Goal: Task Accomplishment & Management: Use online tool/utility

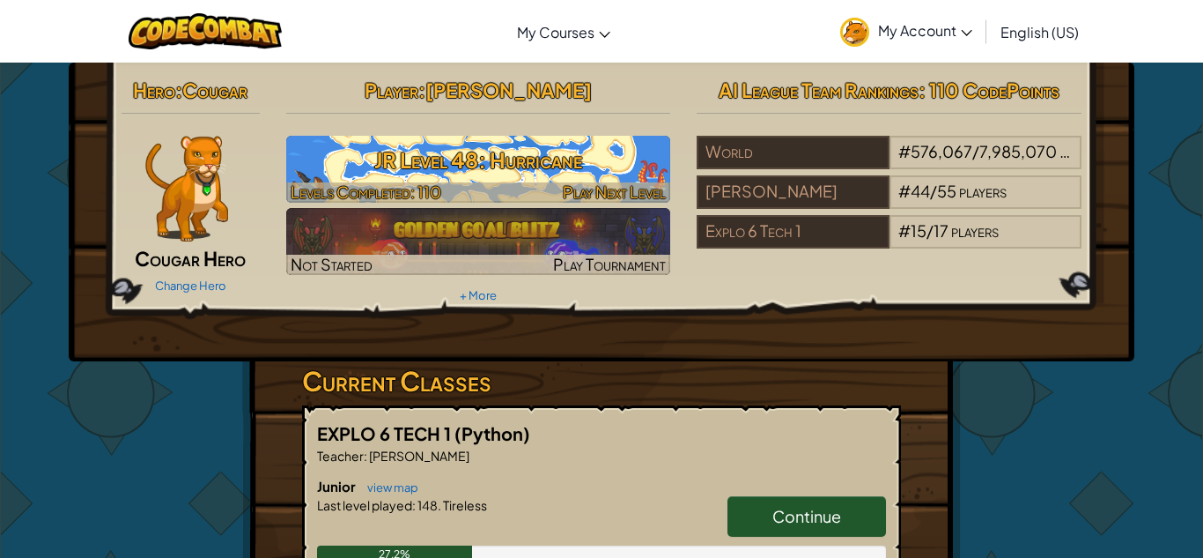
click at [526, 170] on h3 "JR Level 48: Hurricane" at bounding box center [478, 160] width 385 height 40
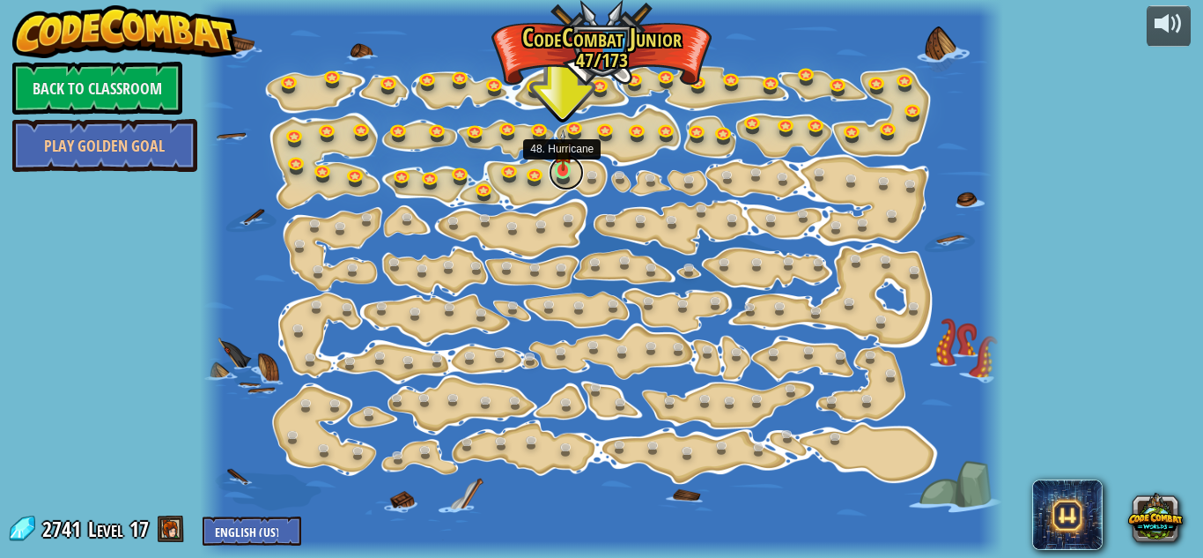
click at [565, 174] on link at bounding box center [566, 172] width 35 height 35
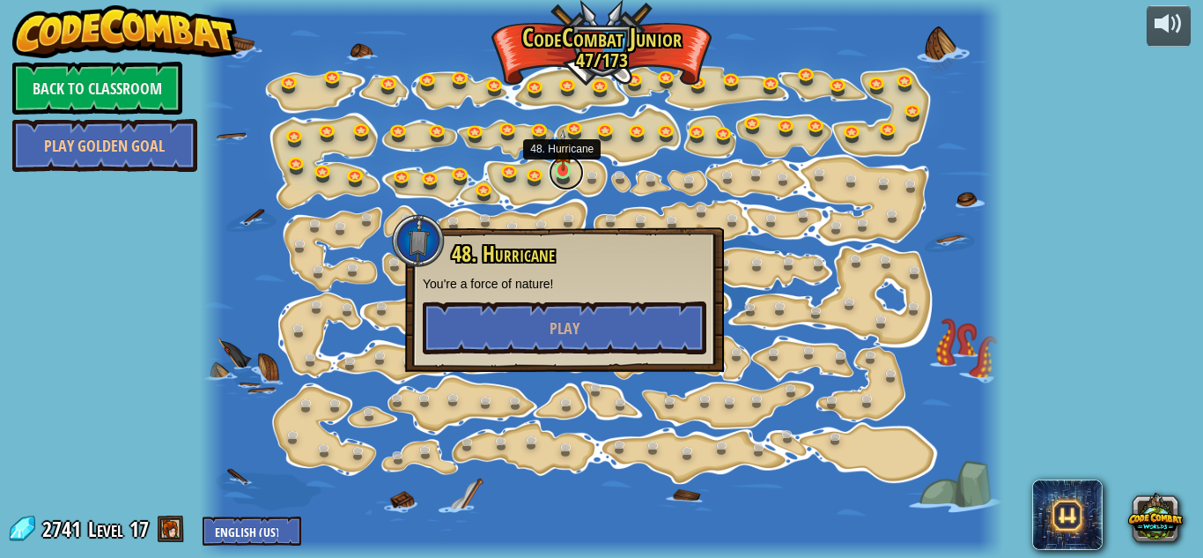
click at [565, 174] on link at bounding box center [566, 172] width 35 height 35
click at [521, 333] on button "Play" at bounding box center [565, 327] width 284 height 53
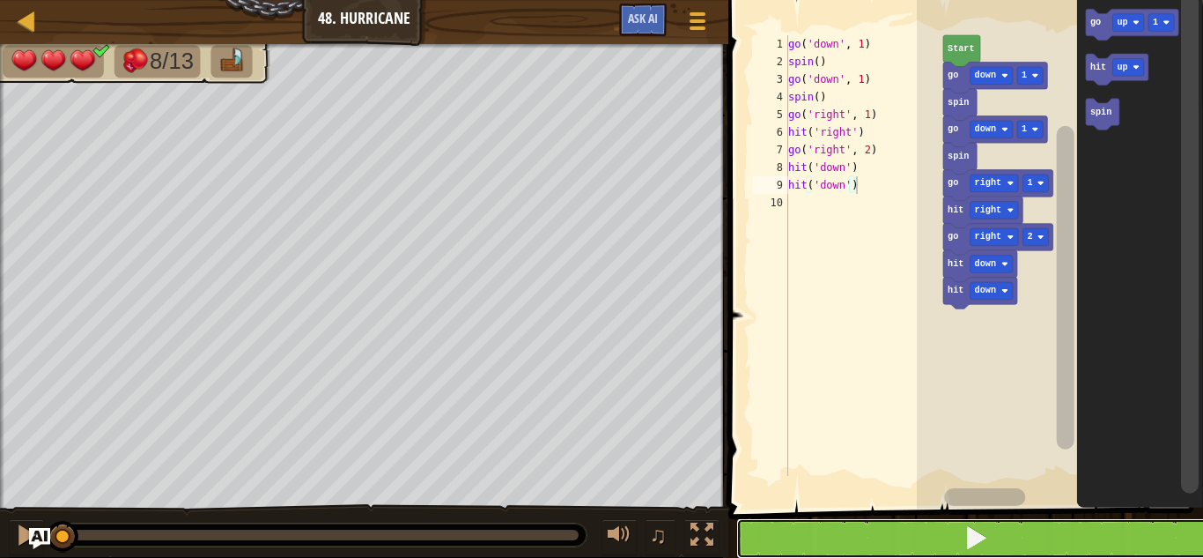
click at [985, 540] on span at bounding box center [976, 537] width 25 height 25
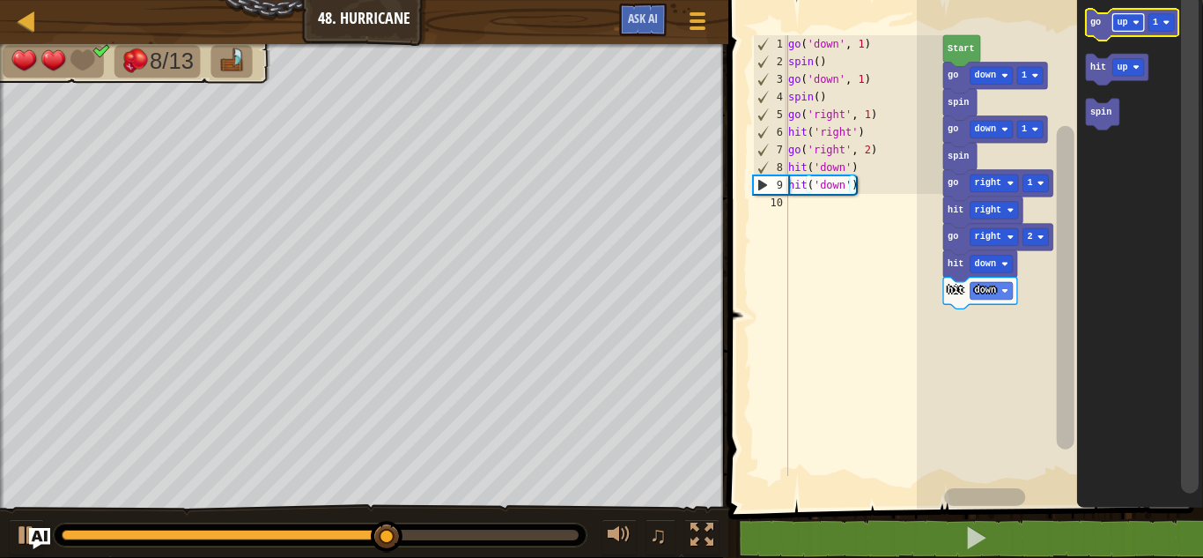
click at [1118, 23] on text "up" at bounding box center [1122, 23] width 11 height 10
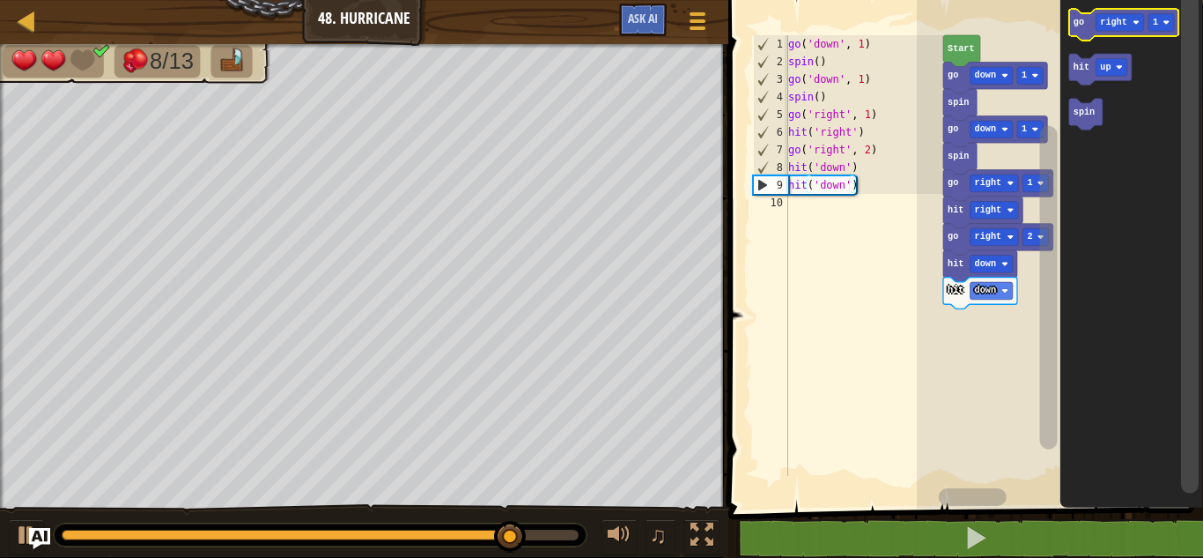
click at [1082, 30] on icon "Blockly Workspace" at bounding box center [1124, 25] width 110 height 32
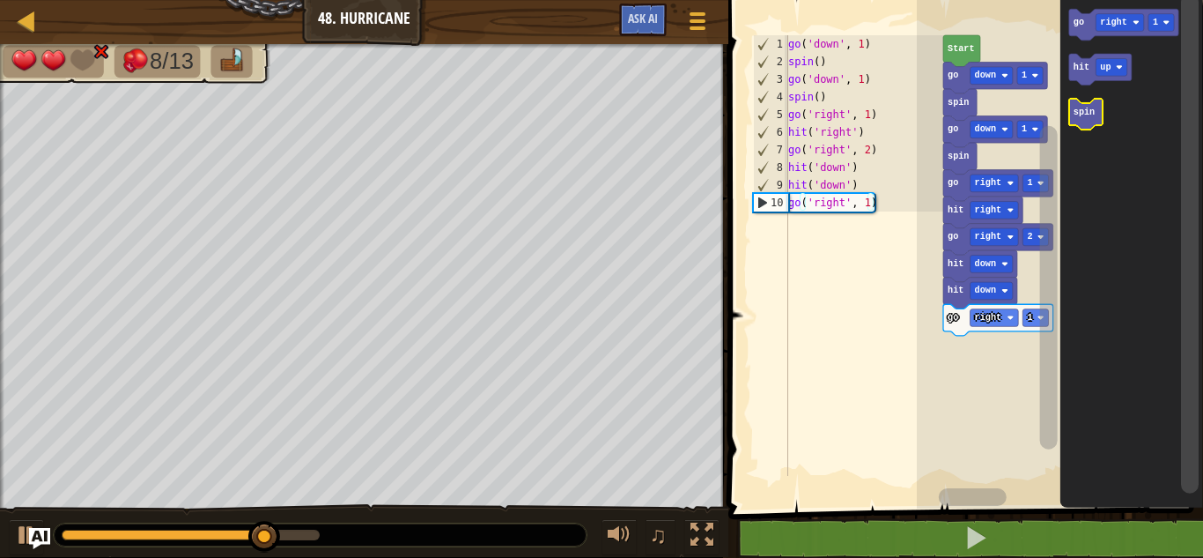
click at [1085, 108] on text "spin" at bounding box center [1083, 112] width 21 height 10
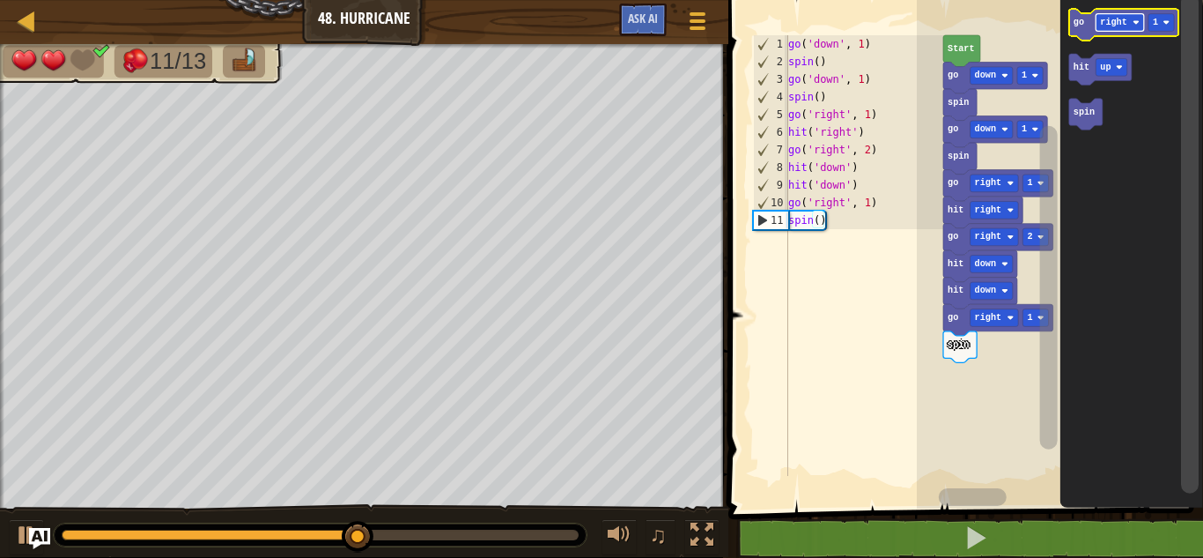
click at [1114, 20] on text "right" at bounding box center [1113, 23] width 26 height 10
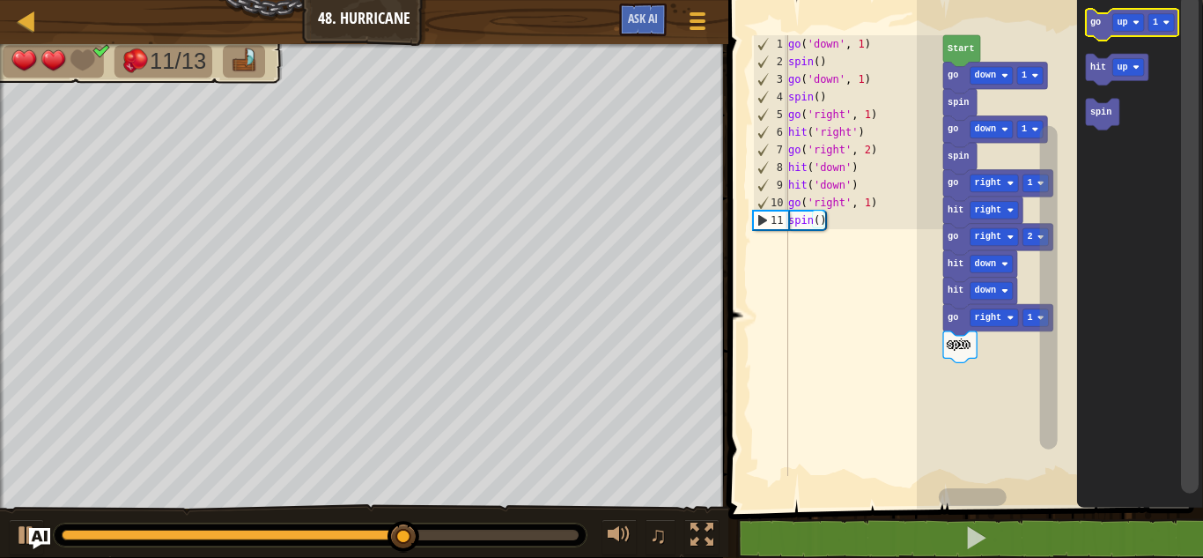
click at [1097, 18] on text "go" at bounding box center [1095, 23] width 11 height 10
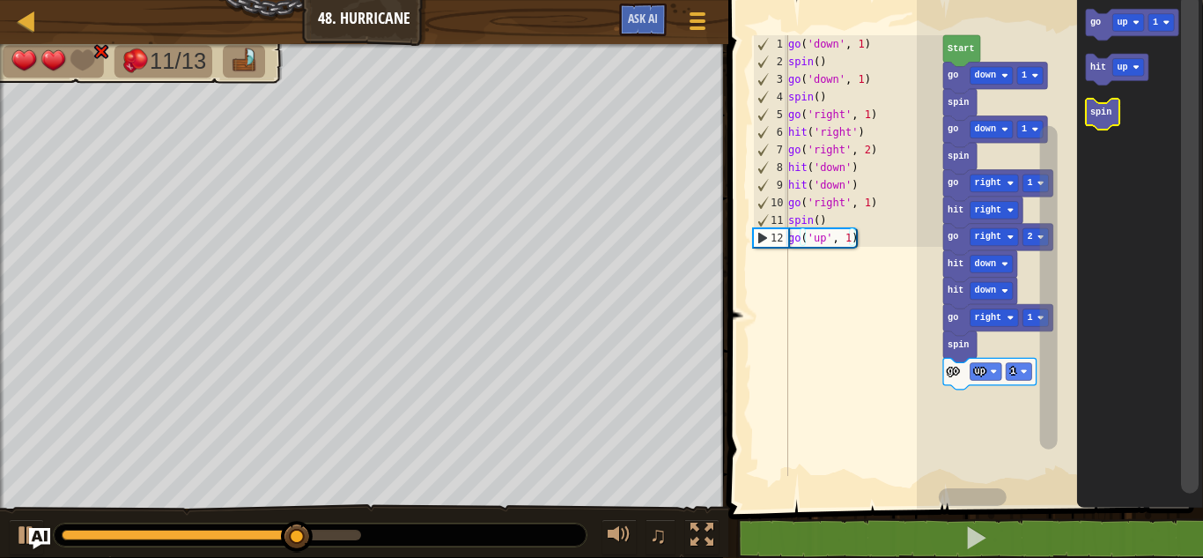
click at [1105, 109] on text "spin" at bounding box center [1100, 112] width 21 height 10
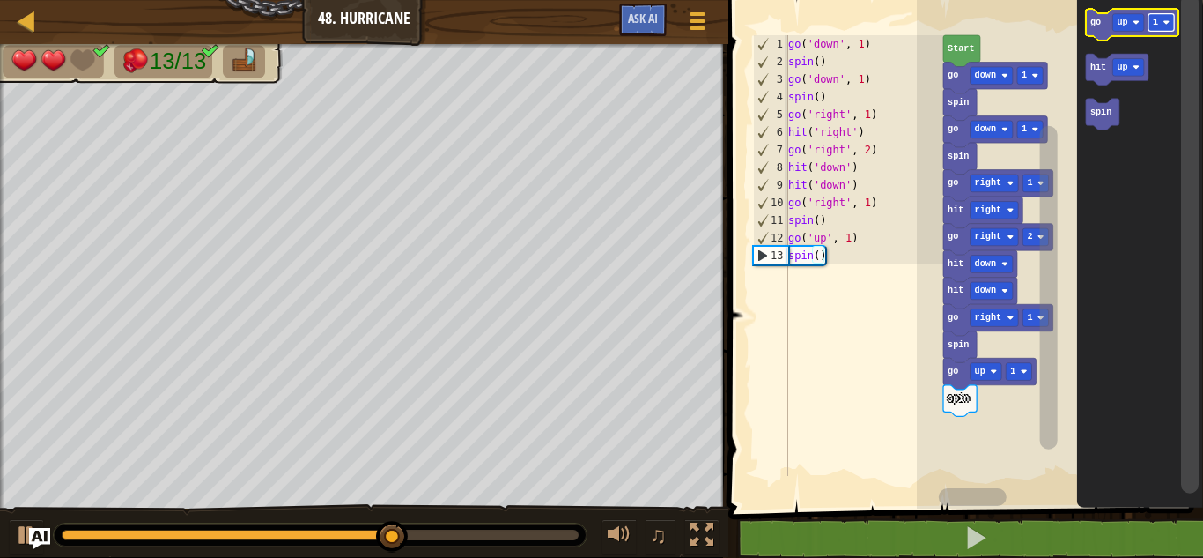
click at [1155, 21] on text "1" at bounding box center [1155, 23] width 5 height 10
click at [1085, 14] on icon "Blockly Workspace" at bounding box center [1131, 25] width 93 height 32
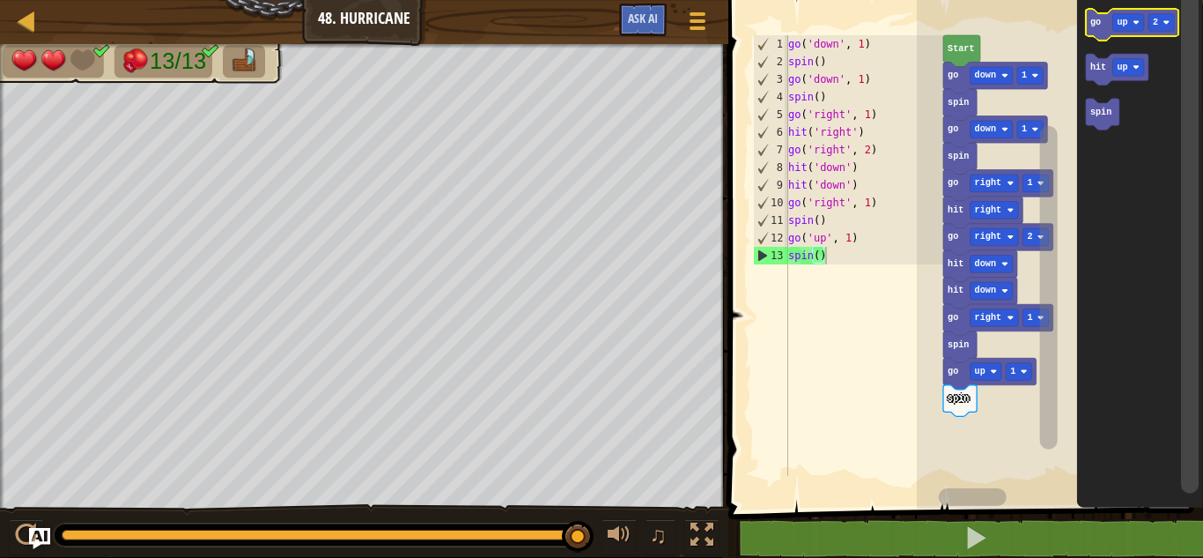
click at [1093, 22] on text "go" at bounding box center [1095, 23] width 11 height 10
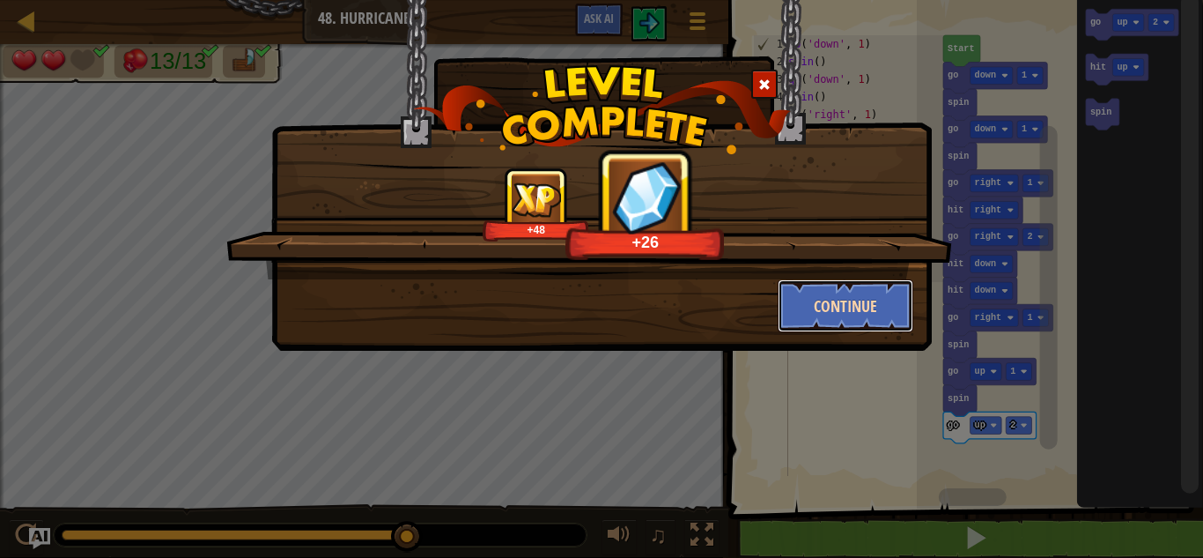
click at [817, 318] on button "Continue" at bounding box center [846, 305] width 137 height 53
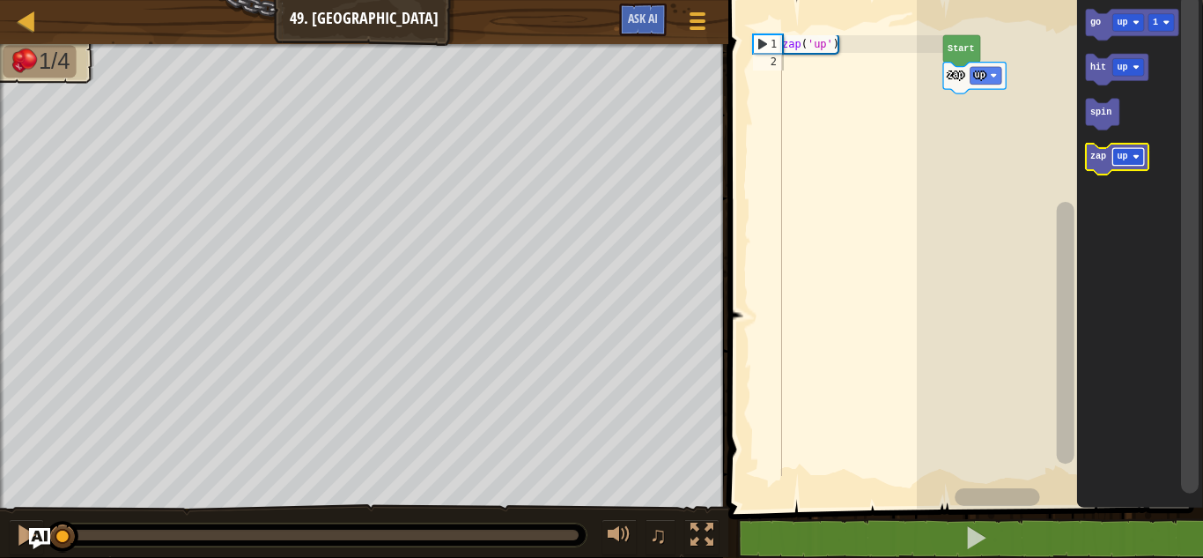
click at [1126, 163] on rect "Blockly Workspace" at bounding box center [1129, 157] width 32 height 18
click at [1100, 165] on icon "Blockly Workspace" at bounding box center [1122, 160] width 74 height 32
click at [1131, 157] on text "down" at bounding box center [1127, 157] width 21 height 10
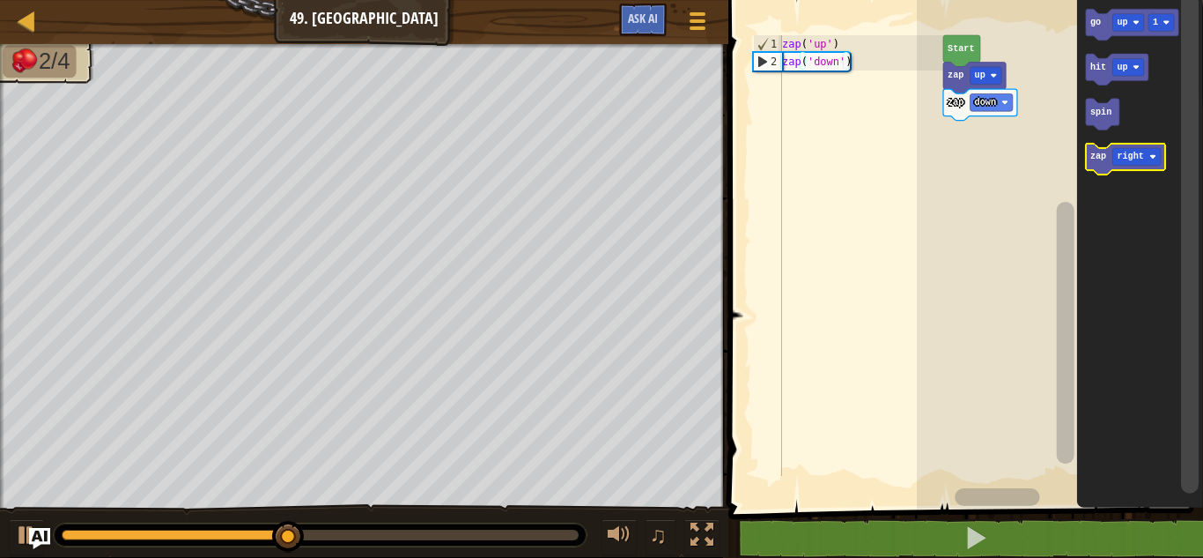
click at [1096, 158] on text "zap" at bounding box center [1098, 157] width 16 height 10
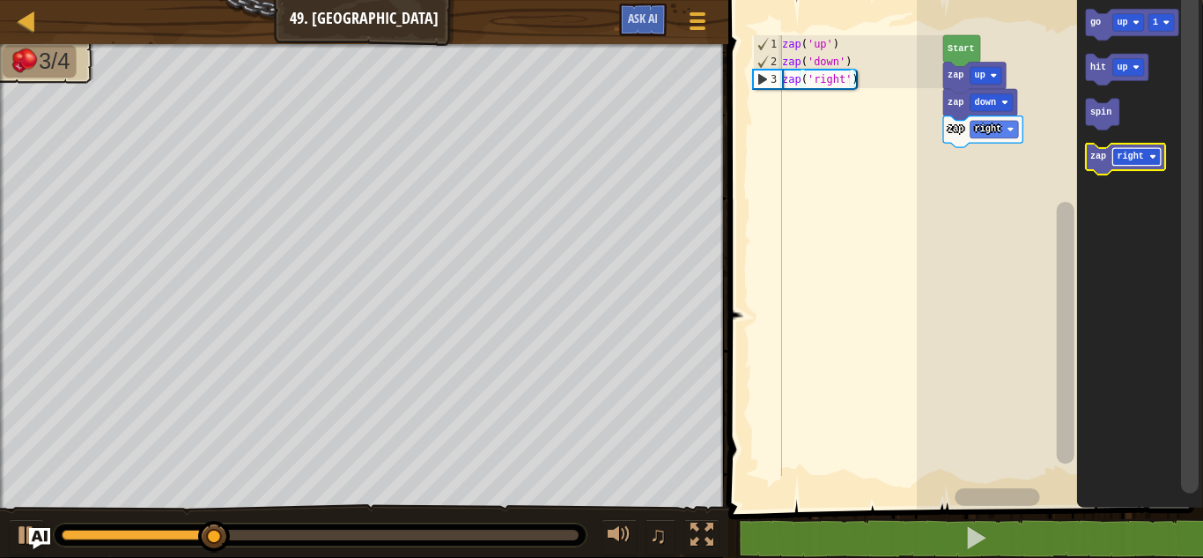
click at [1137, 156] on text "right" at bounding box center [1130, 157] width 26 height 10
click at [1099, 157] on text "zap" at bounding box center [1098, 157] width 16 height 10
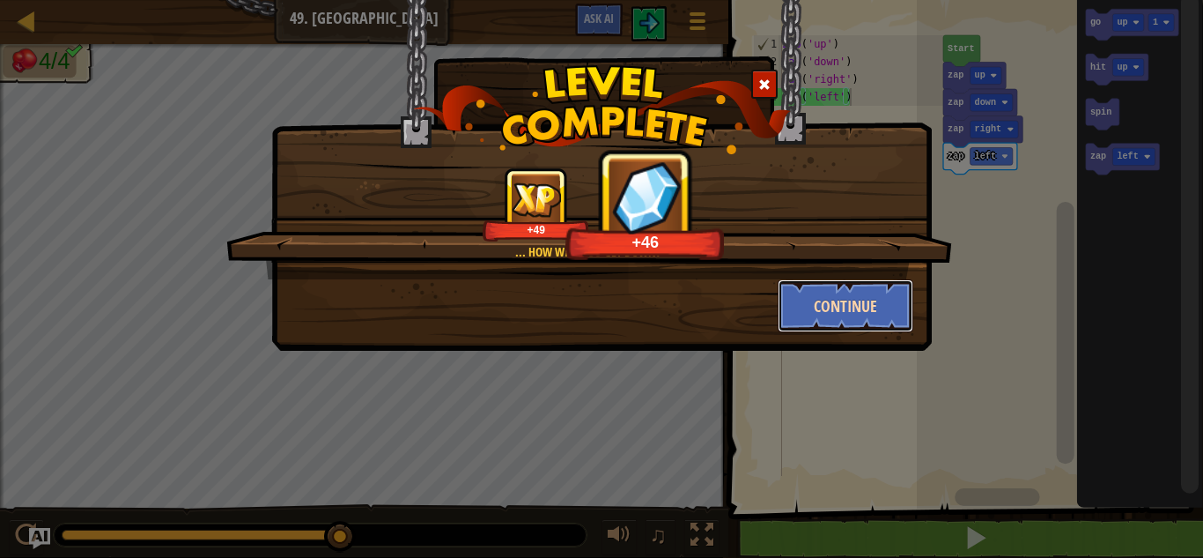
click at [859, 296] on button "Continue" at bounding box center [846, 305] width 137 height 53
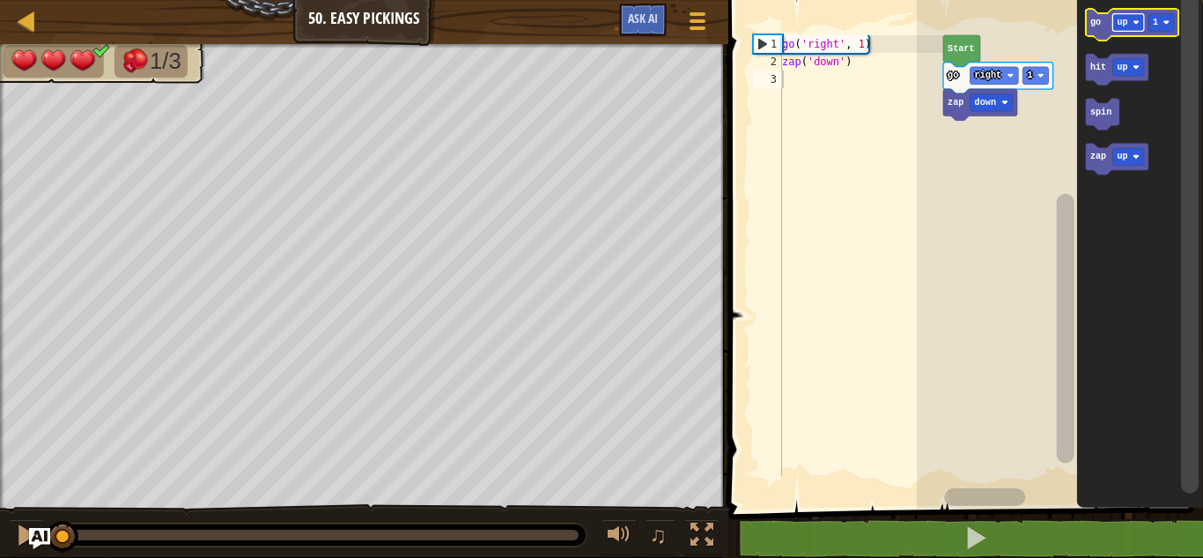
click at [1122, 28] on rect "Blockly Workspace" at bounding box center [1129, 23] width 32 height 18
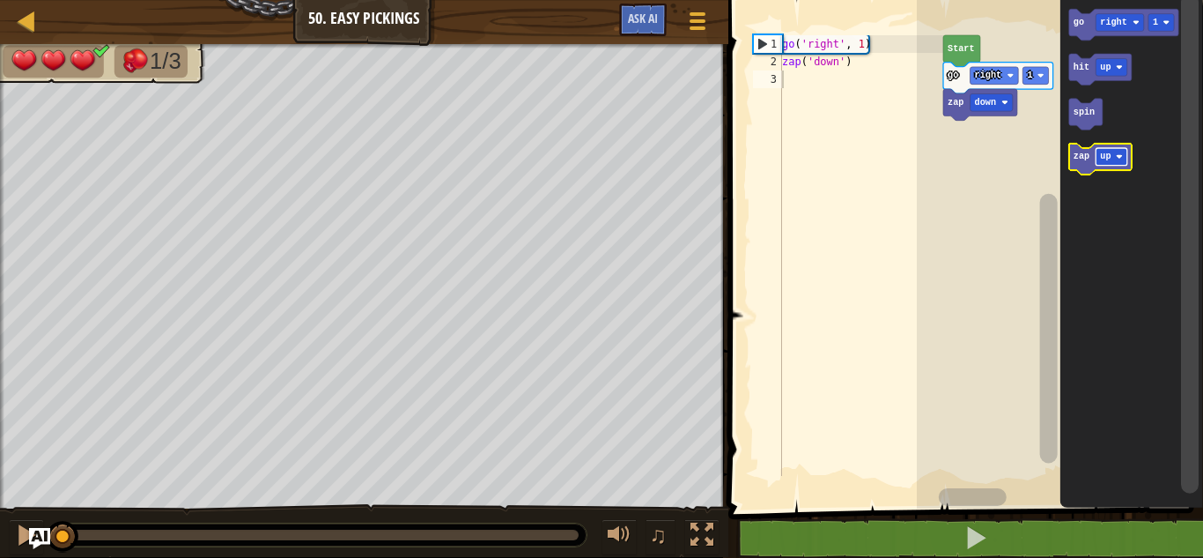
click at [1109, 158] on text "up" at bounding box center [1105, 157] width 11 height 10
click at [1079, 26] on text "go" at bounding box center [1078, 23] width 11 height 10
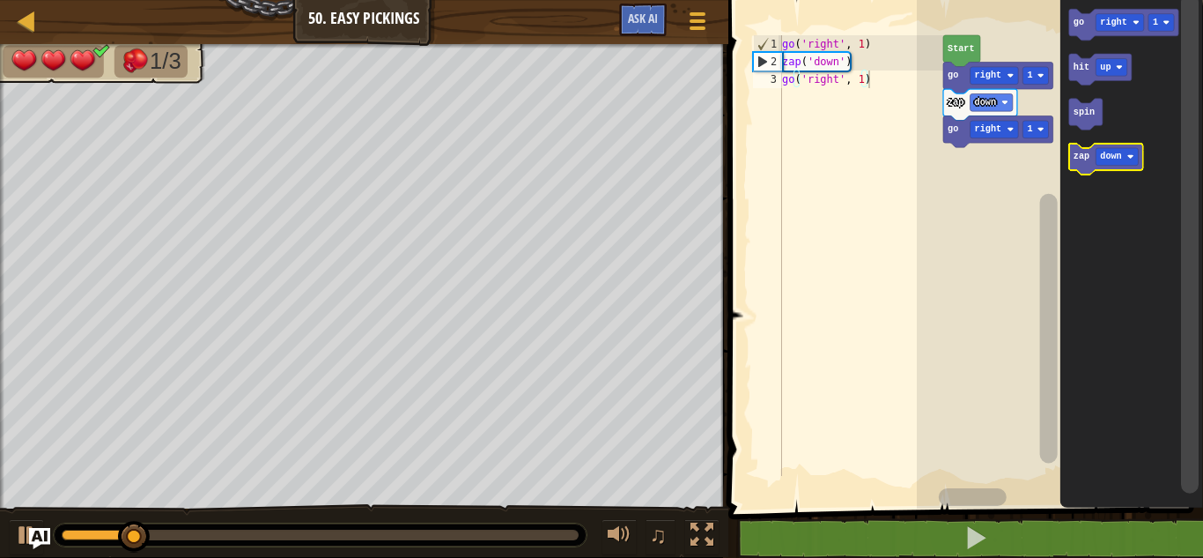
click at [1073, 159] on text "zap" at bounding box center [1081, 157] width 16 height 10
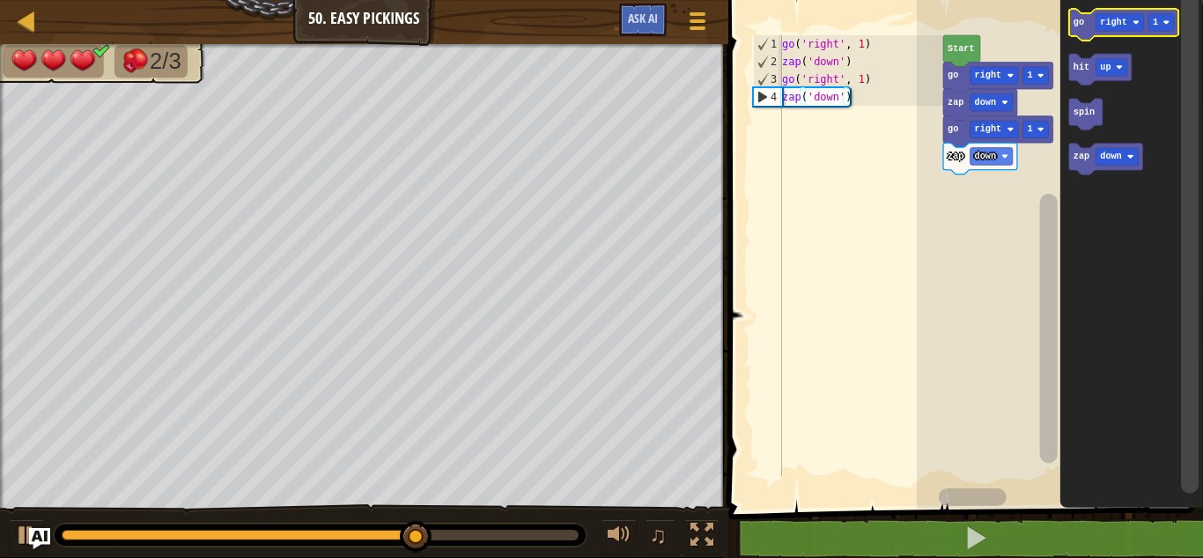
click at [1070, 24] on icon "Blockly Workspace" at bounding box center [1124, 25] width 110 height 32
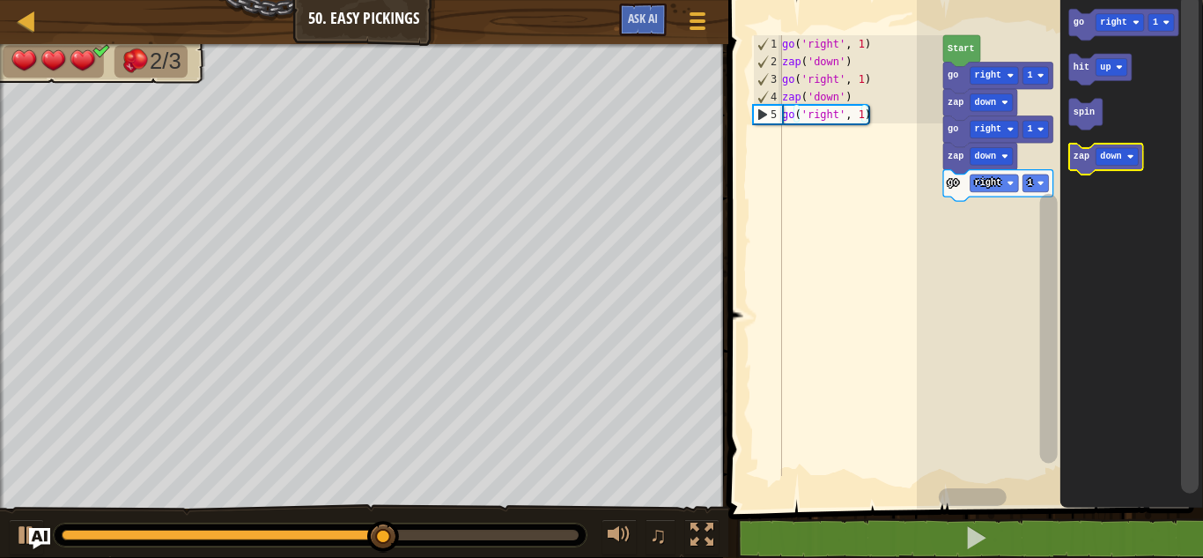
click at [1085, 163] on icon "Blockly Workspace" at bounding box center [1106, 160] width 74 height 32
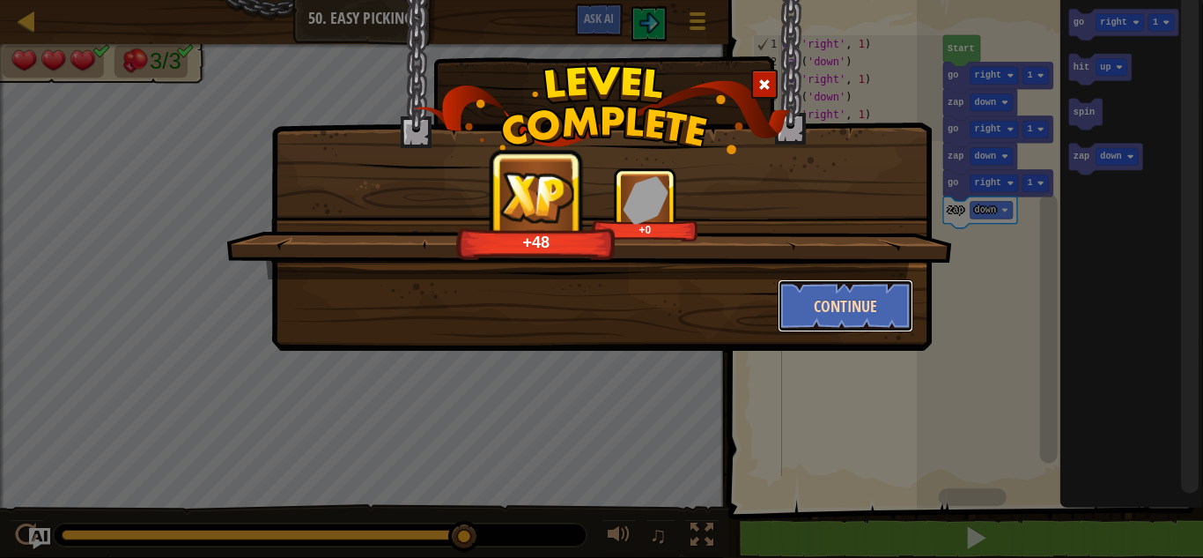
click at [891, 296] on button "Continue" at bounding box center [846, 305] width 137 height 53
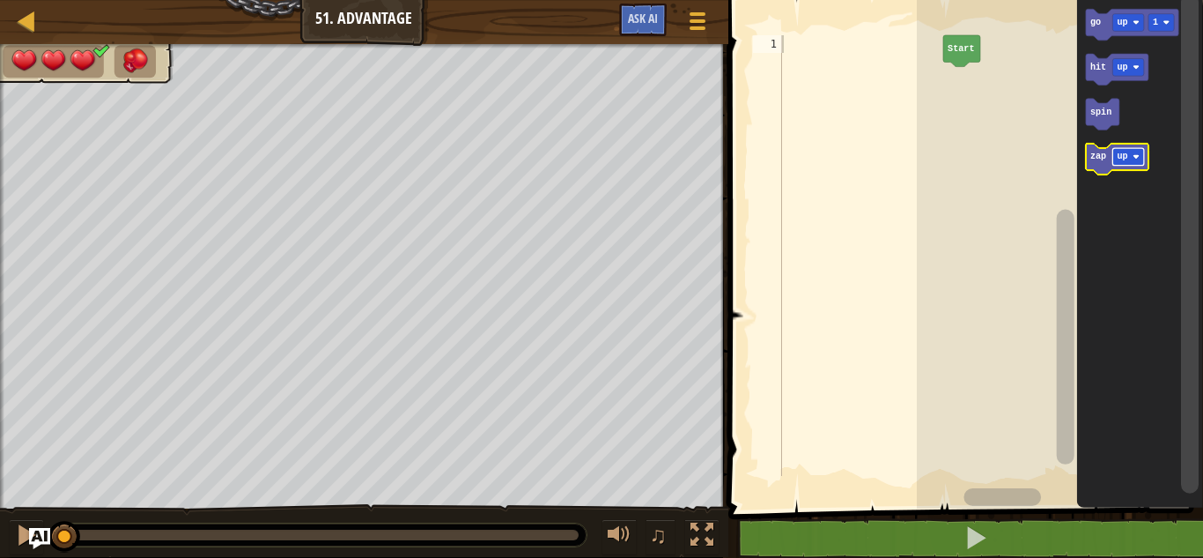
click at [1123, 156] on text "up" at bounding box center [1122, 157] width 11 height 10
click at [1103, 166] on icon "Blockly Workspace" at bounding box center [1124, 160] width 79 height 32
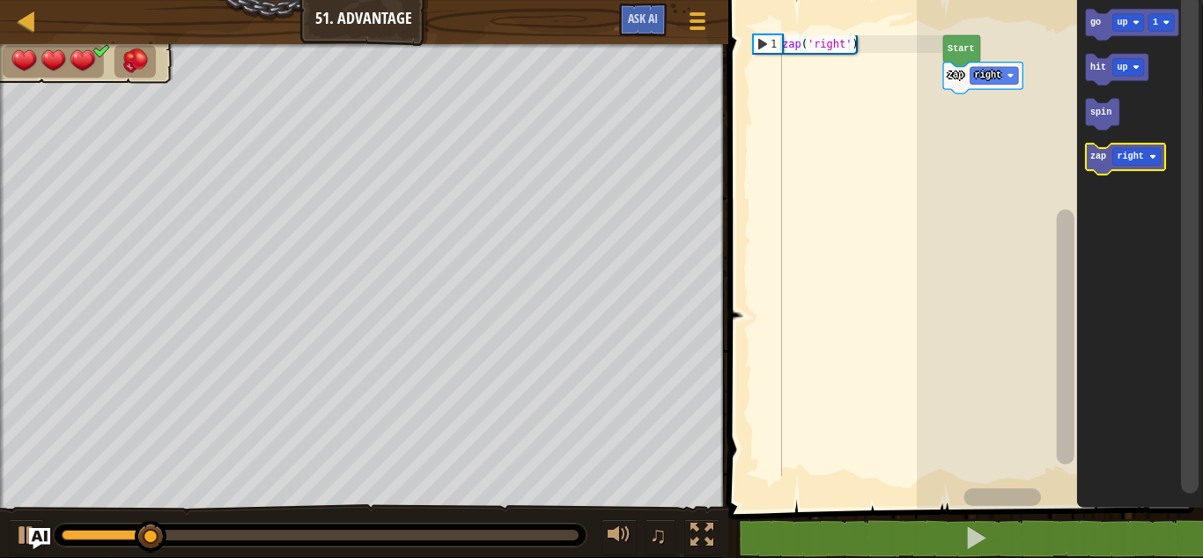
click at [1103, 166] on icon "Blockly Workspace" at bounding box center [1124, 160] width 79 height 32
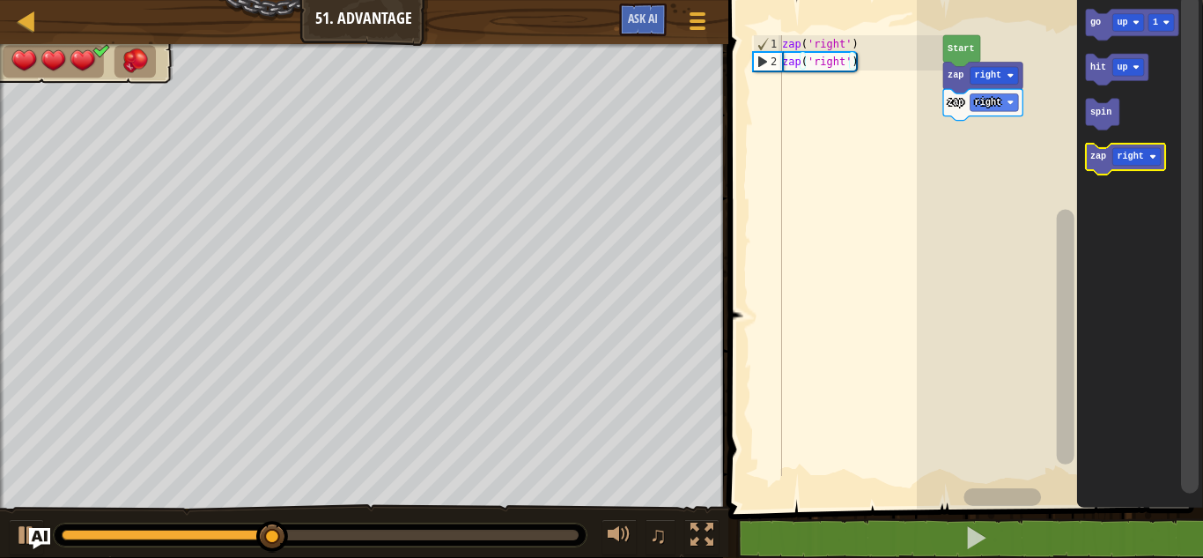
click at [1103, 166] on icon "Blockly Workspace" at bounding box center [1124, 160] width 79 height 32
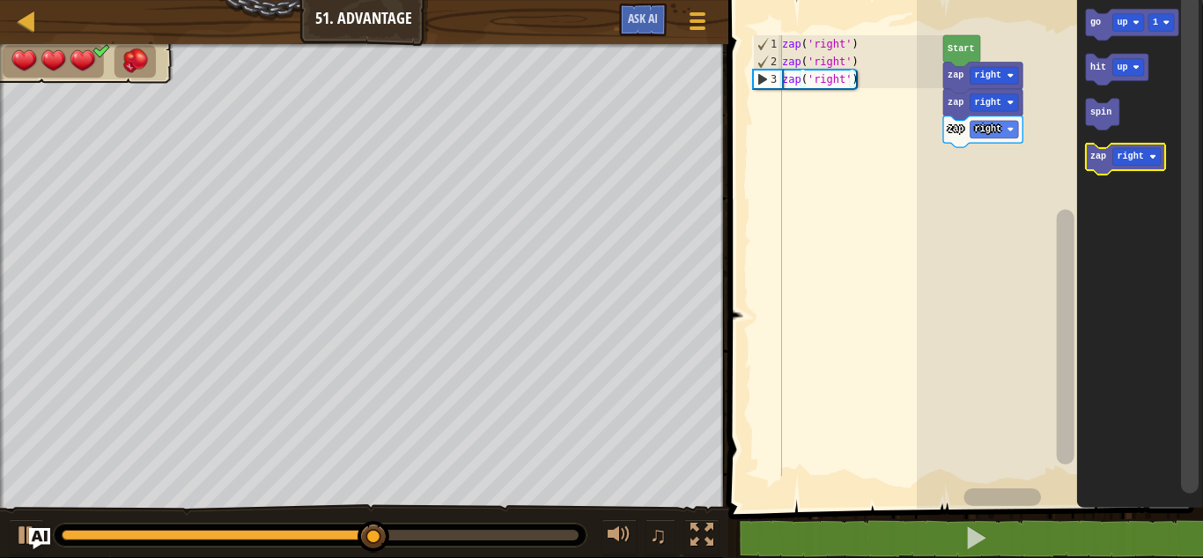
click at [1103, 166] on icon "Blockly Workspace" at bounding box center [1124, 160] width 79 height 32
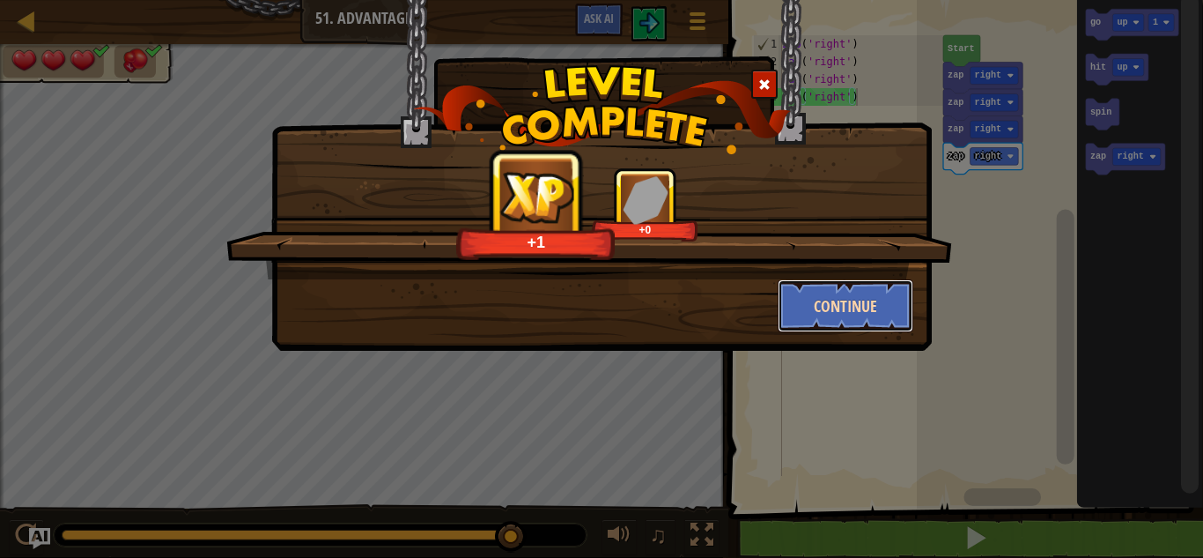
click at [864, 306] on button "Continue" at bounding box center [846, 305] width 137 height 53
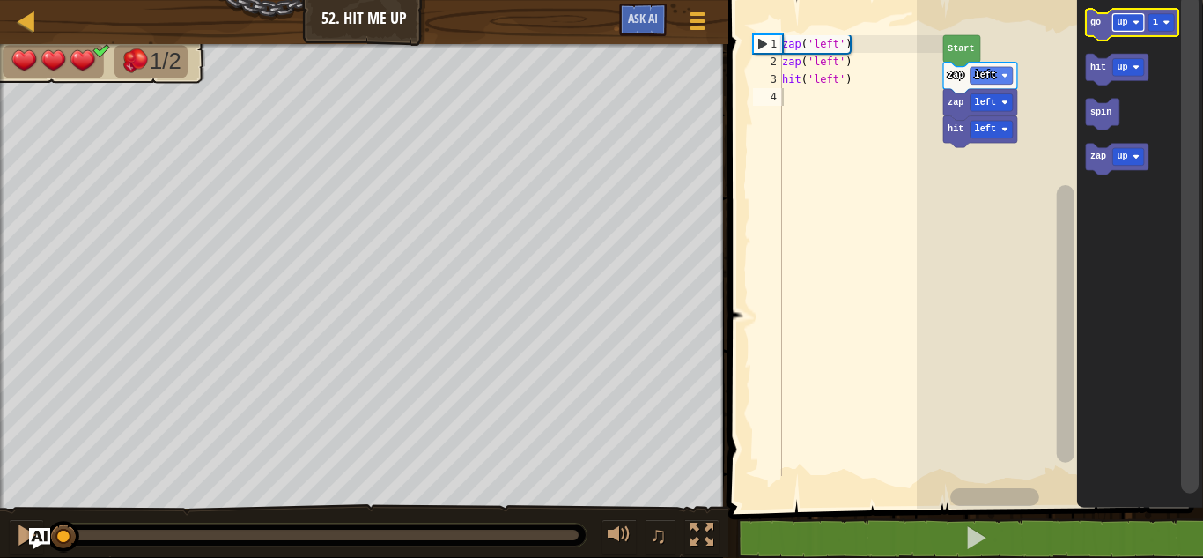
click at [1127, 23] on text "up" at bounding box center [1122, 23] width 11 height 10
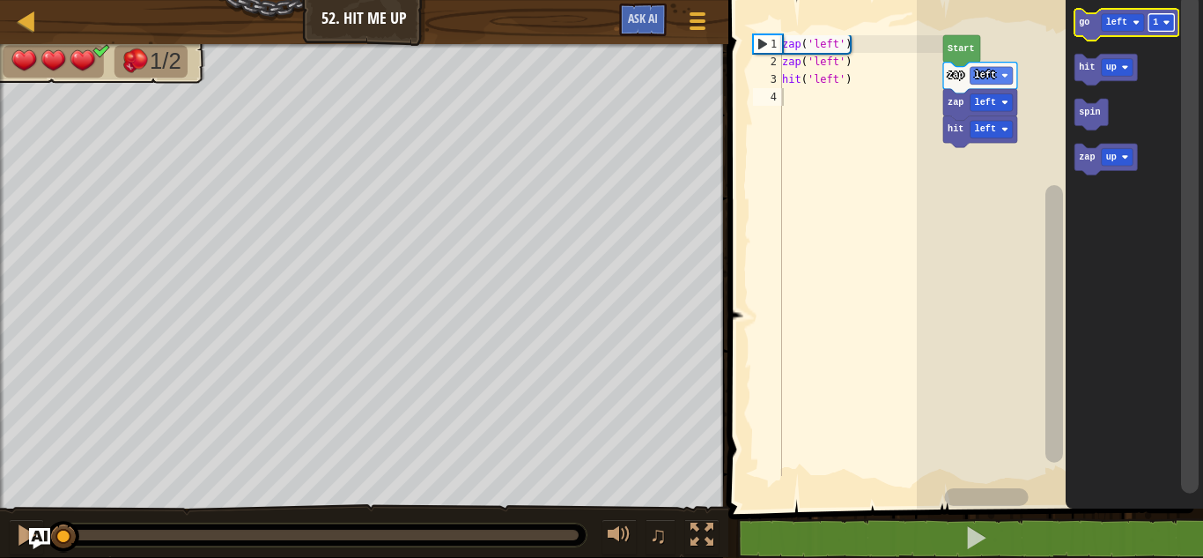
click at [1165, 17] on rect "Blockly Workspace" at bounding box center [1162, 23] width 26 height 18
click at [1093, 26] on icon "Blockly Workspace" at bounding box center [1127, 25] width 104 height 32
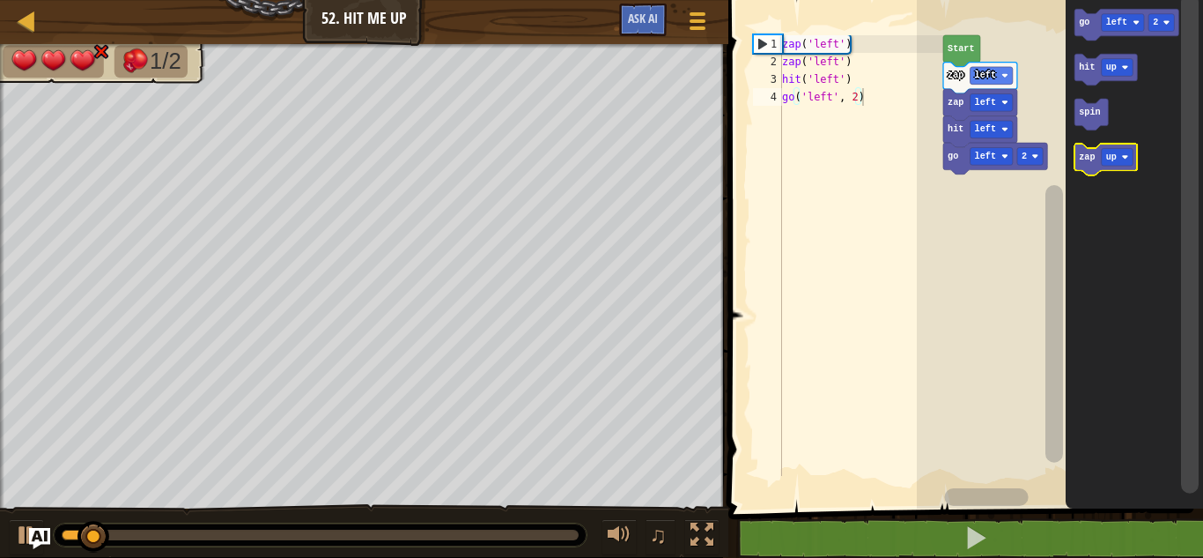
click at [1081, 159] on text "zap" at bounding box center [1087, 157] width 16 height 10
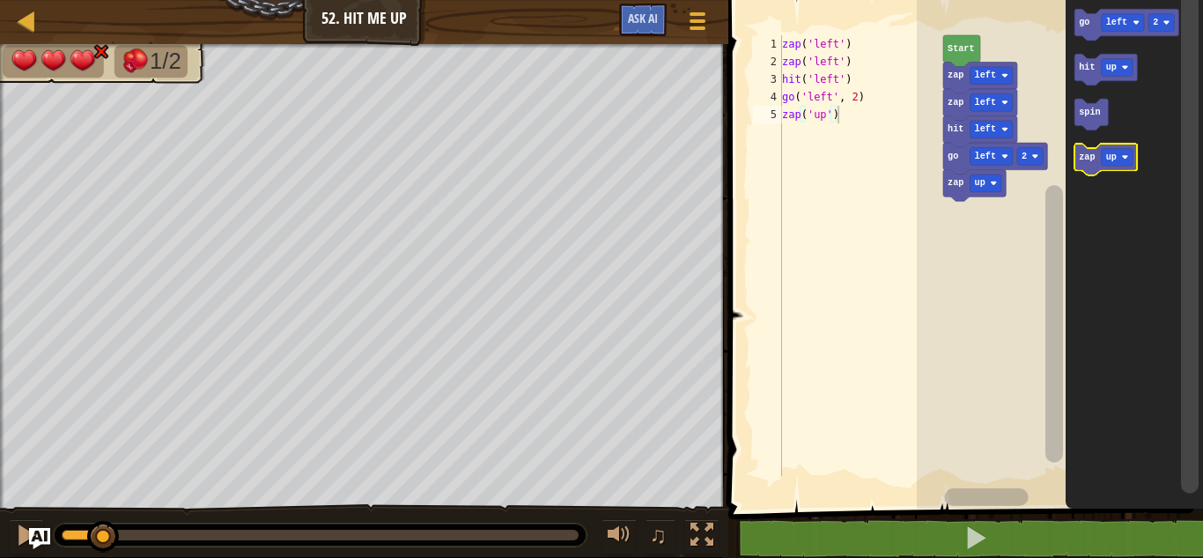
click at [1081, 159] on text "zap" at bounding box center [1087, 157] width 16 height 10
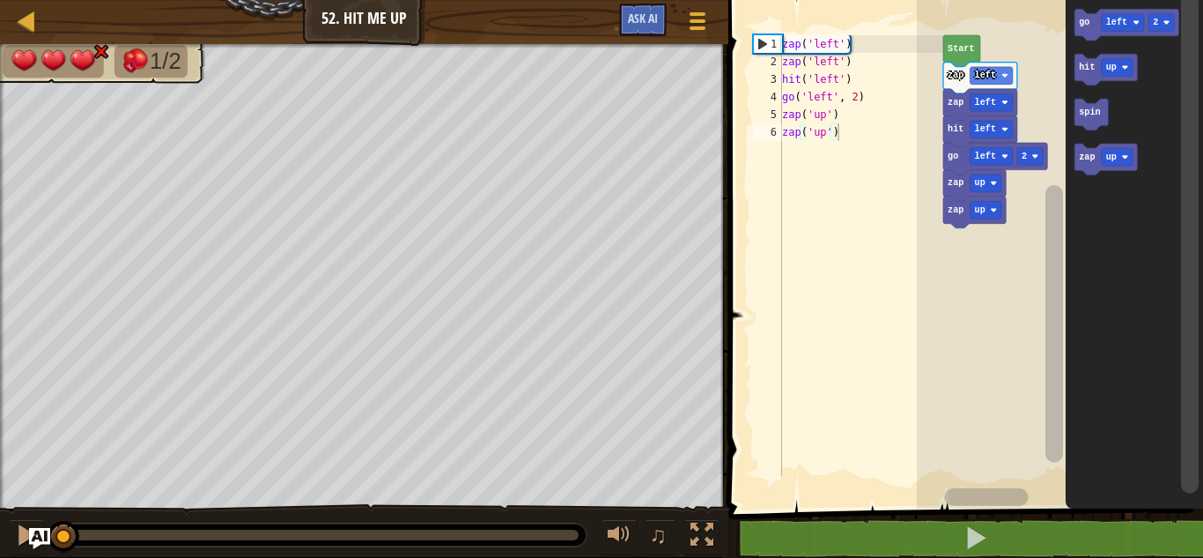
drag, startPoint x: 570, startPoint y: 531, endPoint x: 13, endPoint y: 587, distance: 559.5
click at [13, 0] on html "Map Junior 52. Hit Me Up Game Menu Ask AI 1 ההההההההההההההההההההההההההההההההההה…" at bounding box center [601, 0] width 1203 height 0
click at [1084, 152] on text "zap" at bounding box center [1087, 157] width 16 height 10
click at [1142, 110] on icon "Blockly Workspace" at bounding box center [1134, 249] width 137 height 517
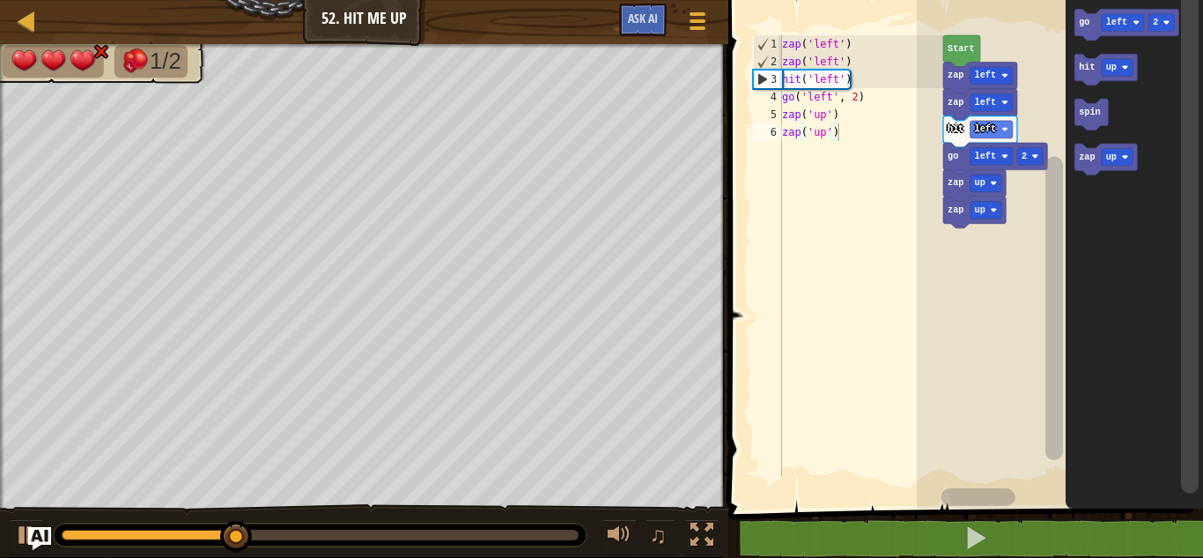
click at [31, 541] on img "Ask AI" at bounding box center [39, 538] width 23 height 23
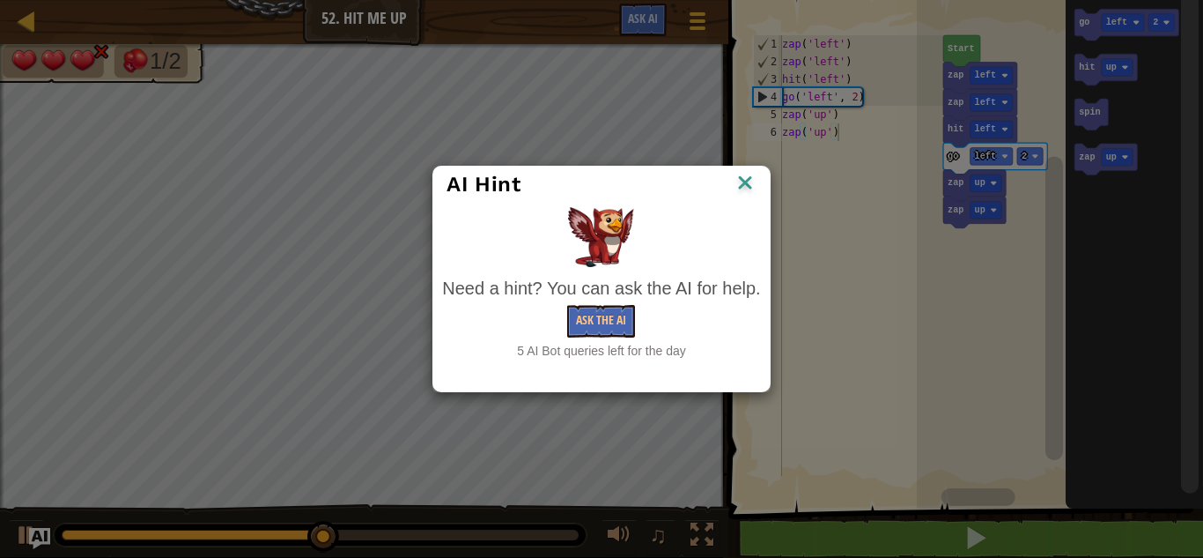
click at [26, 537] on div "AI Hint Need a hint? You can ask the AI for help. Ask the AI 5 AI Bot queries l…" at bounding box center [601, 279] width 1203 height 558
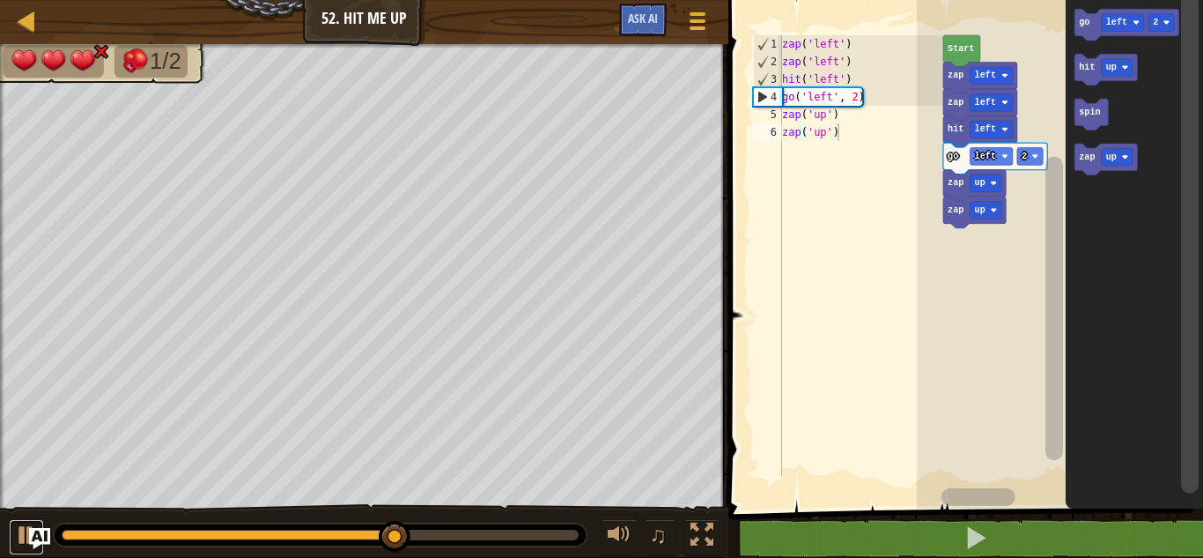
click at [26, 537] on div at bounding box center [26, 534] width 23 height 23
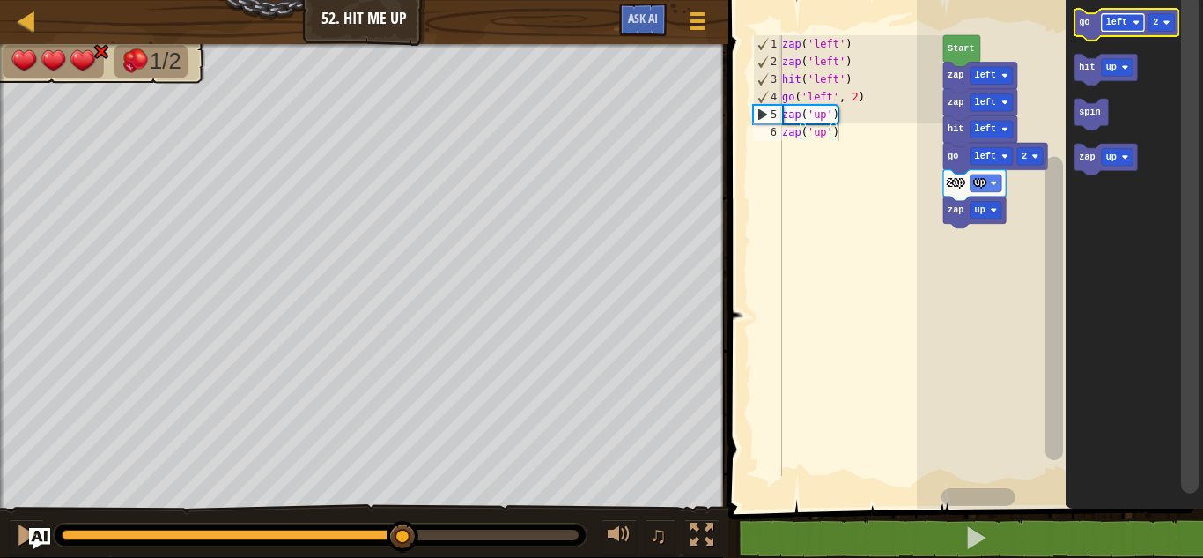
click at [1125, 28] on rect "Blockly Workspace" at bounding box center [1122, 23] width 42 height 18
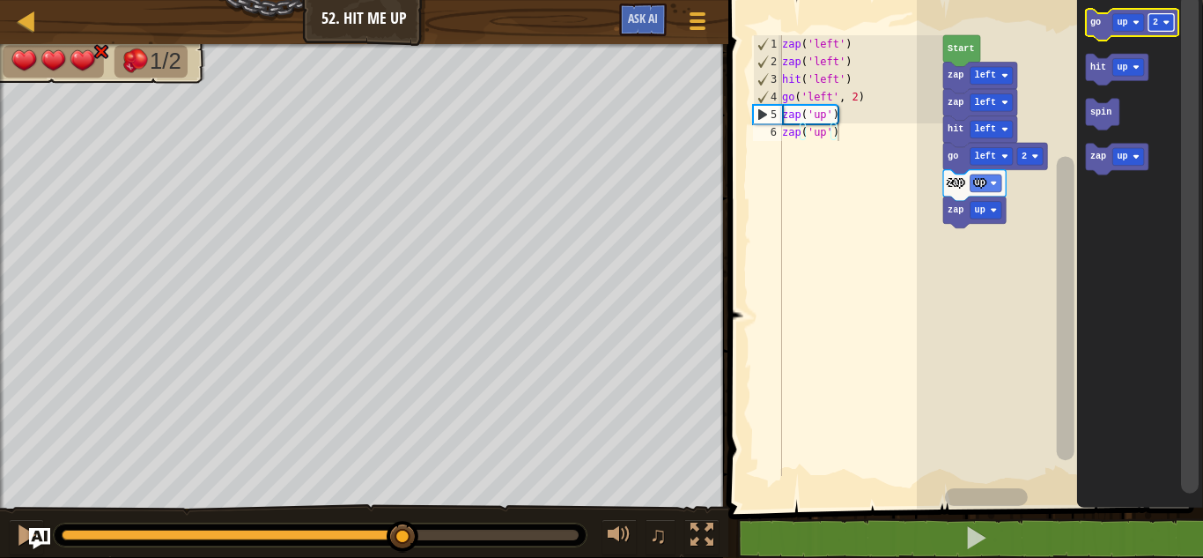
click at [1162, 22] on rect "Blockly Workspace" at bounding box center [1162, 23] width 26 height 18
click at [1098, 25] on text "go" at bounding box center [1095, 23] width 11 height 10
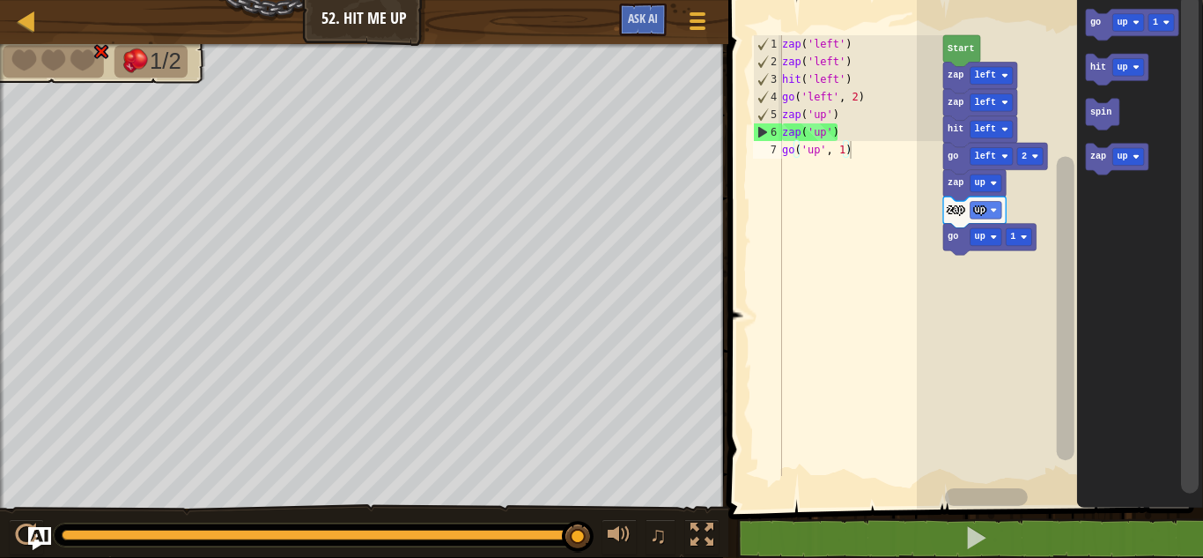
click at [42, 542] on img "Ask AI" at bounding box center [39, 538] width 23 height 23
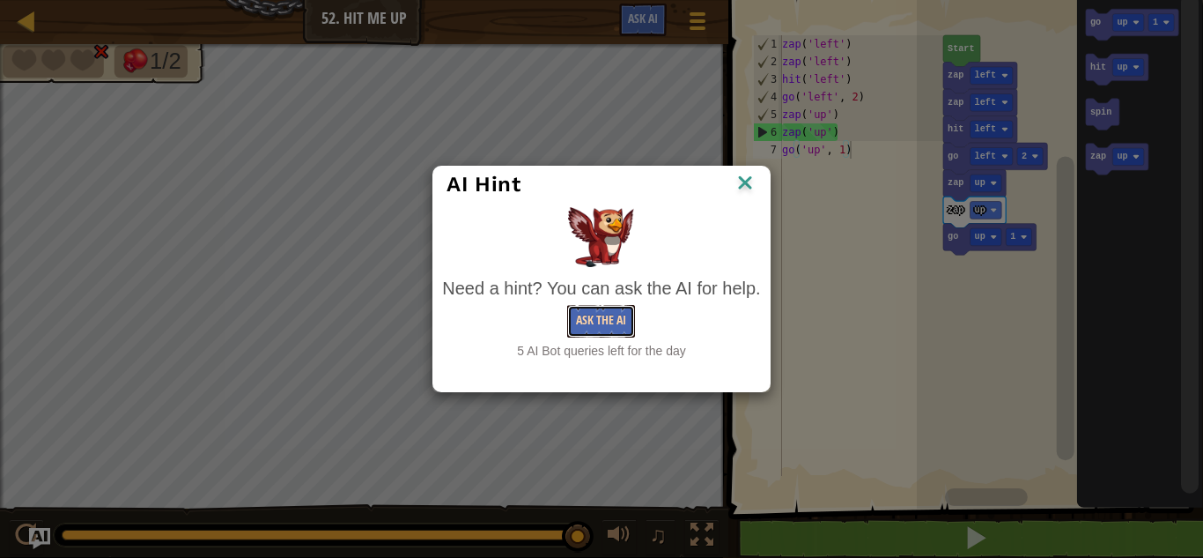
click at [610, 312] on button "Ask the AI" at bounding box center [601, 321] width 68 height 33
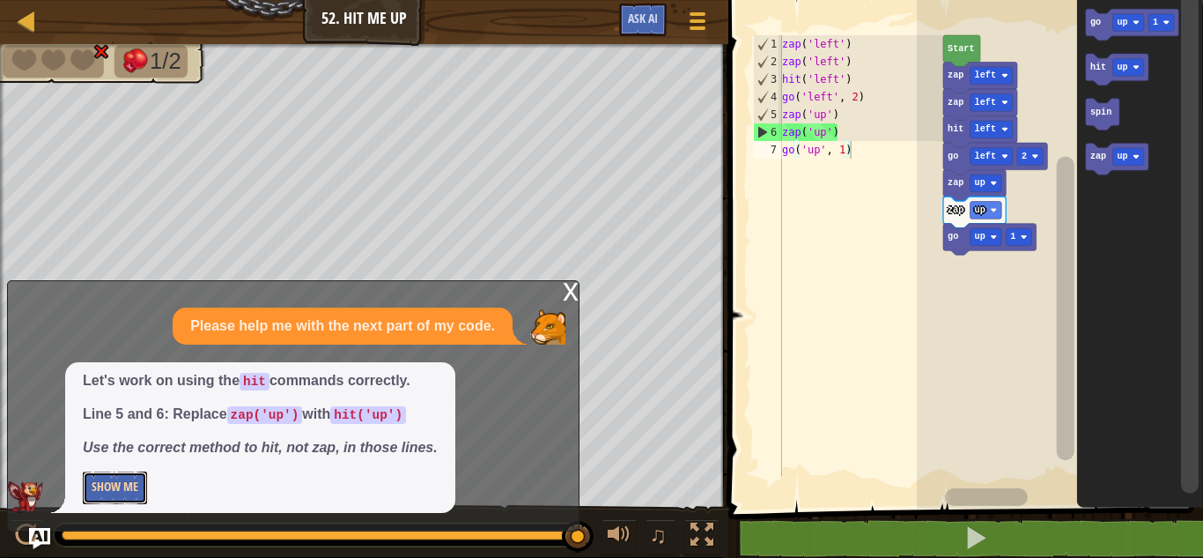
click at [132, 485] on button "Show Me" at bounding box center [115, 487] width 64 height 33
click at [91, 487] on button "Hide" at bounding box center [103, 487] width 41 height 33
click at [91, 487] on button "Show Me" at bounding box center [115, 487] width 64 height 33
click at [93, 485] on button "Hide" at bounding box center [103, 487] width 41 height 33
click at [583, 307] on div "Map Junior 52. Hit Me Up Game Menu Ask AI 1 2 3 4 5 6 7 8 zap ( 'left' ) zap ( …" at bounding box center [601, 279] width 1203 height 558
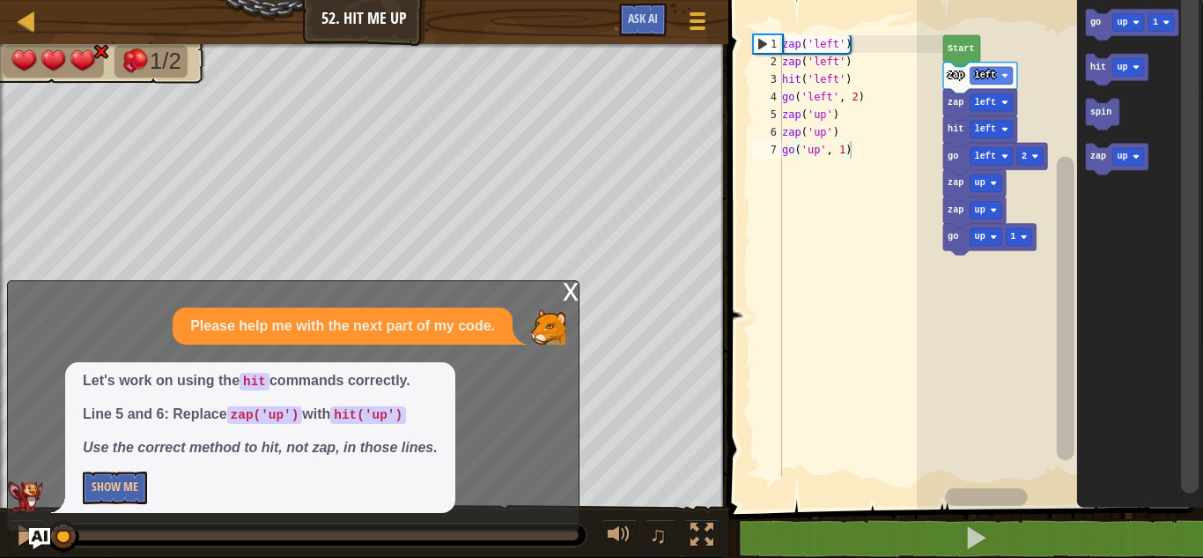
drag, startPoint x: 578, startPoint y: 535, endPoint x: 4, endPoint y: 525, distance: 574.4
click at [4, 525] on div "♫" at bounding box center [364, 530] width 729 height 53
click at [568, 289] on div "x" at bounding box center [571, 290] width 16 height 18
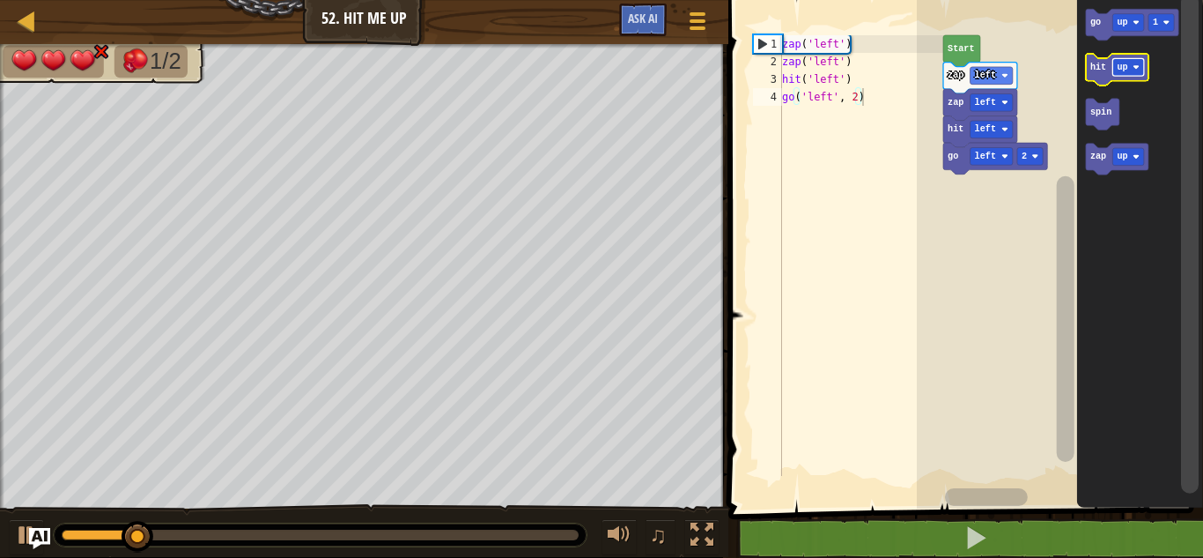
click at [1129, 70] on rect "Blockly Workspace" at bounding box center [1129, 68] width 32 height 18
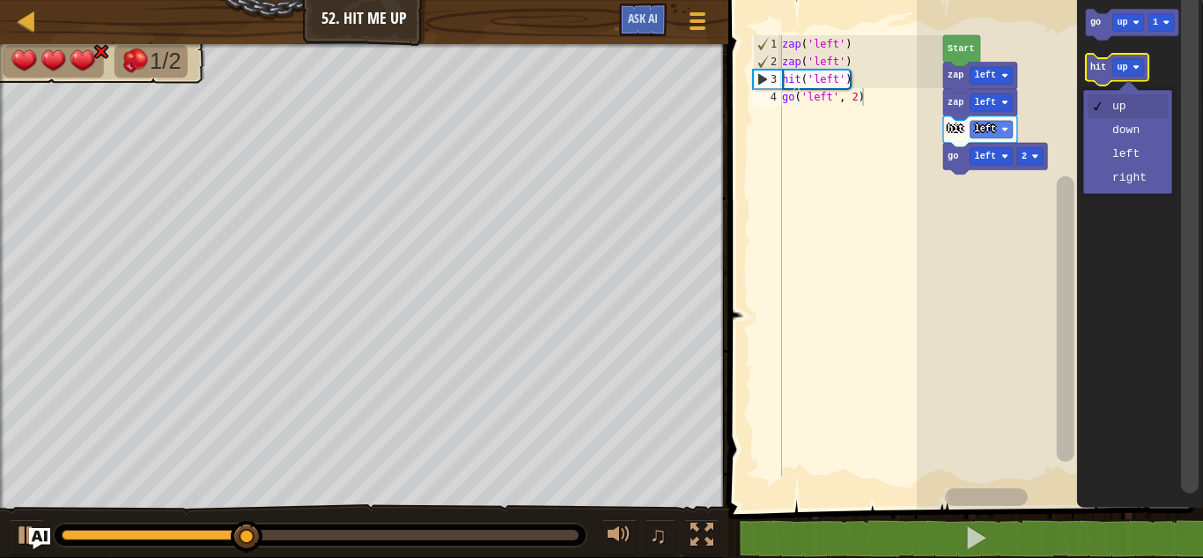
click at [1092, 73] on icon "Blockly Workspace" at bounding box center [1116, 70] width 63 height 32
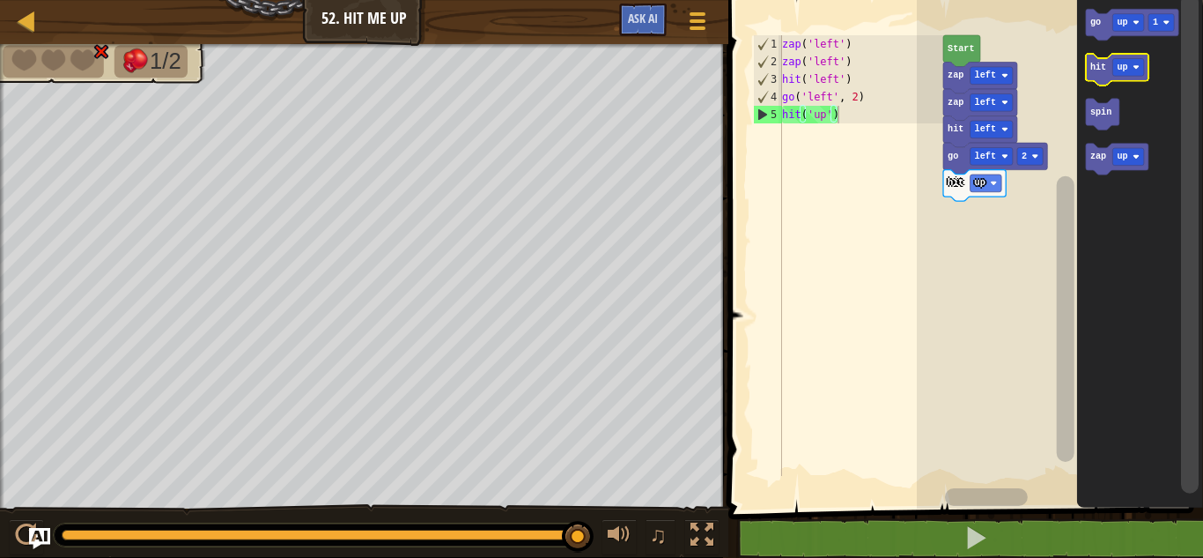
click at [1099, 75] on icon "Blockly Workspace" at bounding box center [1116, 70] width 63 height 32
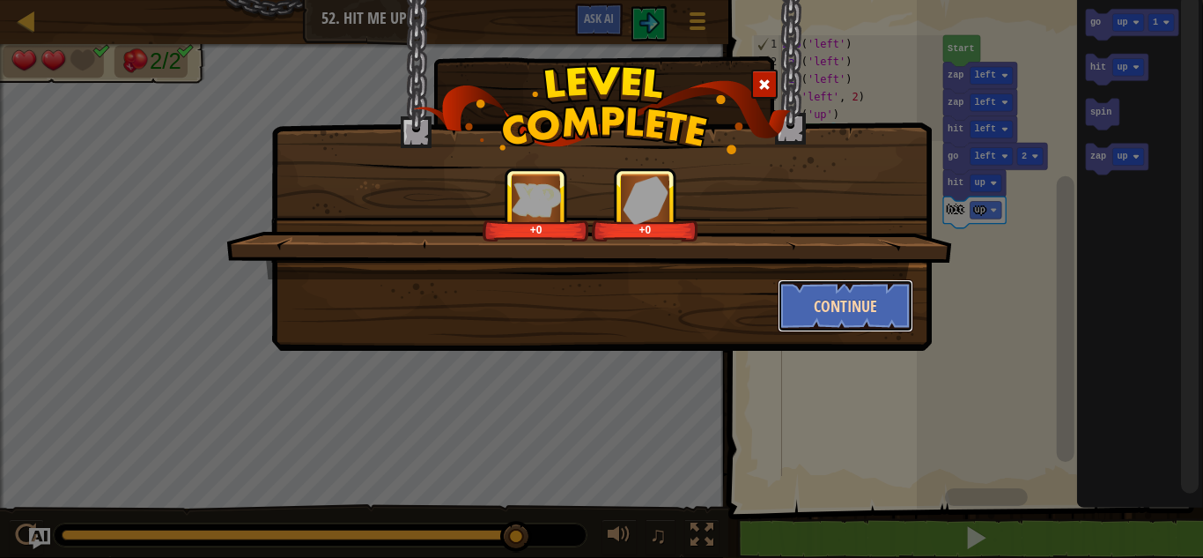
click at [847, 320] on button "Continue" at bounding box center [846, 305] width 137 height 53
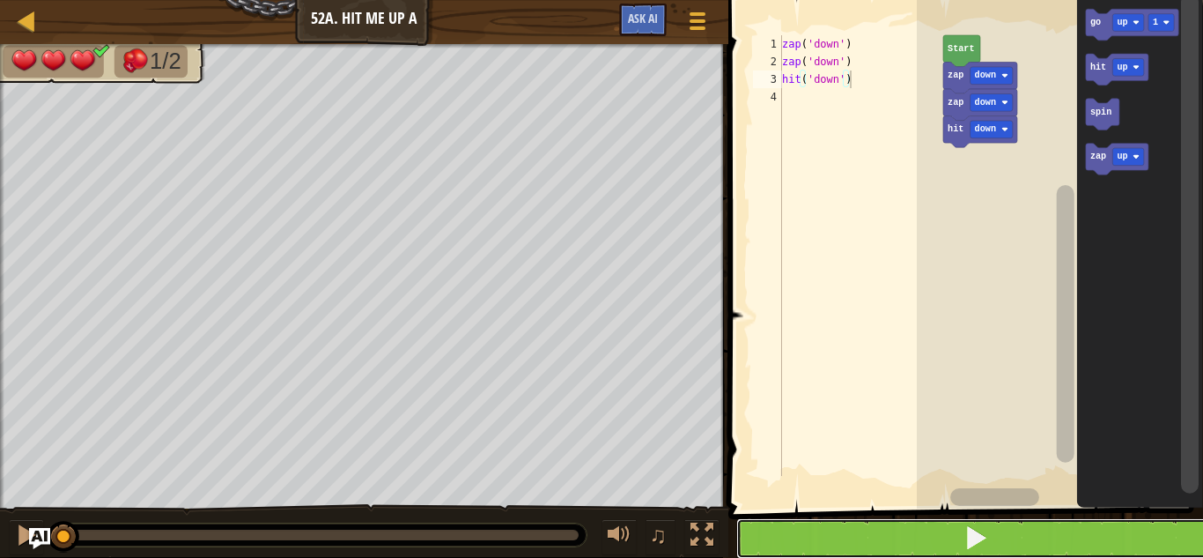
click at [940, 524] on button at bounding box center [976, 538] width 480 height 41
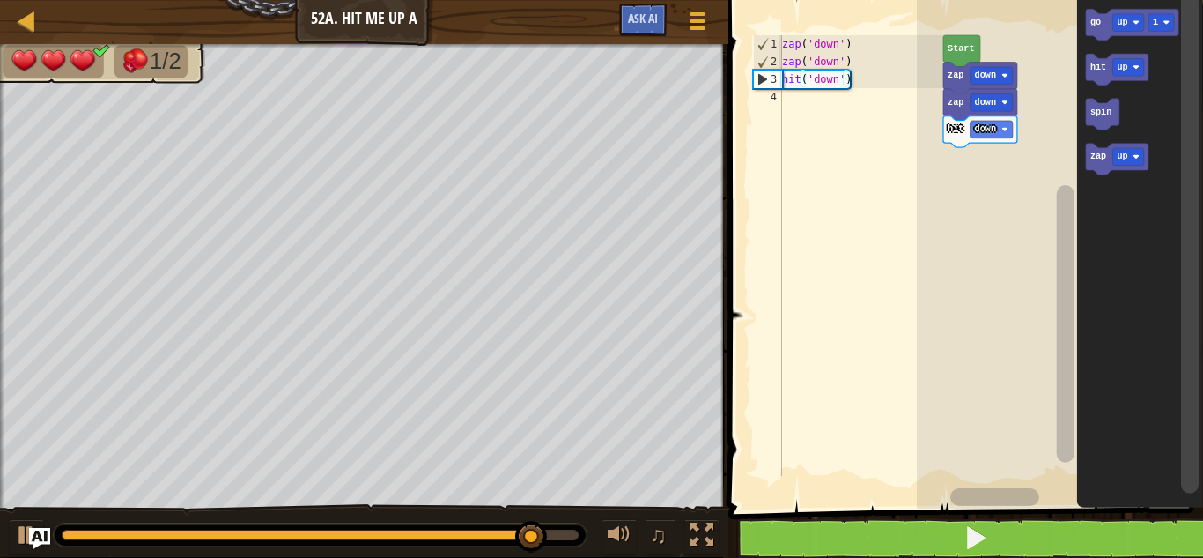
click at [1131, 77] on icon "Blockly Workspace" at bounding box center [1116, 70] width 63 height 32
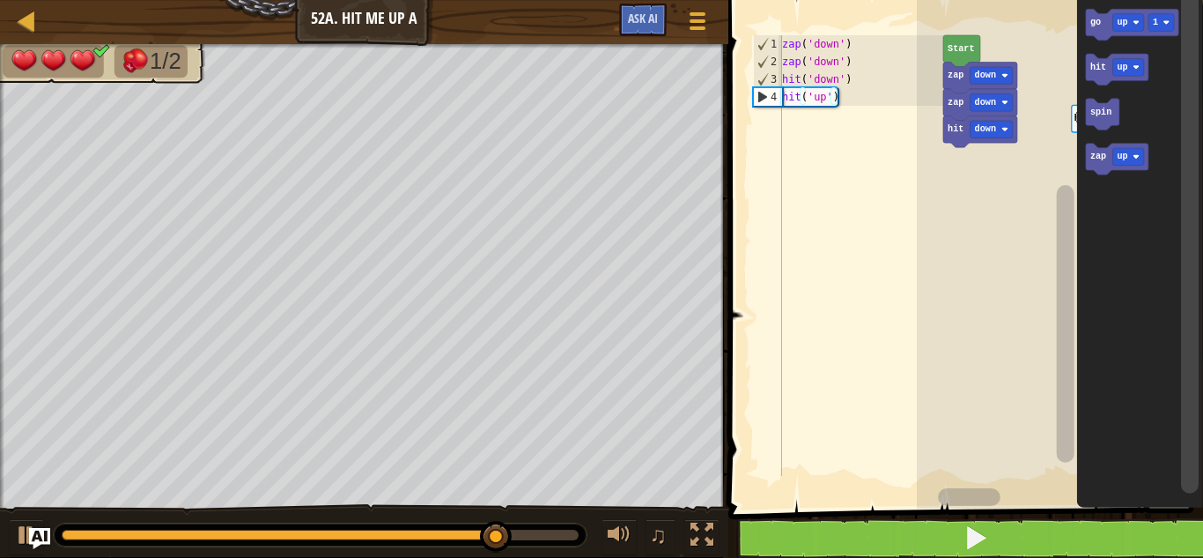
click at [1104, 161] on text "zap" at bounding box center [1098, 157] width 16 height 10
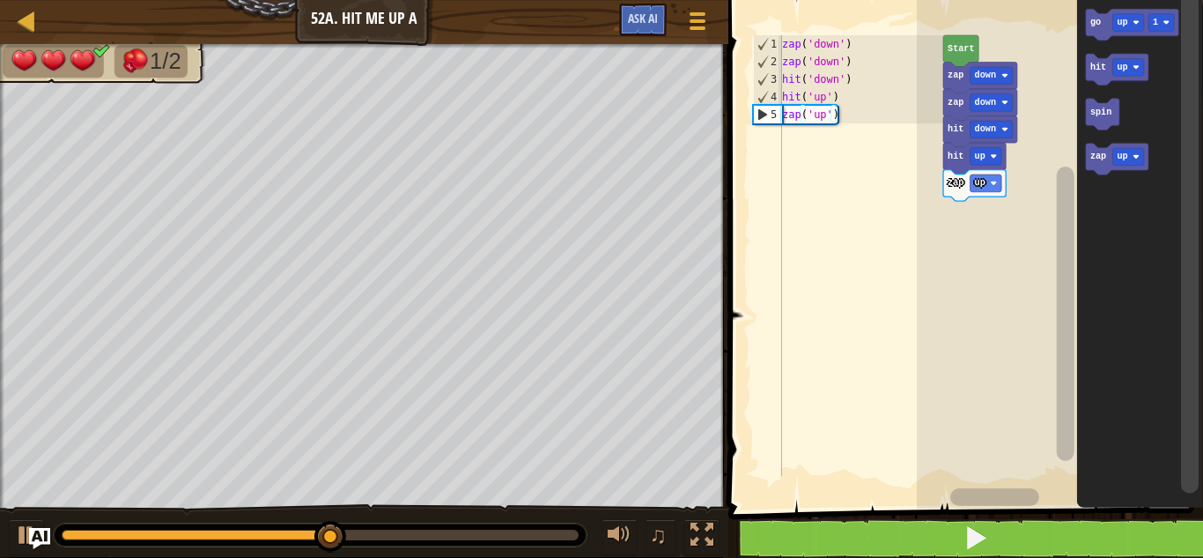
click at [995, 185] on image "Blockly Workspace" at bounding box center [993, 183] width 7 height 7
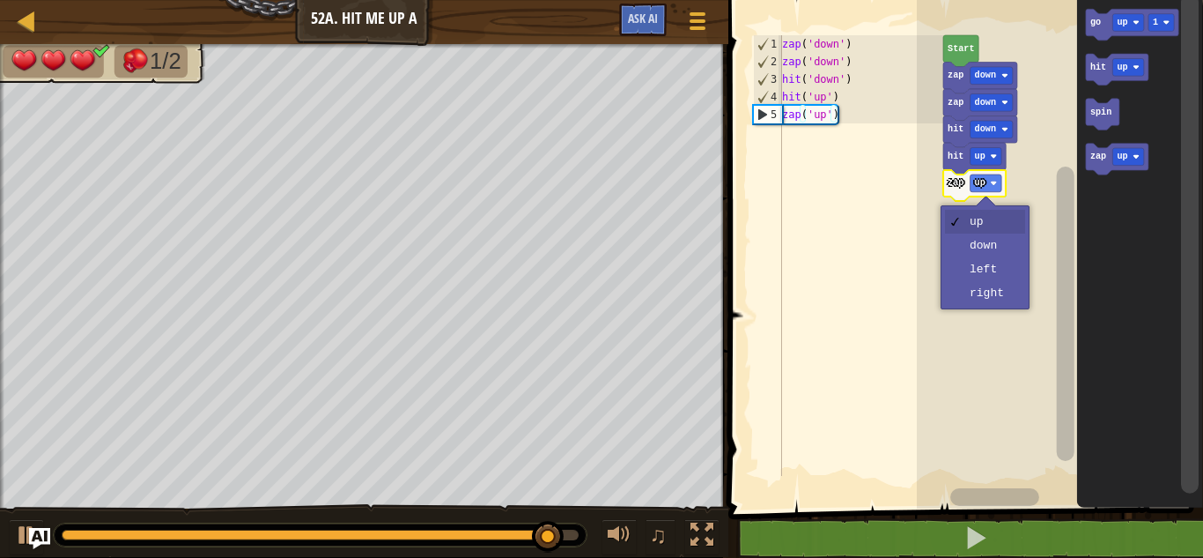
click at [1010, 275] on rect "Blockly Workspace" at bounding box center [1060, 249] width 286 height 517
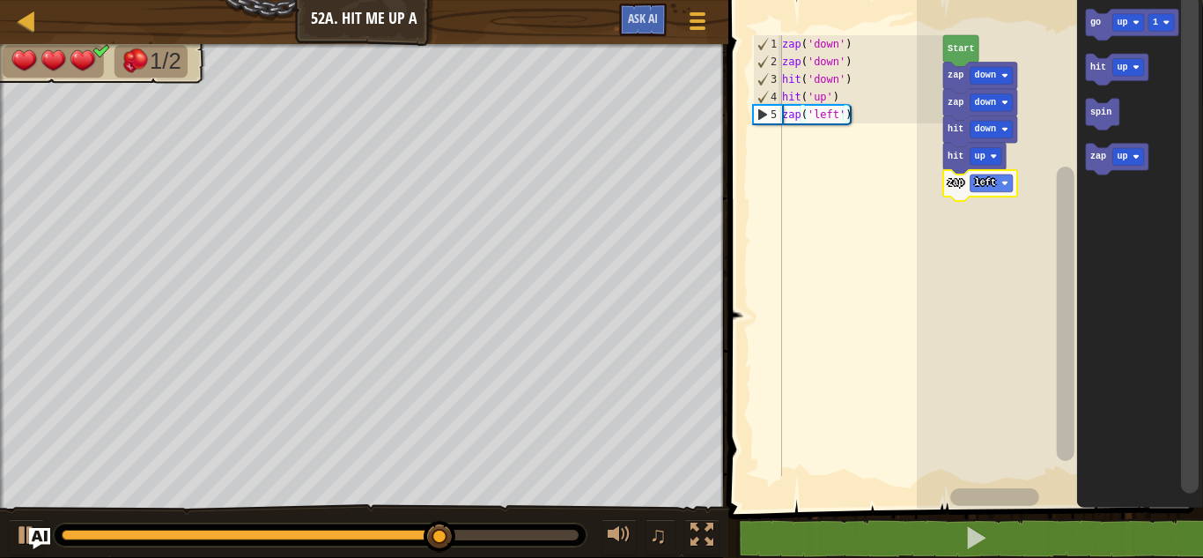
click at [1136, 68] on image "Blockly Workspace" at bounding box center [1136, 67] width 7 height 7
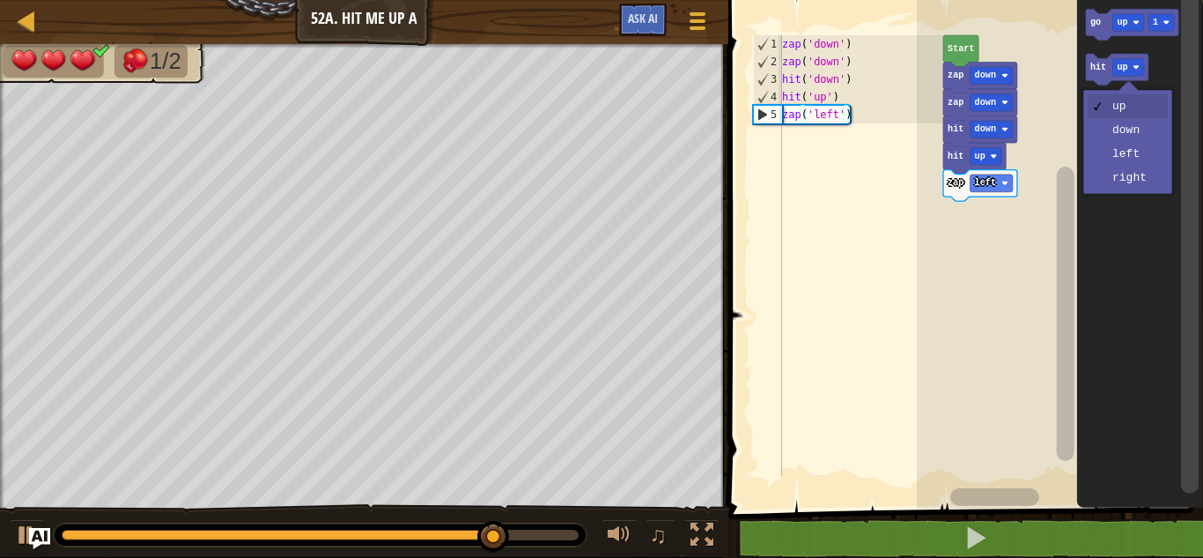
click at [1149, 166] on icon "Blockly Workspace" at bounding box center [1139, 249] width 126 height 517
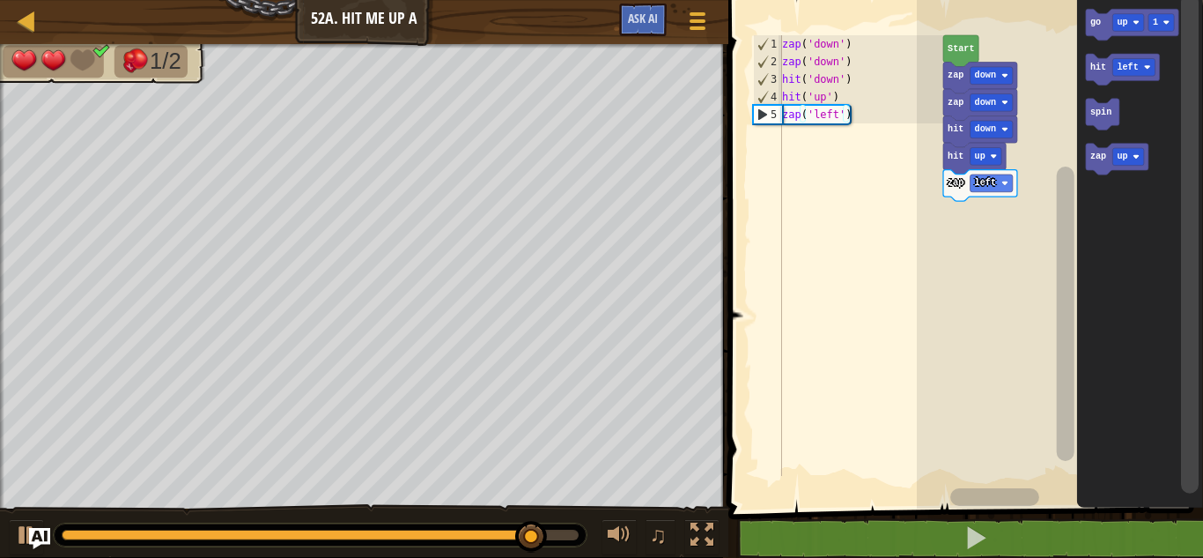
click at [1085, 65] on icon "Blockly Workspace" at bounding box center [1139, 249] width 126 height 517
click at [1102, 71] on text "hit" at bounding box center [1098, 68] width 16 height 10
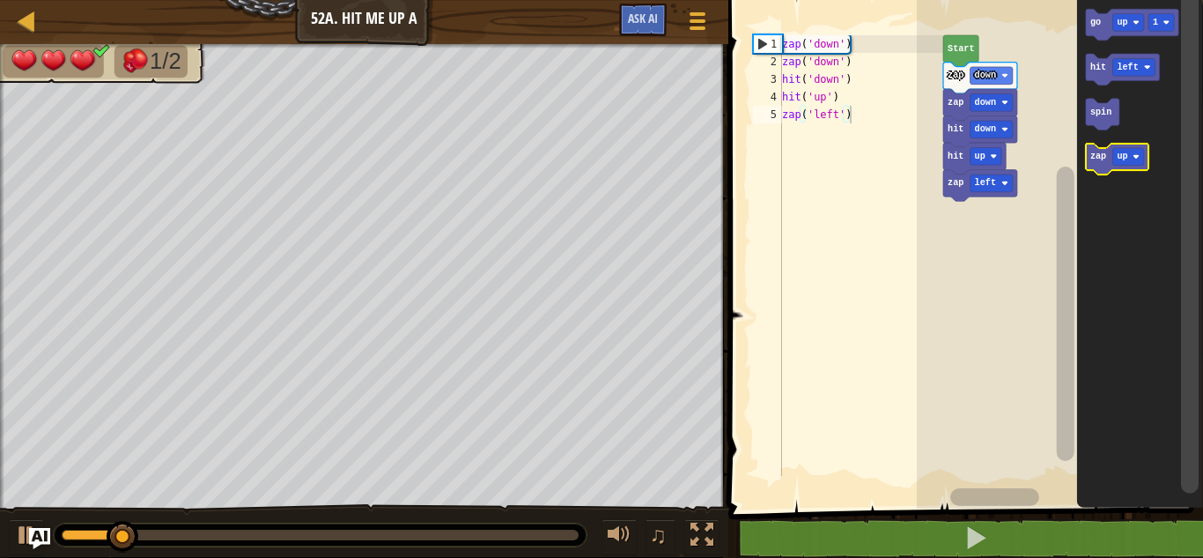
click at [1135, 160] on image "Blockly Workspace" at bounding box center [1136, 156] width 7 height 7
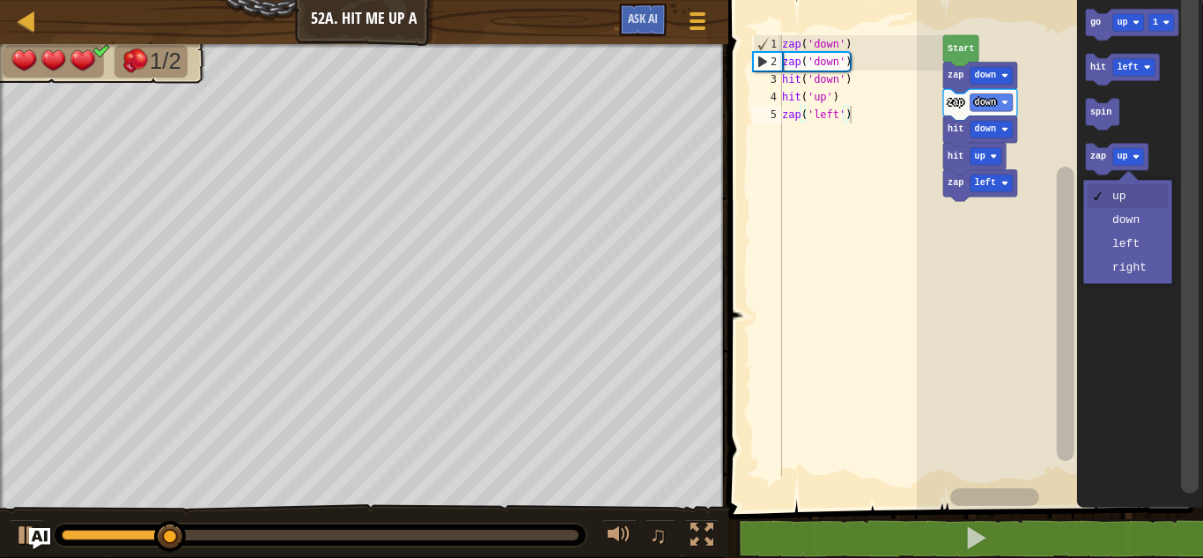
click at [1144, 247] on icon "Blockly Workspace" at bounding box center [1139, 249] width 126 height 517
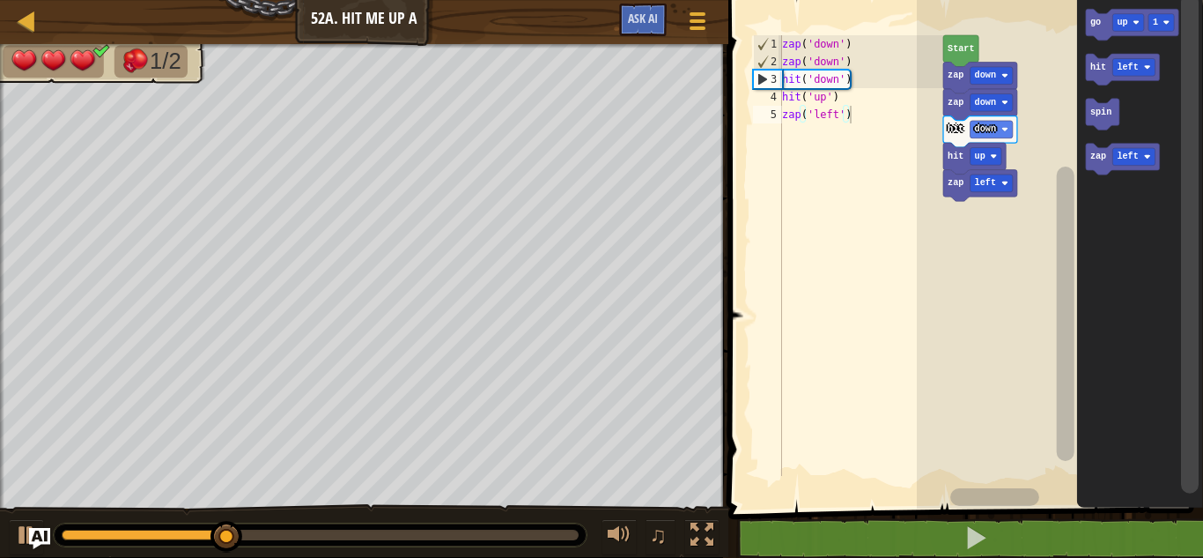
click at [1091, 162] on text "zap" at bounding box center [1098, 157] width 16 height 10
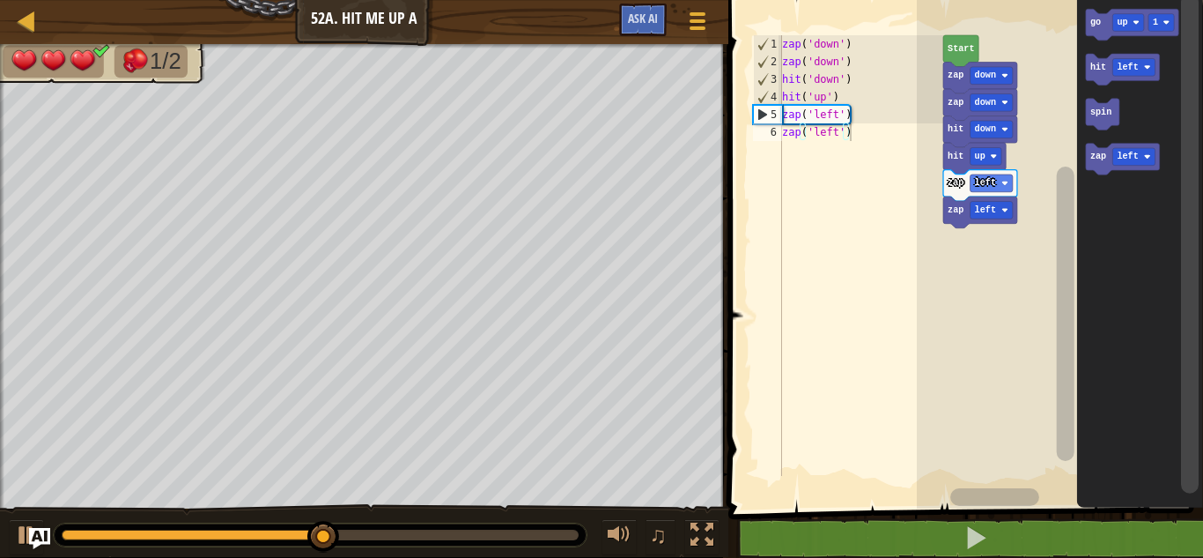
click at [1092, 70] on text "hit" at bounding box center [1098, 68] width 16 height 10
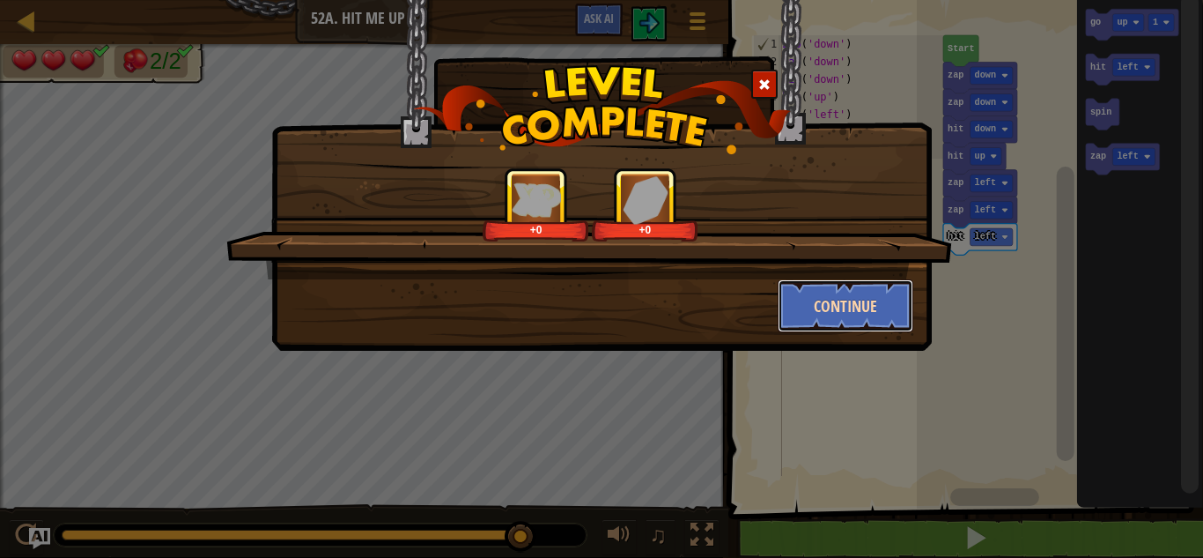
click at [852, 294] on button "Continue" at bounding box center [846, 305] width 137 height 53
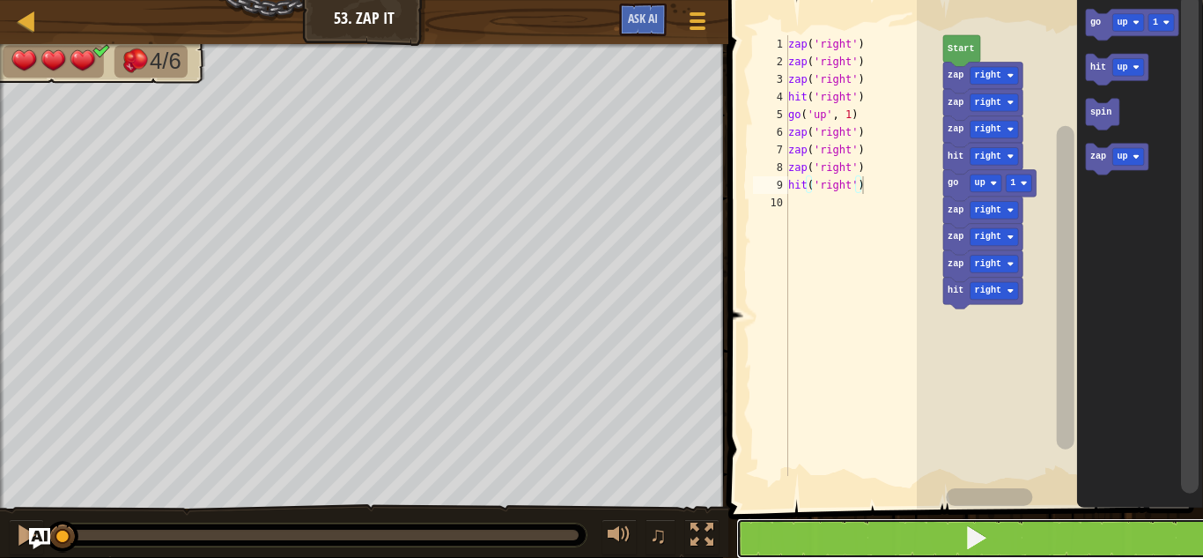
click at [859, 529] on button at bounding box center [976, 538] width 480 height 41
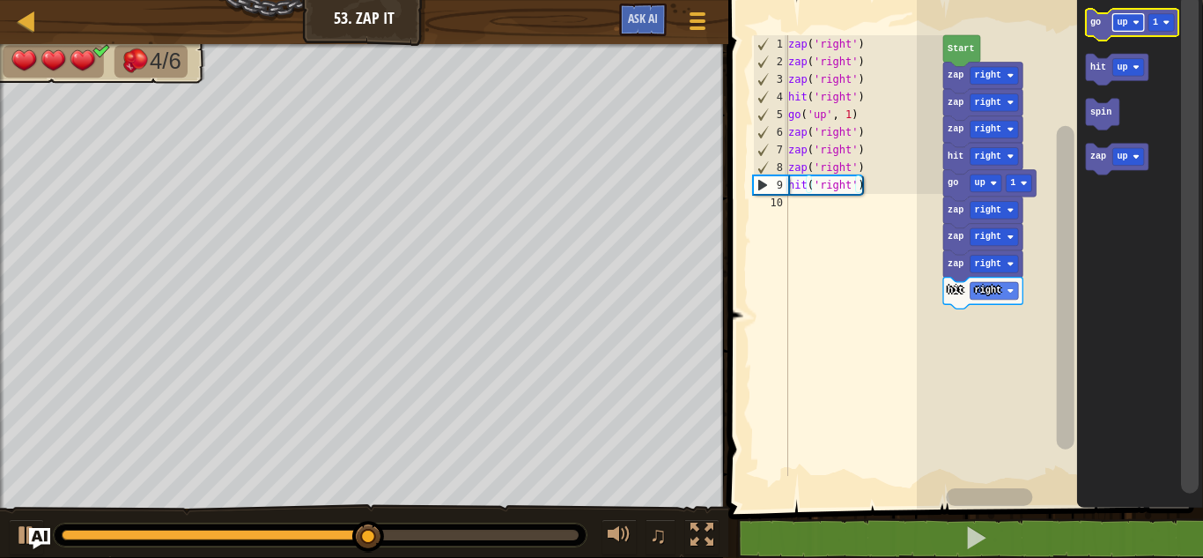
click at [1122, 23] on text "up" at bounding box center [1122, 23] width 11 height 10
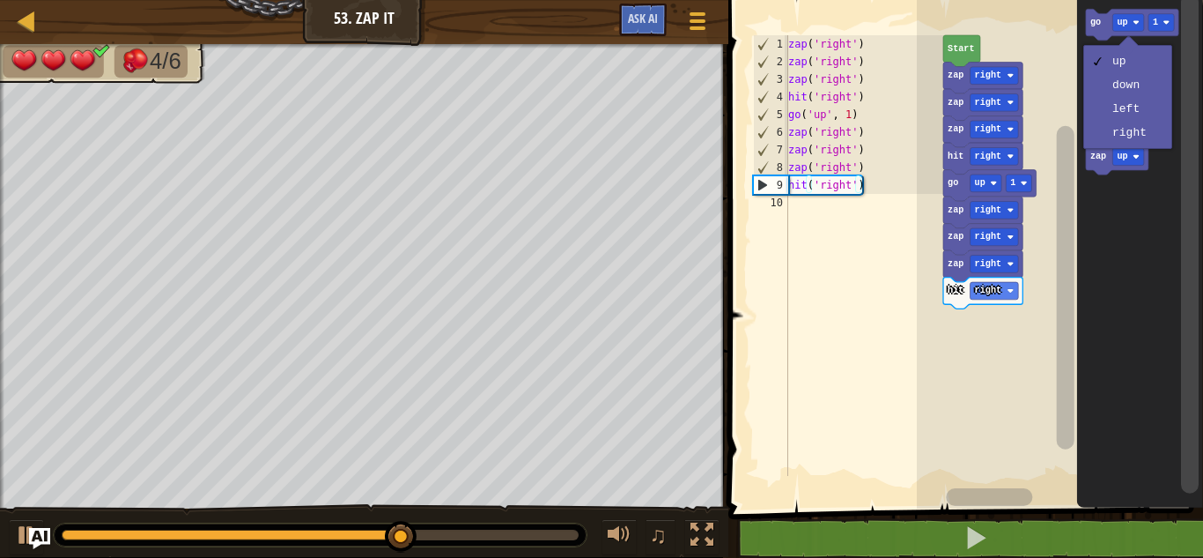
click at [1095, 300] on icon "Blockly Workspace" at bounding box center [1139, 249] width 126 height 517
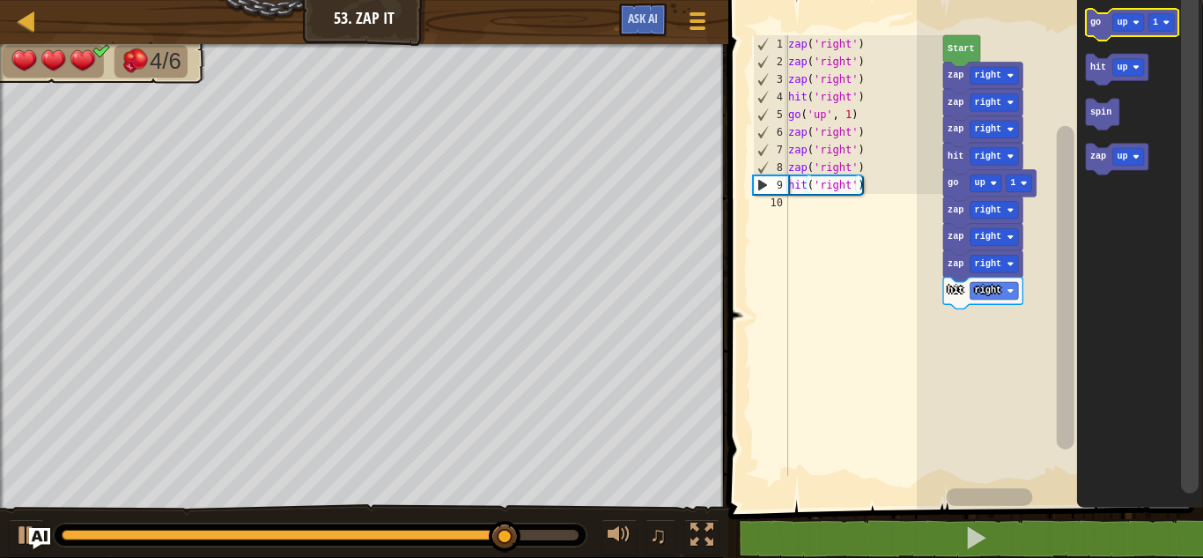
click at [1098, 26] on text "go" at bounding box center [1095, 23] width 11 height 10
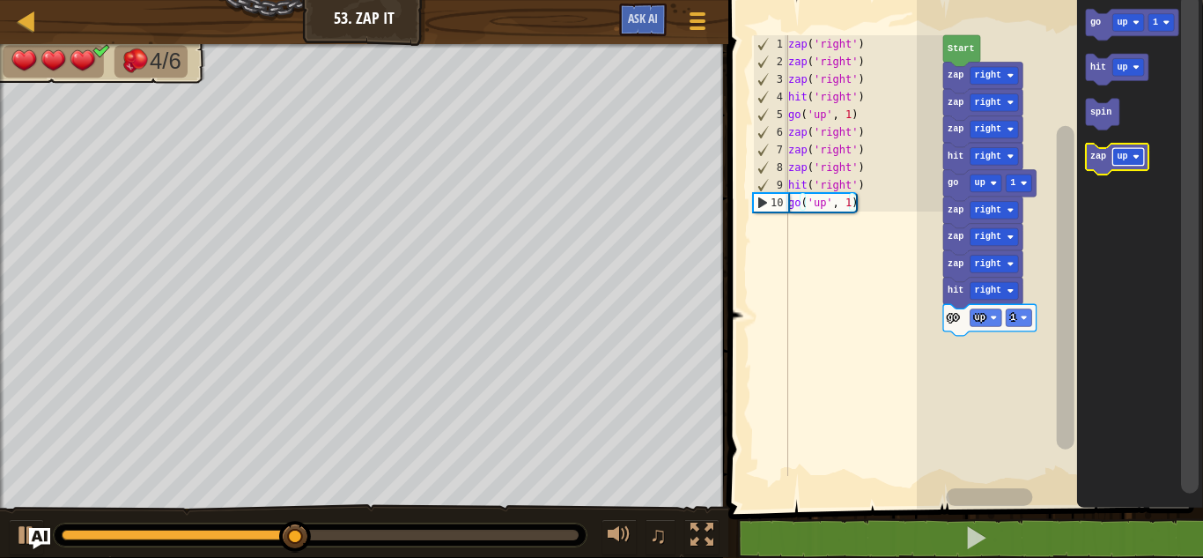
click at [1121, 157] on text "up" at bounding box center [1122, 157] width 11 height 10
click at [1104, 165] on icon "Blockly Workspace" at bounding box center [1124, 160] width 79 height 32
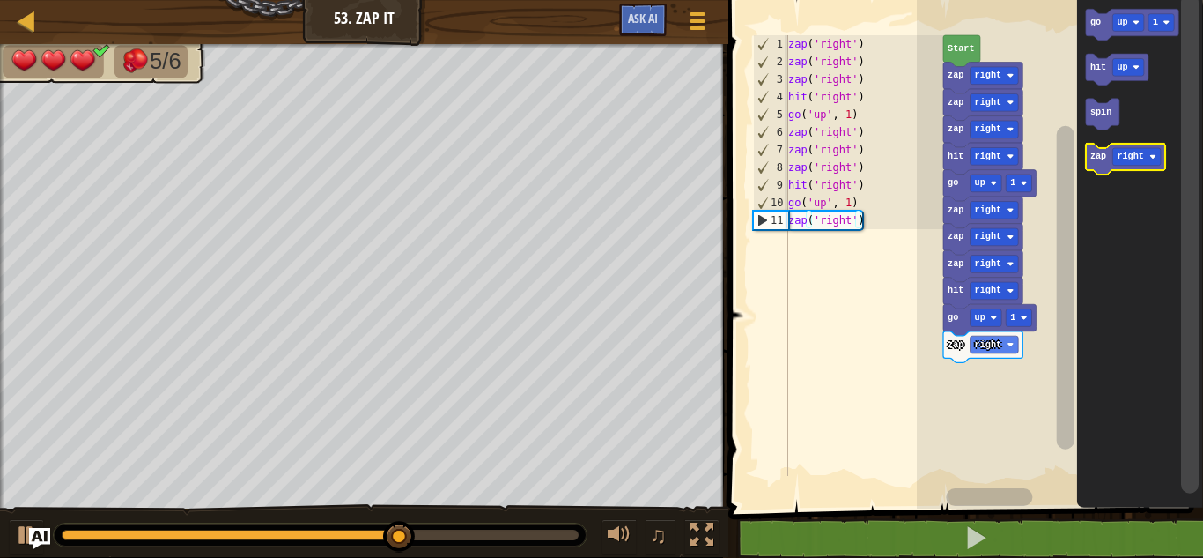
click at [1104, 165] on icon "Blockly Workspace" at bounding box center [1124, 160] width 79 height 32
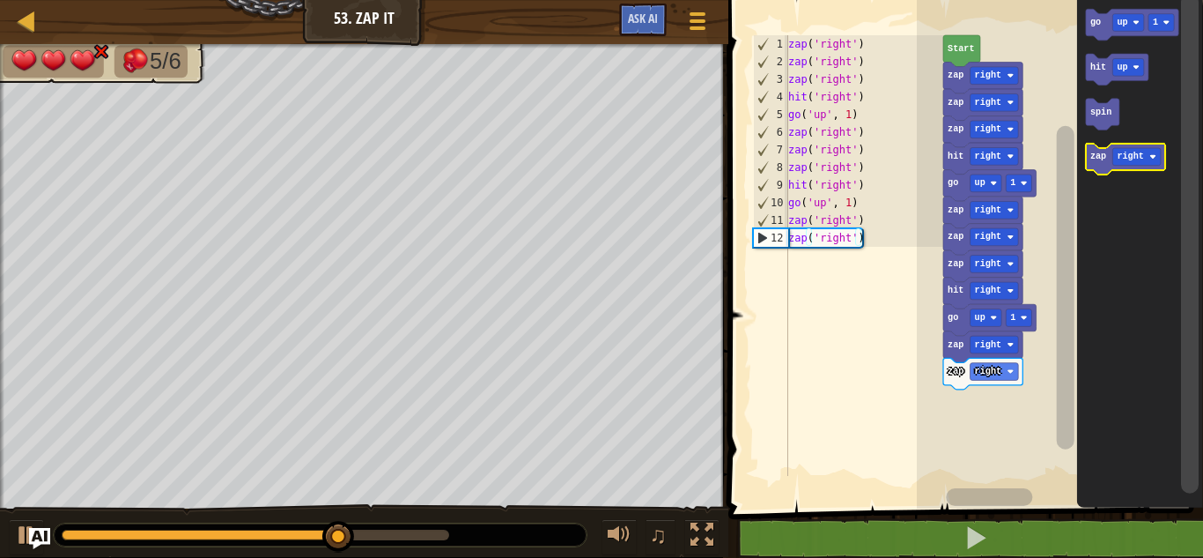
click at [1104, 165] on icon "Blockly Workspace" at bounding box center [1124, 160] width 79 height 32
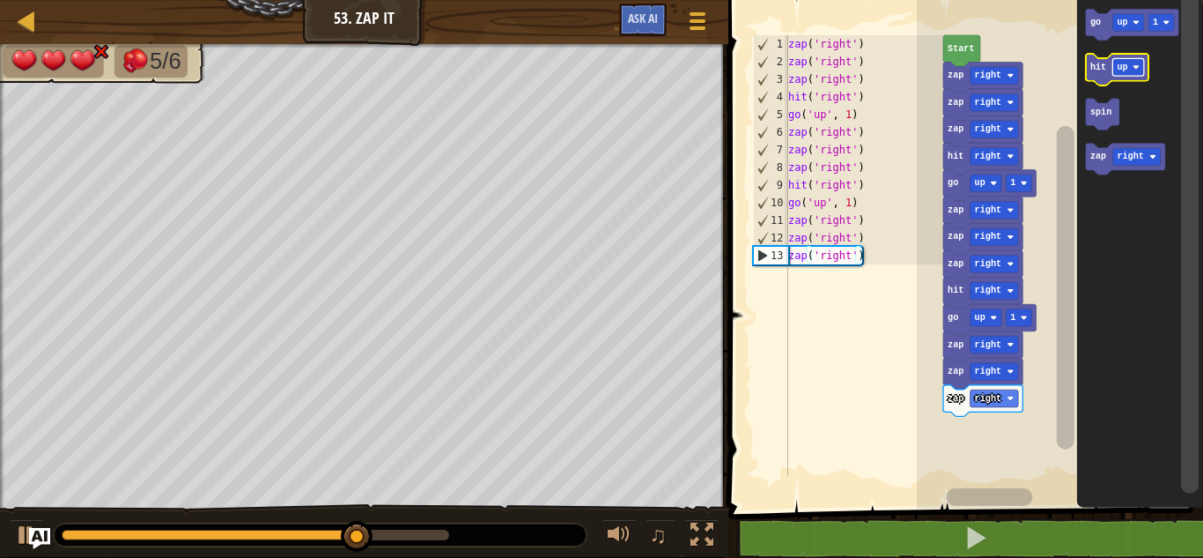
click at [1120, 70] on text "up" at bounding box center [1122, 68] width 11 height 10
click at [1102, 74] on icon "Blockly Workspace" at bounding box center [1124, 70] width 79 height 32
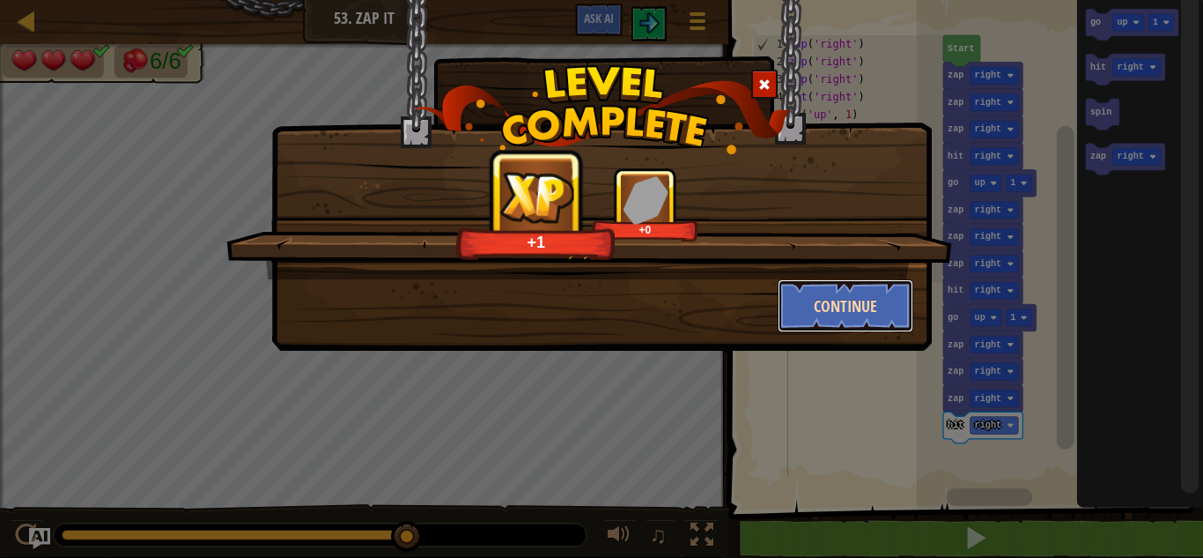
click at [853, 300] on button "Continue" at bounding box center [846, 305] width 137 height 53
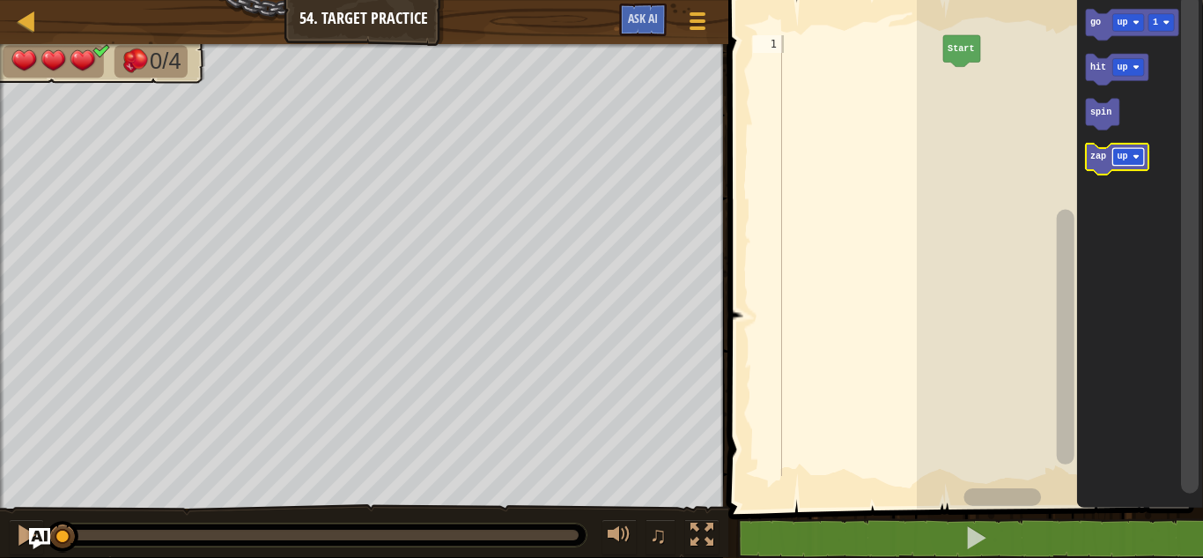
click at [1128, 154] on rect "Blockly Workspace" at bounding box center [1129, 157] width 32 height 18
click at [1093, 160] on text "zap" at bounding box center [1098, 157] width 16 height 10
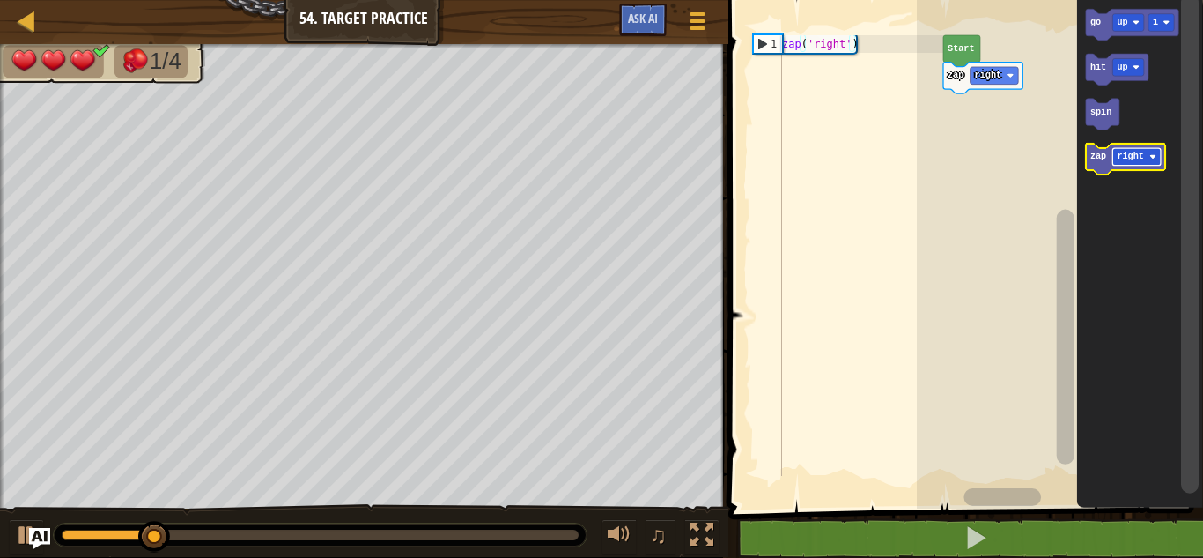
click at [1135, 156] on text "right" at bounding box center [1130, 157] width 26 height 10
click at [1099, 158] on text "zap" at bounding box center [1098, 157] width 16 height 10
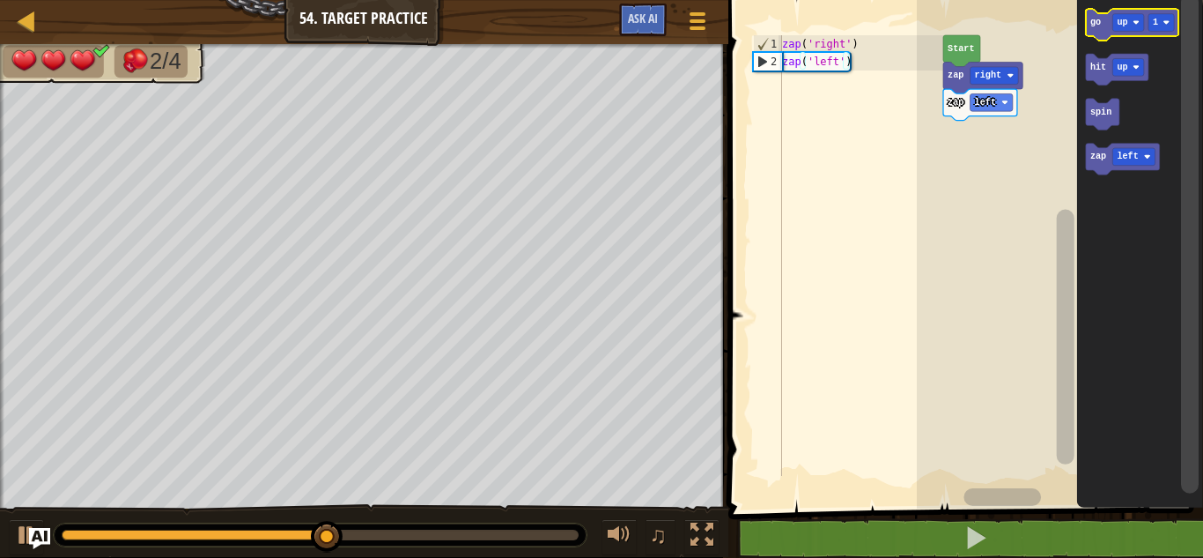
click at [1098, 23] on text "go" at bounding box center [1095, 23] width 11 height 10
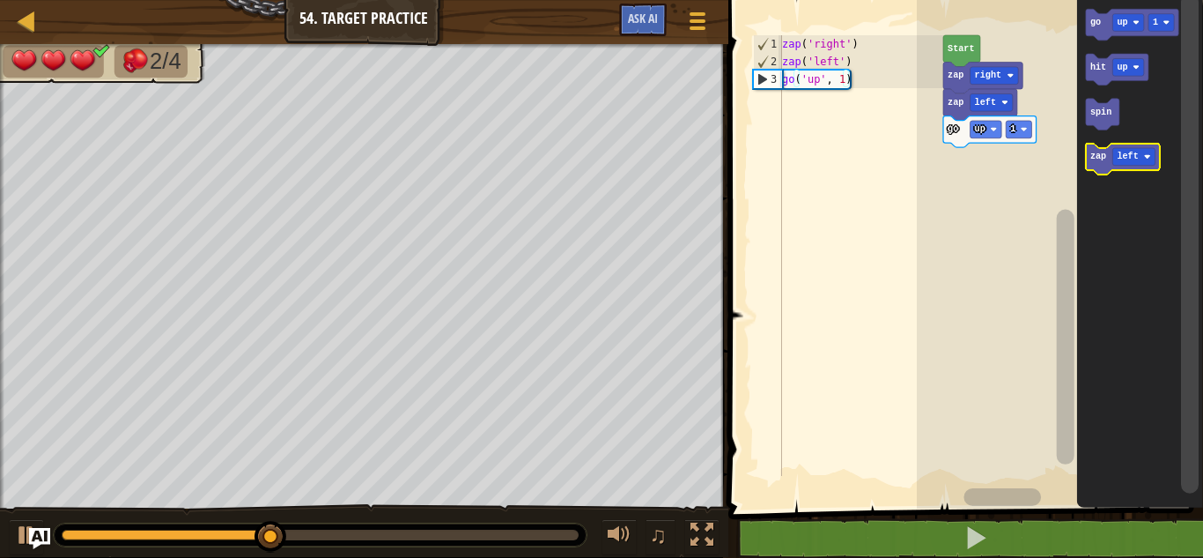
click at [1093, 159] on text "zap" at bounding box center [1098, 157] width 16 height 10
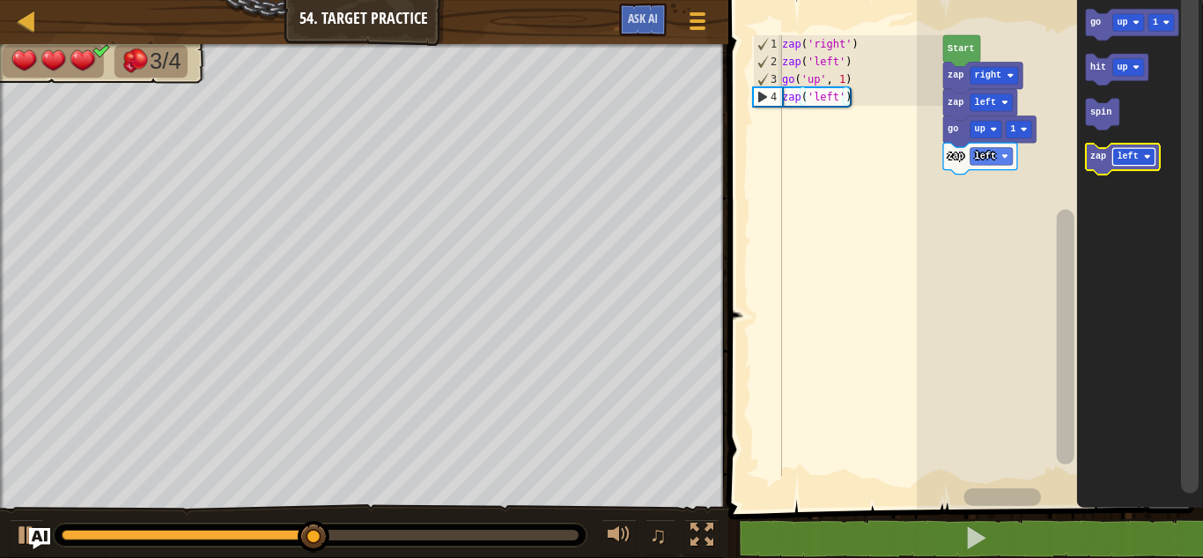
click at [1124, 154] on text "left" at bounding box center [1127, 157] width 21 height 10
click at [1099, 166] on icon "Blockly Workspace" at bounding box center [1124, 160] width 79 height 32
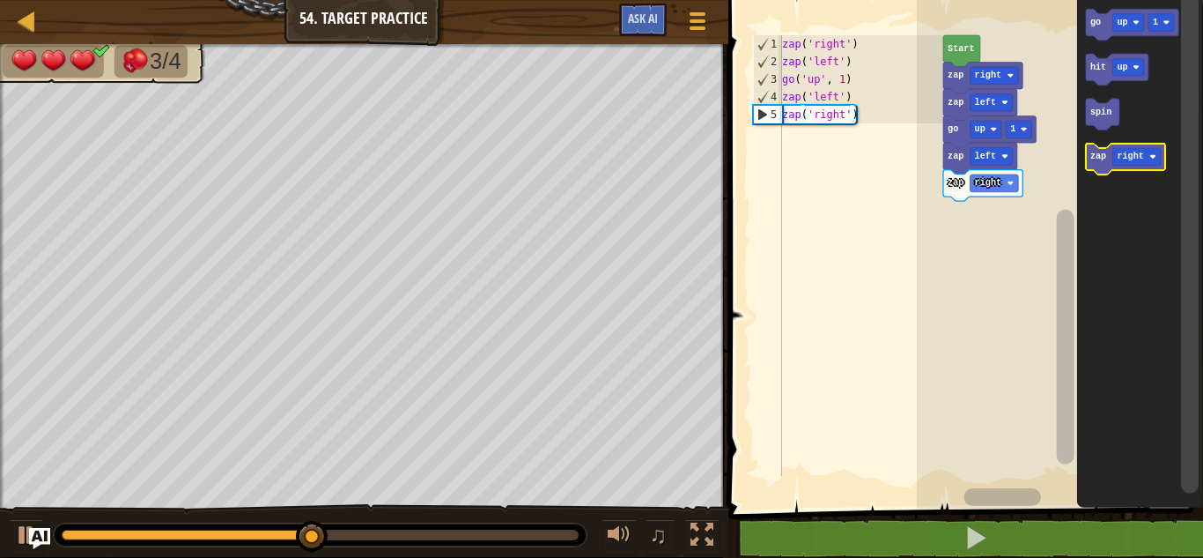
click at [1099, 166] on icon "Blockly Workspace" at bounding box center [1124, 160] width 79 height 32
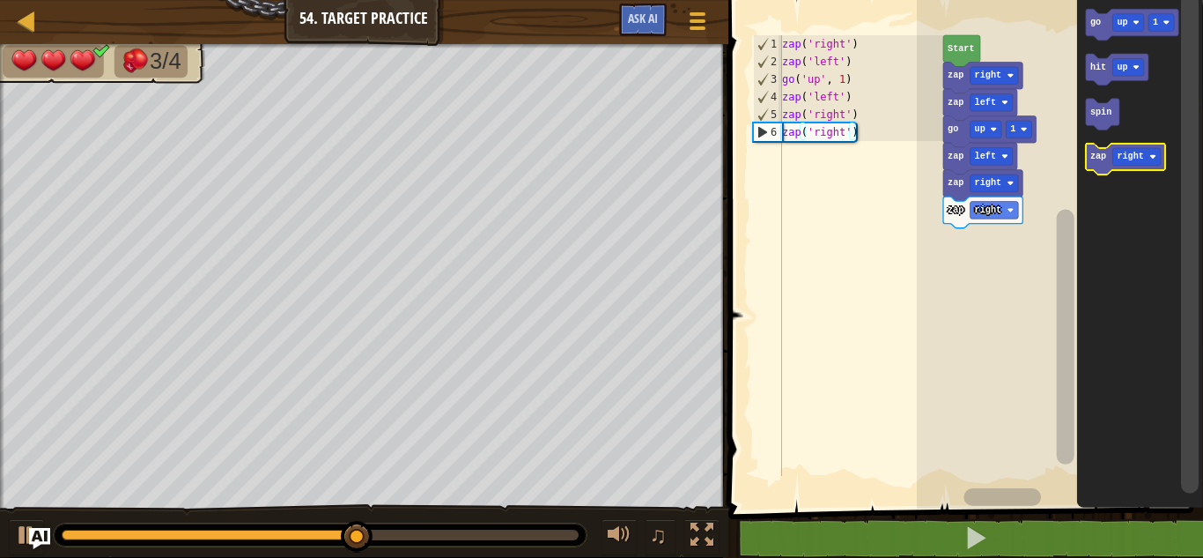
click at [1099, 166] on icon "Blockly Workspace" at bounding box center [1124, 160] width 79 height 32
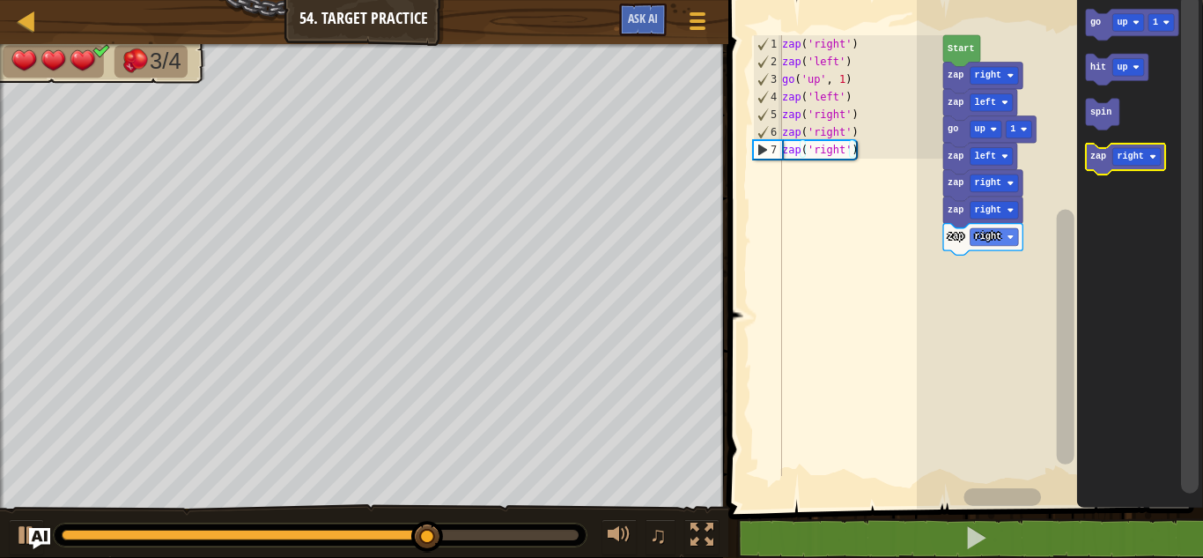
click at [1099, 166] on icon "Blockly Workspace" at bounding box center [1124, 160] width 79 height 32
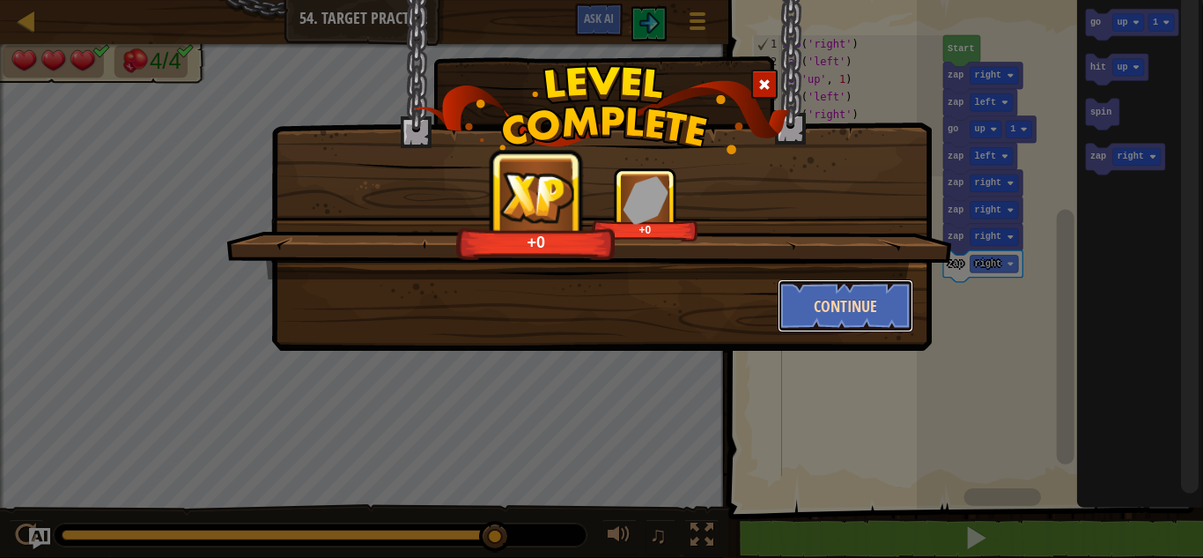
click at [893, 316] on button "Continue" at bounding box center [846, 305] width 137 height 53
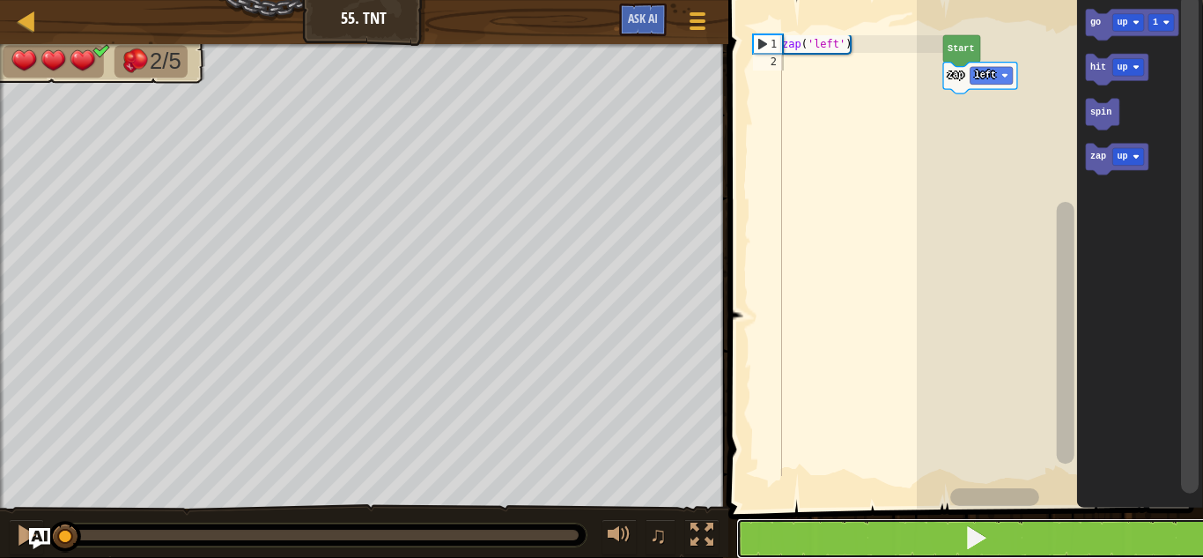
click at [964, 527] on span at bounding box center [976, 537] width 25 height 25
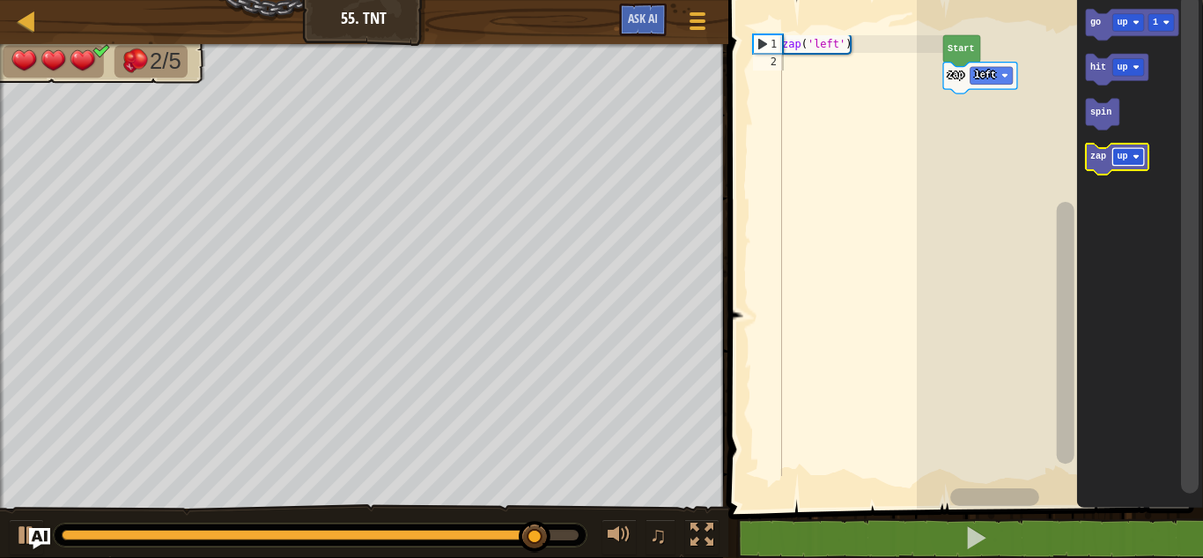
click at [1123, 159] on text "up" at bounding box center [1122, 157] width 11 height 10
click at [1091, 157] on text "zap" at bounding box center [1098, 157] width 16 height 10
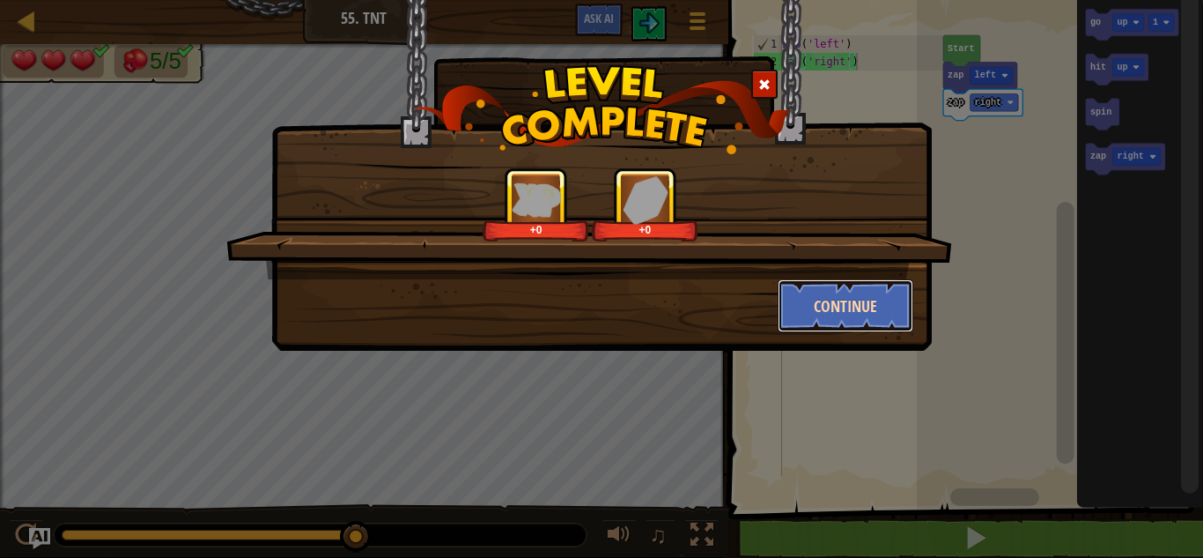
click at [877, 294] on button "Continue" at bounding box center [846, 305] width 137 height 53
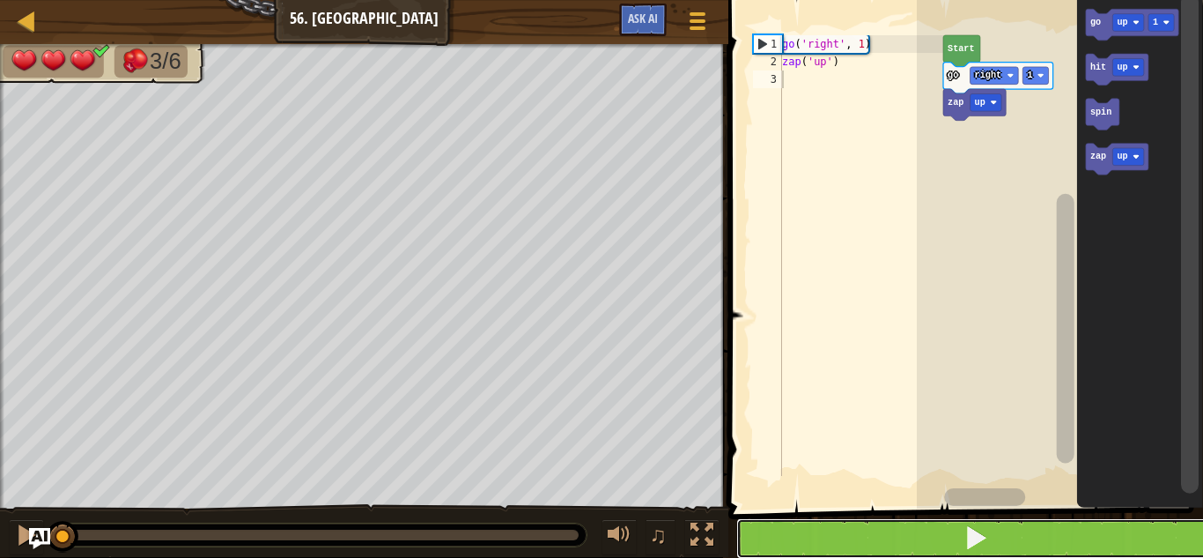
click at [949, 532] on button at bounding box center [976, 538] width 480 height 41
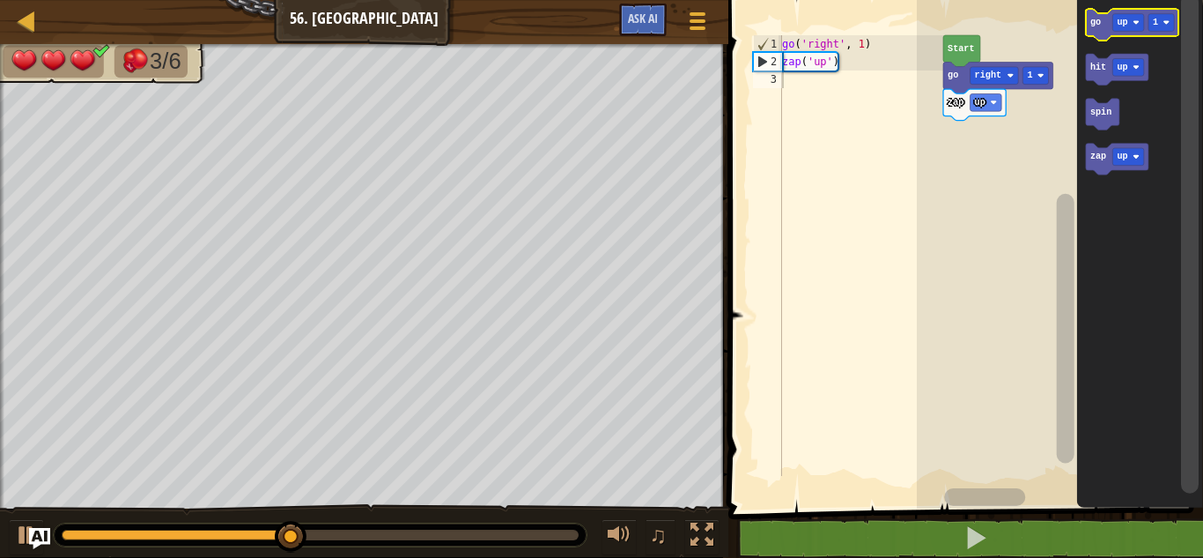
click at [1096, 27] on text "go" at bounding box center [1095, 23] width 11 height 10
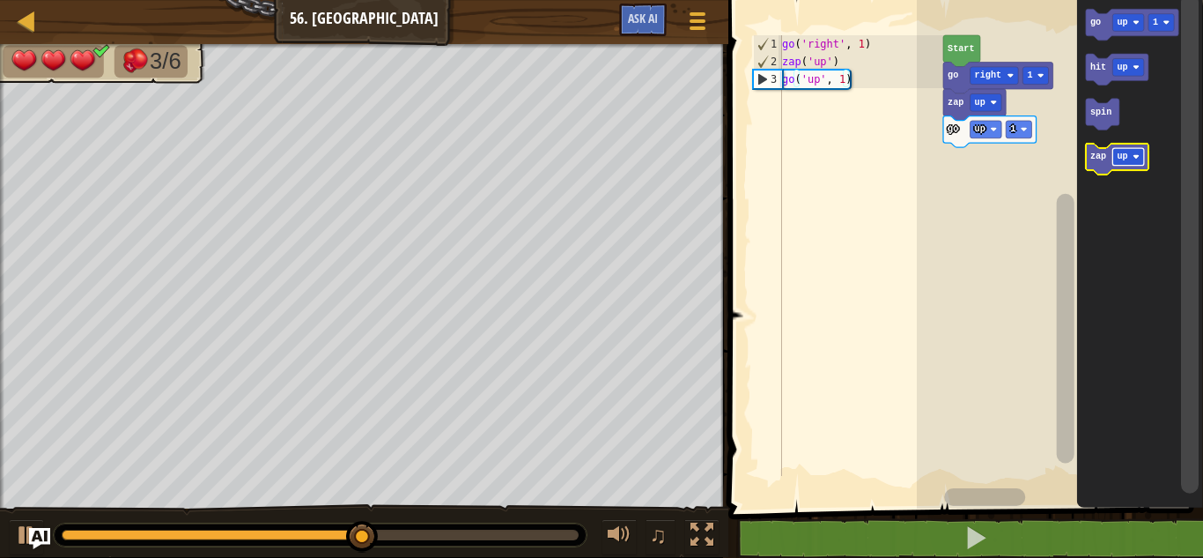
click at [1121, 159] on text "up" at bounding box center [1122, 157] width 11 height 10
click at [1096, 166] on icon "Blockly Workspace" at bounding box center [1124, 160] width 79 height 32
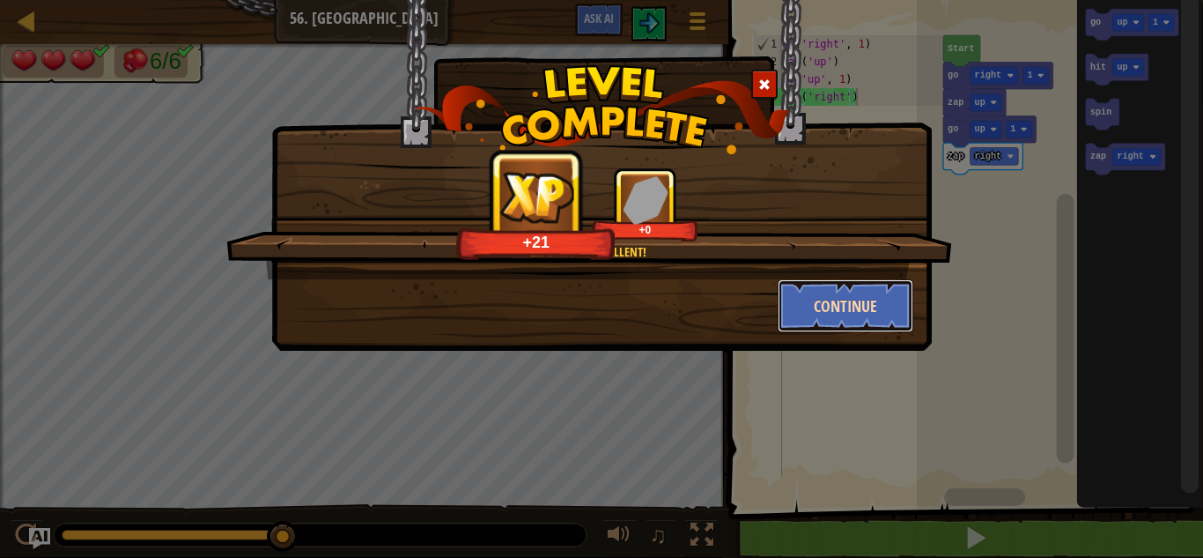
click at [848, 311] on button "Continue" at bounding box center [846, 305] width 137 height 53
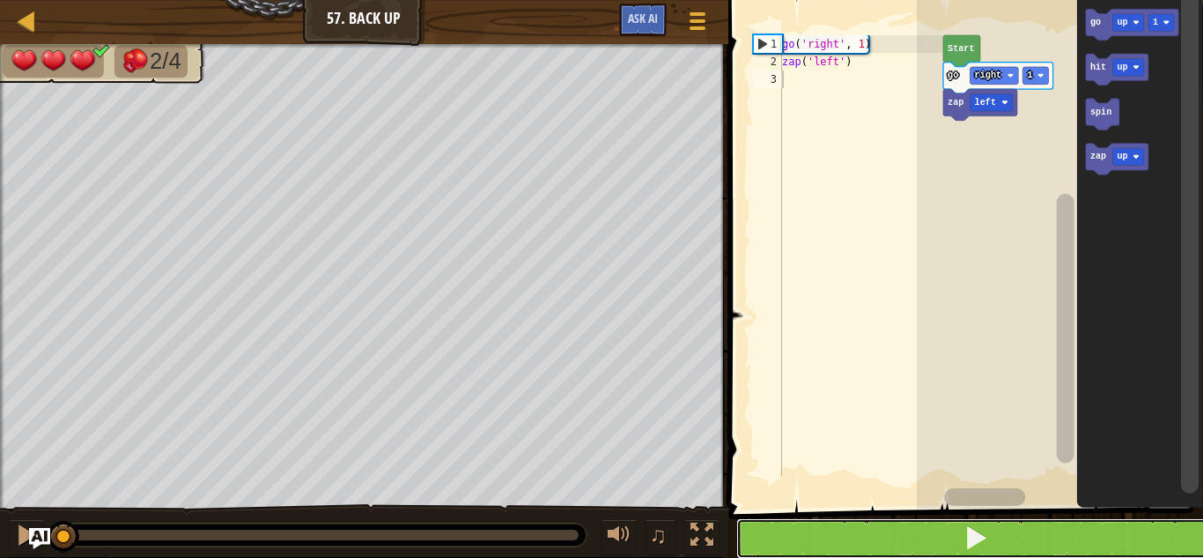
click at [879, 531] on button at bounding box center [976, 538] width 480 height 41
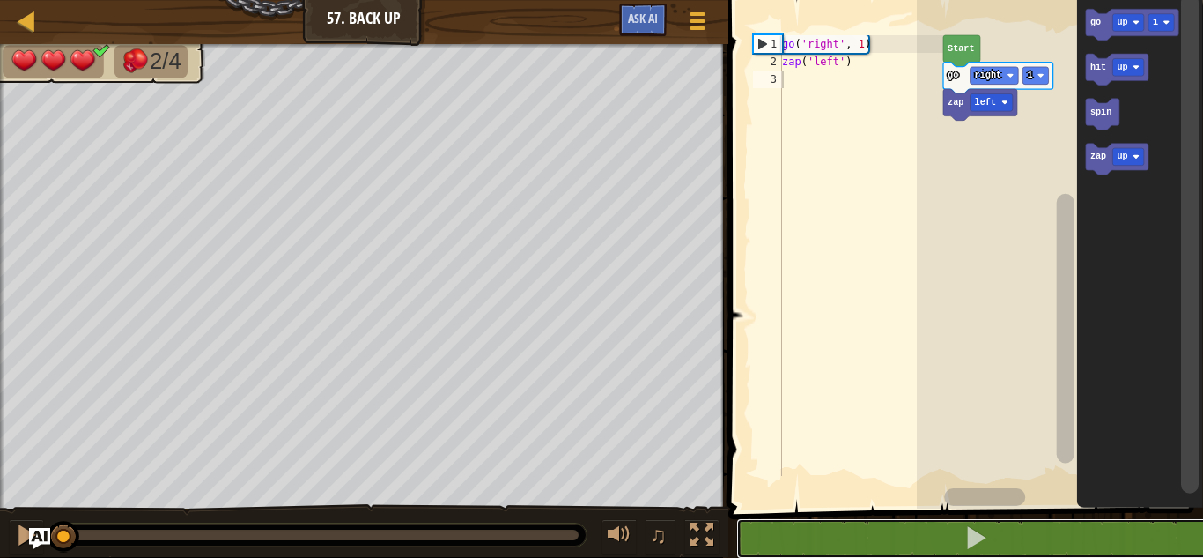
drag, startPoint x: 569, startPoint y: 536, endPoint x: 3, endPoint y: 512, distance: 566.9
click at [3, 512] on div "♫" at bounding box center [364, 530] width 729 height 53
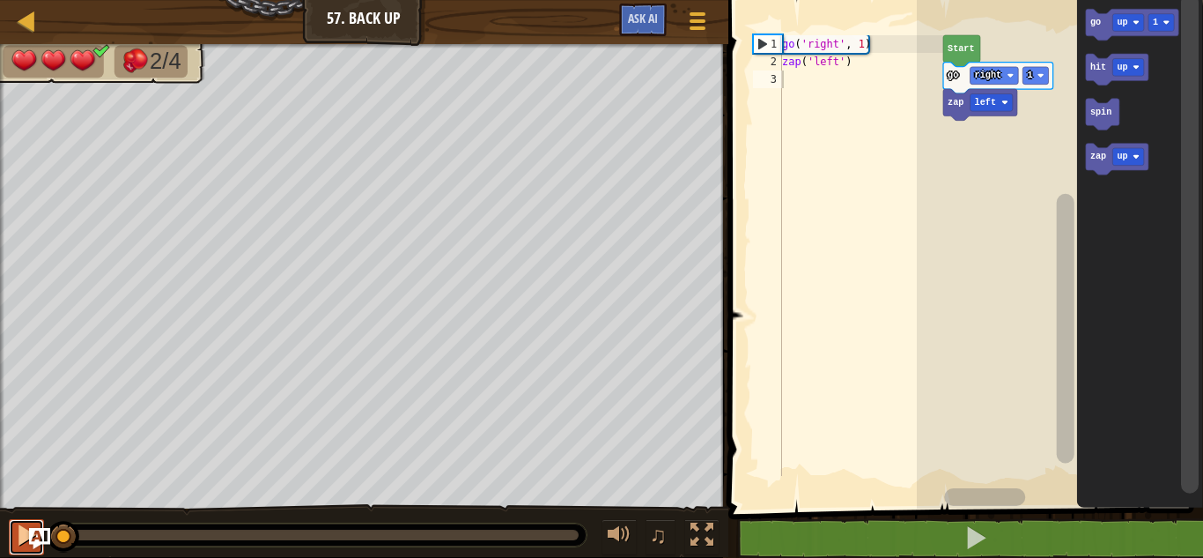
click at [19, 539] on div at bounding box center [26, 534] width 23 height 23
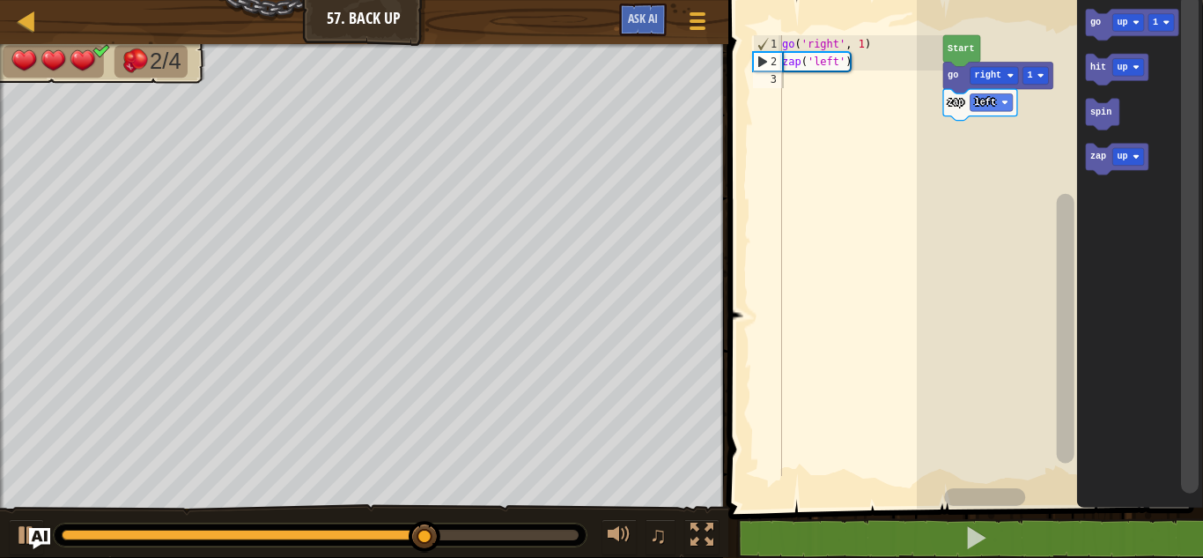
click at [1132, 20] on rect "Blockly Workspace" at bounding box center [1129, 23] width 32 height 18
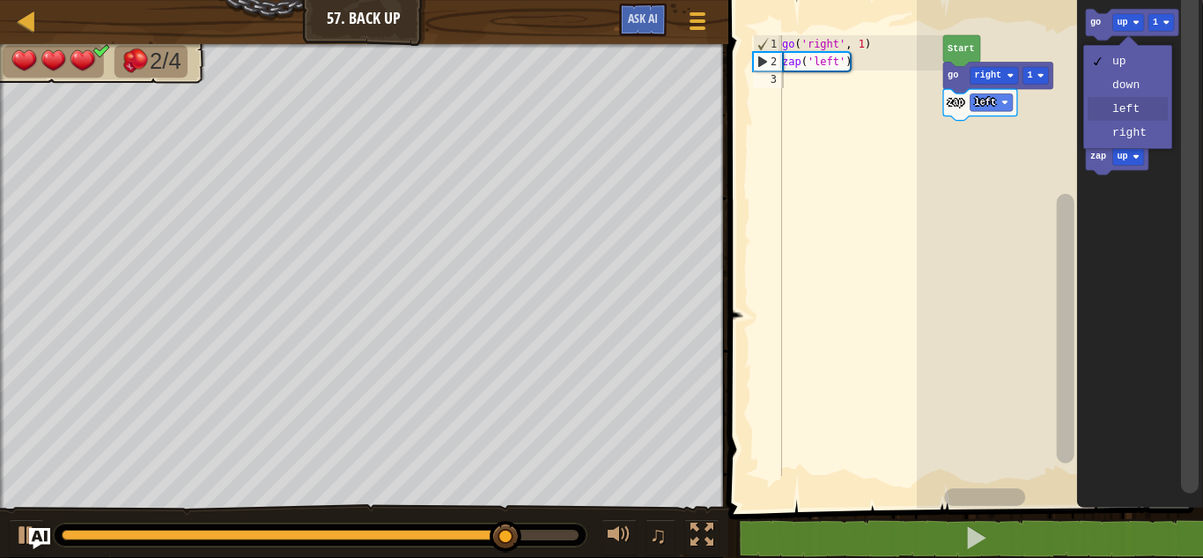
click at [1142, 112] on icon "Blockly Workspace" at bounding box center [1139, 249] width 126 height 517
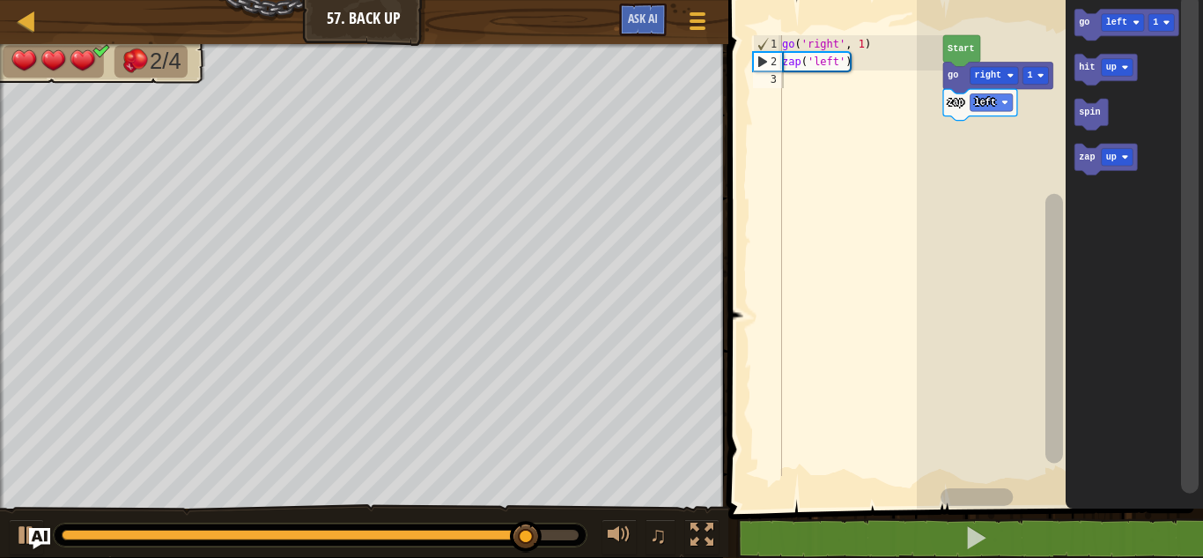
click at [1096, 26] on icon "Blockly Workspace" at bounding box center [1127, 25] width 104 height 32
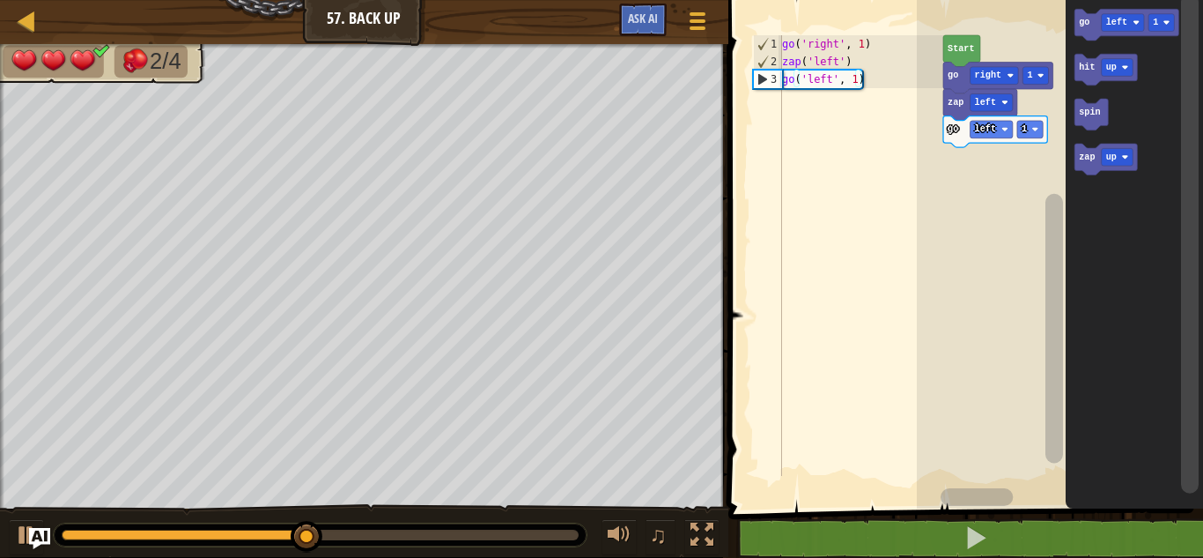
click at [0, 0] on div at bounding box center [0, 0] width 0 height 0
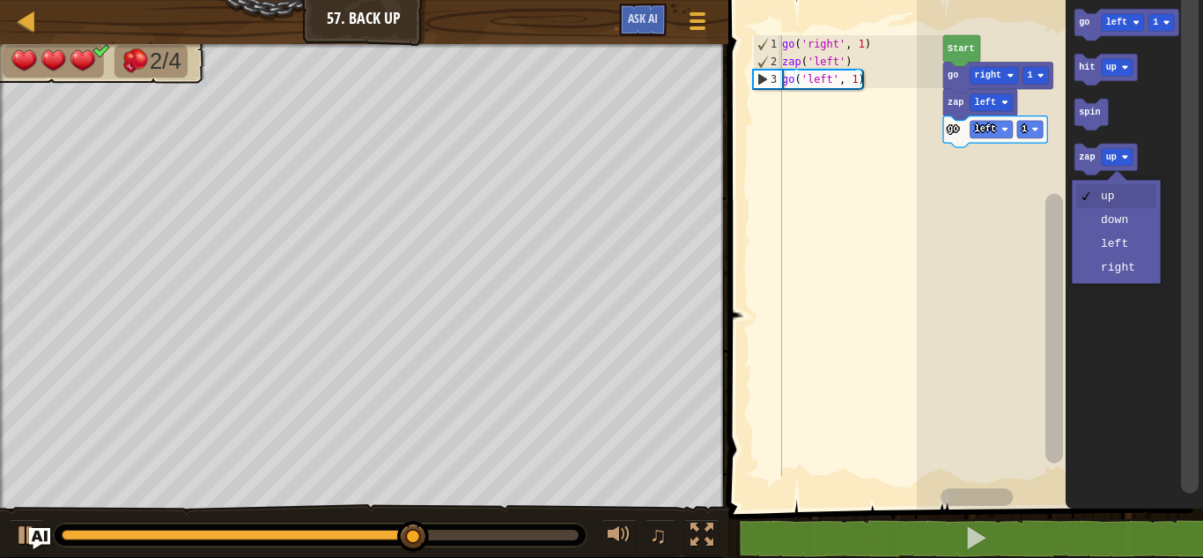
click at [1134, 272] on icon "Blockly Workspace" at bounding box center [1134, 249] width 137 height 517
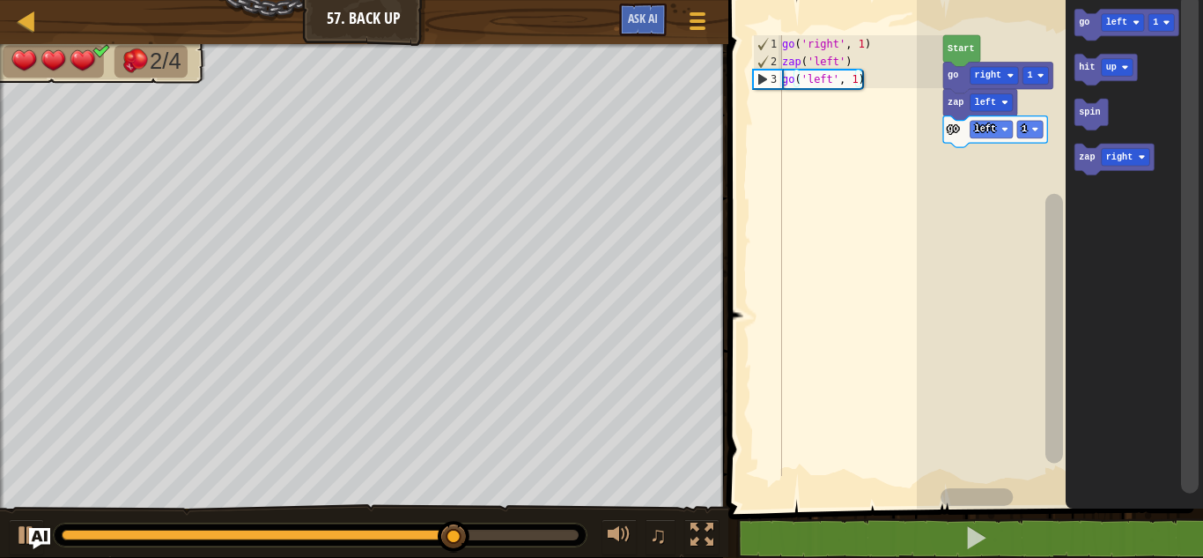
click at [1085, 170] on icon "Blockly Workspace" at bounding box center [1114, 160] width 79 height 32
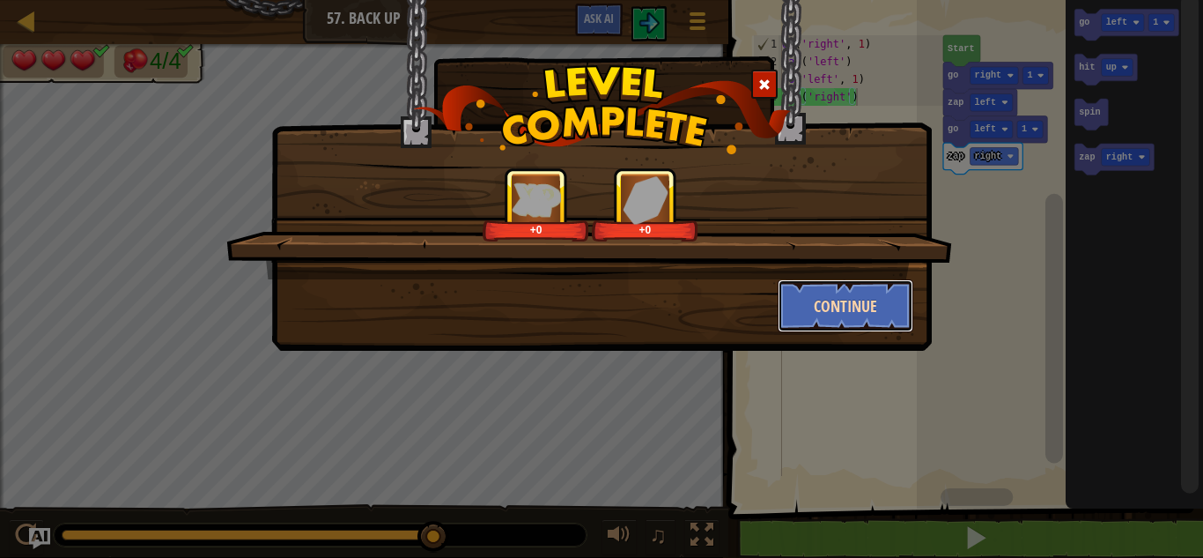
click at [882, 303] on button "Continue" at bounding box center [846, 305] width 137 height 53
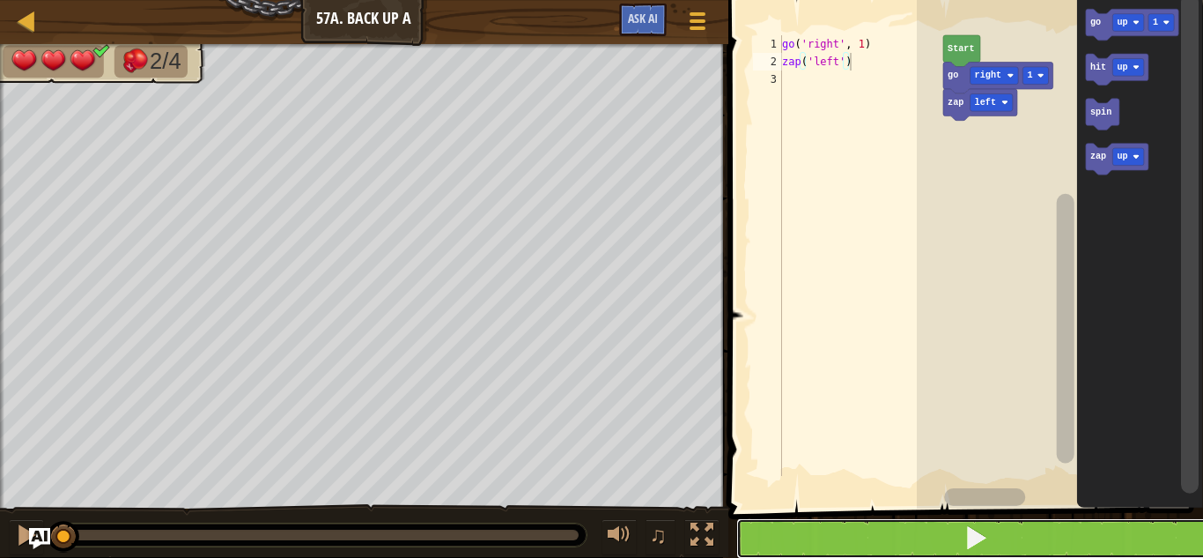
click at [919, 523] on button at bounding box center [976, 538] width 480 height 41
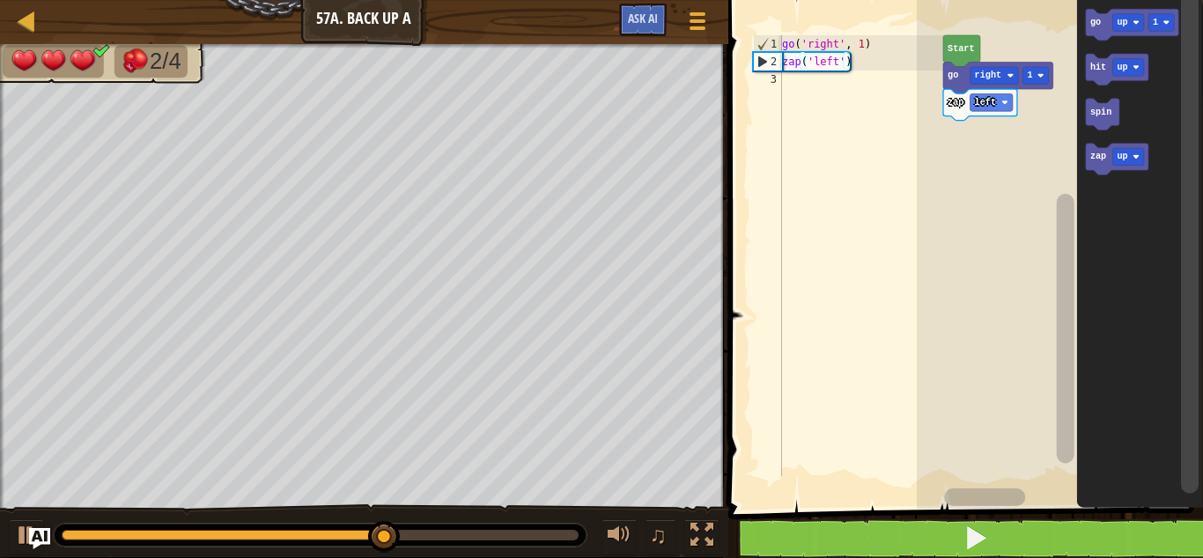
click at [0, 0] on div at bounding box center [0, 0] width 0 height 0
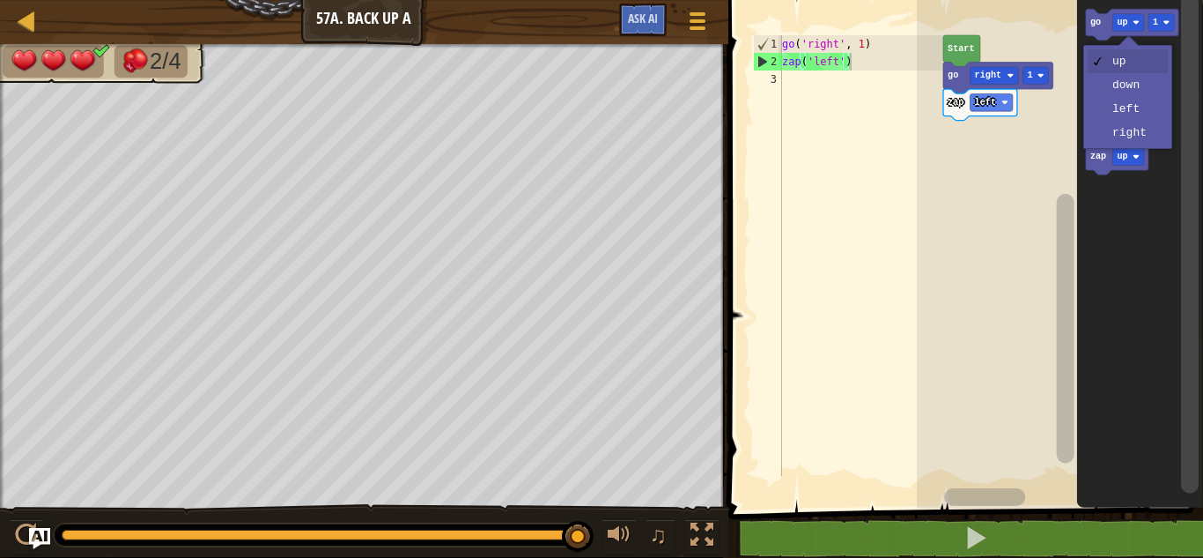
click at [1130, 108] on icon "Blockly Workspace" at bounding box center [1139, 249] width 126 height 517
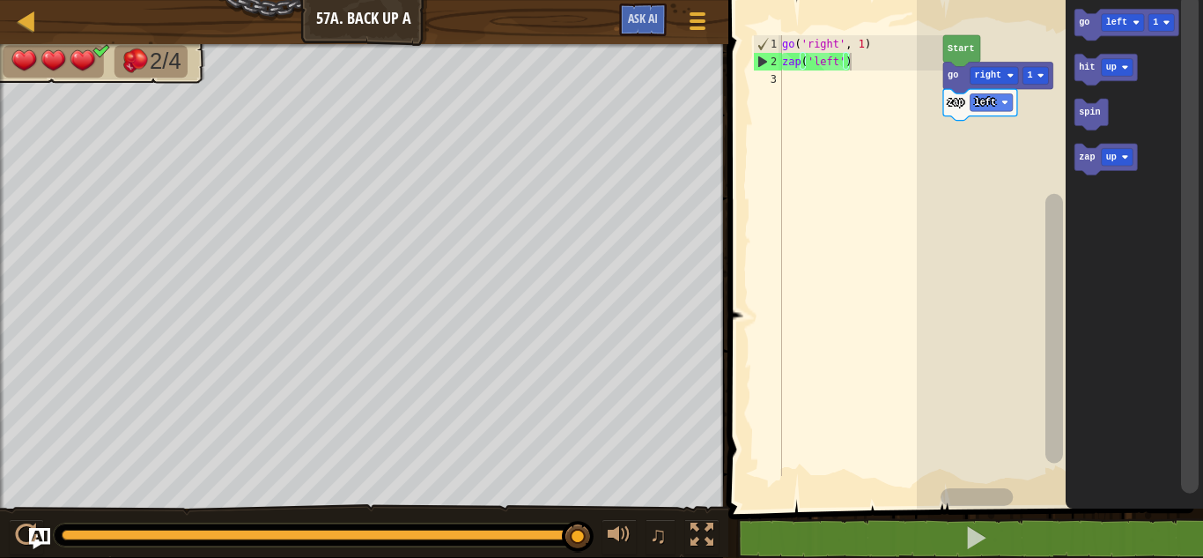
click at [1079, 30] on icon "Blockly Workspace" at bounding box center [1127, 25] width 104 height 32
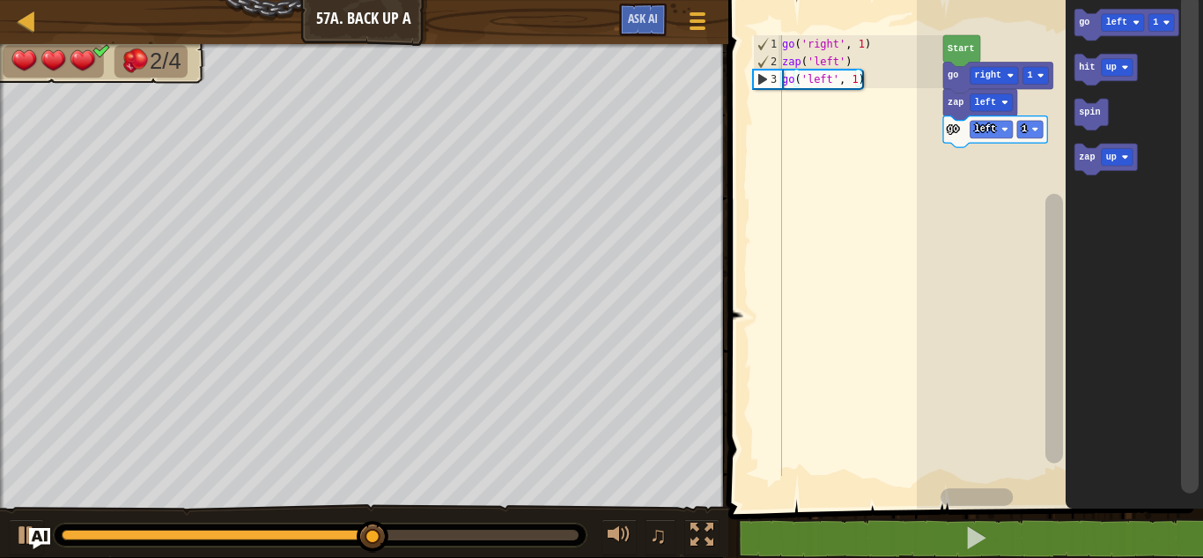
click at [1085, 156] on text "zap" at bounding box center [1087, 157] width 16 height 10
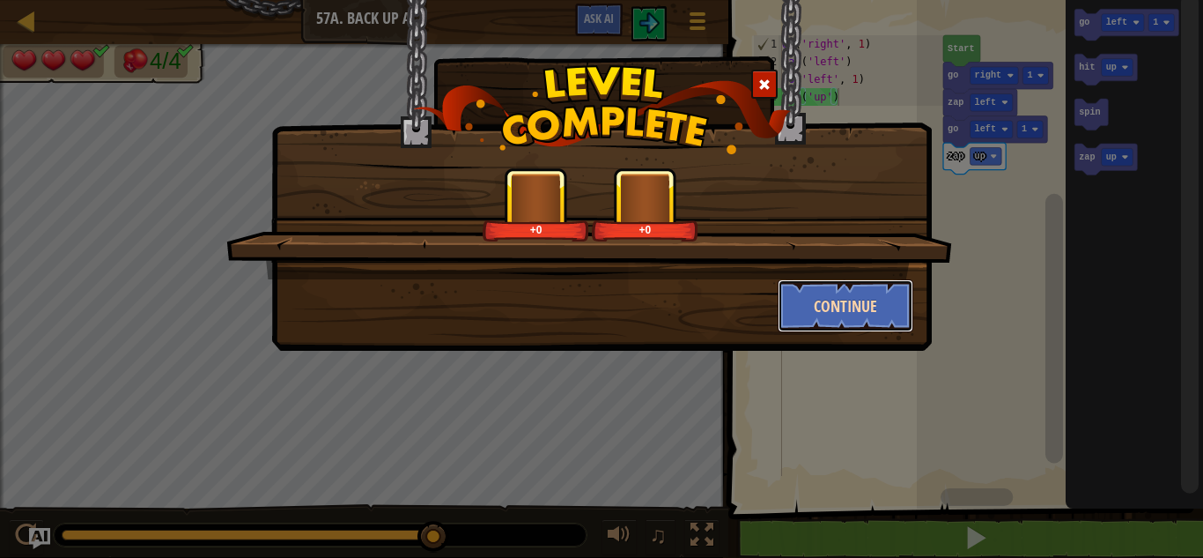
click at [853, 297] on button "Continue" at bounding box center [846, 305] width 137 height 53
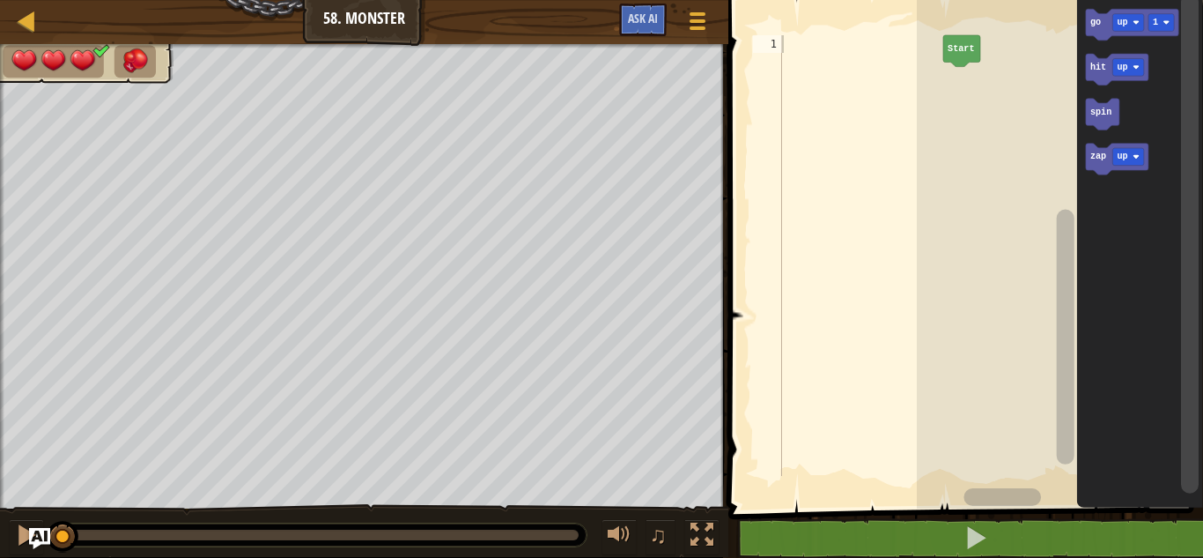
click at [0, 0] on div at bounding box center [0, 0] width 0 height 0
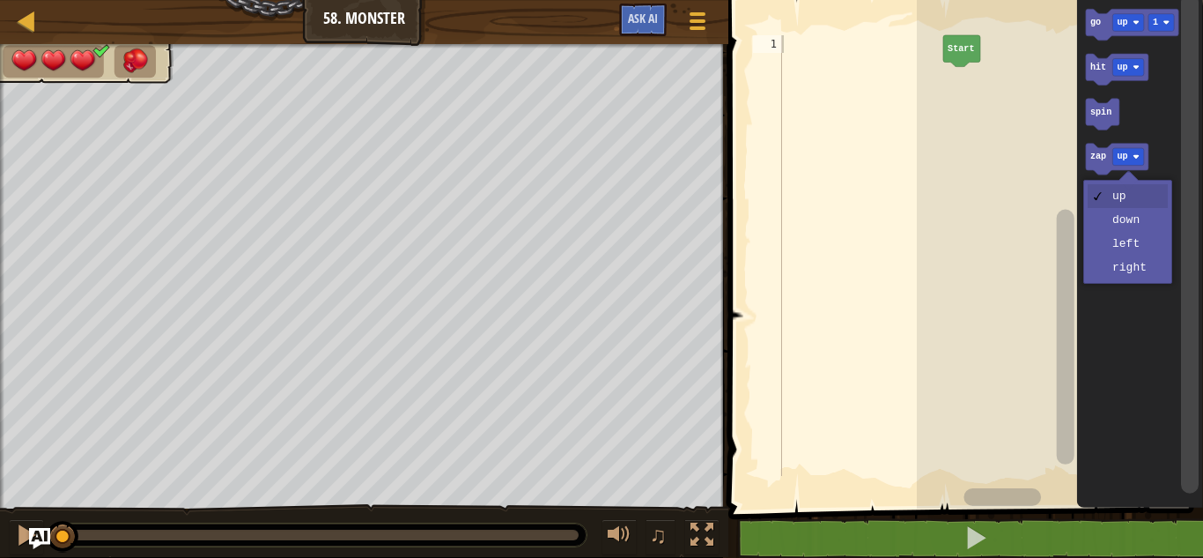
click at [1134, 275] on icon "Blockly Workspace" at bounding box center [1139, 249] width 126 height 517
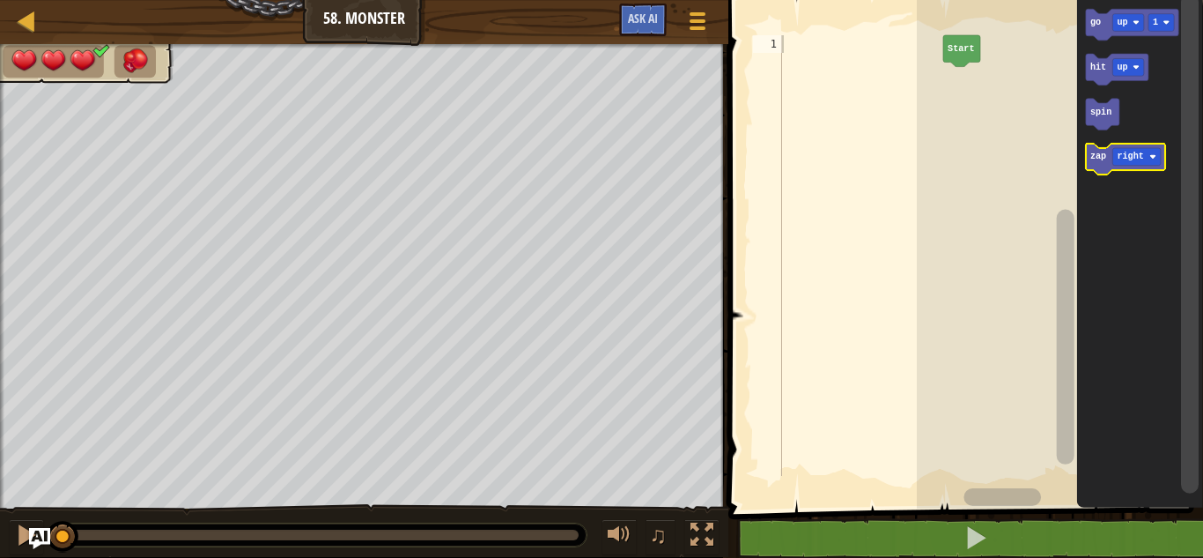
click at [1088, 163] on icon "Blockly Workspace" at bounding box center [1124, 160] width 79 height 32
click at [1105, 159] on text "zap" at bounding box center [1098, 157] width 16 height 10
click at [1105, 164] on icon "Blockly Workspace" at bounding box center [1124, 160] width 79 height 32
click at [1103, 166] on icon "Blockly Workspace" at bounding box center [1124, 160] width 79 height 32
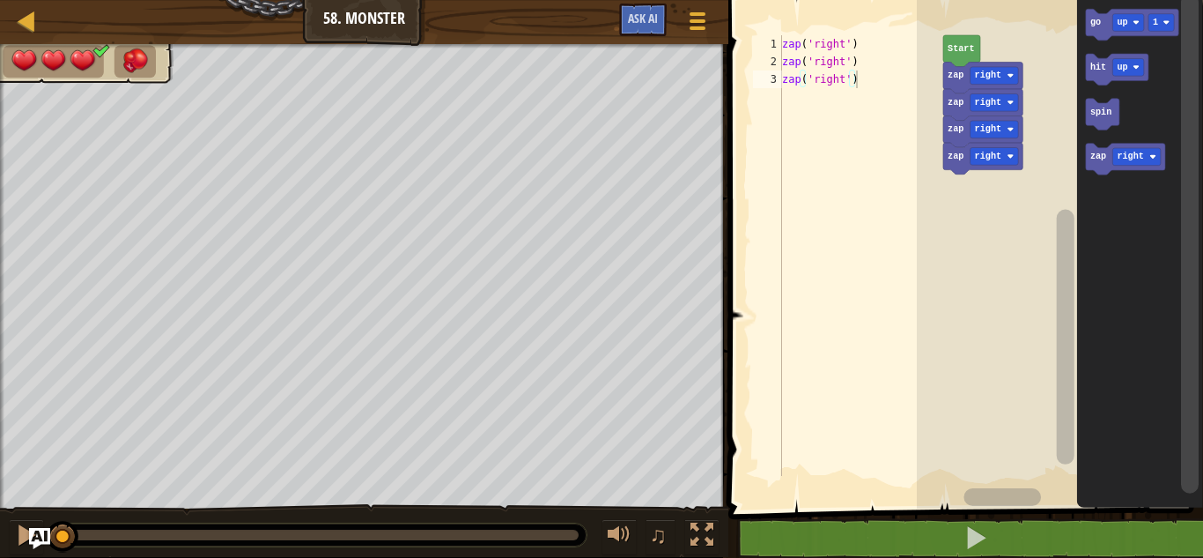
click at [1103, 166] on icon "Blockly Workspace" at bounding box center [1124, 160] width 79 height 32
click at [1101, 166] on icon "Blockly Workspace" at bounding box center [1124, 160] width 79 height 32
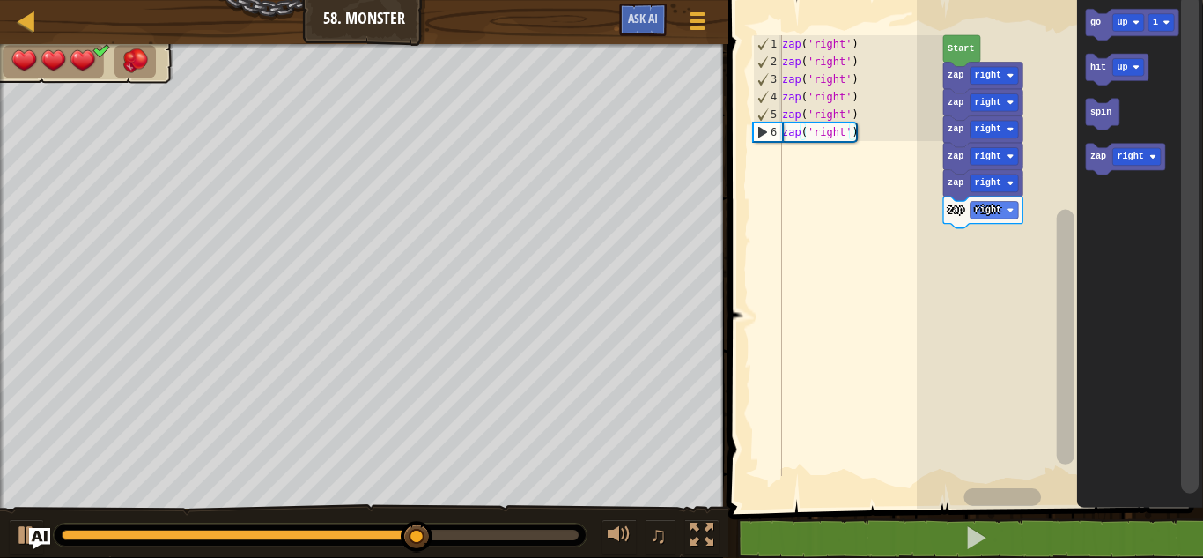
click at [1097, 165] on icon "Blockly Workspace" at bounding box center [1124, 160] width 79 height 32
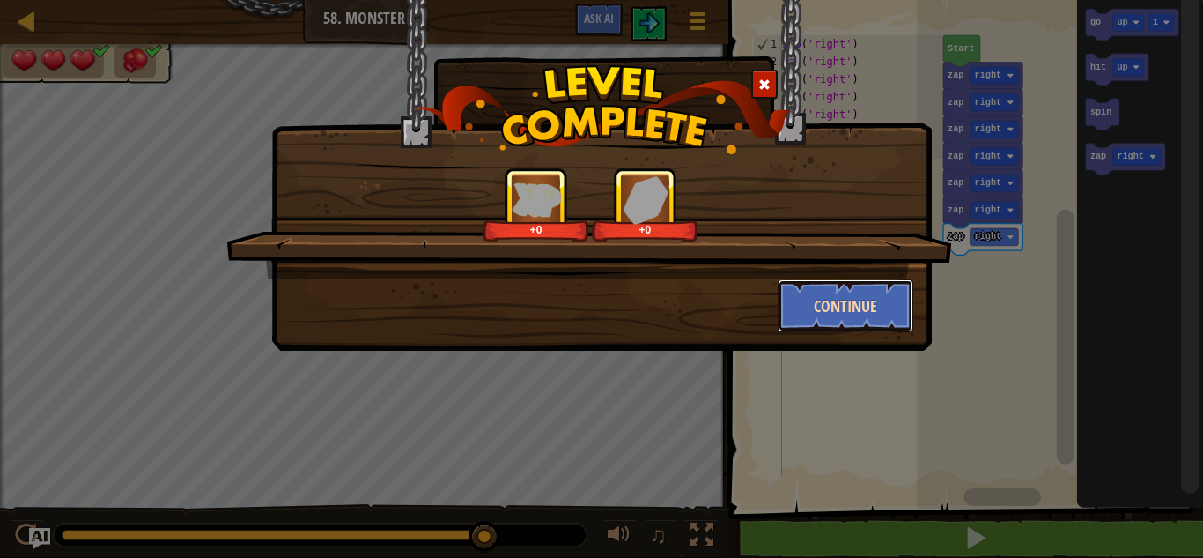
click at [835, 305] on button "Continue" at bounding box center [846, 305] width 137 height 53
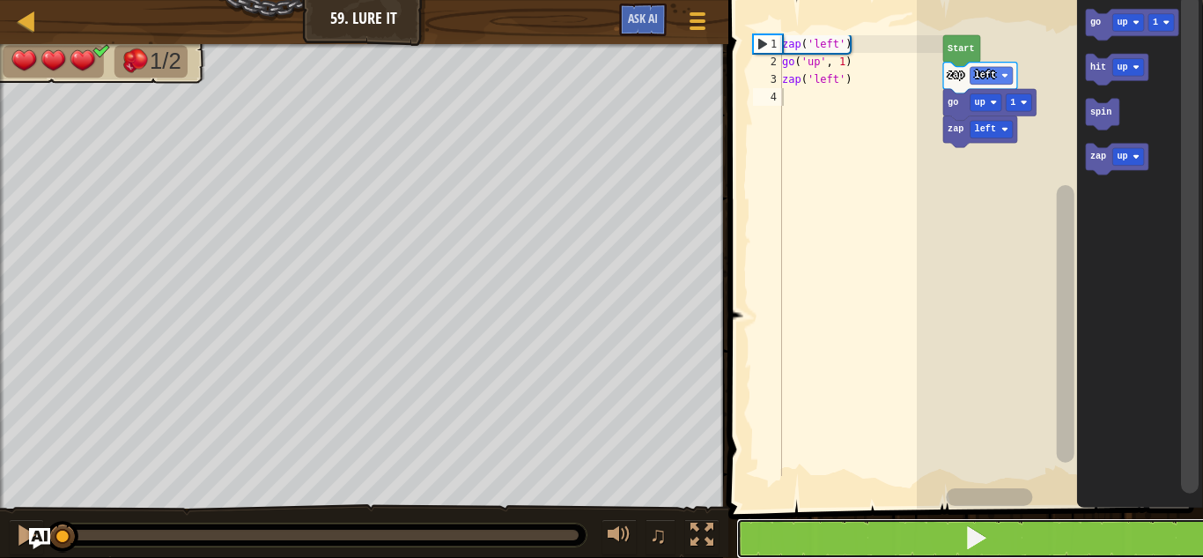
click at [1029, 520] on button at bounding box center [976, 538] width 480 height 41
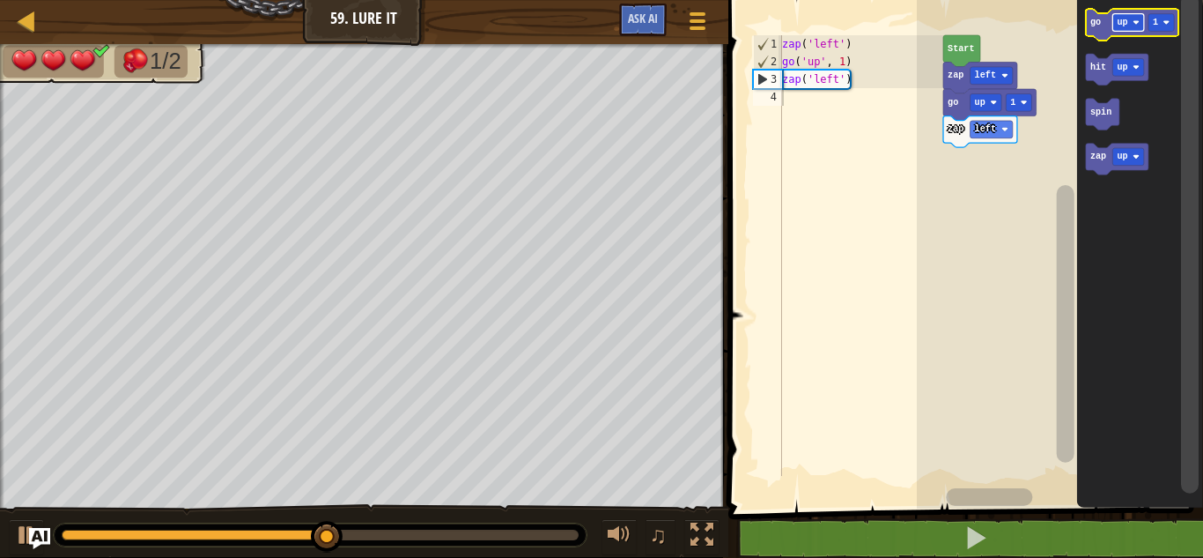
click at [1133, 24] on image "Blockly Workspace" at bounding box center [1136, 22] width 7 height 7
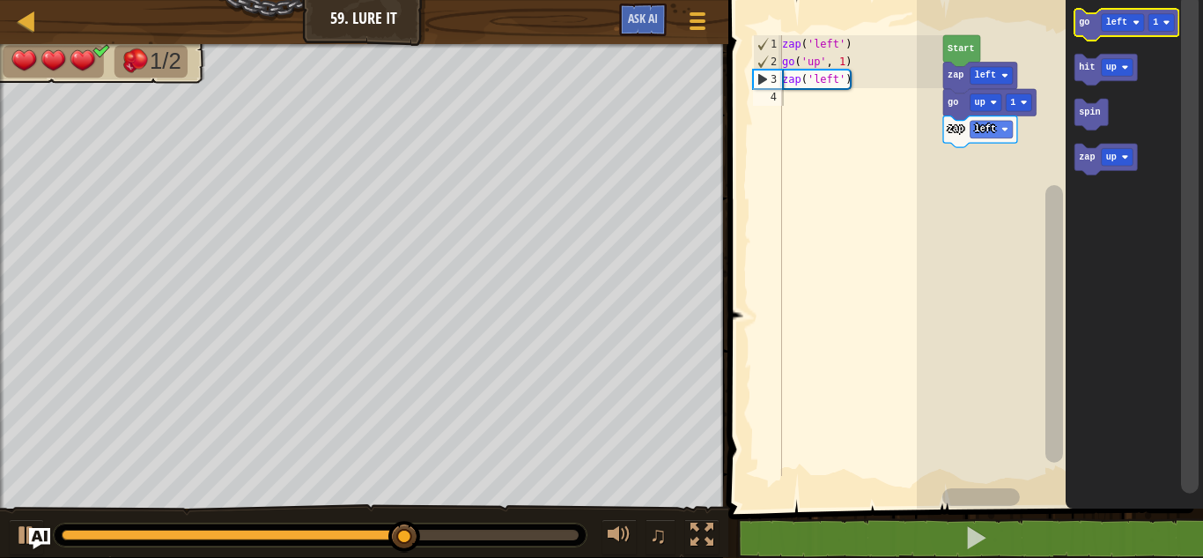
click at [1085, 25] on text "go" at bounding box center [1084, 23] width 11 height 10
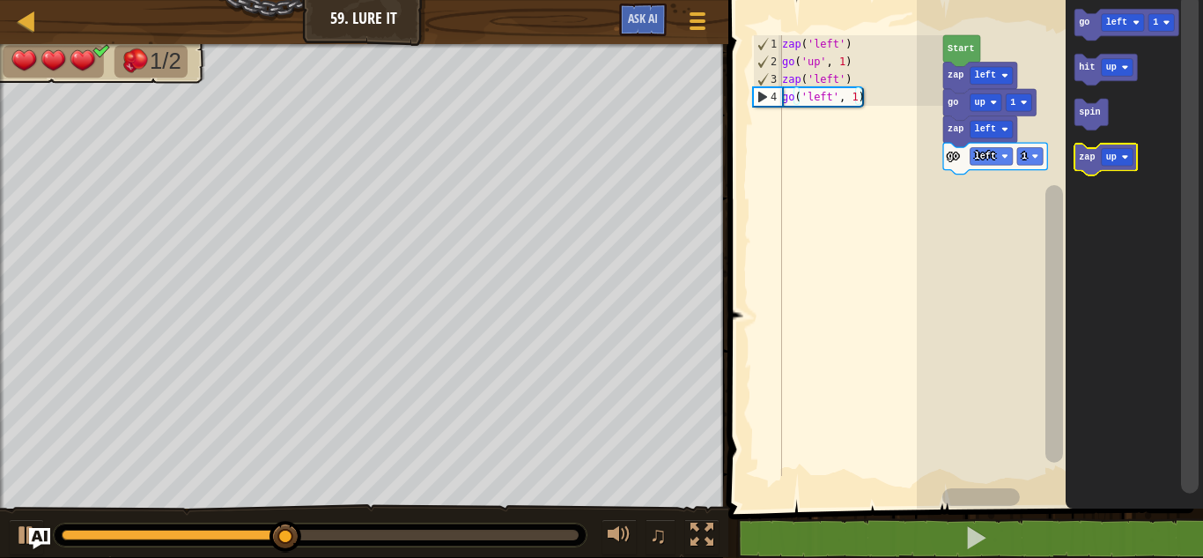
click at [1089, 159] on text "zap" at bounding box center [1087, 157] width 16 height 10
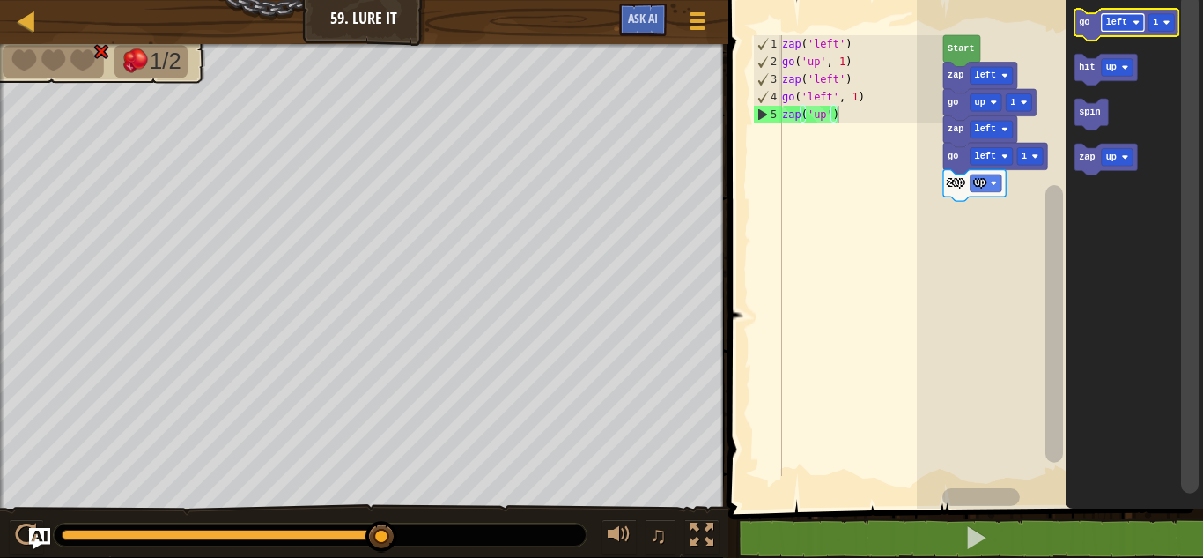
click at [1109, 23] on text "left" at bounding box center [1116, 23] width 21 height 10
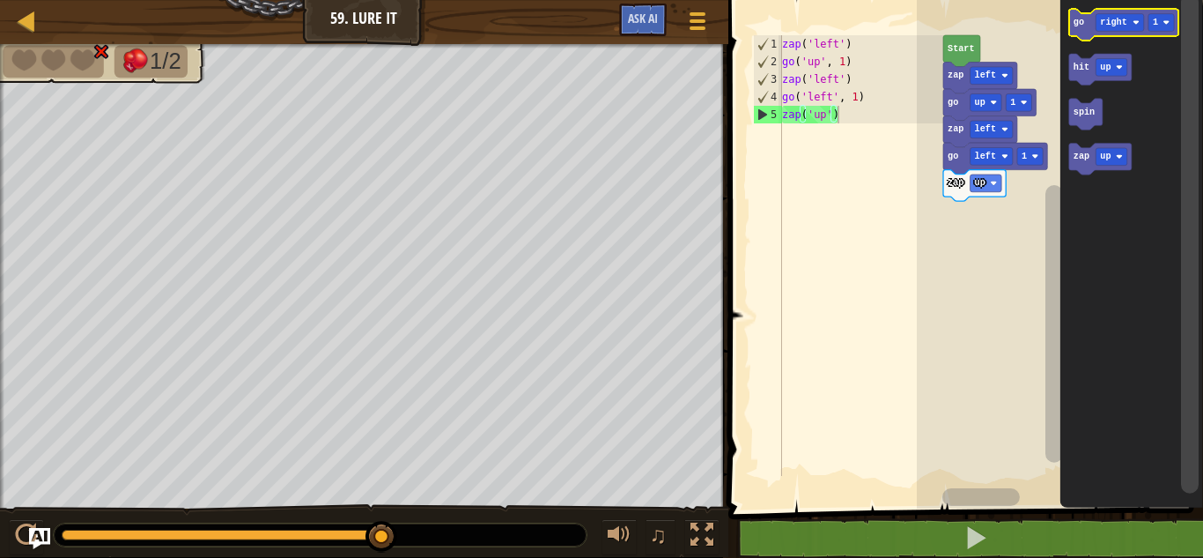
click at [1075, 26] on text "go" at bounding box center [1078, 23] width 11 height 10
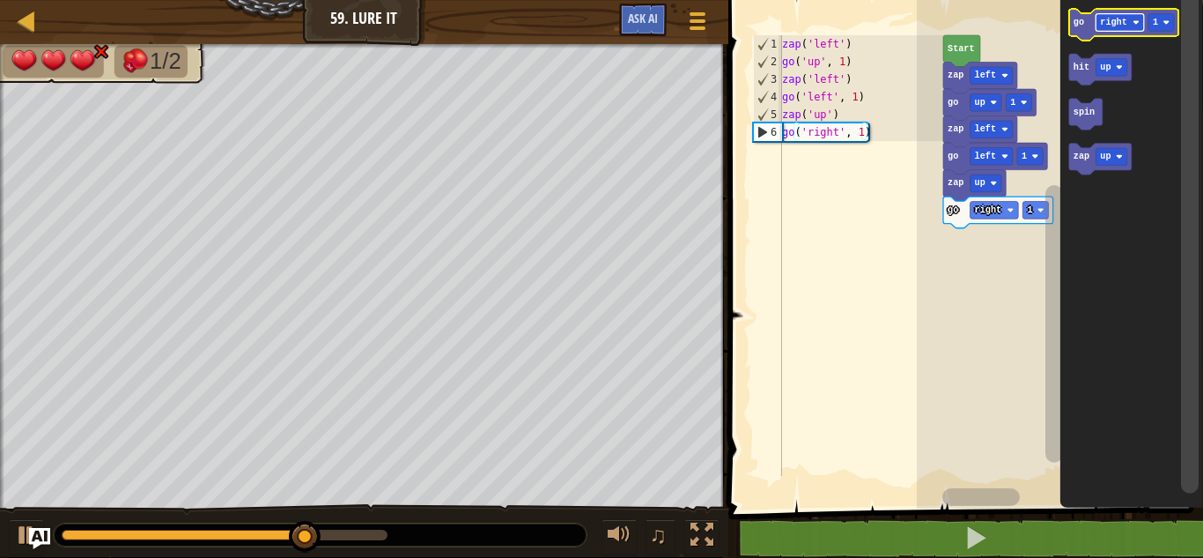
click at [1113, 24] on text "right" at bounding box center [1113, 23] width 26 height 10
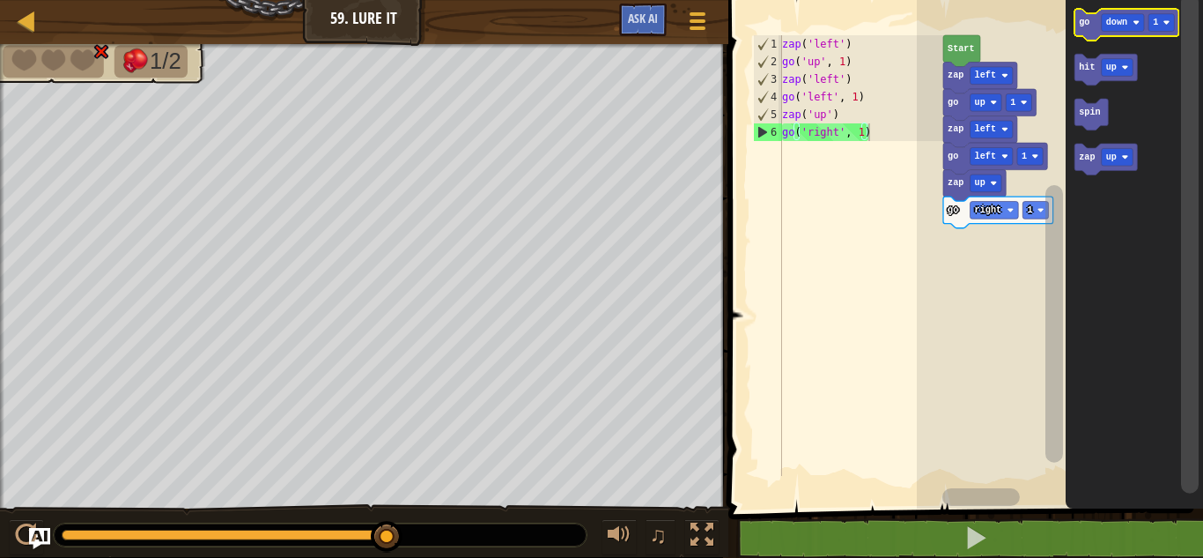
click at [1084, 19] on text "go" at bounding box center [1084, 23] width 11 height 10
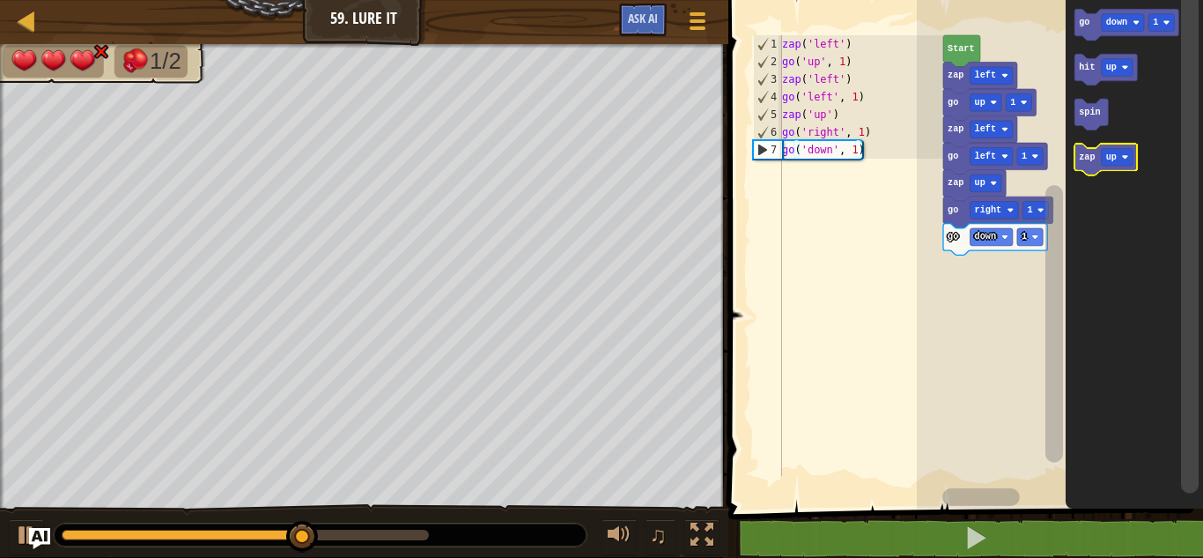
click at [1089, 160] on text "zap" at bounding box center [1087, 157] width 16 height 10
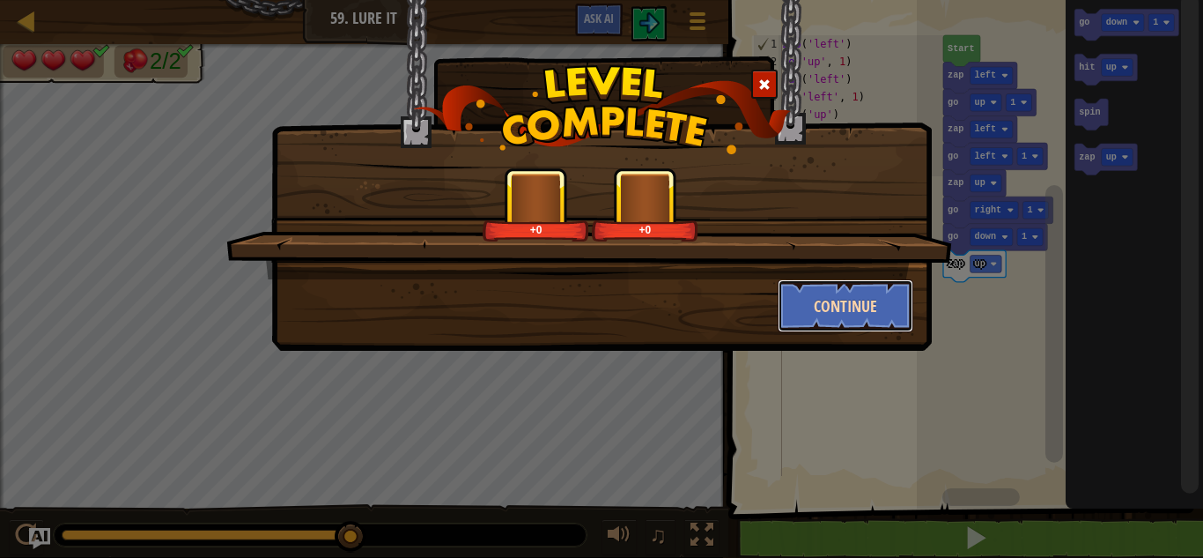
click at [875, 301] on button "Continue" at bounding box center [846, 305] width 137 height 53
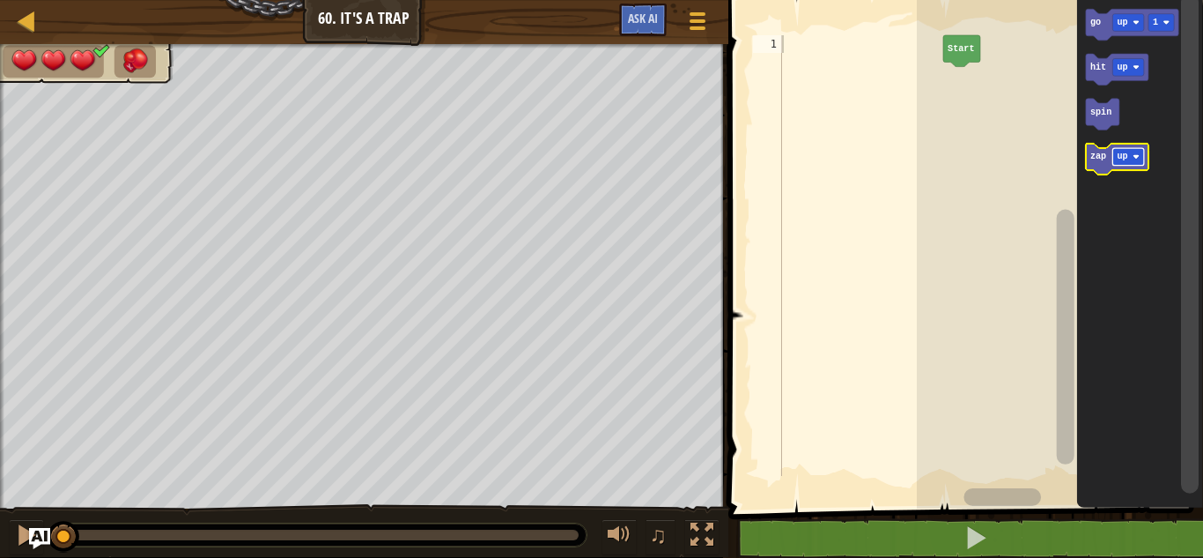
click at [1124, 154] on text "up" at bounding box center [1122, 157] width 11 height 10
click at [1091, 160] on text "zap" at bounding box center [1098, 157] width 16 height 10
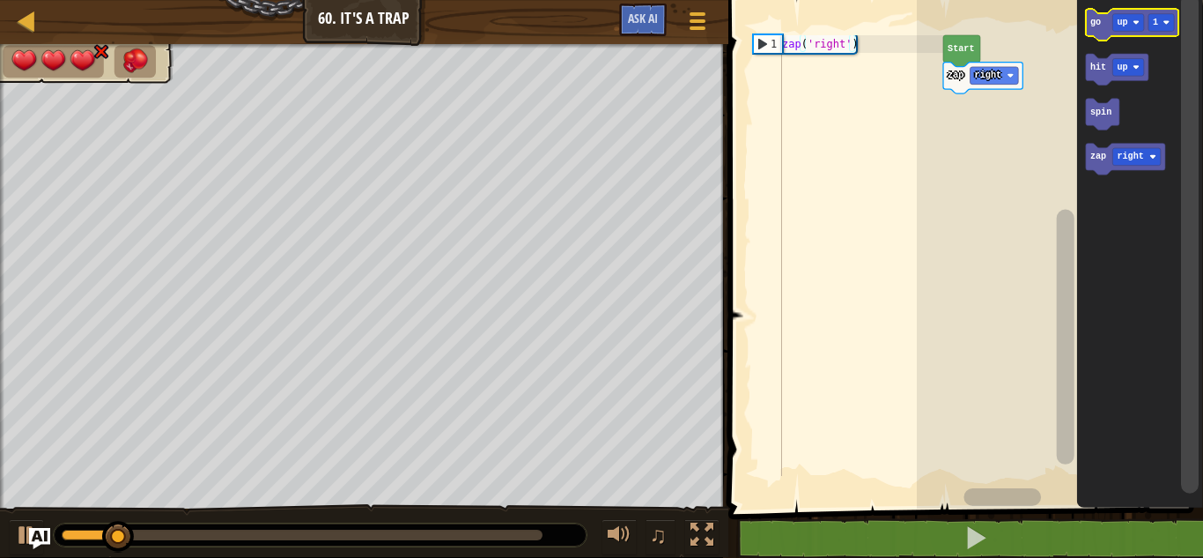
click at [1094, 21] on text "go" at bounding box center [1095, 23] width 11 height 10
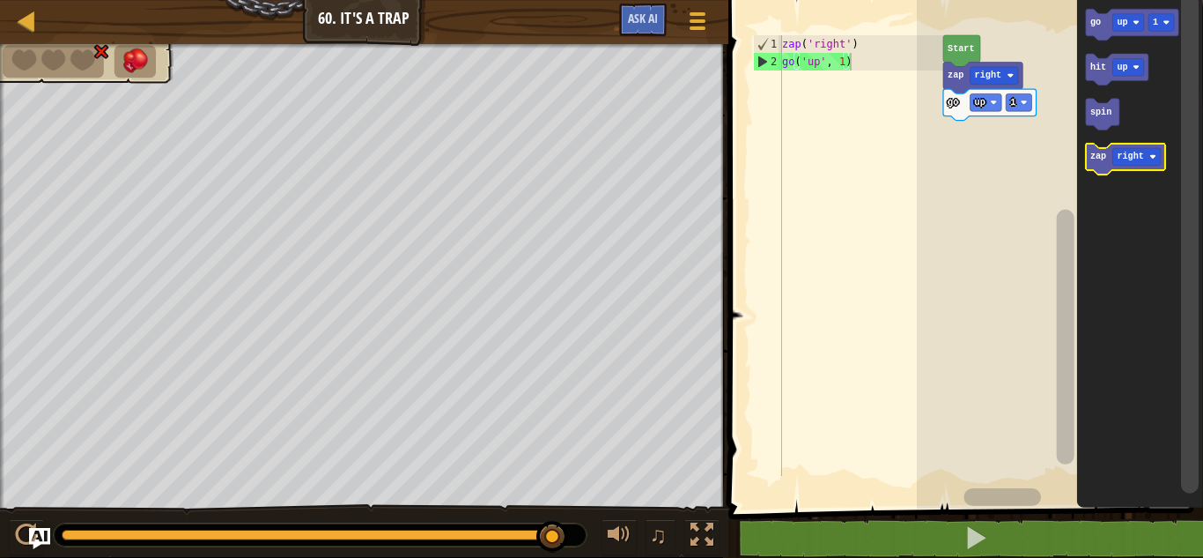
click at [1096, 158] on text "zap" at bounding box center [1098, 157] width 16 height 10
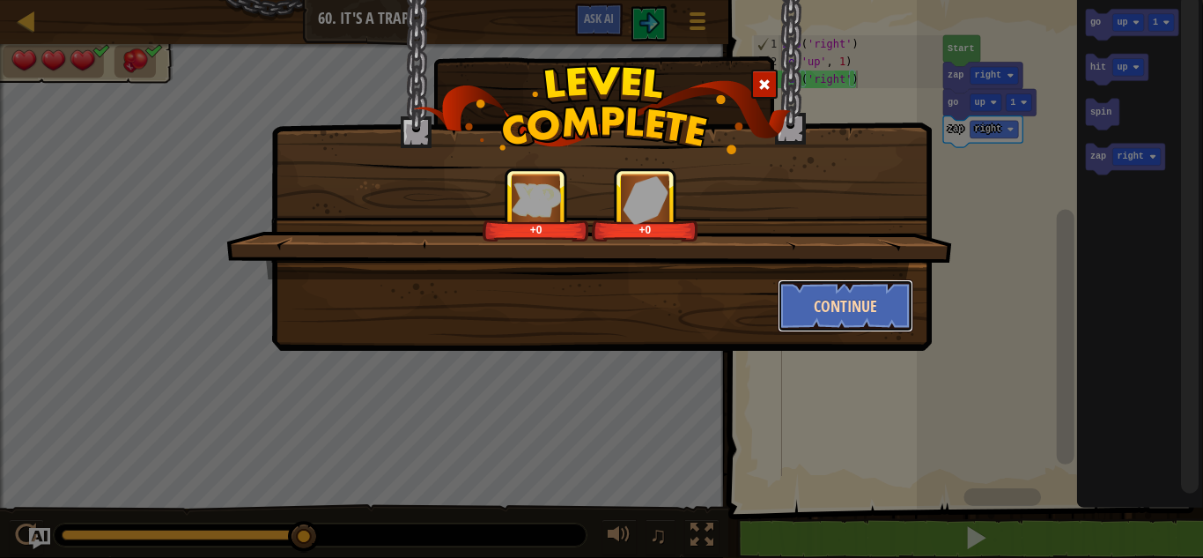
click at [862, 294] on button "Continue" at bounding box center [846, 305] width 137 height 53
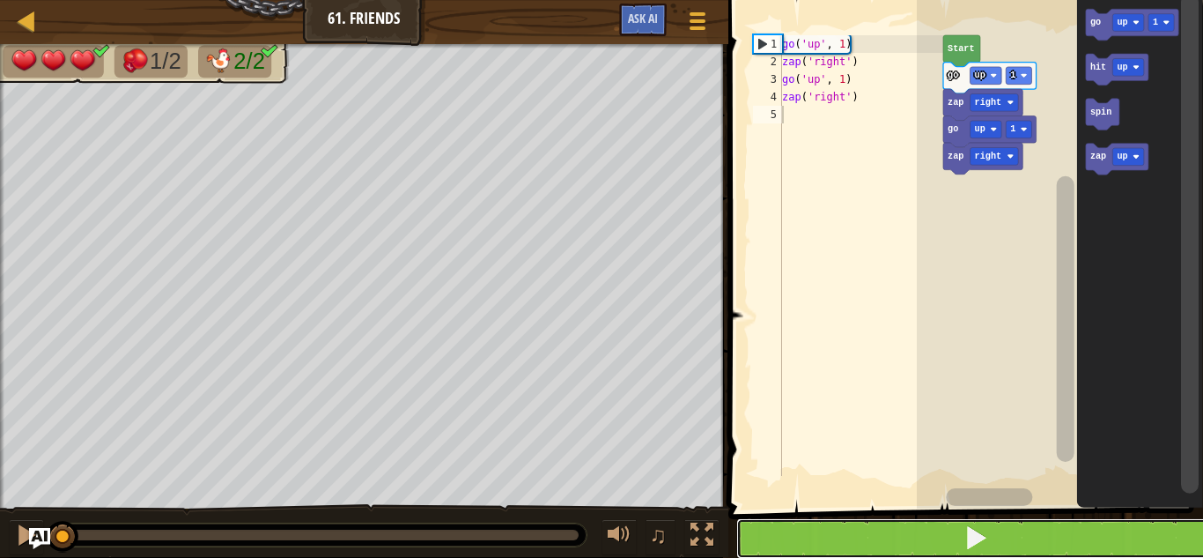
click at [950, 536] on button at bounding box center [976, 538] width 480 height 41
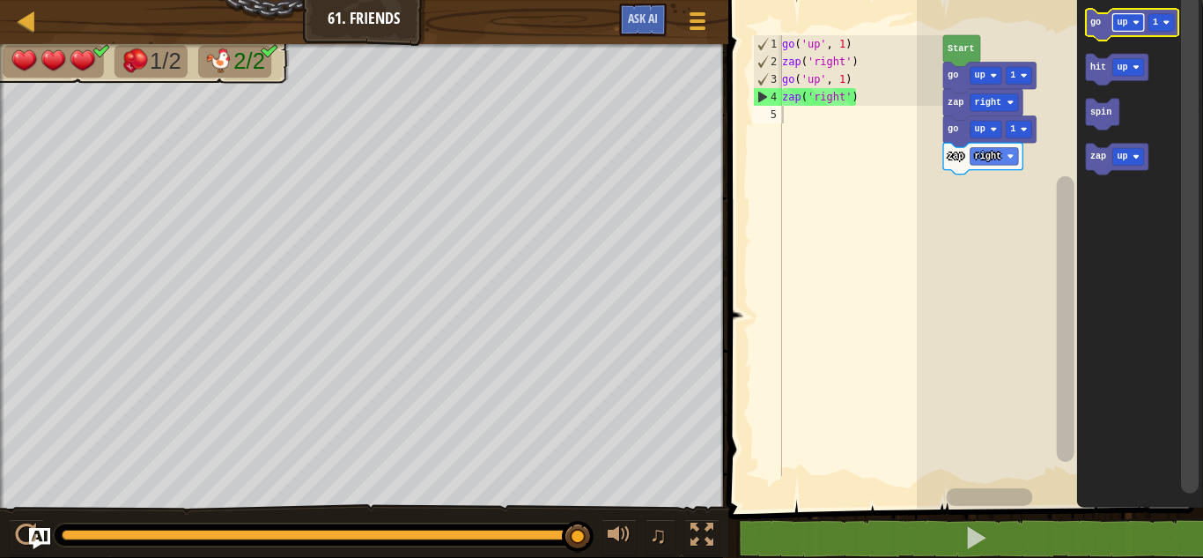
click at [1121, 26] on text "up" at bounding box center [1122, 23] width 11 height 10
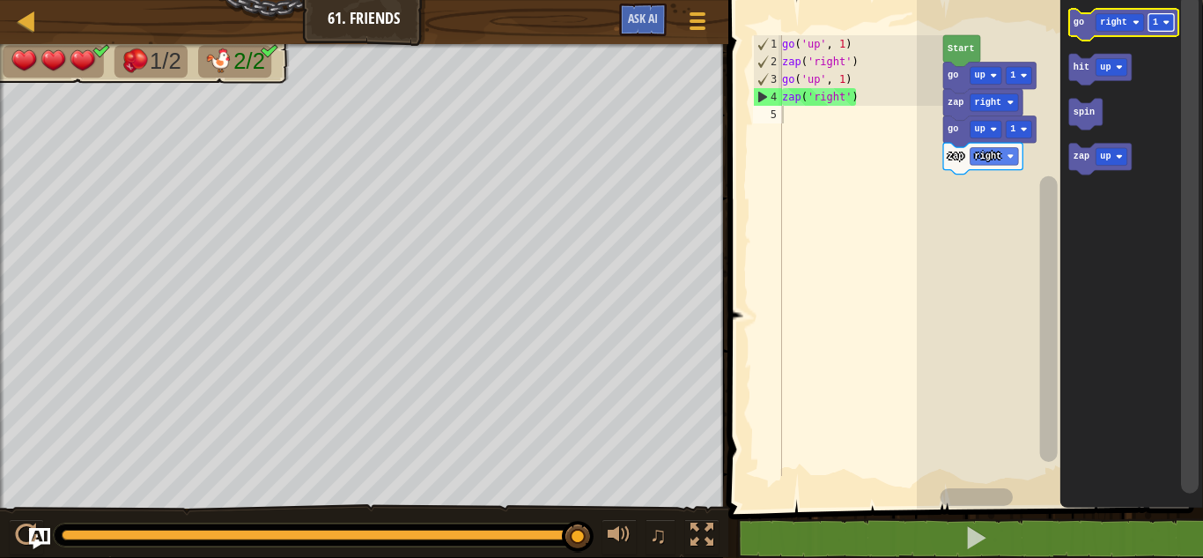
click at [1165, 20] on image "Blockly Workspace" at bounding box center [1166, 22] width 7 height 7
click at [1083, 28] on icon "Blockly Workspace" at bounding box center [1124, 25] width 110 height 32
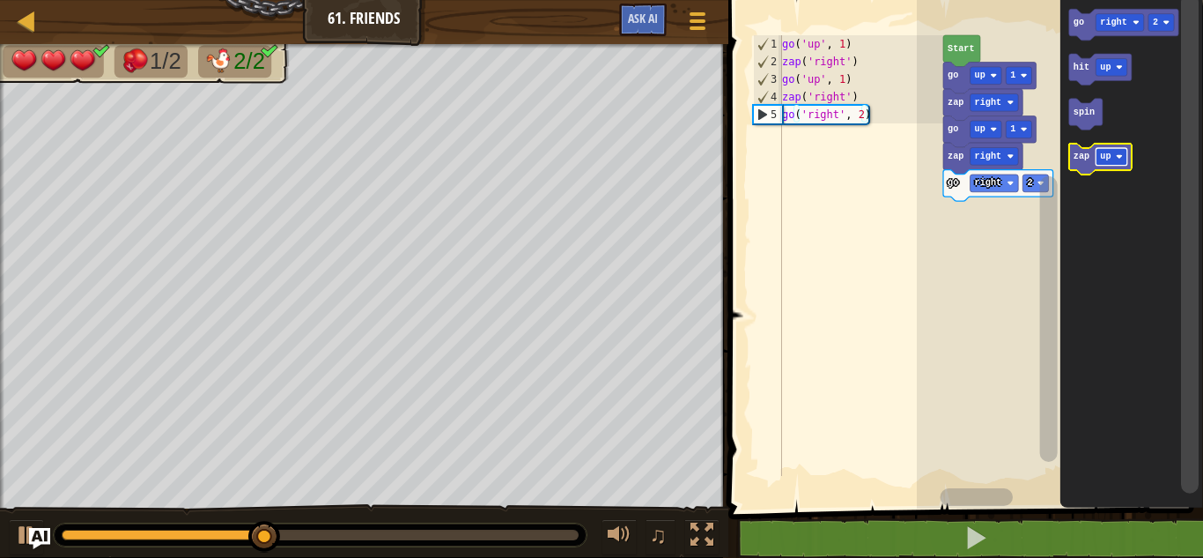
click at [1102, 158] on text "up" at bounding box center [1105, 157] width 11 height 10
click at [1078, 162] on icon "Blockly Workspace" at bounding box center [1108, 160] width 79 height 32
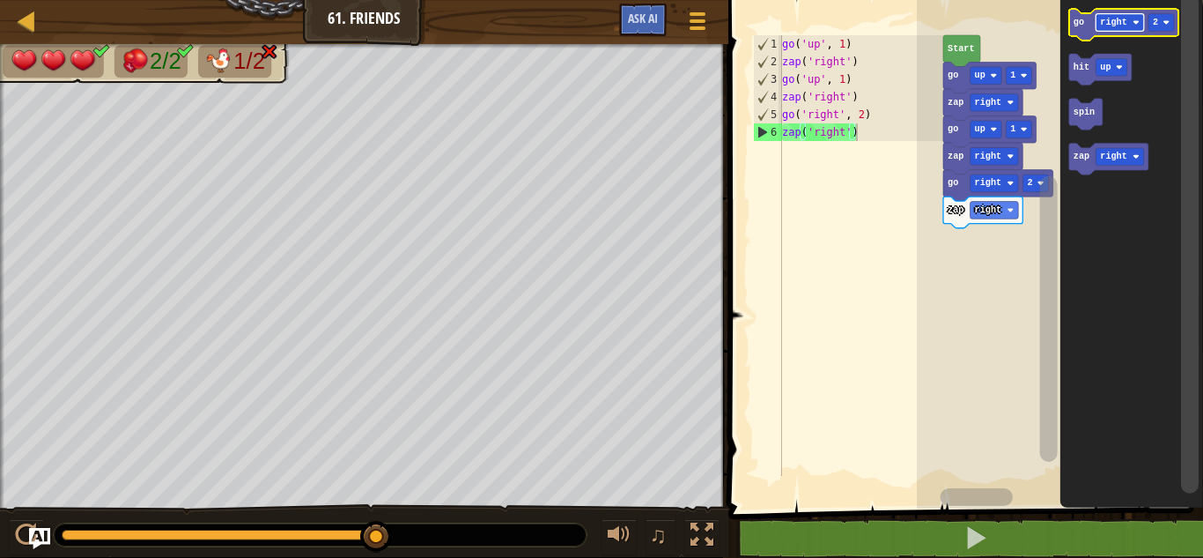
click at [1118, 20] on text "right" at bounding box center [1113, 23] width 26 height 10
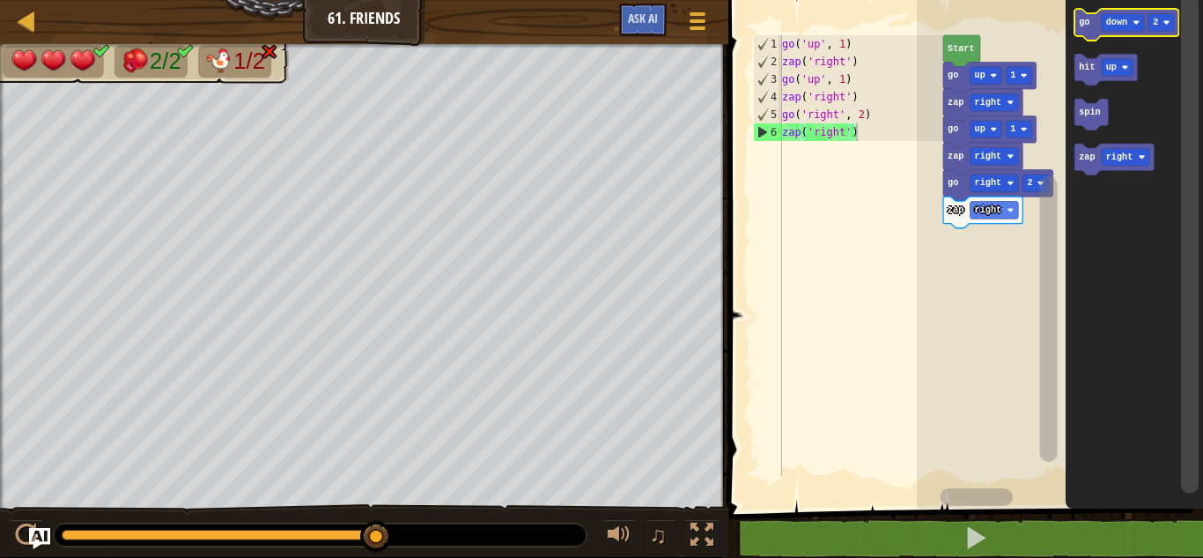
click at [1090, 31] on icon "Blockly Workspace" at bounding box center [1127, 25] width 104 height 32
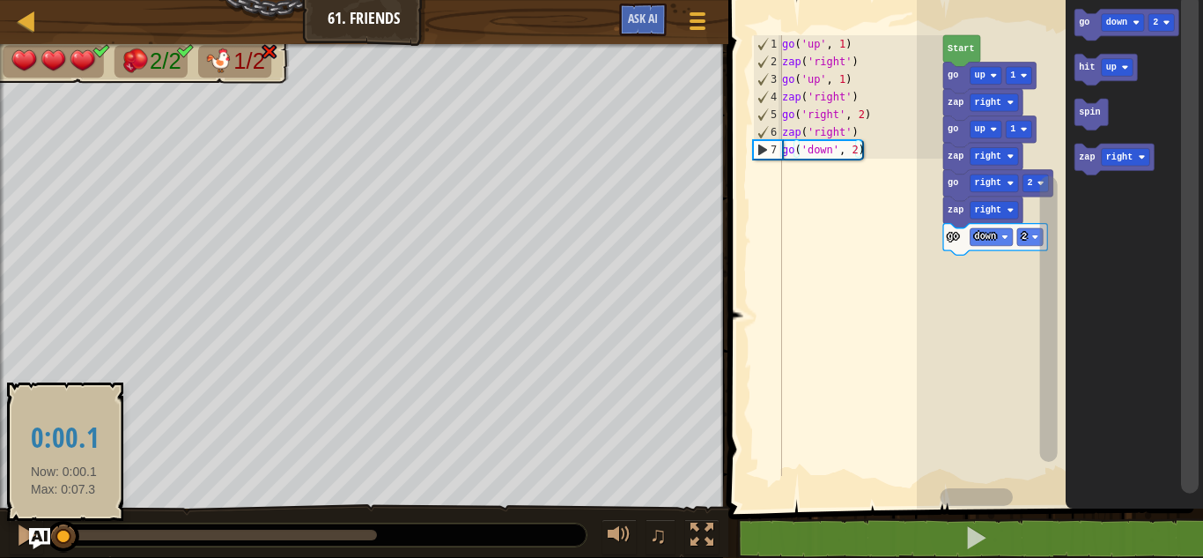
drag, startPoint x: 368, startPoint y: 529, endPoint x: 61, endPoint y: 549, distance: 308.1
click at [61, 549] on div at bounding box center [64, 537] width 32 height 32
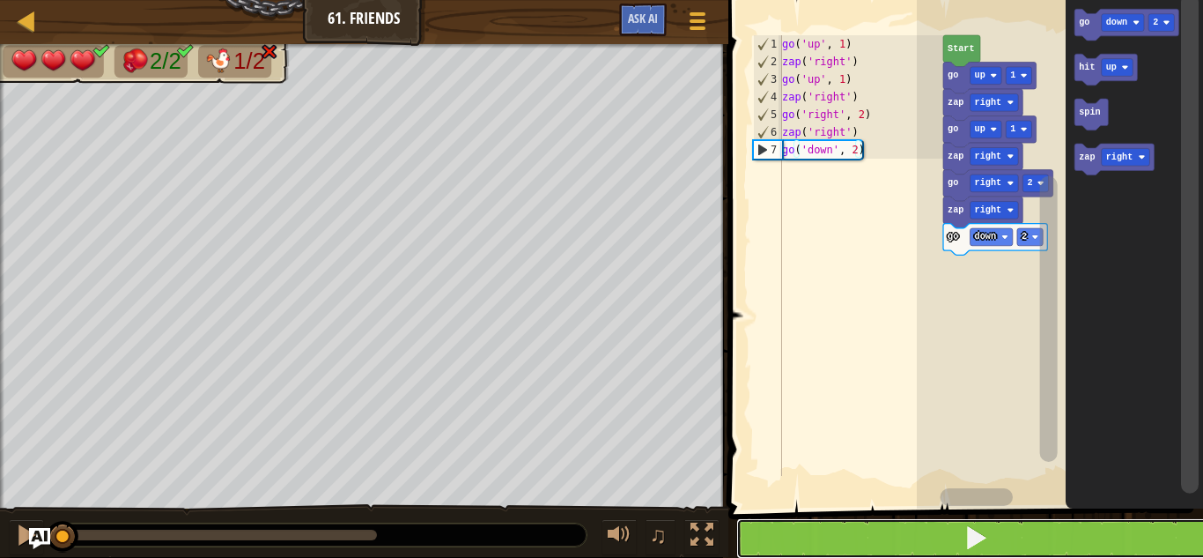
click at [903, 536] on button at bounding box center [976, 538] width 480 height 41
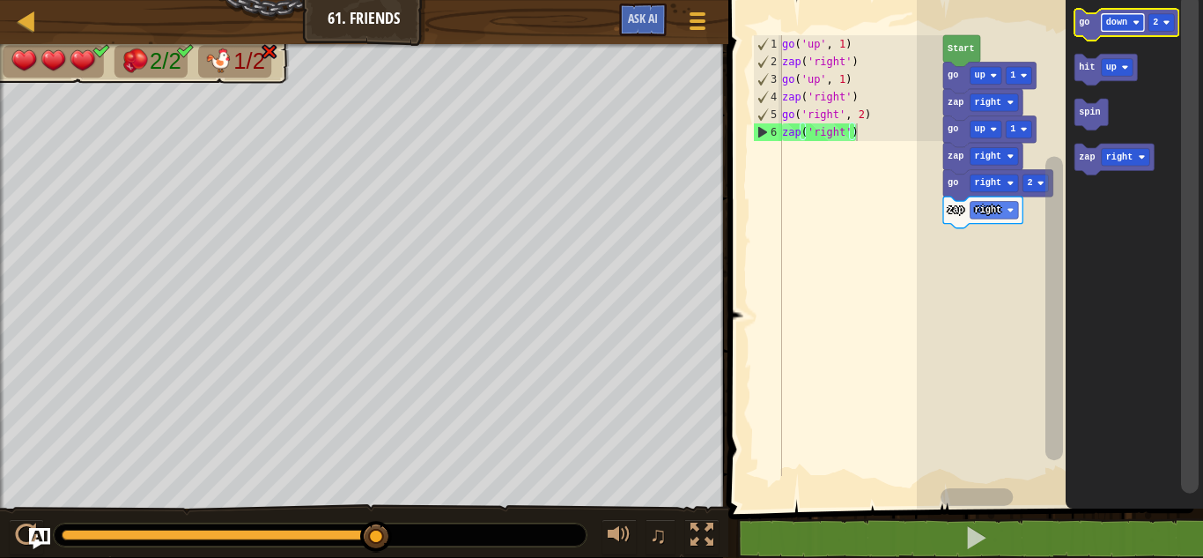
click at [1120, 28] on rect "Blockly Workspace" at bounding box center [1122, 23] width 42 height 18
click at [1080, 21] on text "go" at bounding box center [1084, 23] width 11 height 10
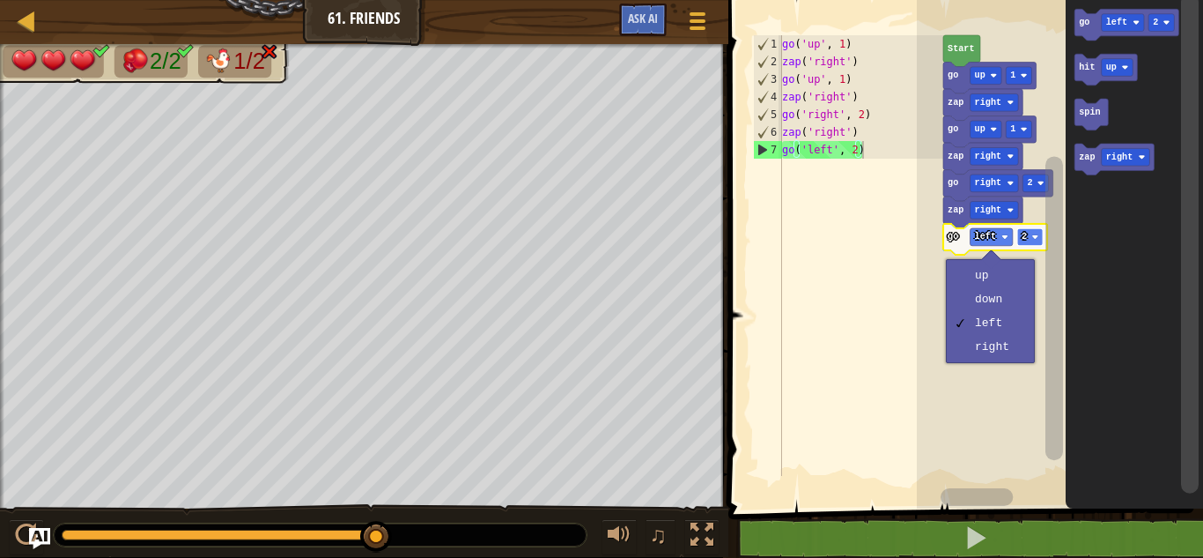
click at [1028, 230] on rect "Blockly Workspace" at bounding box center [1030, 237] width 26 height 18
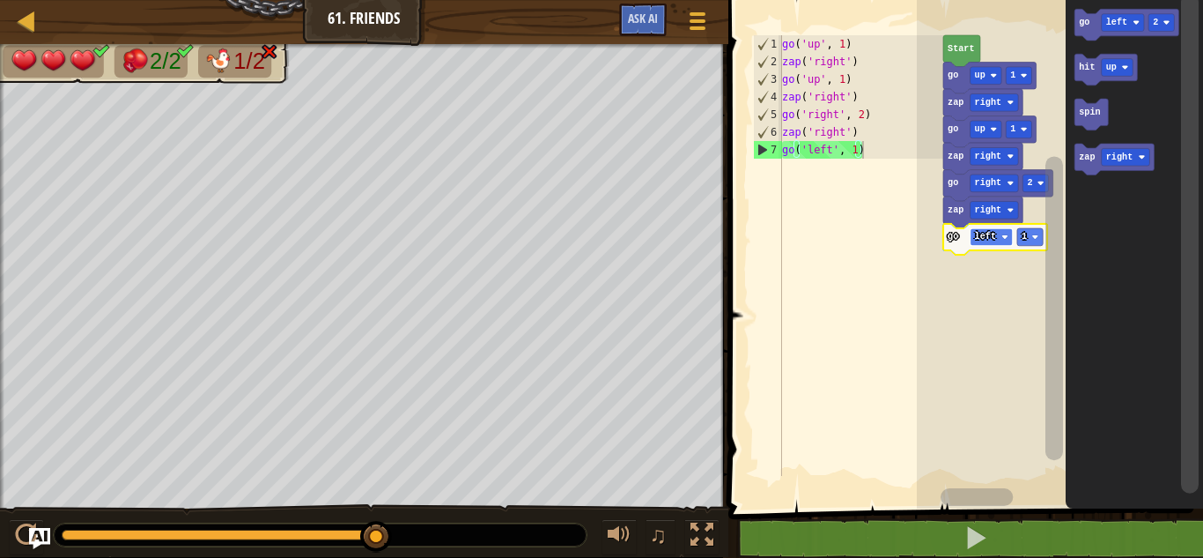
click at [1000, 240] on rect "Blockly Workspace" at bounding box center [991, 237] width 42 height 18
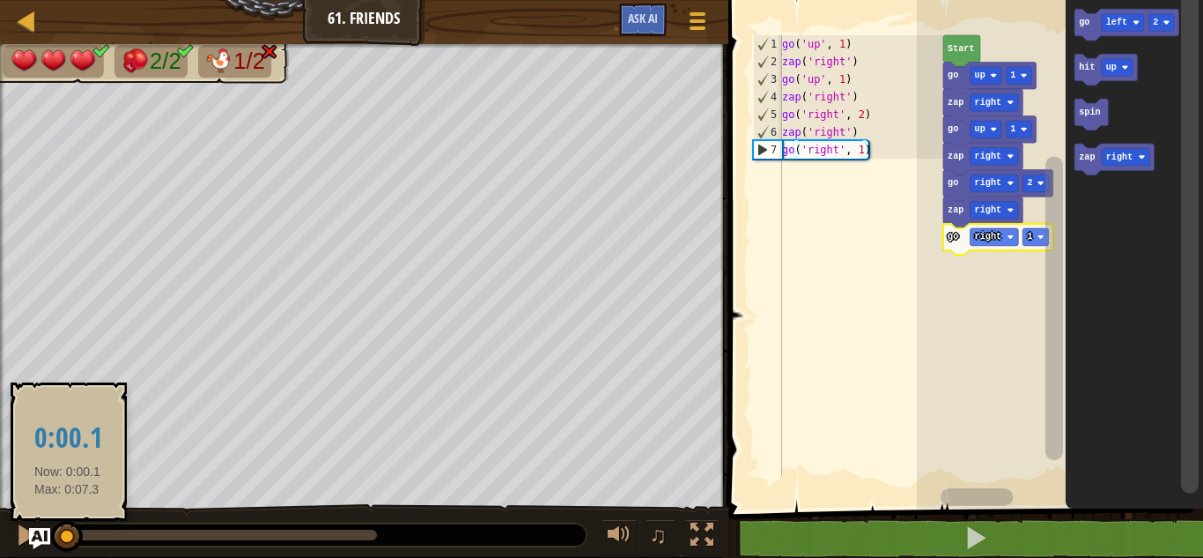
drag, startPoint x: 373, startPoint y: 533, endPoint x: 68, endPoint y: 547, distance: 305.1
click at [68, 547] on div at bounding box center [67, 537] width 32 height 32
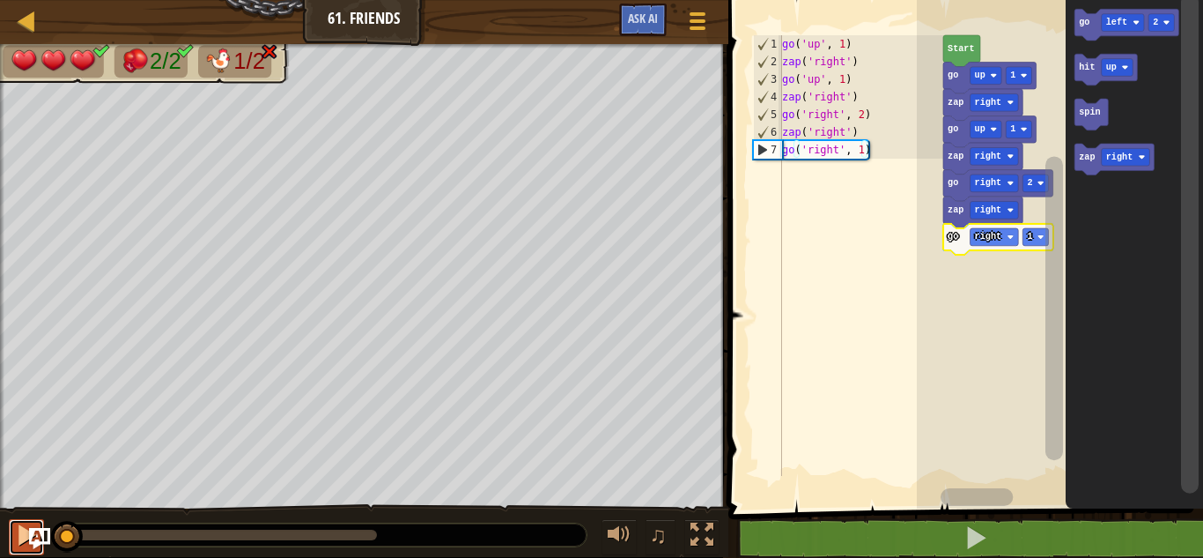
click at [15, 537] on div at bounding box center [26, 534] width 23 height 23
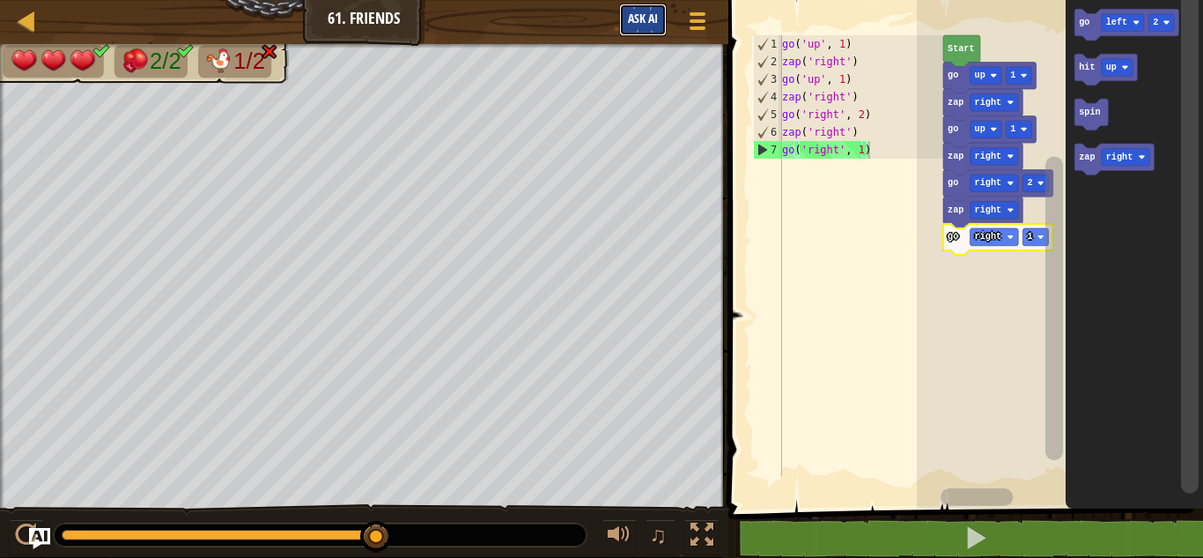
click at [647, 13] on span "Ask AI" at bounding box center [643, 18] width 30 height 17
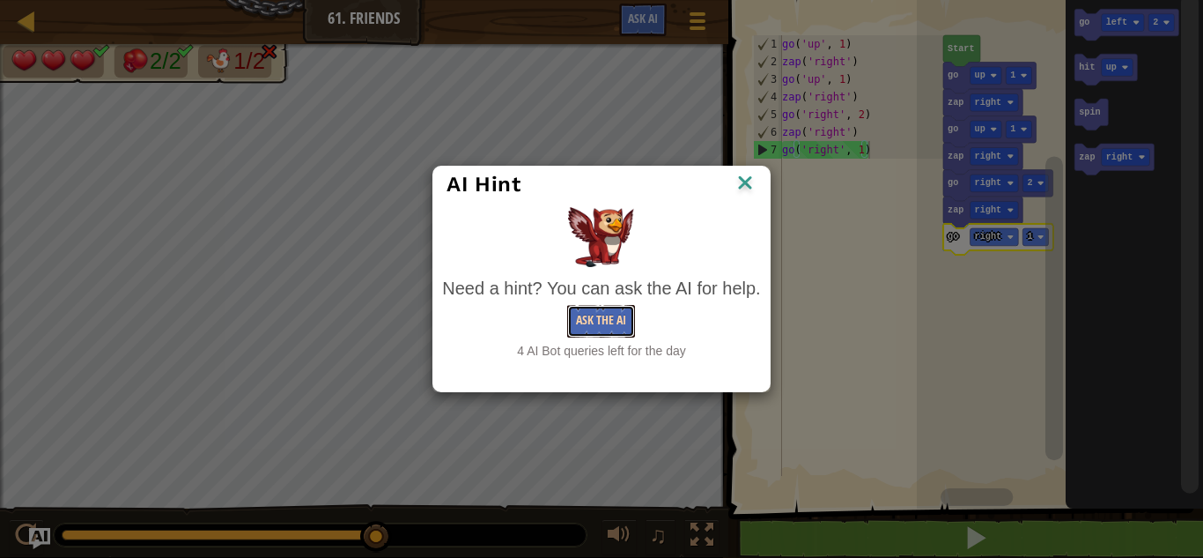
click at [596, 314] on button "Ask the AI" at bounding box center [601, 321] width 68 height 33
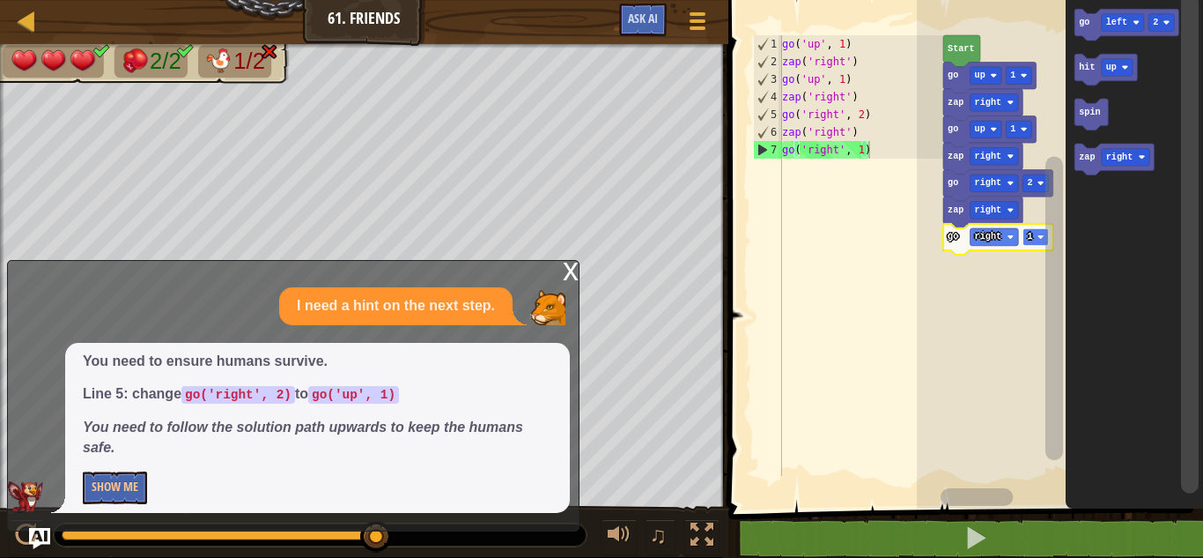
click at [1027, 239] on text "1" at bounding box center [1029, 237] width 5 height 10
click at [1128, 24] on rect "Blockly Workspace" at bounding box center [1122, 23] width 42 height 18
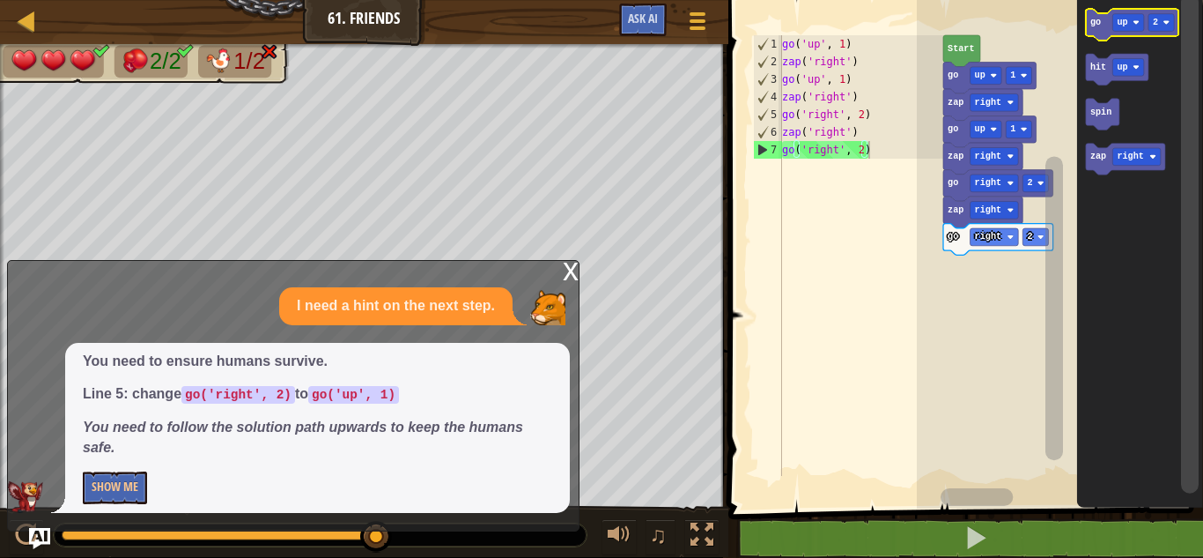
click at [1089, 17] on icon "Blockly Workspace" at bounding box center [1131, 25] width 93 height 32
click at [1163, 28] on rect "Blockly Workspace" at bounding box center [1162, 23] width 26 height 18
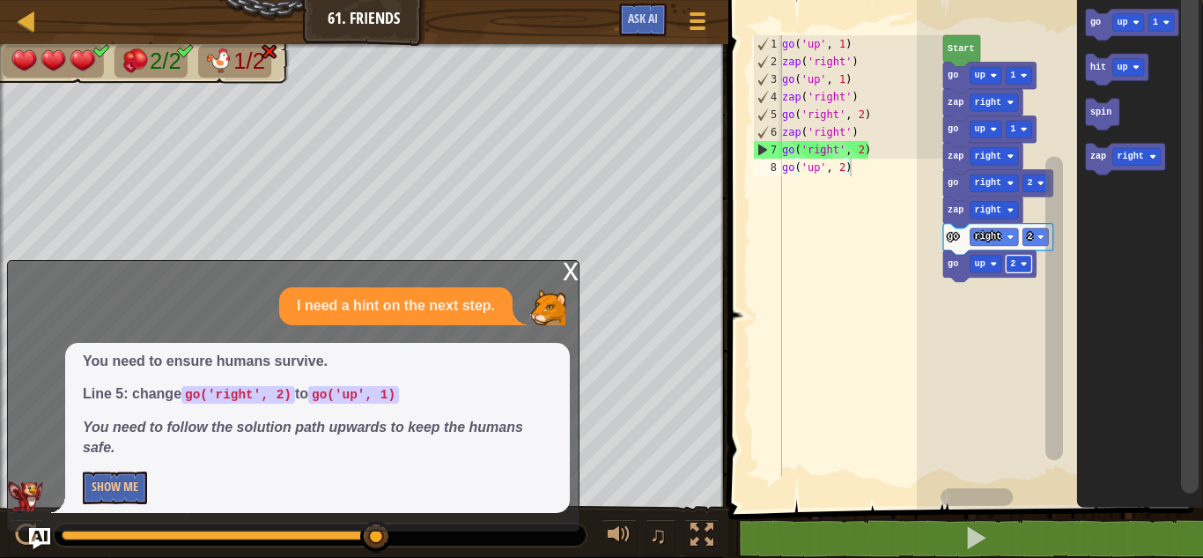
click at [1020, 258] on rect "Blockly Workspace" at bounding box center [1019, 264] width 26 height 18
click at [98, 487] on button "Show Me" at bounding box center [115, 487] width 64 height 33
click at [98, 487] on button "Hide" at bounding box center [103, 487] width 41 height 33
click at [98, 487] on button "Show Me" at bounding box center [115, 487] width 64 height 33
click at [566, 272] on div "x" at bounding box center [571, 270] width 16 height 18
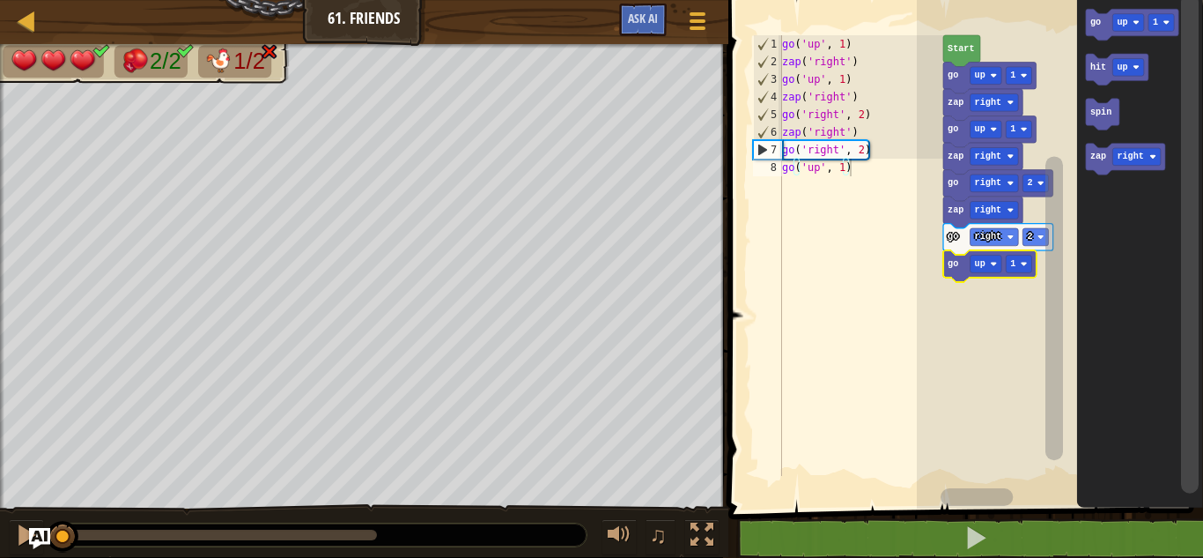
drag, startPoint x: 377, startPoint y: 535, endPoint x: 42, endPoint y: 570, distance: 336.6
click at [42, 0] on html "Map Junior 61. Friends Game Menu Ask AI 1 2 3 4 5 6 7 8 go ( 'up' , 1 ) zap ( '…" at bounding box center [601, 0] width 1203 height 0
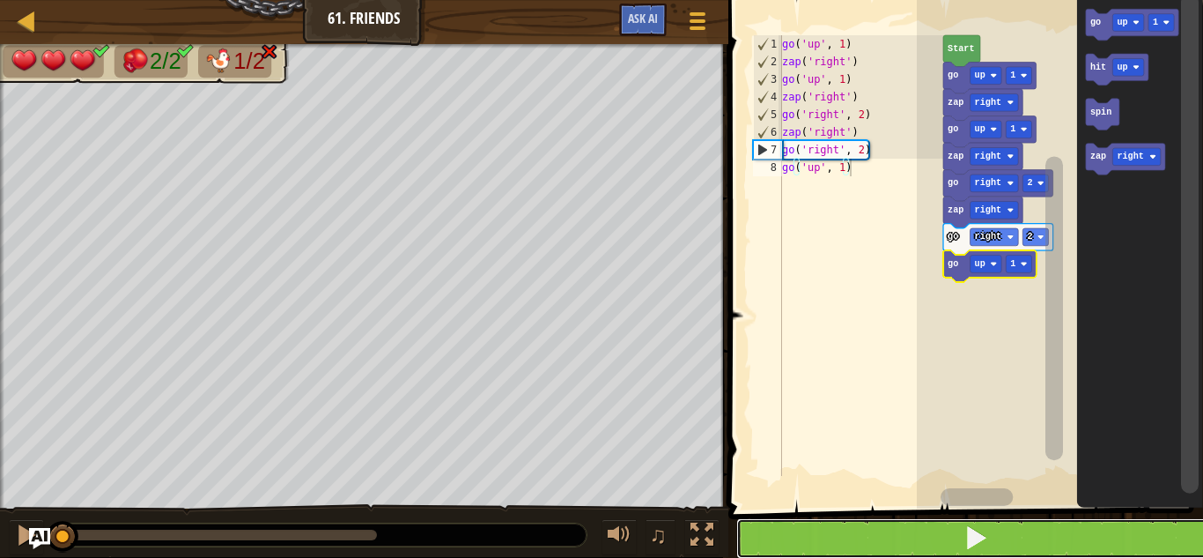
click at [983, 541] on span at bounding box center [976, 537] width 25 height 25
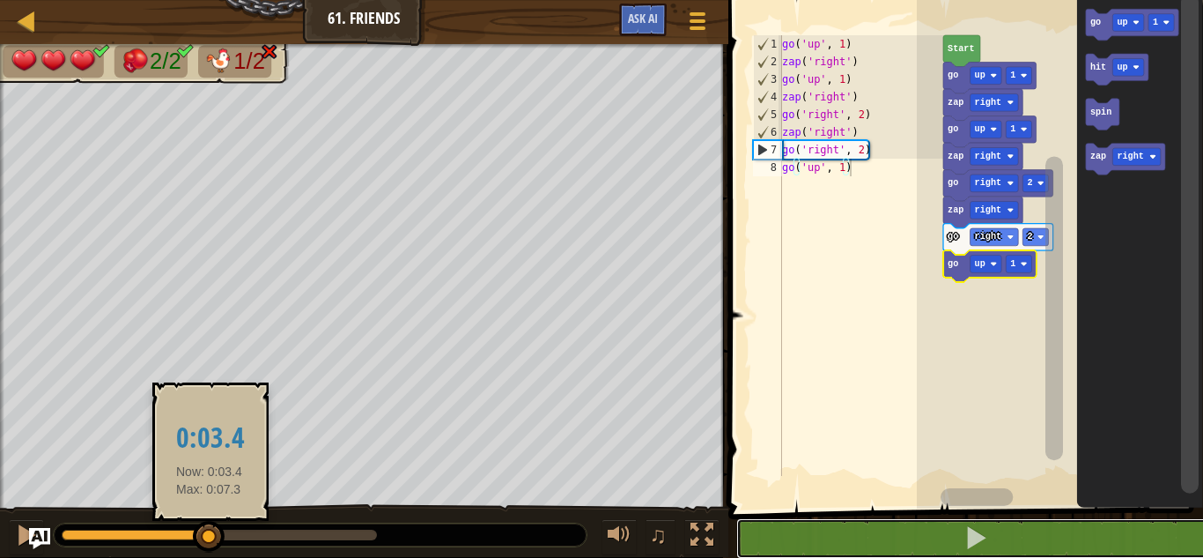
drag, startPoint x: 377, startPoint y: 537, endPoint x: 210, endPoint y: 550, distance: 167.8
click at [210, 550] on div at bounding box center [209, 537] width 32 height 32
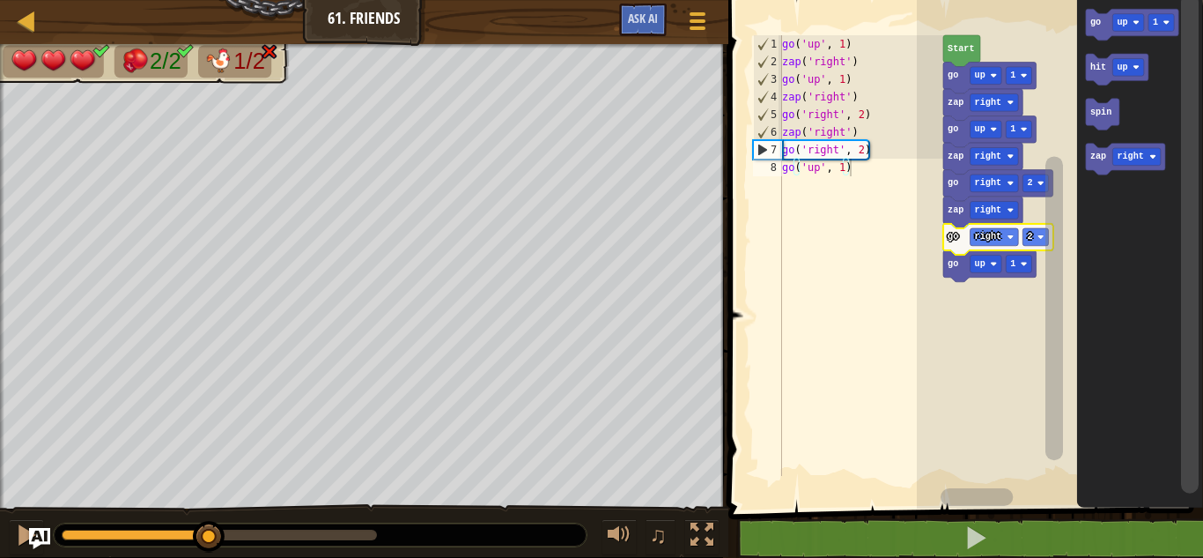
click at [953, 239] on text "go" at bounding box center [953, 237] width 11 height 10
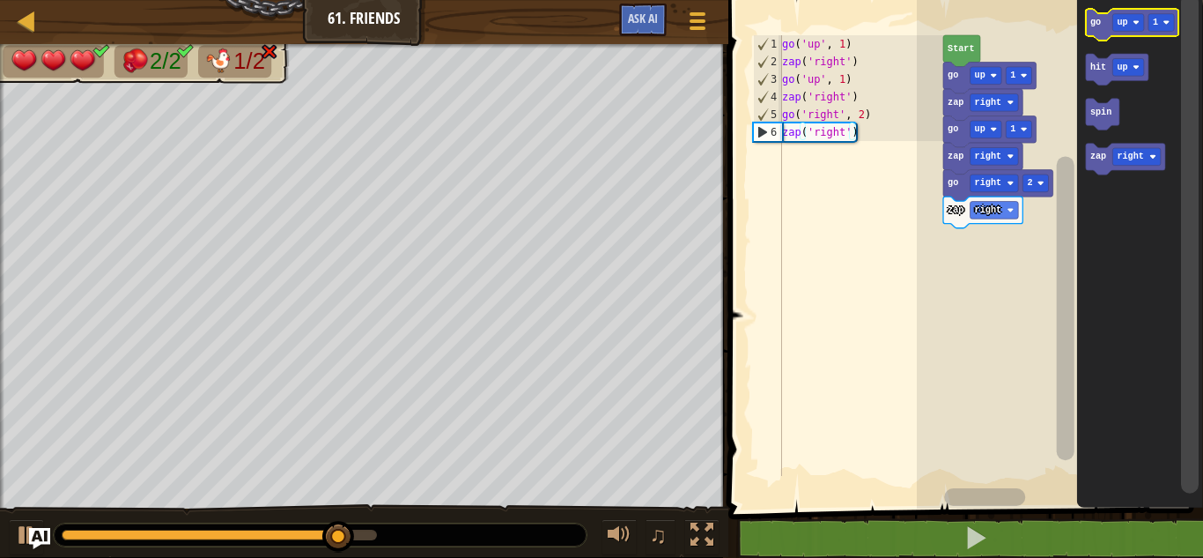
click at [1090, 21] on text "go" at bounding box center [1095, 23] width 11 height 10
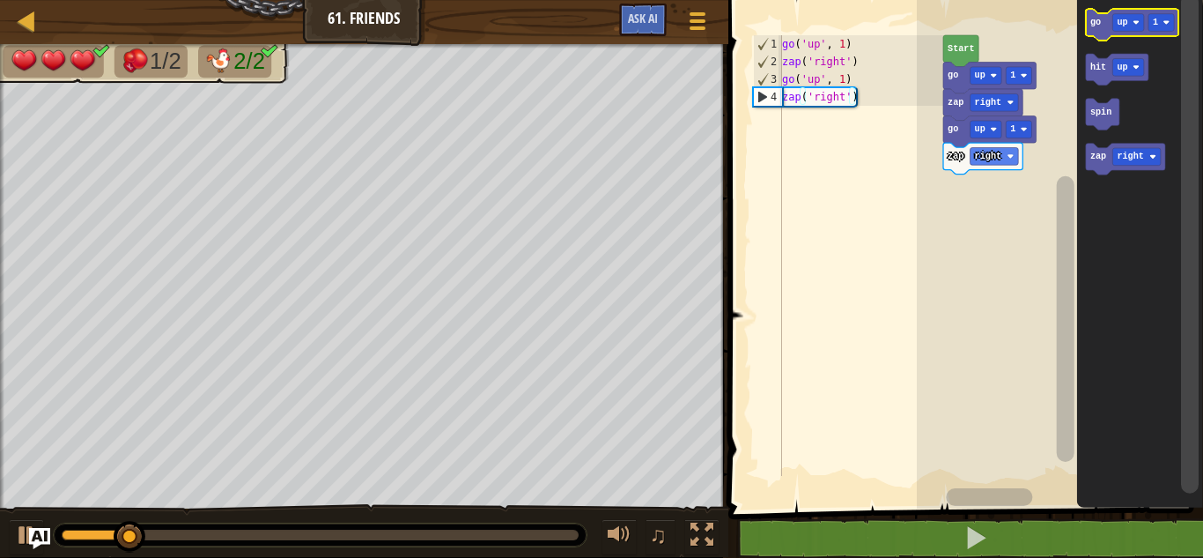
click at [1095, 22] on text "go" at bounding box center [1095, 23] width 11 height 10
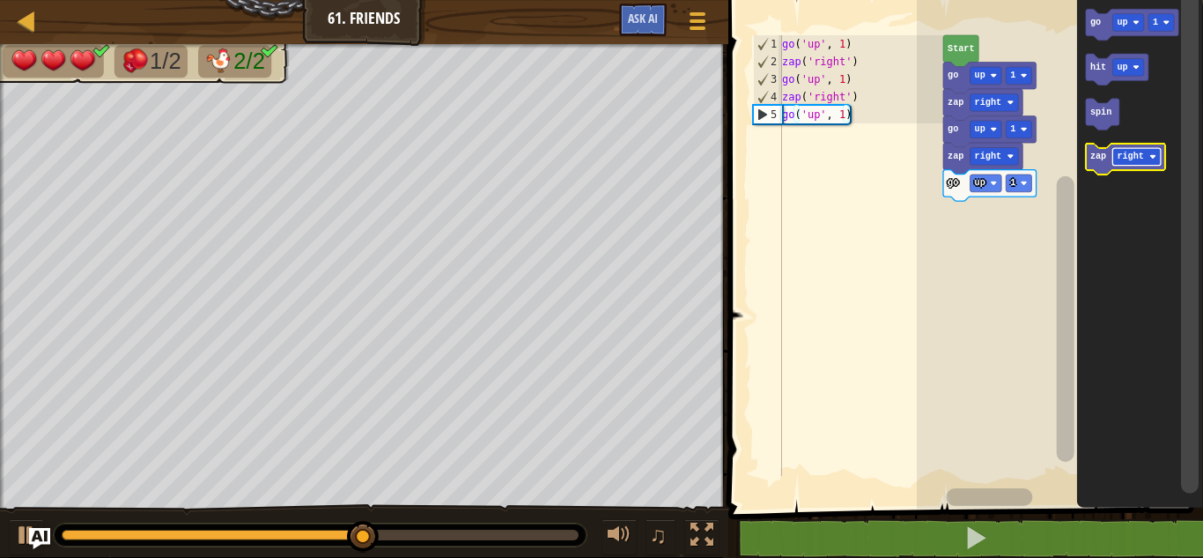
click at [1130, 158] on text "right" at bounding box center [1130, 157] width 26 height 10
click at [1096, 155] on text "zap" at bounding box center [1098, 157] width 16 height 10
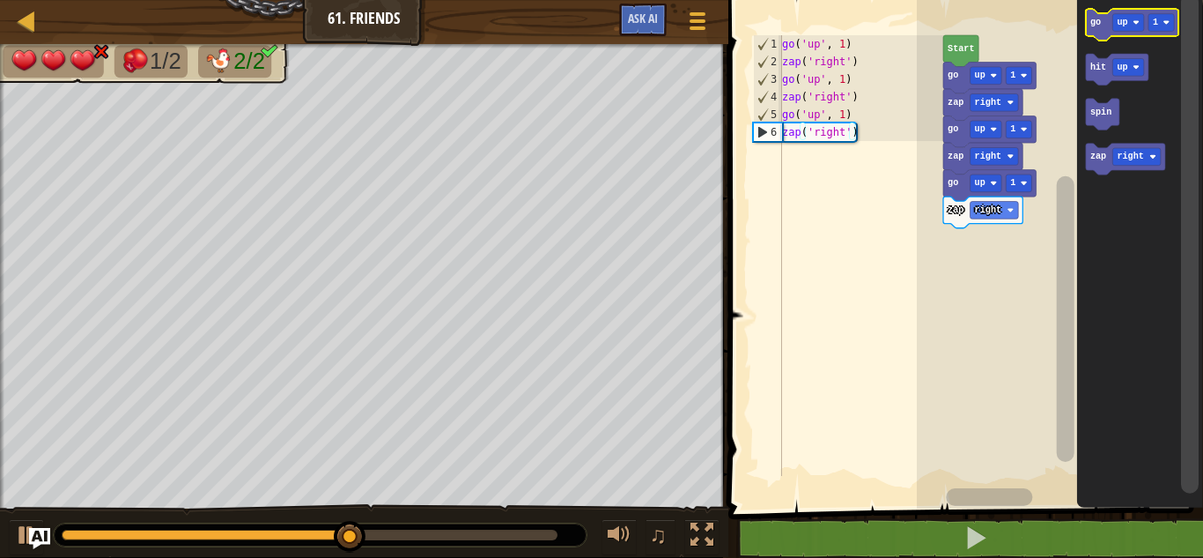
click at [1091, 31] on icon "Blockly Workspace" at bounding box center [1131, 25] width 93 height 32
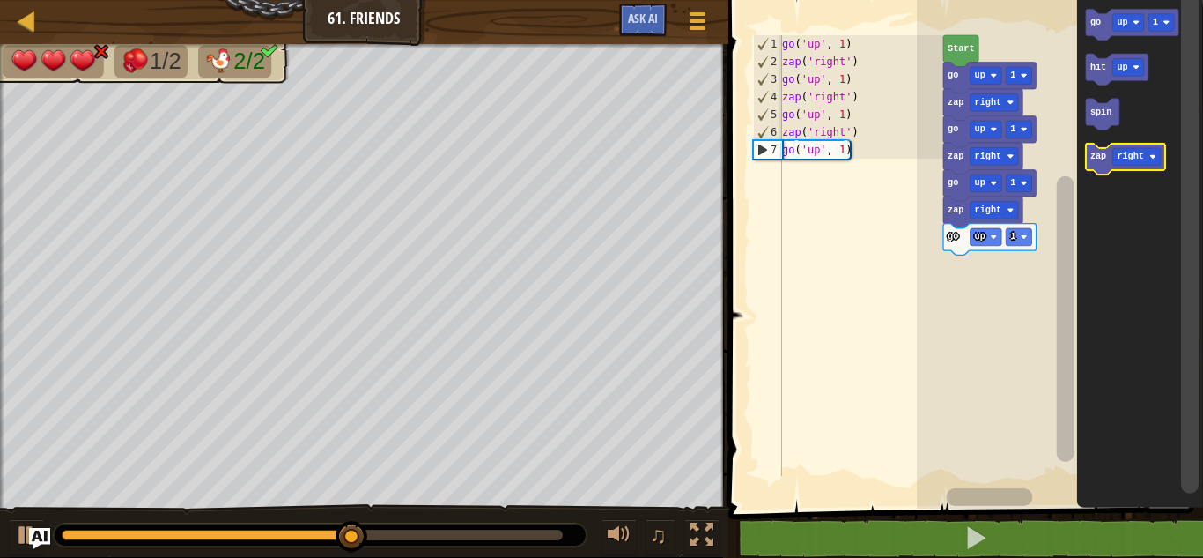
click at [1095, 168] on icon "Blockly Workspace" at bounding box center [1124, 160] width 79 height 32
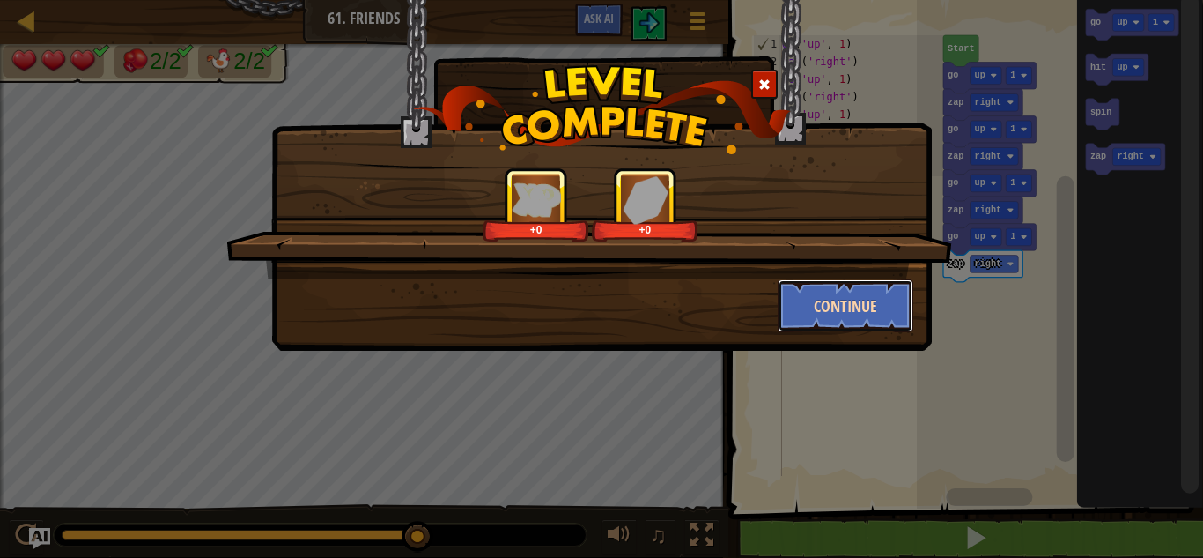
click at [871, 291] on button "Continue" at bounding box center [846, 305] width 137 height 53
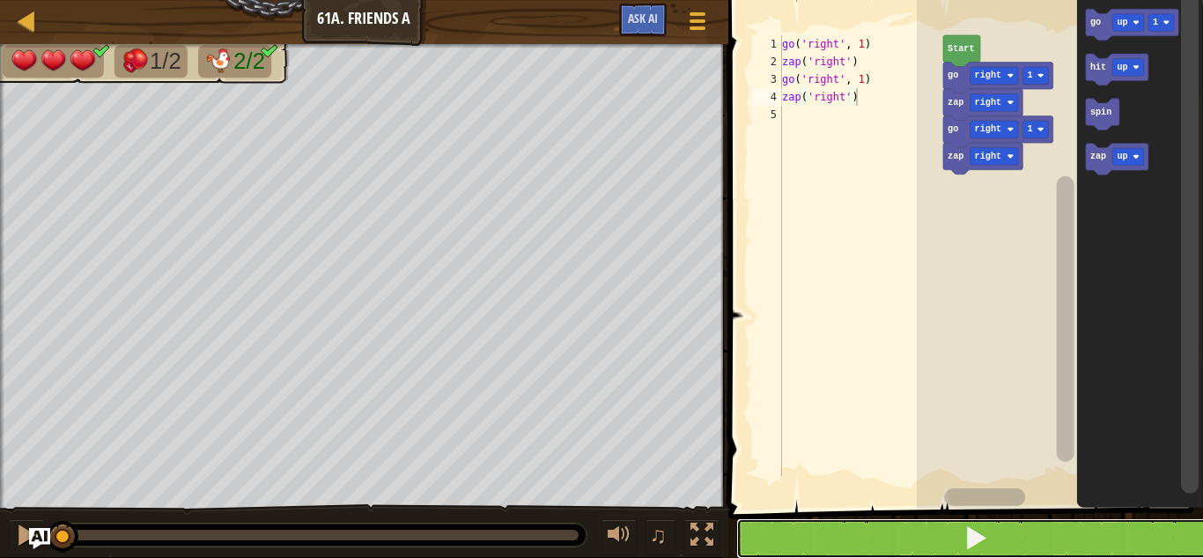
click at [960, 534] on button at bounding box center [976, 538] width 480 height 41
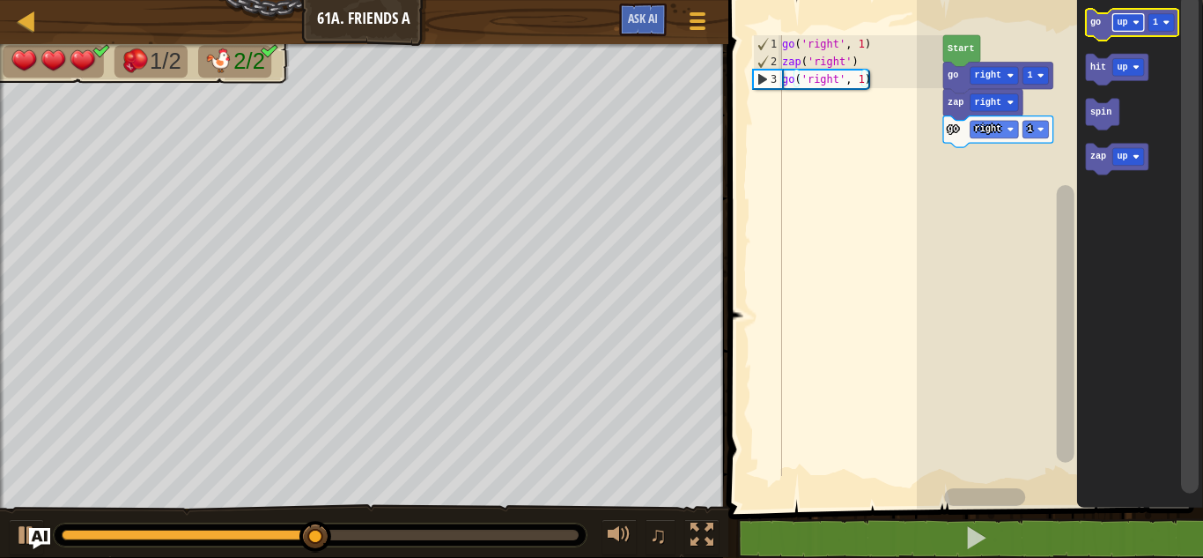
click at [1126, 26] on text "up" at bounding box center [1122, 23] width 11 height 10
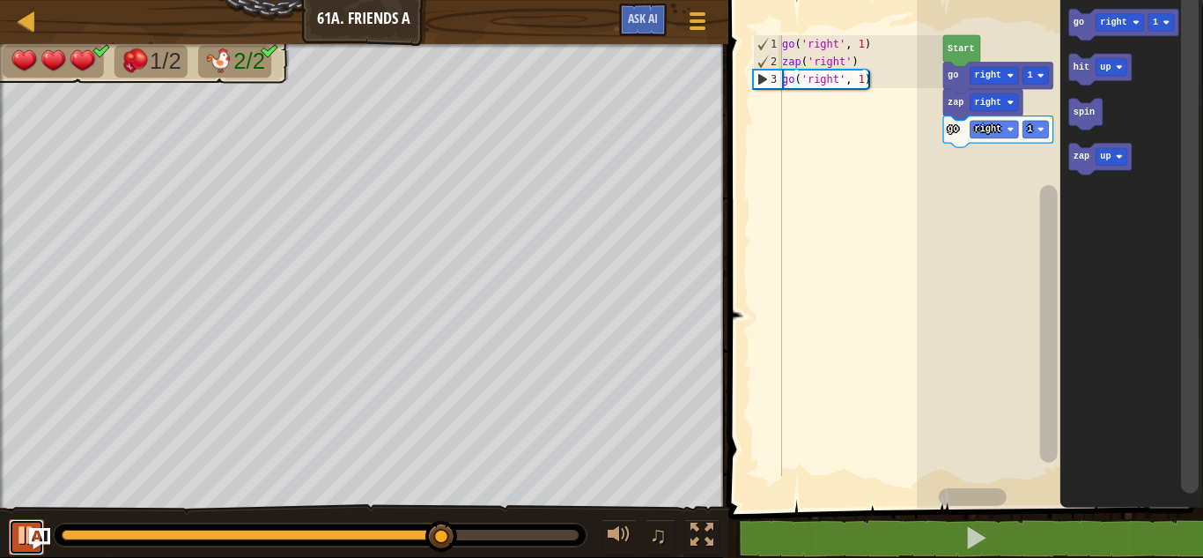
click at [17, 541] on div at bounding box center [26, 534] width 23 height 23
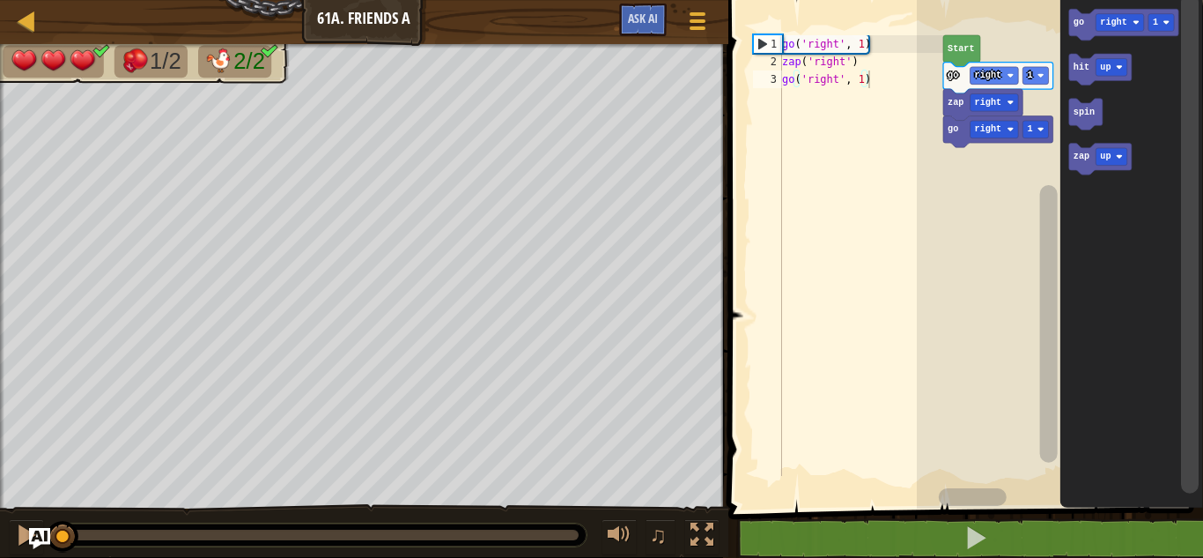
drag, startPoint x: 439, startPoint y: 532, endPoint x: 0, endPoint y: 578, distance: 441.1
click at [0, 0] on html "Map Junior 61a. Friends A Game Menu Ask AI 1 הההההההההההההההההההההההההההההההההה…" at bounding box center [601, 0] width 1203 height 0
click at [1081, 24] on text "go" at bounding box center [1078, 23] width 11 height 10
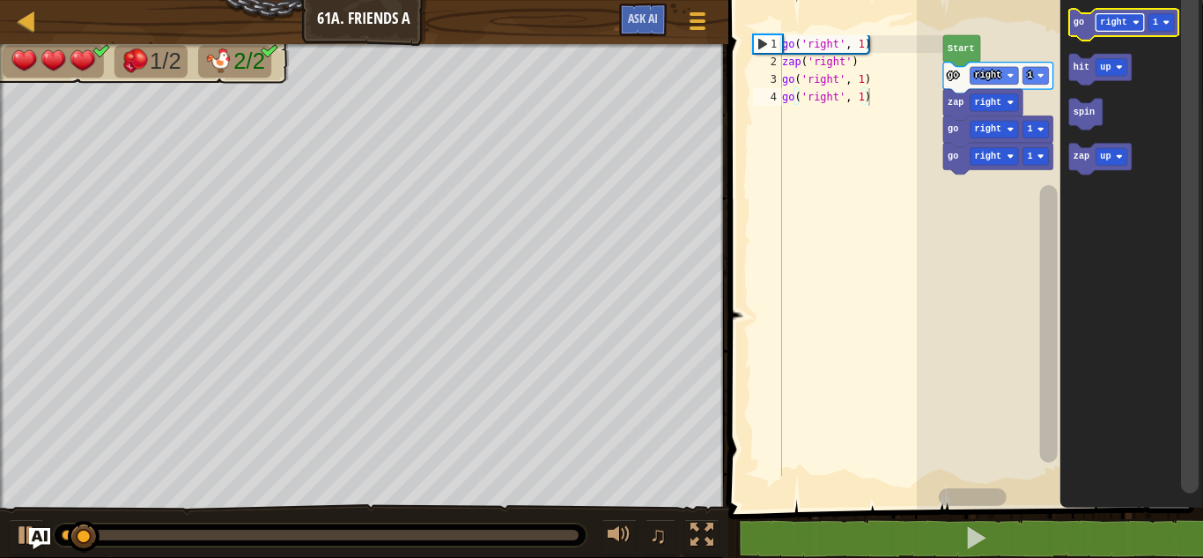
click at [1122, 21] on text "right" at bounding box center [1113, 23] width 26 height 10
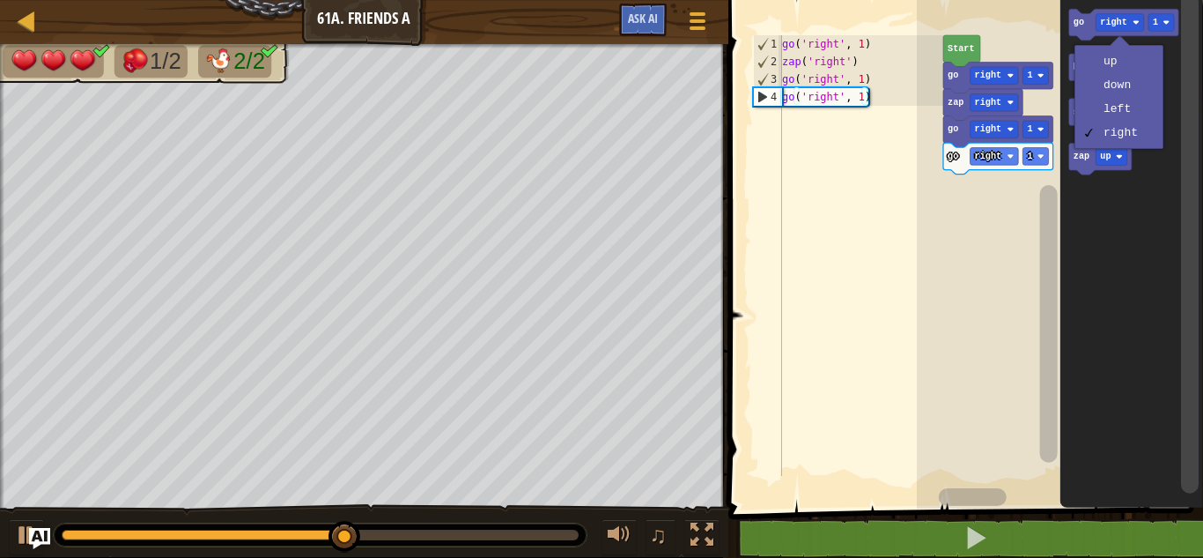
click at [1095, 202] on icon "Blockly Workspace" at bounding box center [1131, 249] width 143 height 517
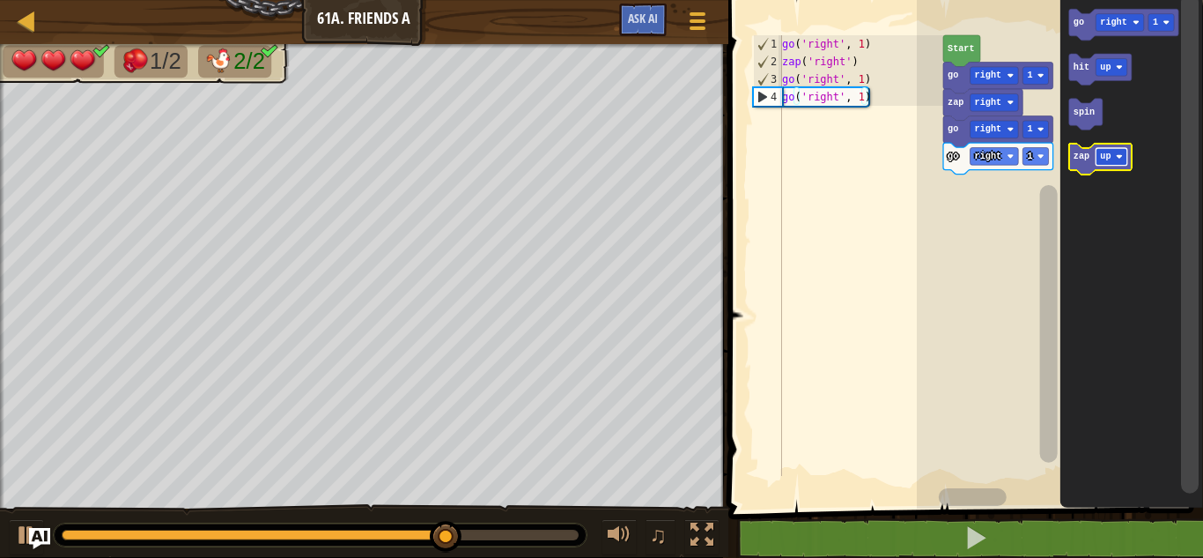
click at [1103, 158] on text "up" at bounding box center [1105, 157] width 11 height 10
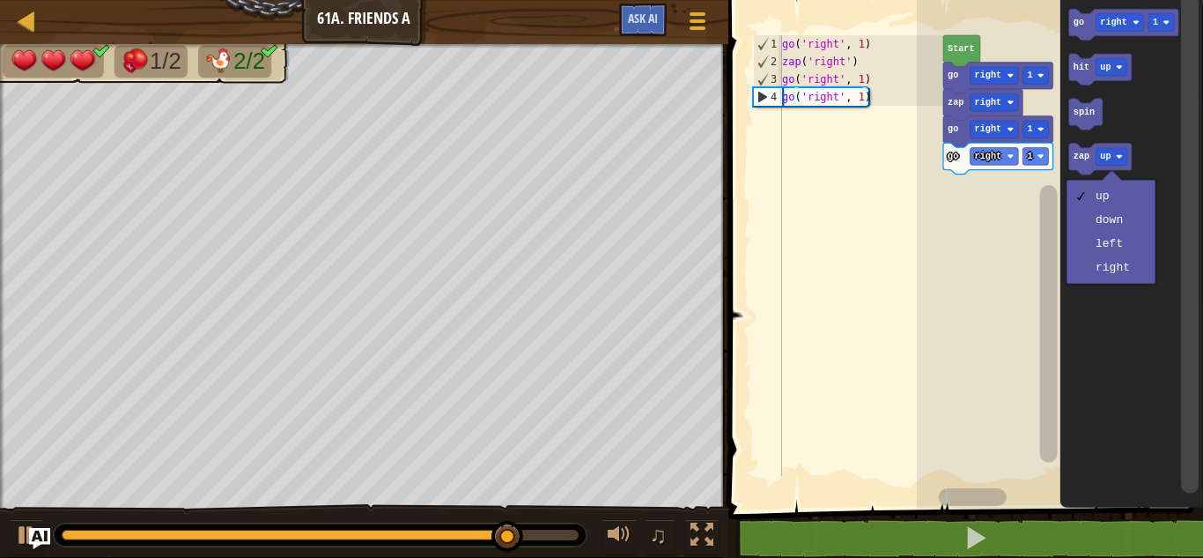
click at [1090, 301] on icon "Blockly Workspace" at bounding box center [1131, 249] width 143 height 517
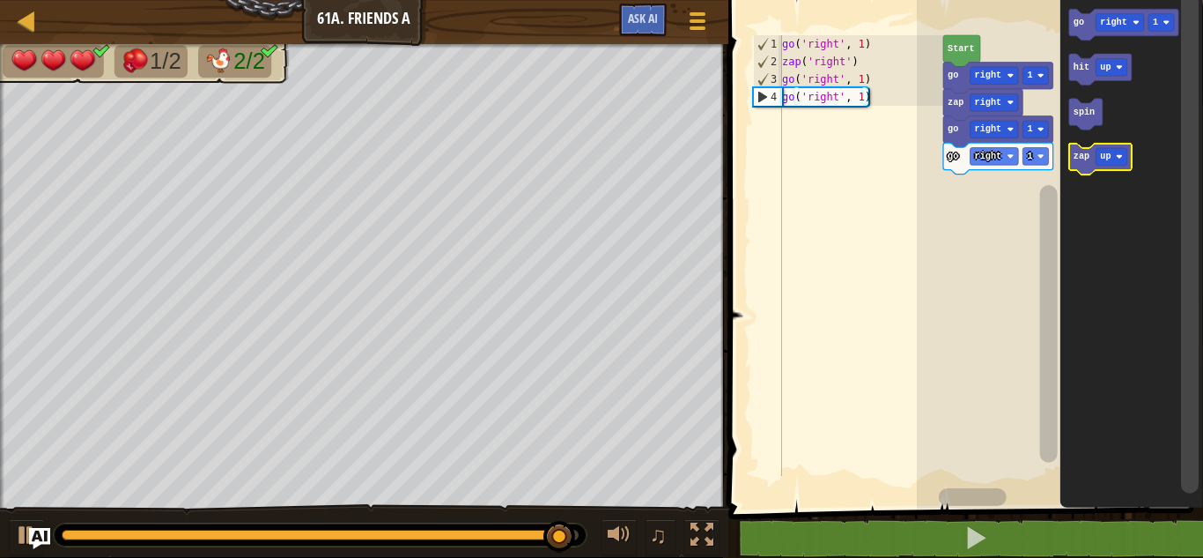
click at [1084, 171] on icon "Blockly Workspace" at bounding box center [1100, 160] width 63 height 32
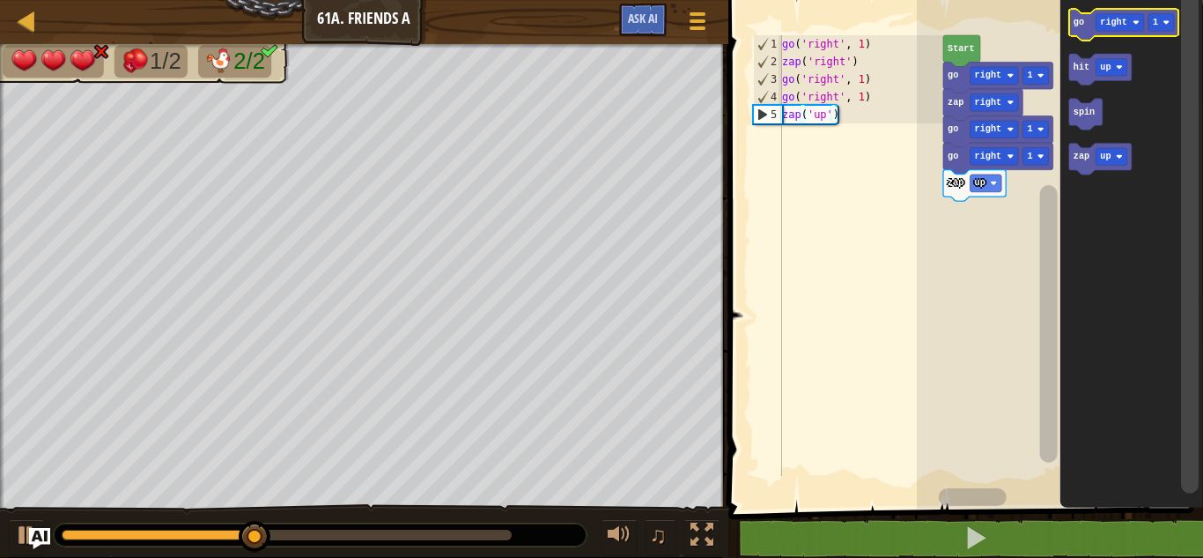
click at [1074, 31] on icon "Blockly Workspace" at bounding box center [1124, 25] width 110 height 32
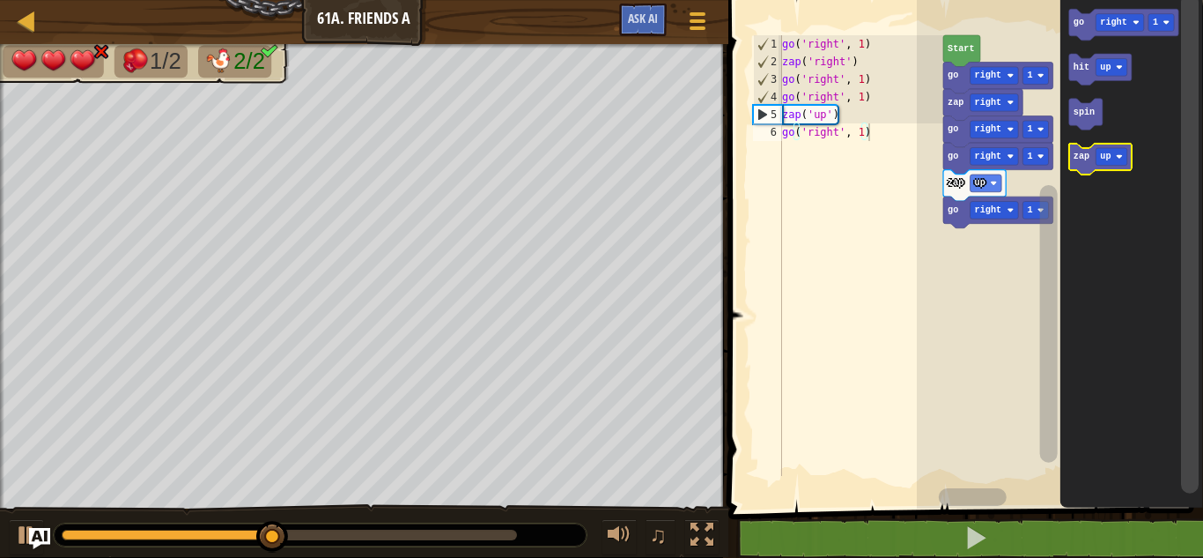
click at [1078, 156] on text "zap" at bounding box center [1081, 157] width 16 height 10
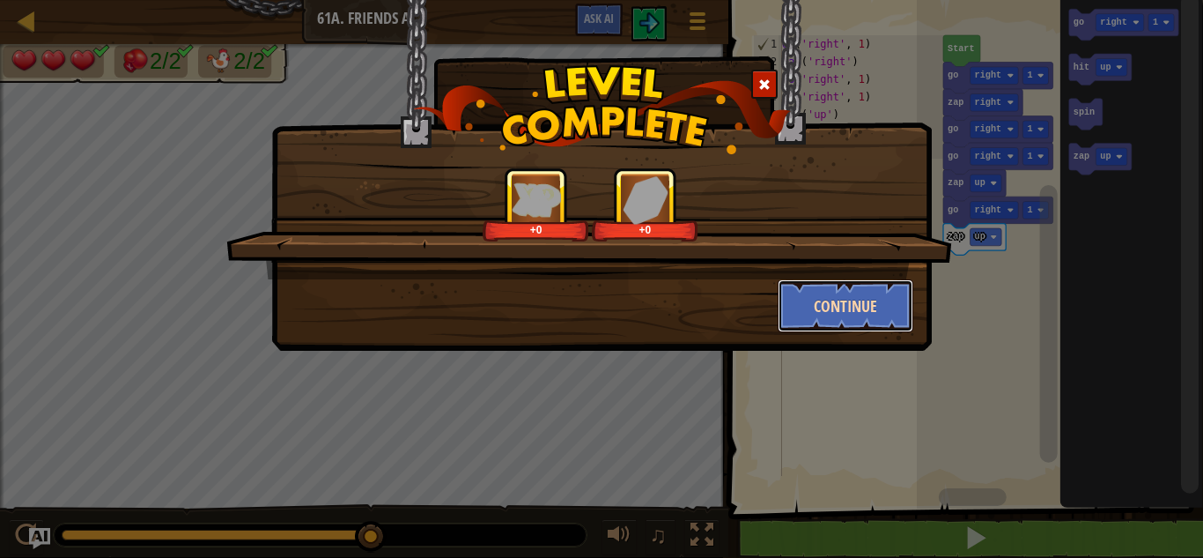
click at [882, 300] on button "Continue" at bounding box center [846, 305] width 137 height 53
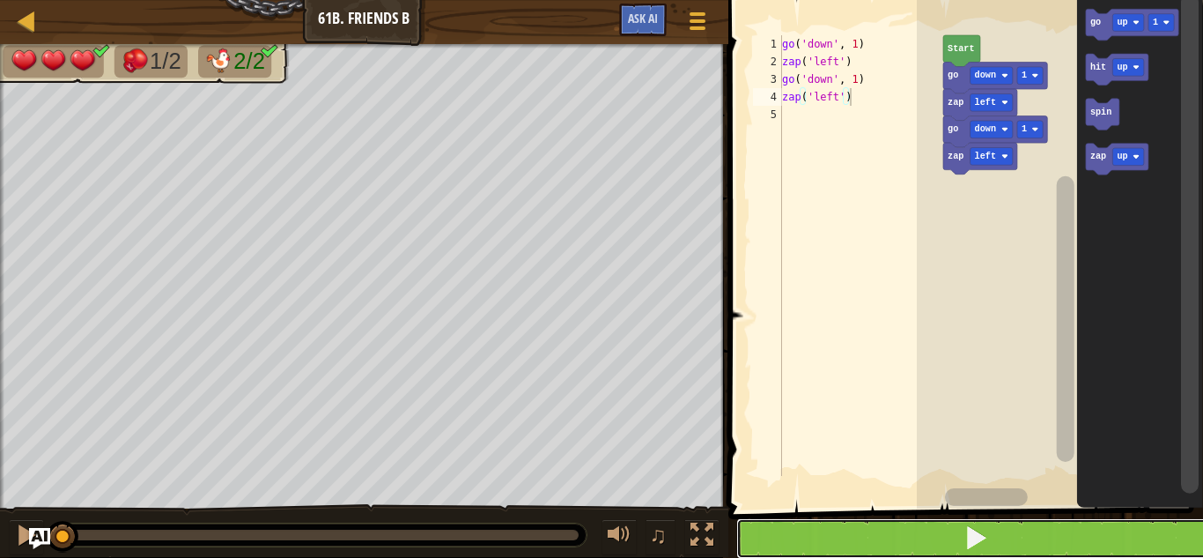
click at [859, 544] on button at bounding box center [976, 538] width 480 height 41
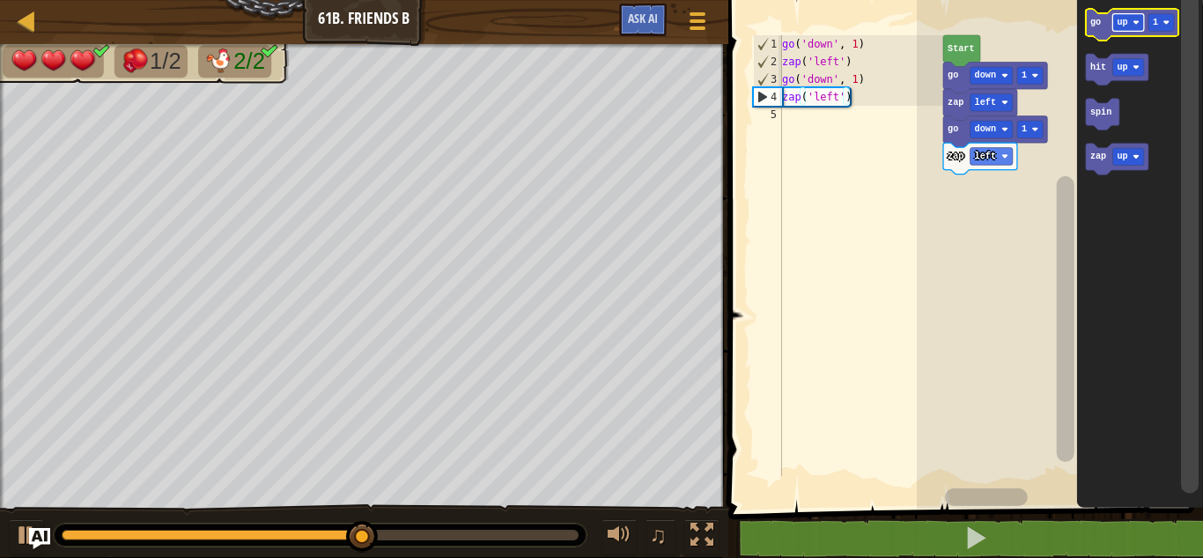
click at [1134, 24] on image "Blockly Workspace" at bounding box center [1136, 22] width 7 height 7
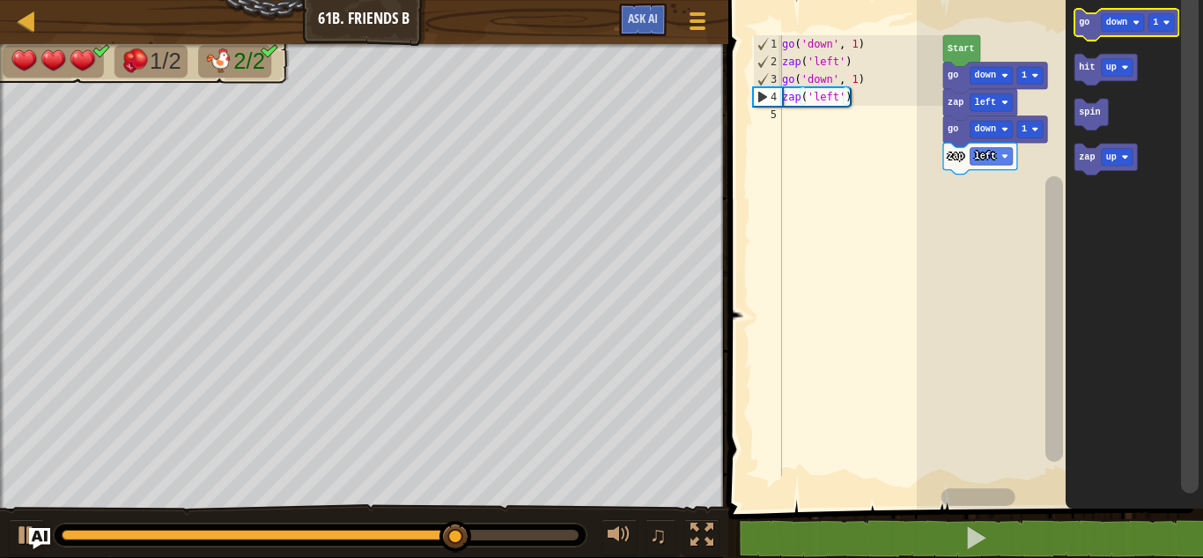
click at [1088, 27] on text "go" at bounding box center [1084, 23] width 11 height 10
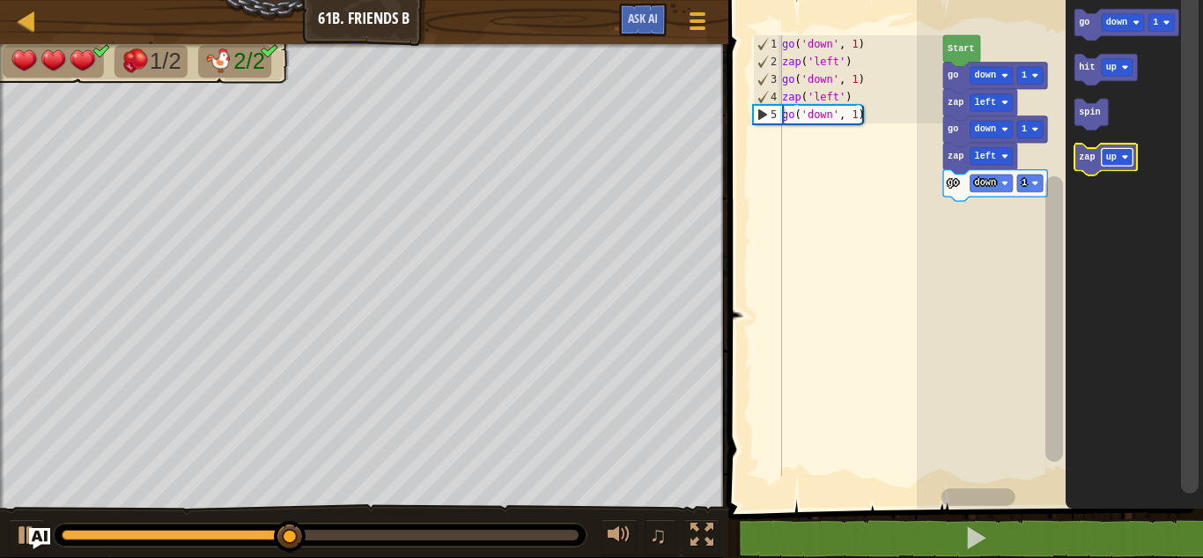
click at [1105, 161] on rect "Blockly Workspace" at bounding box center [1117, 157] width 32 height 18
click at [1088, 168] on icon "Blockly Workspace" at bounding box center [1114, 160] width 79 height 32
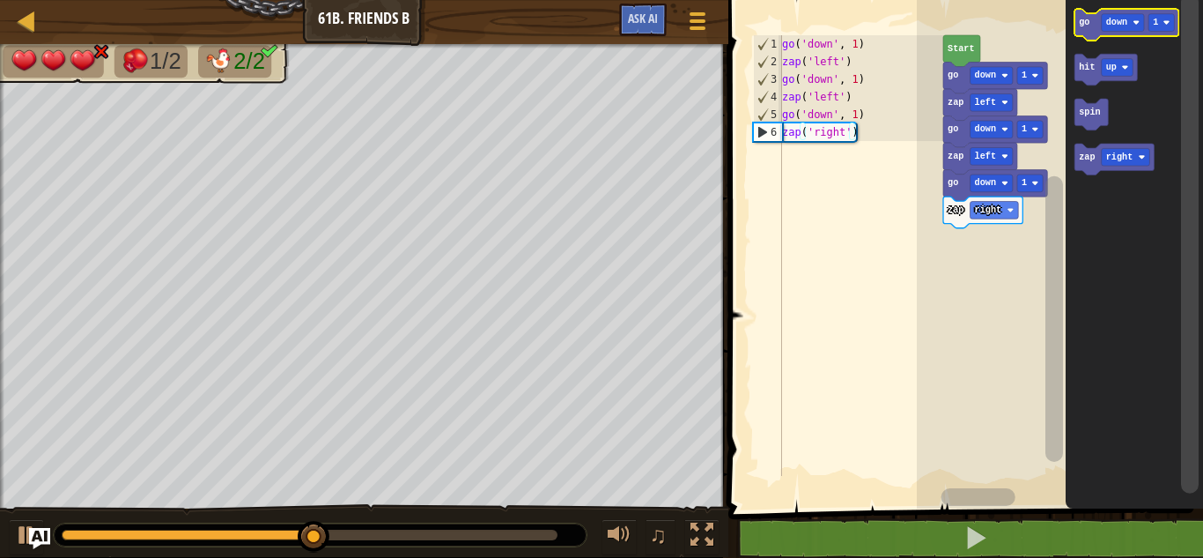
click at [1084, 29] on icon "Blockly Workspace" at bounding box center [1127, 25] width 104 height 32
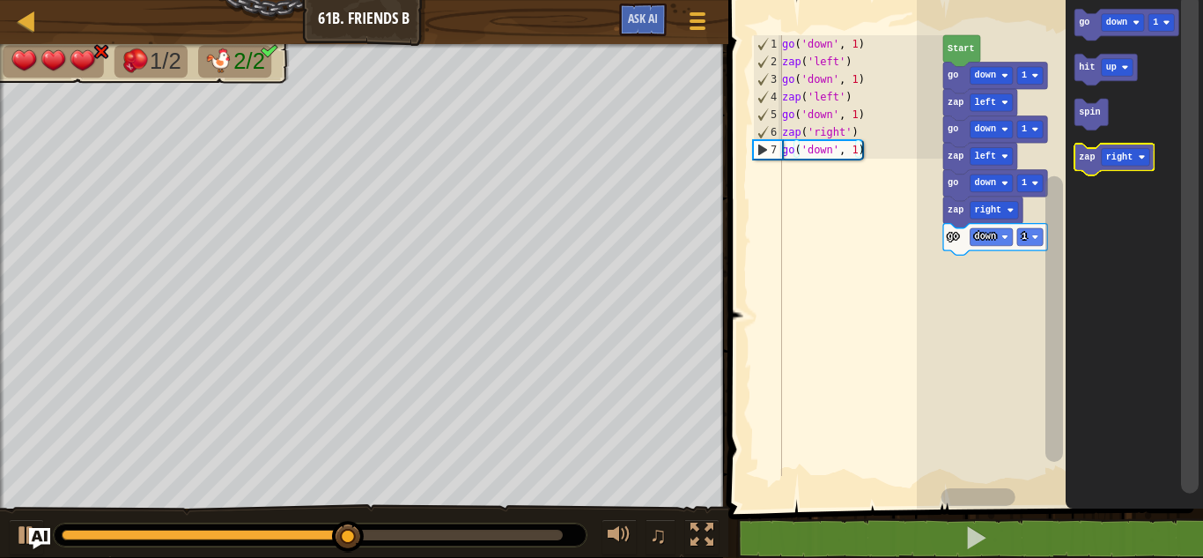
click at [1084, 163] on icon "Blockly Workspace" at bounding box center [1114, 160] width 79 height 32
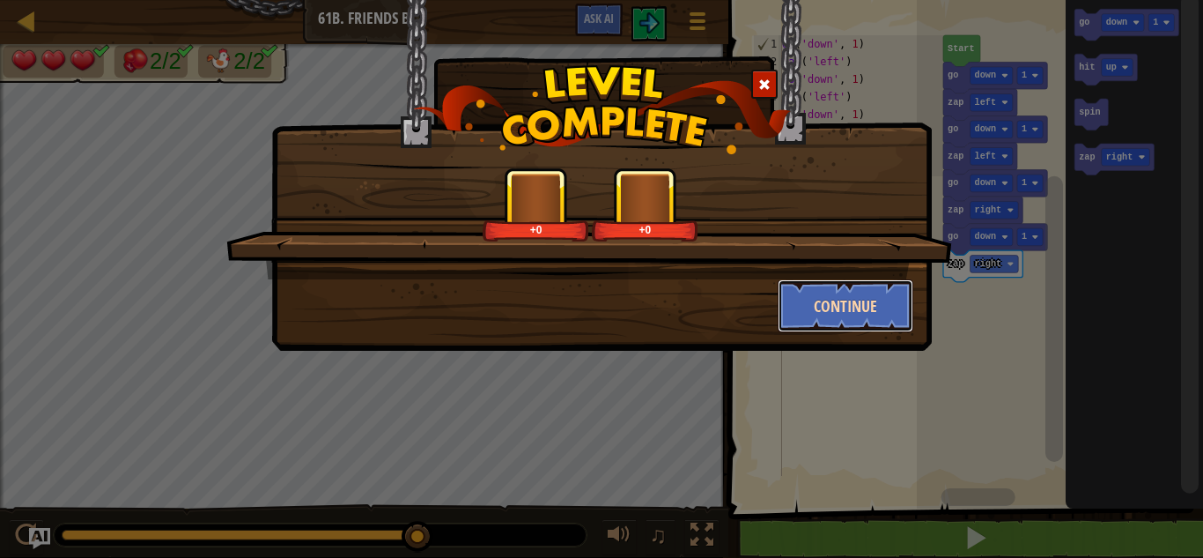
click at [875, 314] on button "Continue" at bounding box center [846, 305] width 137 height 53
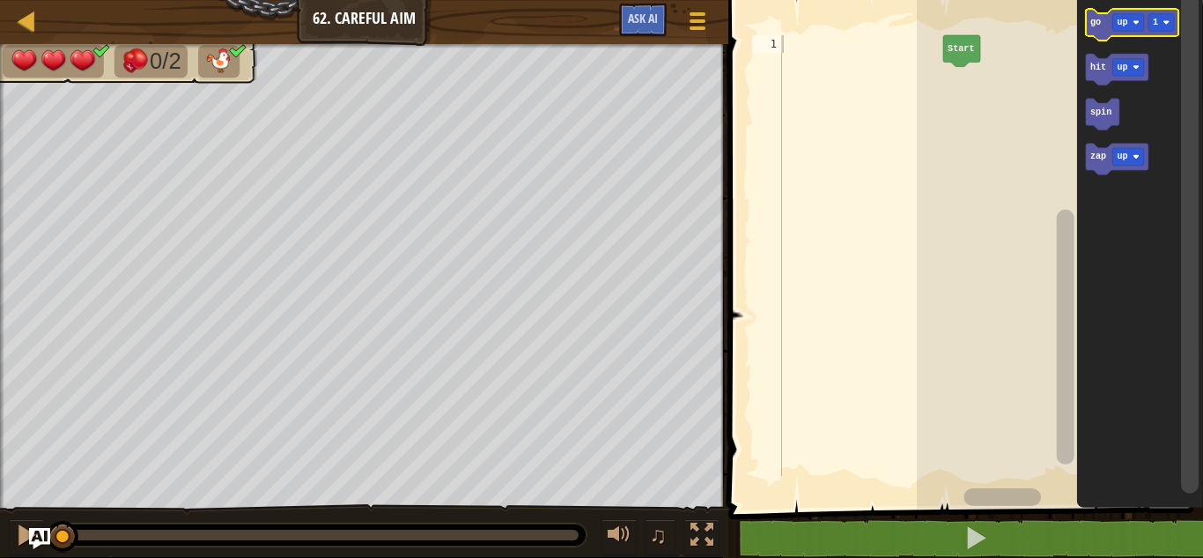
click at [1099, 26] on text "go" at bounding box center [1095, 23] width 11 height 10
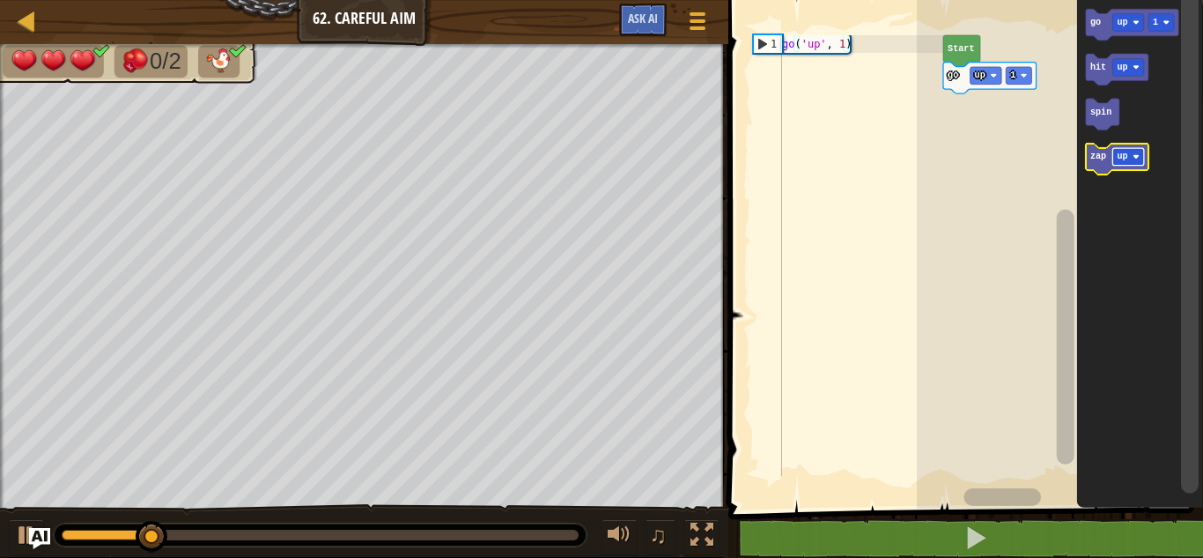
click at [1122, 160] on text "up" at bounding box center [1122, 157] width 11 height 10
click at [1096, 166] on icon "Blockly Workspace" at bounding box center [1122, 160] width 74 height 32
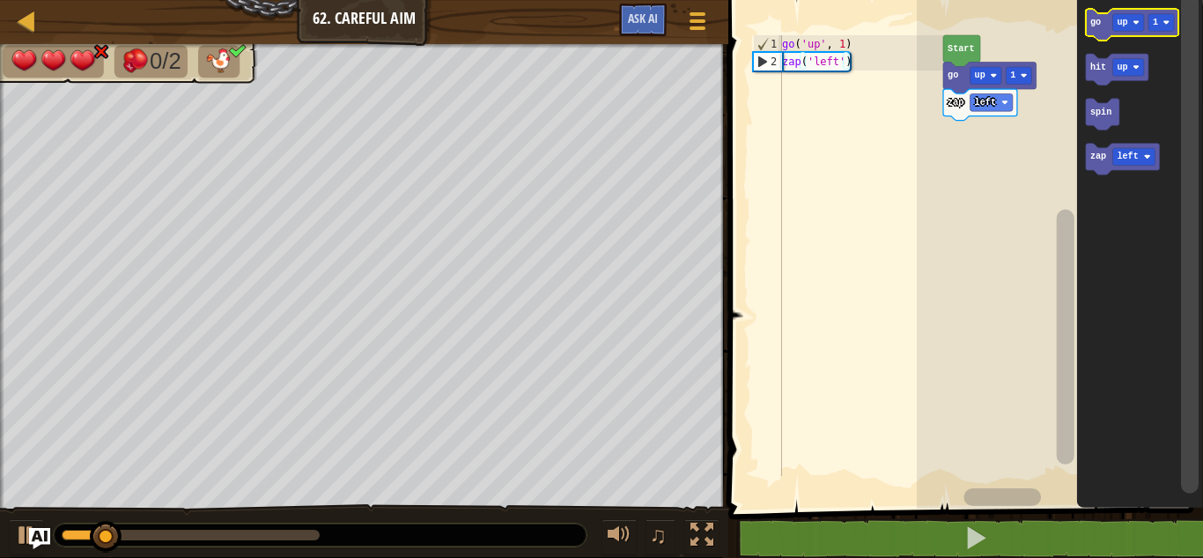
click at [1090, 31] on icon "Blockly Workspace" at bounding box center [1131, 25] width 93 height 32
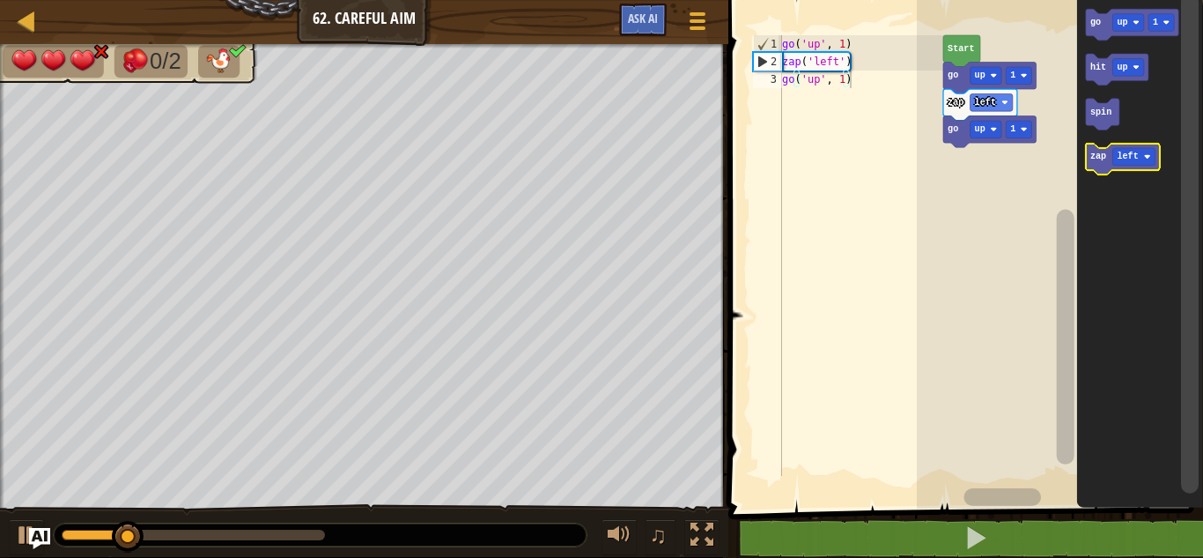
click at [1097, 169] on icon "Blockly Workspace" at bounding box center [1122, 160] width 74 height 32
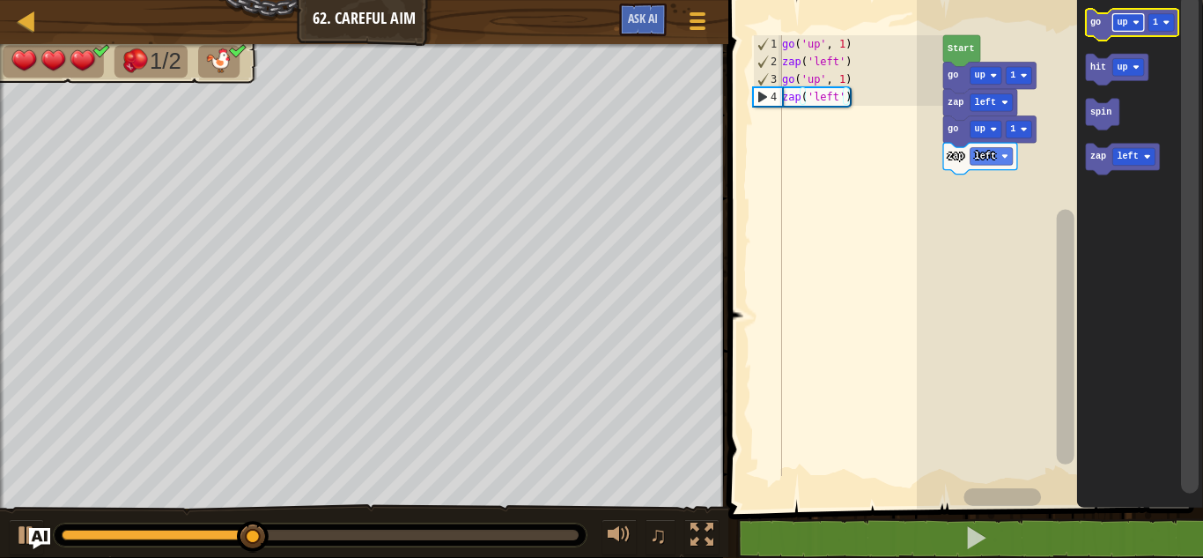
click at [1121, 21] on text "up" at bounding box center [1122, 23] width 11 height 10
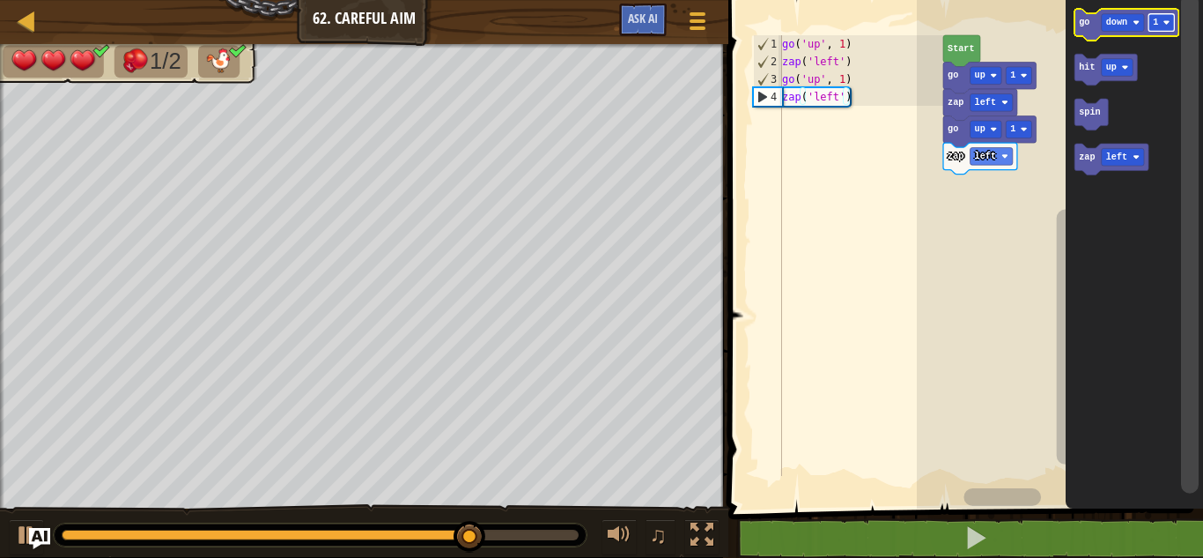
click at [1151, 26] on rect "Blockly Workspace" at bounding box center [1162, 23] width 26 height 18
click at [1081, 20] on text "go" at bounding box center [1084, 23] width 11 height 10
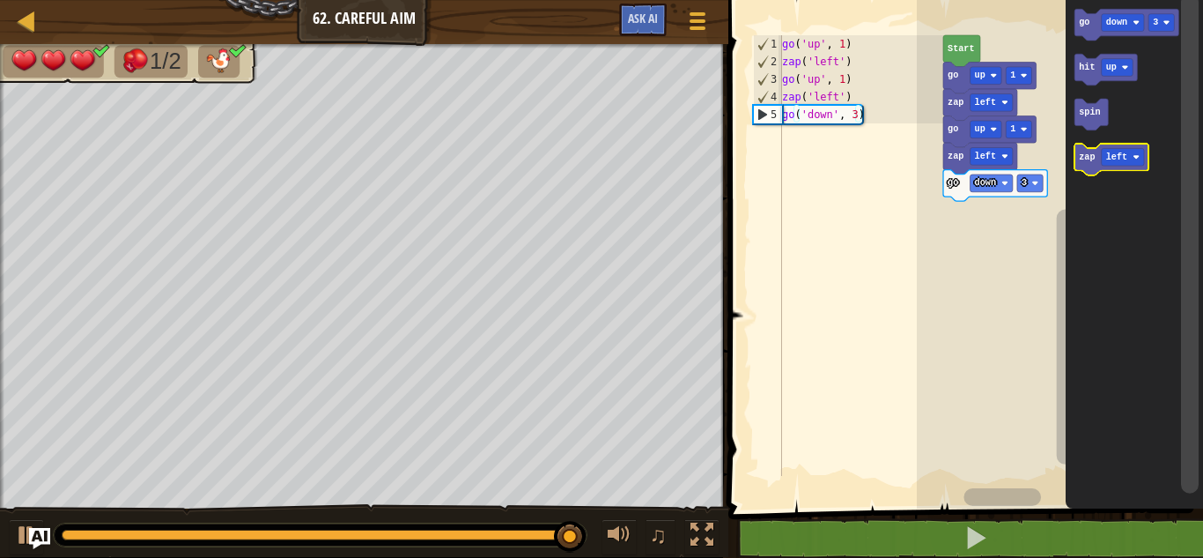
click at [1087, 159] on text "zap" at bounding box center [1087, 157] width 16 height 10
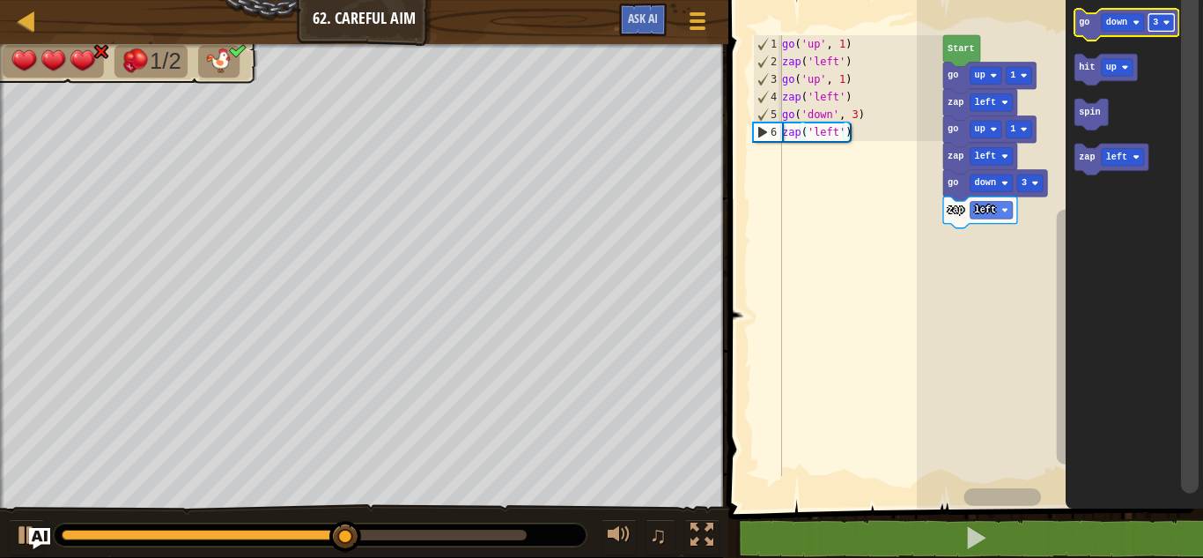
click at [1160, 21] on rect "Blockly Workspace" at bounding box center [1162, 23] width 26 height 18
click at [1084, 31] on icon "Blockly Workspace" at bounding box center [1127, 25] width 104 height 32
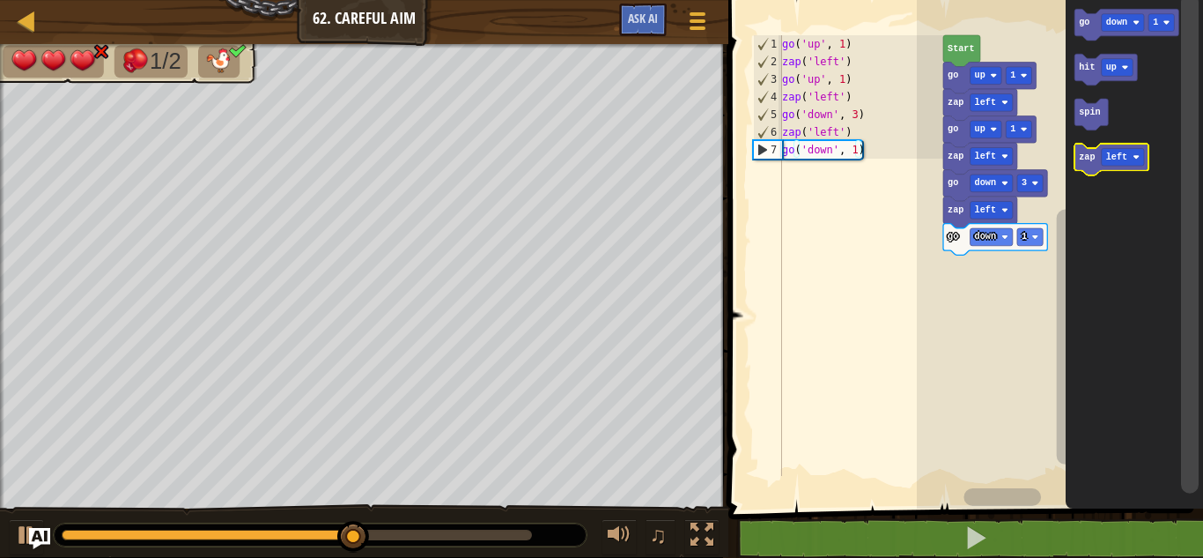
click at [1084, 156] on text "zap" at bounding box center [1087, 157] width 16 height 10
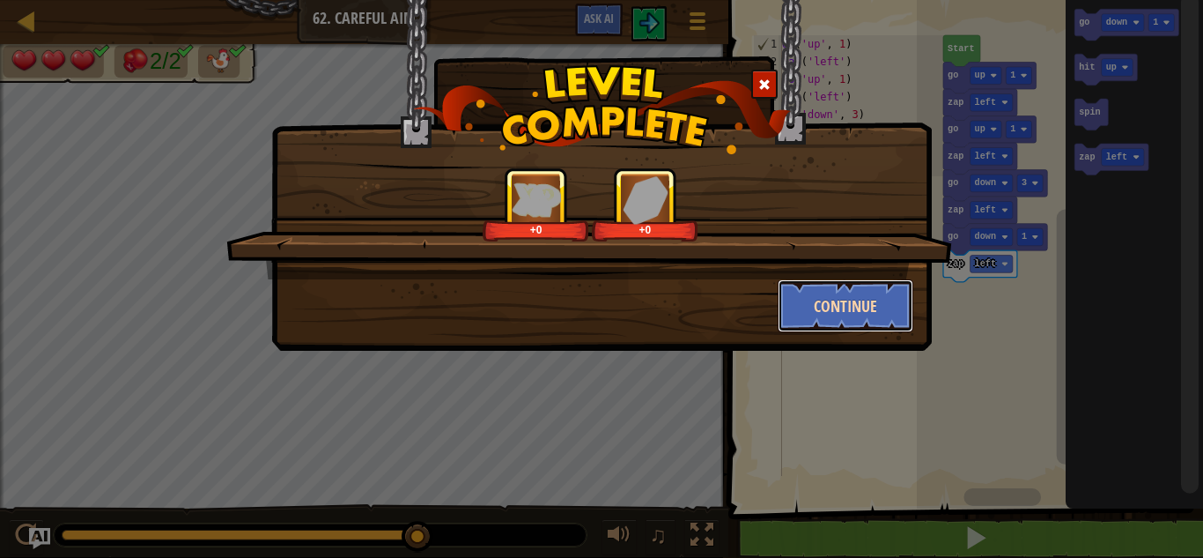
click at [857, 306] on button "Continue" at bounding box center [846, 305] width 137 height 53
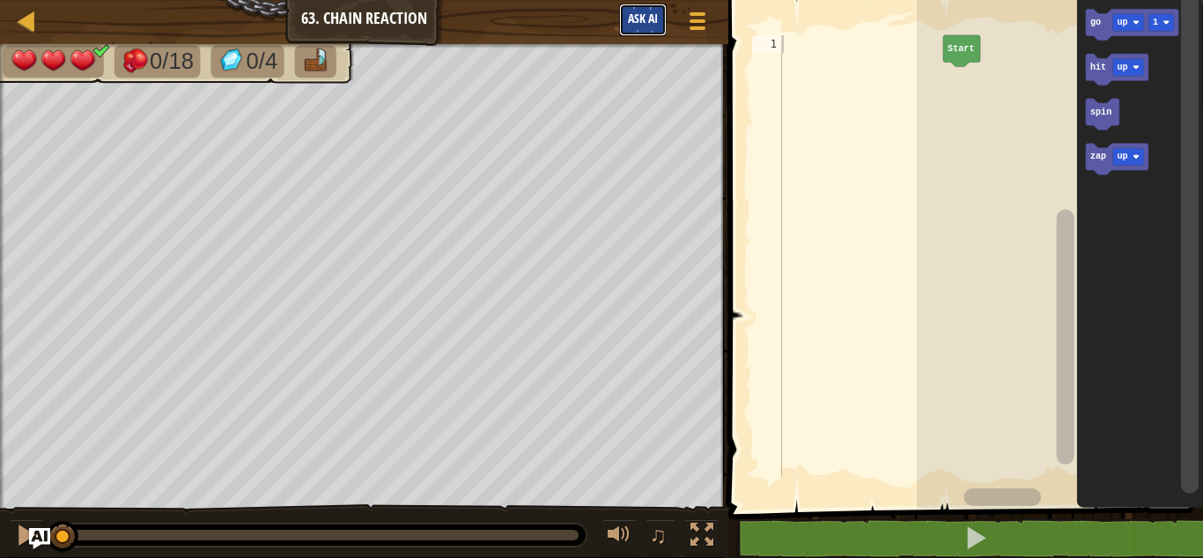
click at [631, 18] on span "Ask AI" at bounding box center [643, 18] width 30 height 17
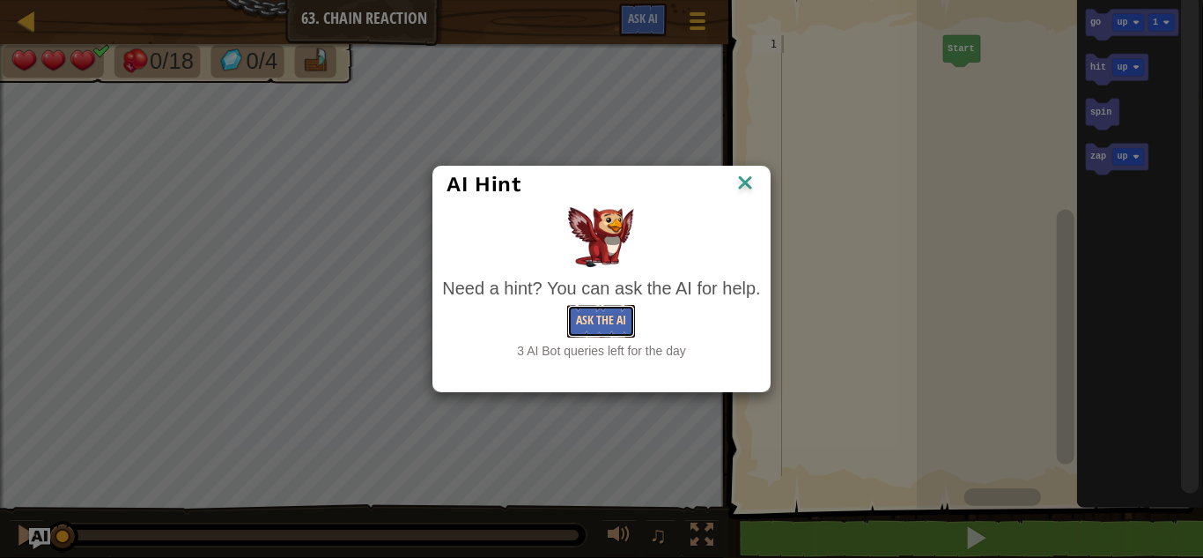
click at [611, 315] on button "Ask the AI" at bounding box center [601, 321] width 68 height 33
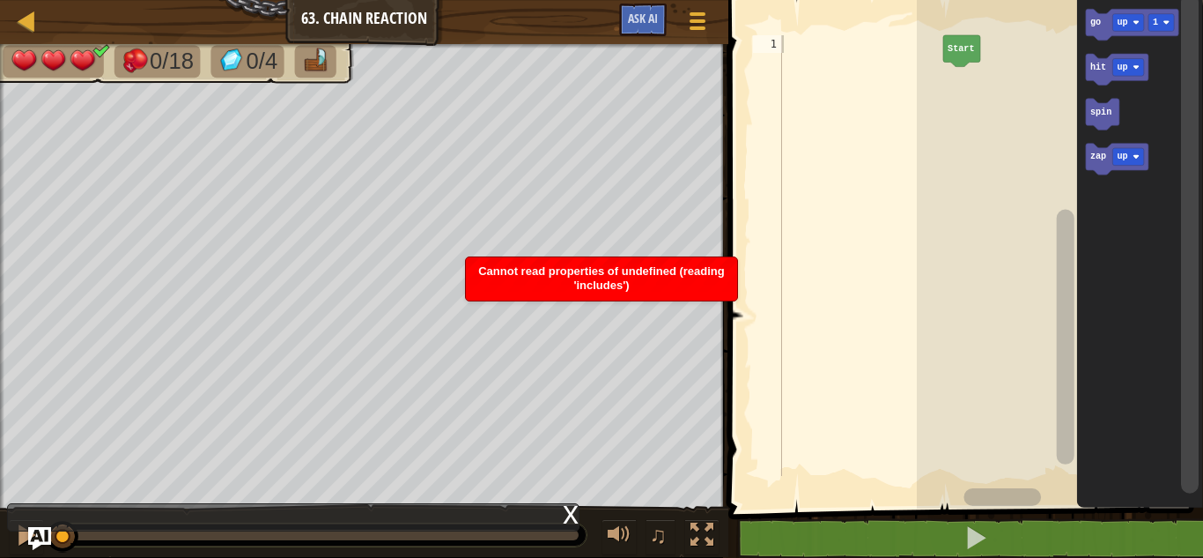
click at [41, 536] on img "Ask AI" at bounding box center [39, 538] width 23 height 23
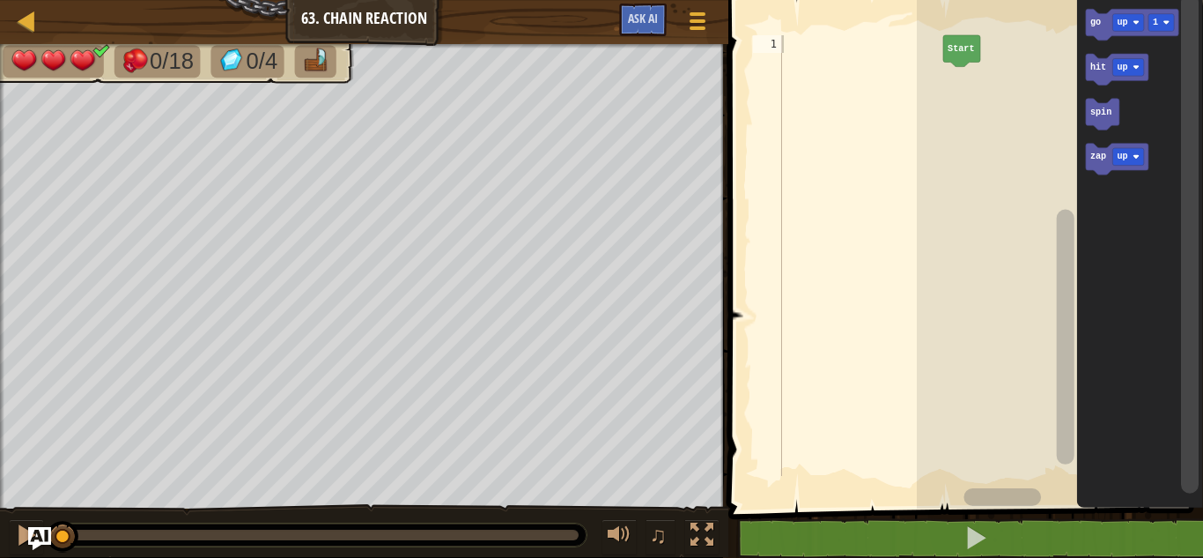
click at [38, 536] on img "Ask AI" at bounding box center [39, 538] width 23 height 23
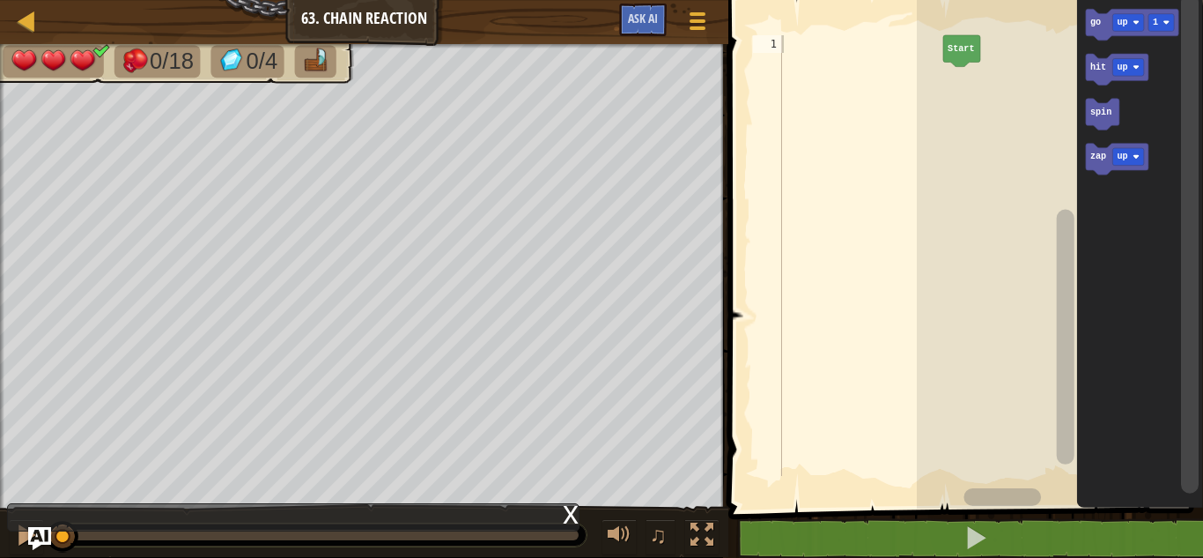
click at [38, 536] on img "Ask AI" at bounding box center [39, 538] width 23 height 23
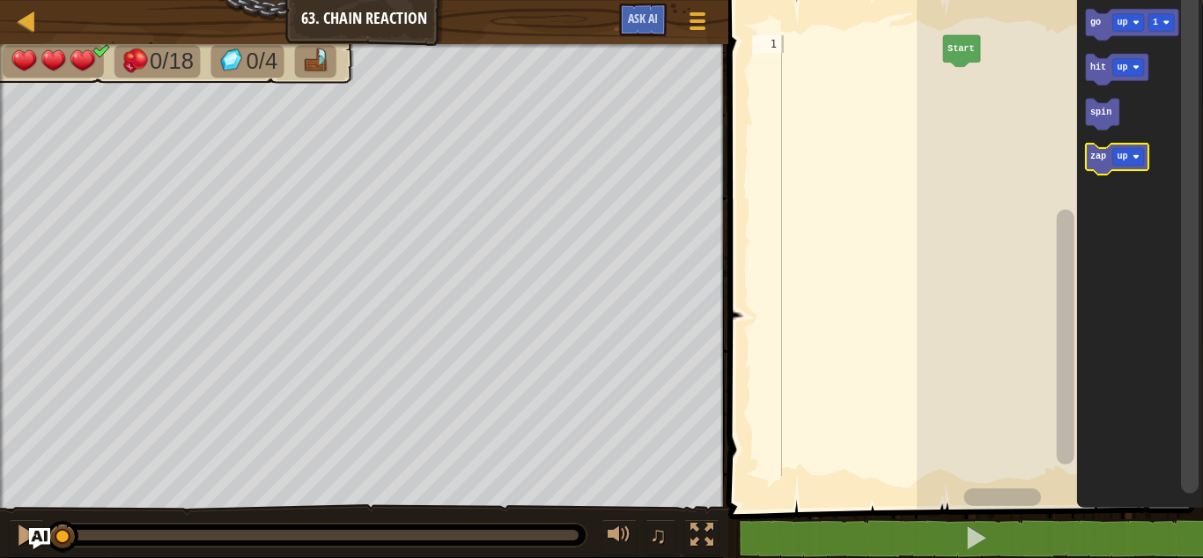
click at [1099, 169] on icon "Blockly Workspace" at bounding box center [1116, 160] width 63 height 32
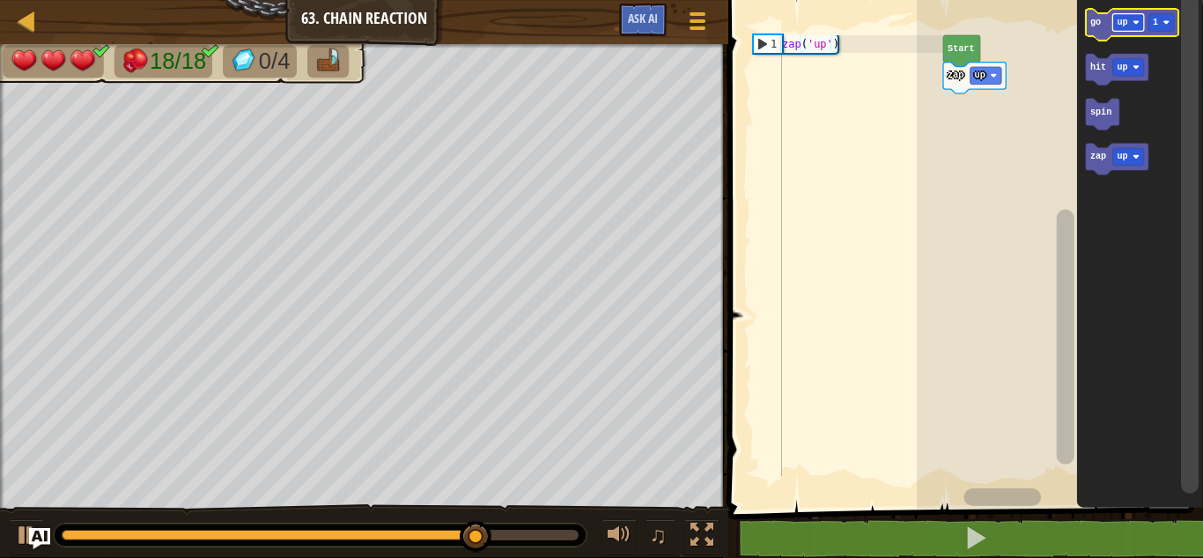
click at [1121, 27] on text "up" at bounding box center [1122, 23] width 11 height 10
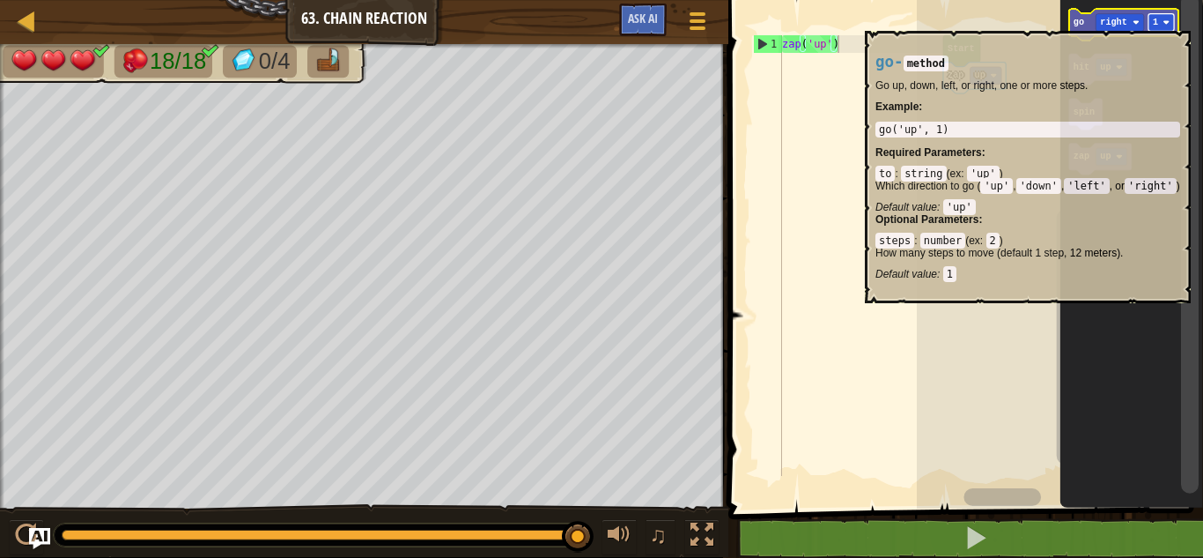
click at [1165, 23] on image "Blockly Workspace" at bounding box center [1166, 22] width 7 height 7
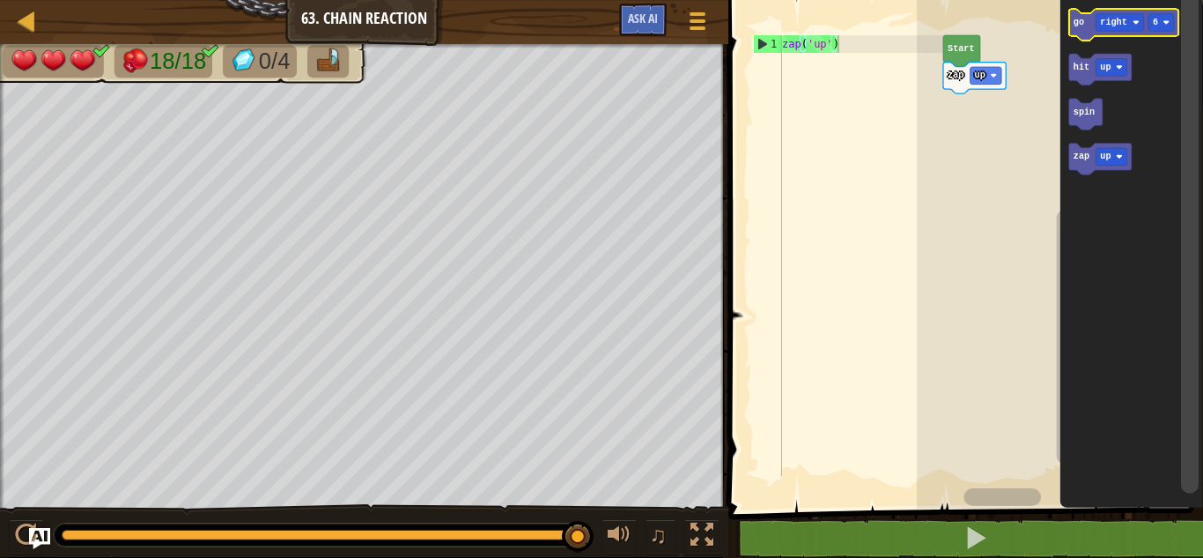
click at [1080, 27] on text "go" at bounding box center [1078, 23] width 11 height 10
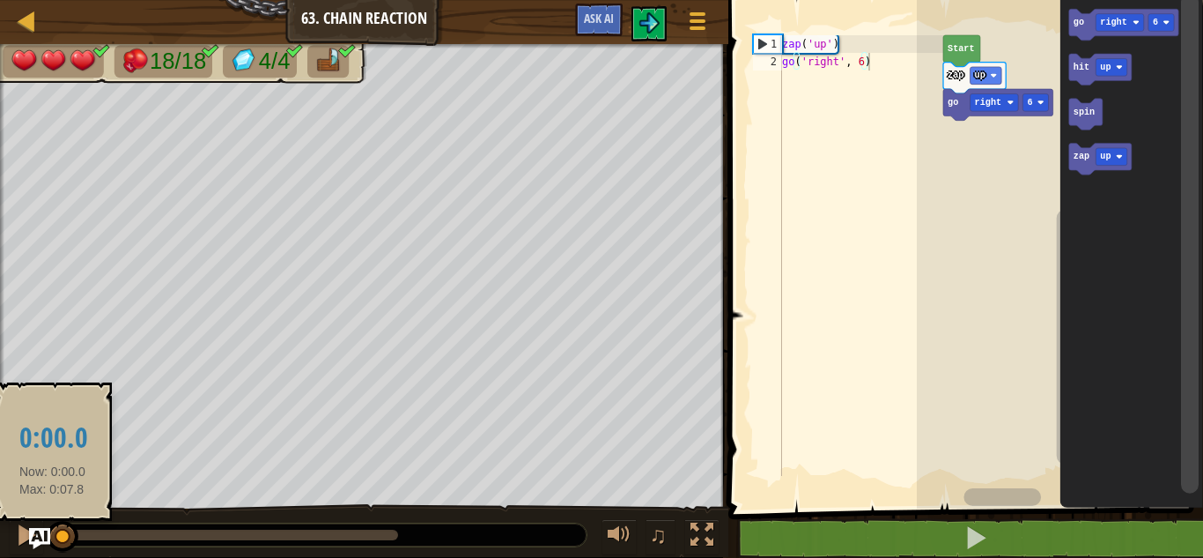
drag, startPoint x: 178, startPoint y: 540, endPoint x: 53, endPoint y: 525, distance: 126.0
click at [53, 525] on div at bounding box center [63, 537] width 32 height 32
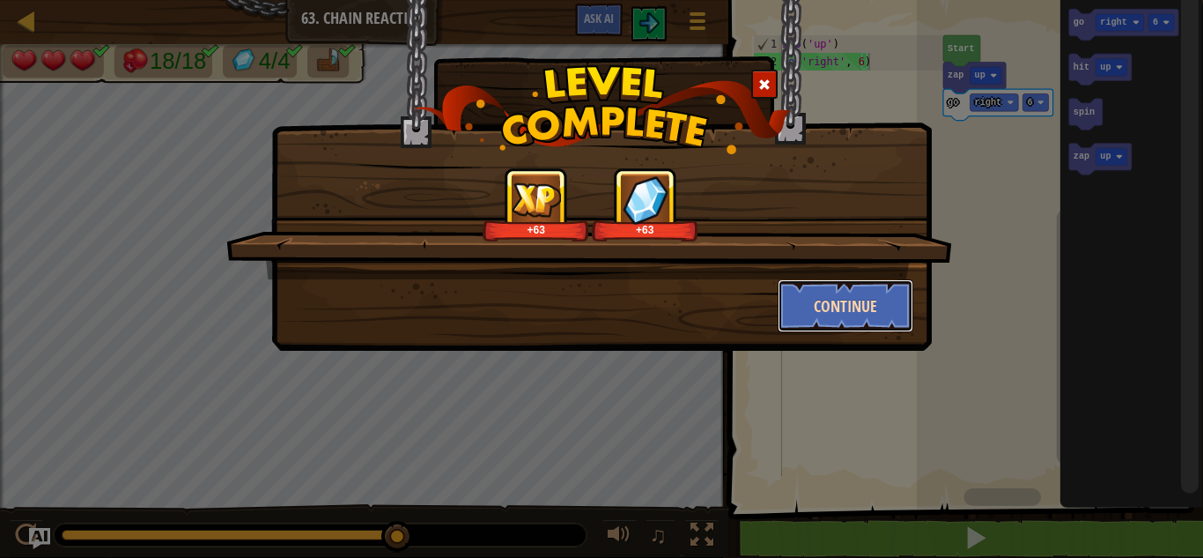
click at [884, 300] on button "Continue" at bounding box center [846, 305] width 137 height 53
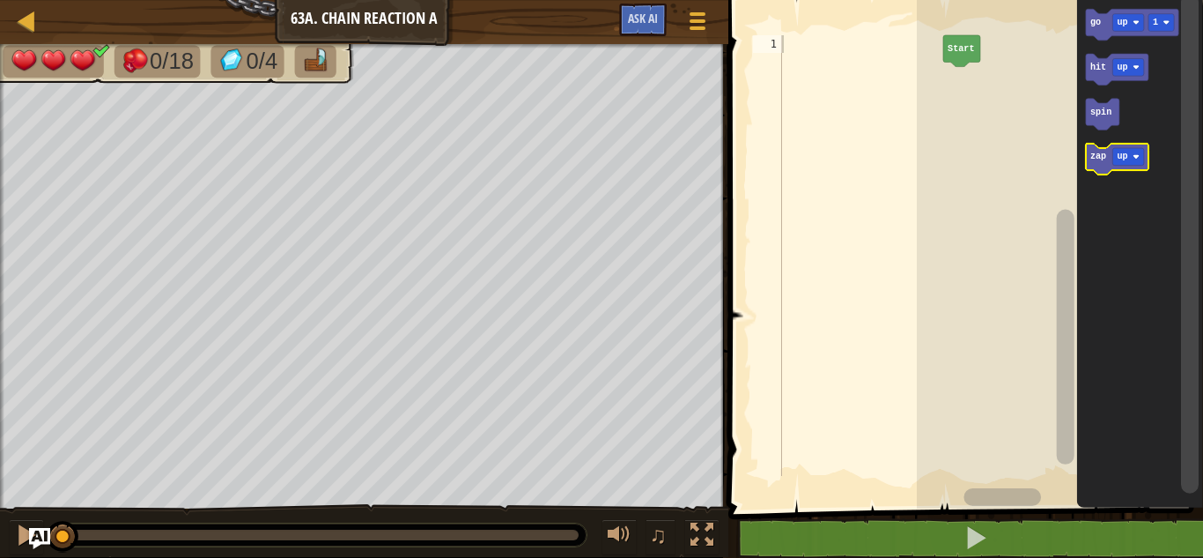
click at [1101, 159] on text "zap" at bounding box center [1098, 157] width 16 height 10
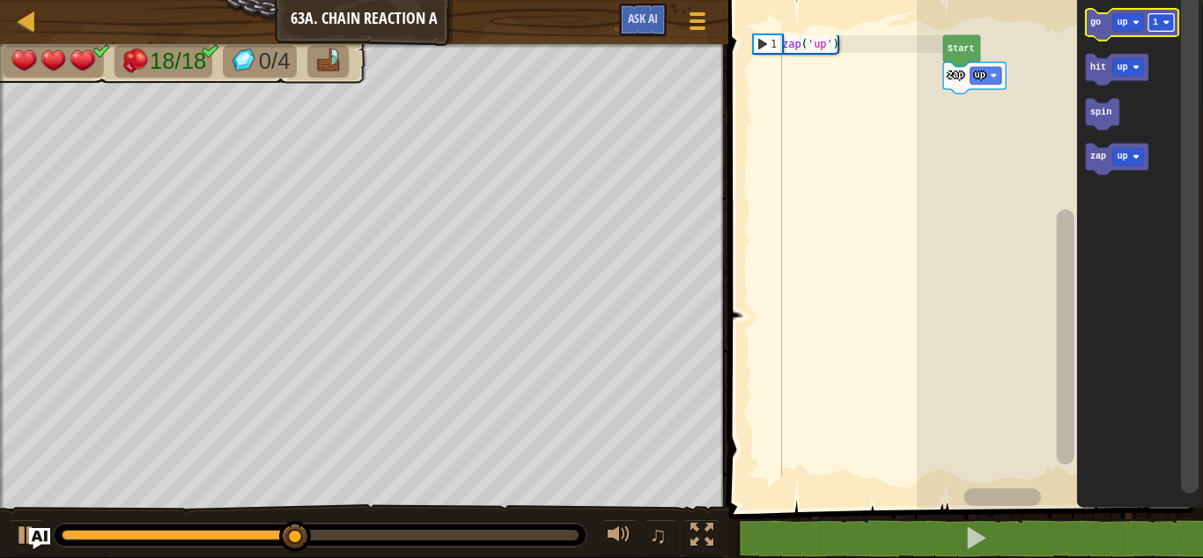
click at [1158, 26] on text "1" at bounding box center [1155, 23] width 5 height 10
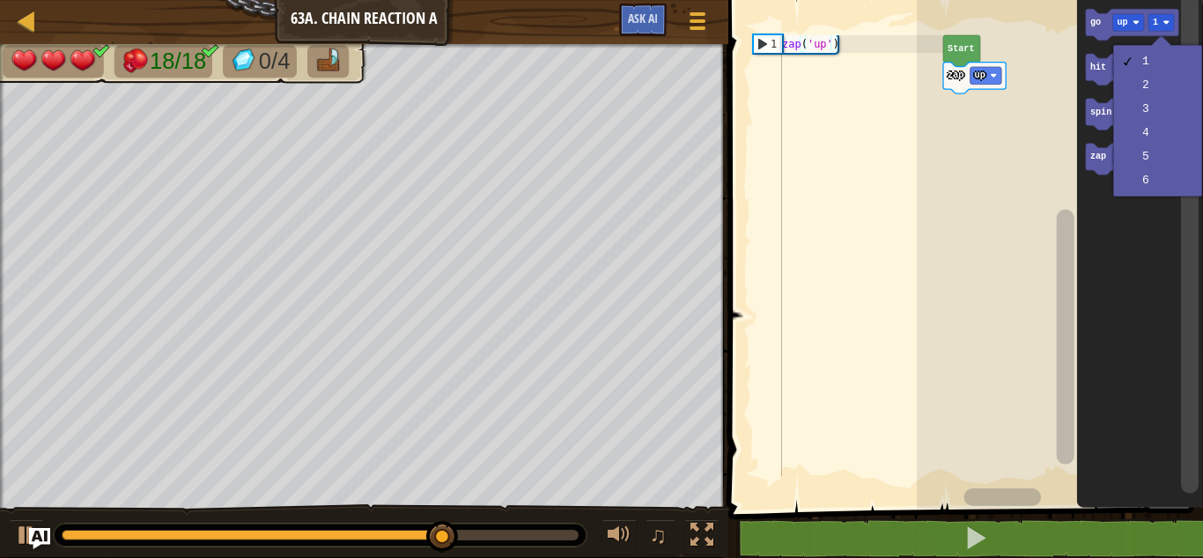
click at [1159, 207] on icon "Blockly Workspace" at bounding box center [1139, 249] width 126 height 517
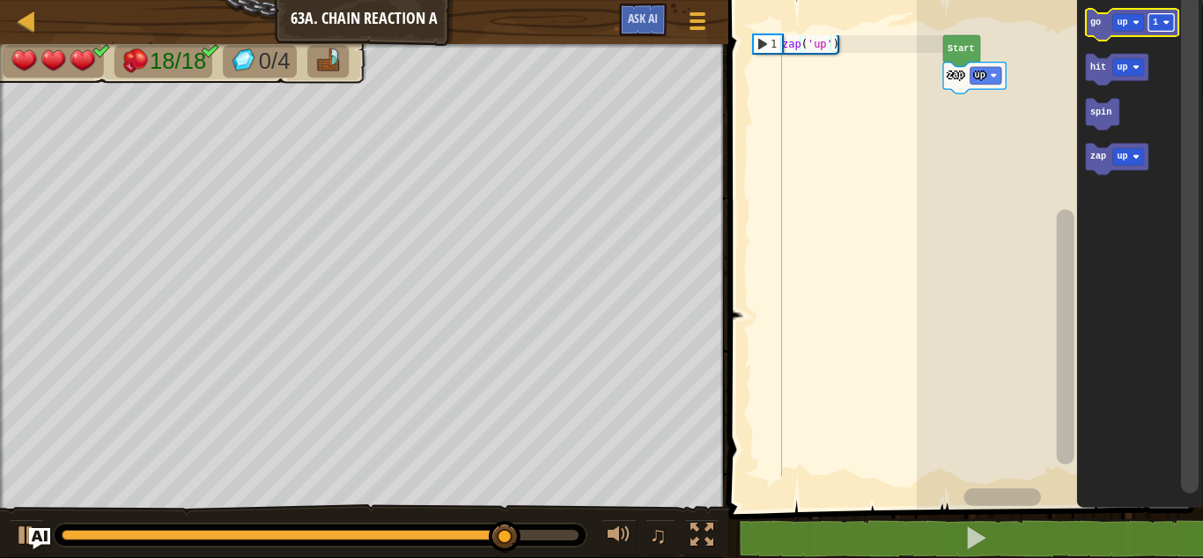
click at [1167, 19] on image "Blockly Workspace" at bounding box center [1166, 22] width 7 height 7
click at [1098, 32] on icon "Blockly Workspace" at bounding box center [1131, 25] width 93 height 32
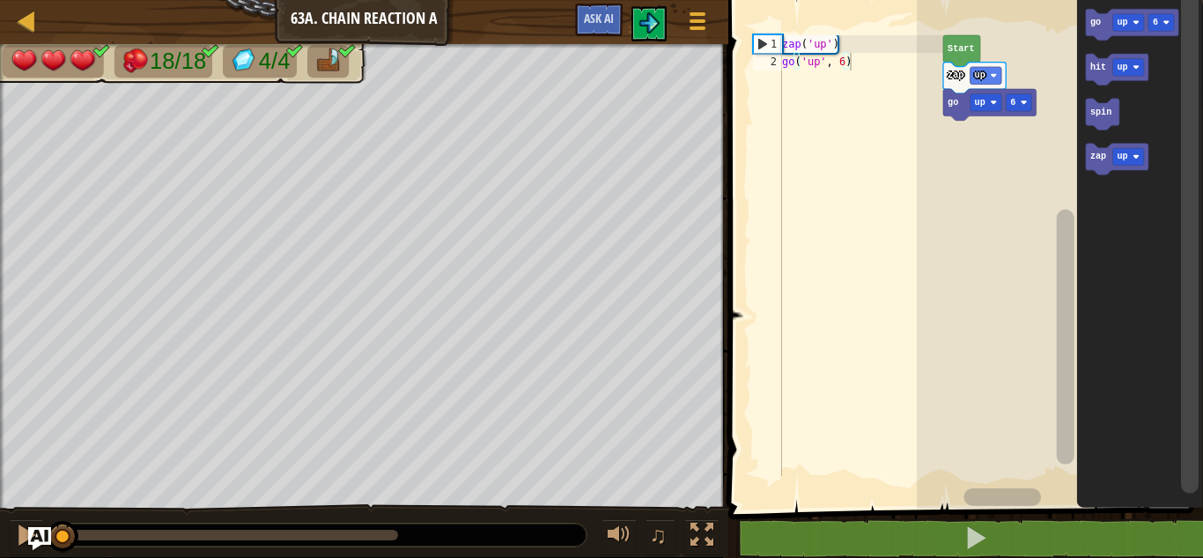
drag, startPoint x: 211, startPoint y: 535, endPoint x: 40, endPoint y: 540, distance: 171.9
click at [40, 540] on div "Map Junior 63a. Chain Reaction A Game Menu Ask AI 1 ההההההההההההההההההההההההההה…" at bounding box center [601, 279] width 1203 height 558
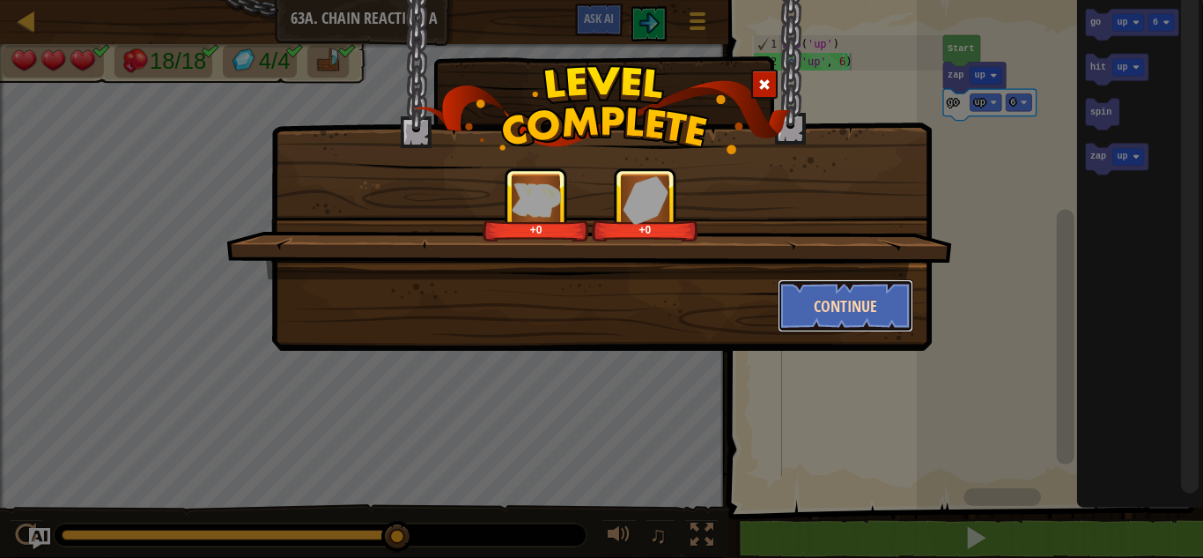
click at [869, 306] on button "Continue" at bounding box center [846, 305] width 137 height 53
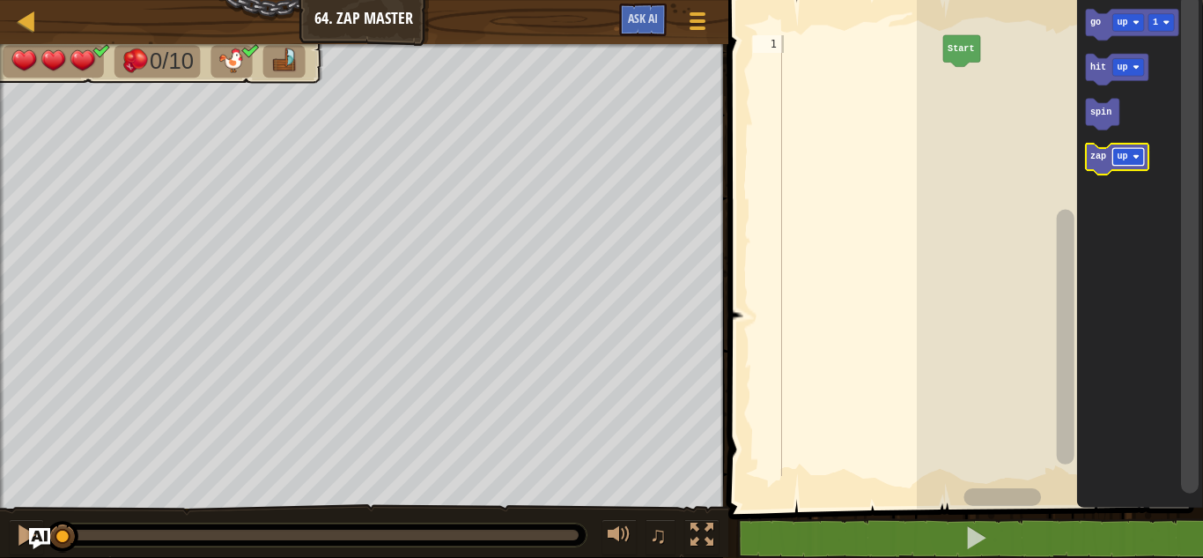
click at [1123, 163] on rect "Blockly Workspace" at bounding box center [1129, 157] width 32 height 18
click at [1128, 23] on rect "Blockly Workspace" at bounding box center [1129, 23] width 32 height 18
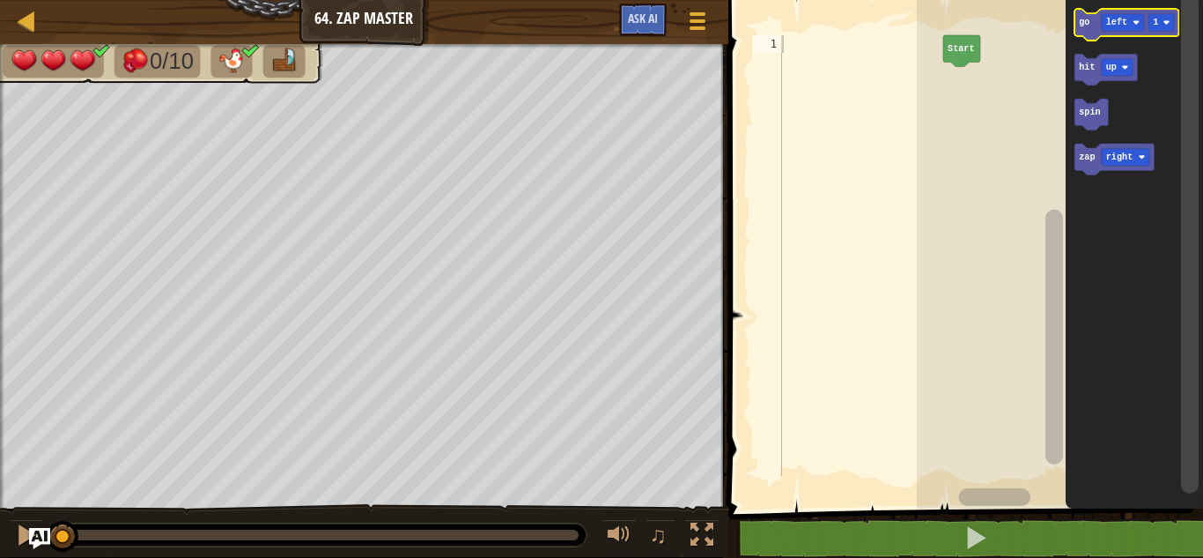
click at [1076, 25] on icon "Blockly Workspace" at bounding box center [1127, 25] width 104 height 32
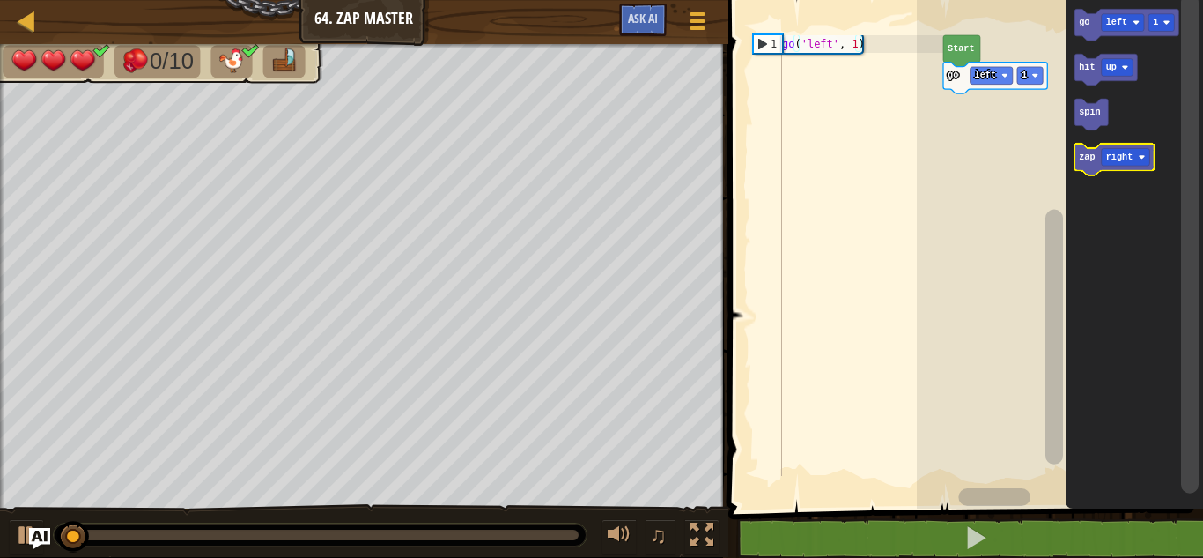
click at [1085, 165] on icon "Blockly Workspace" at bounding box center [1114, 160] width 79 height 32
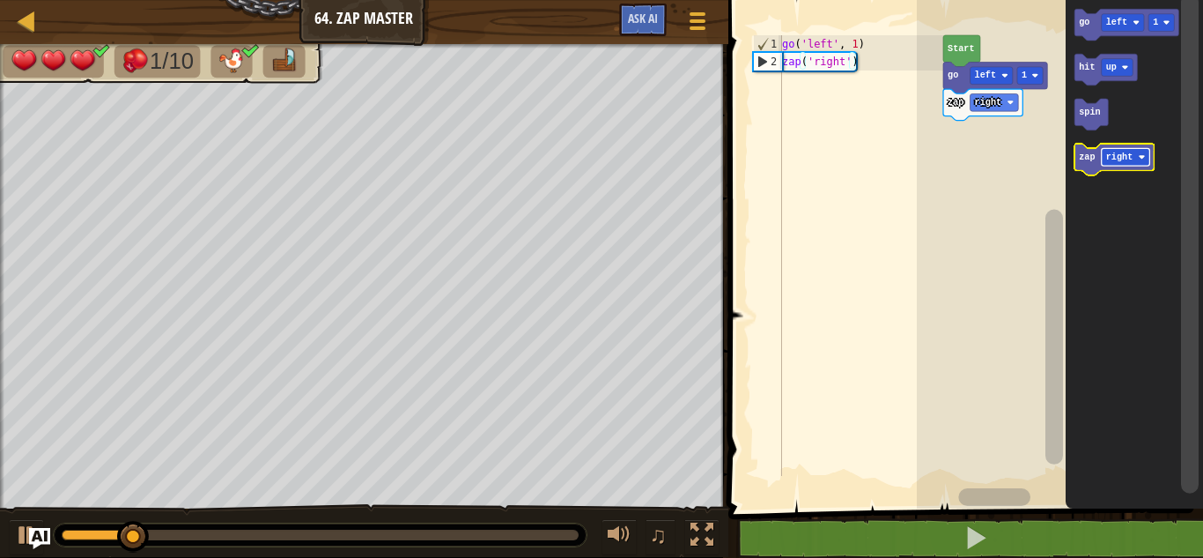
click at [1117, 154] on text "right" at bounding box center [1119, 157] width 26 height 10
click at [1084, 160] on text "zap" at bounding box center [1087, 157] width 16 height 10
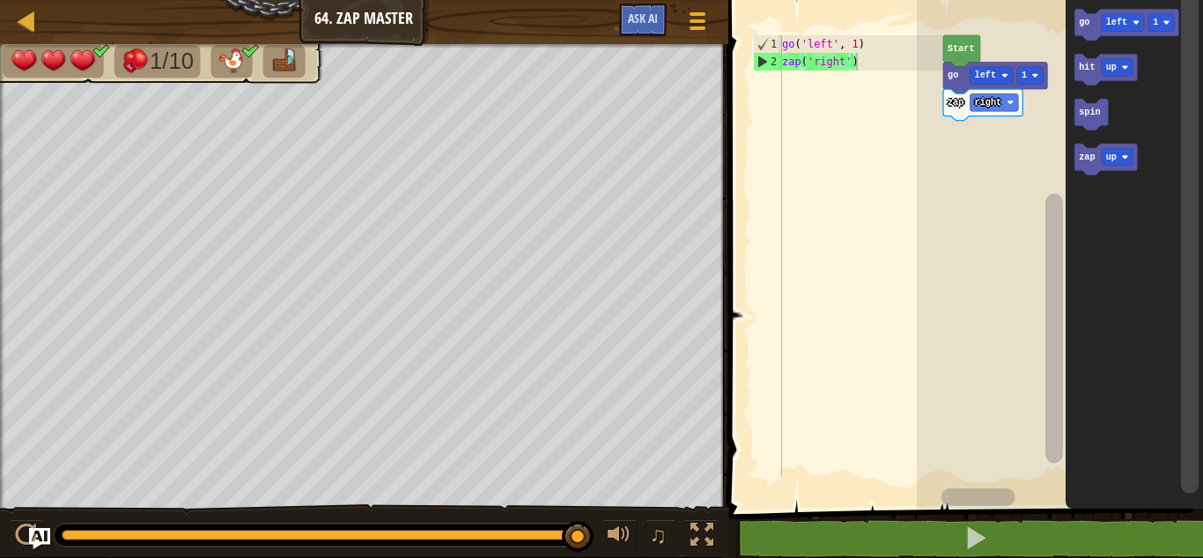
click at [1198, 225] on rect "Blockly Workspace" at bounding box center [1190, 243] width 18 height 499
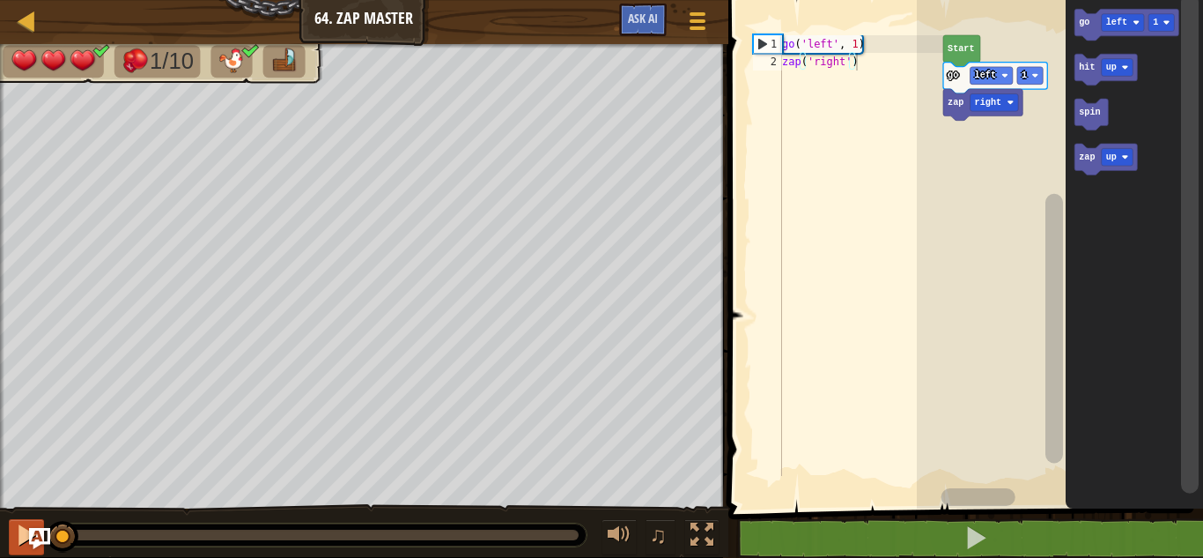
drag, startPoint x: 565, startPoint y: 540, endPoint x: 42, endPoint y: 551, distance: 522.5
click at [42, 551] on div "♫" at bounding box center [364, 530] width 729 height 53
drag, startPoint x: 65, startPoint y: 535, endPoint x: 69, endPoint y: 595, distance: 60.0
click at [69, 0] on html "Map Junior 64. Zap Master Game Menu Ask AI 1 הההההההההההההההההההההההההההההההההה…" at bounding box center [601, 0] width 1203 height 0
click at [18, 534] on div at bounding box center [26, 534] width 23 height 23
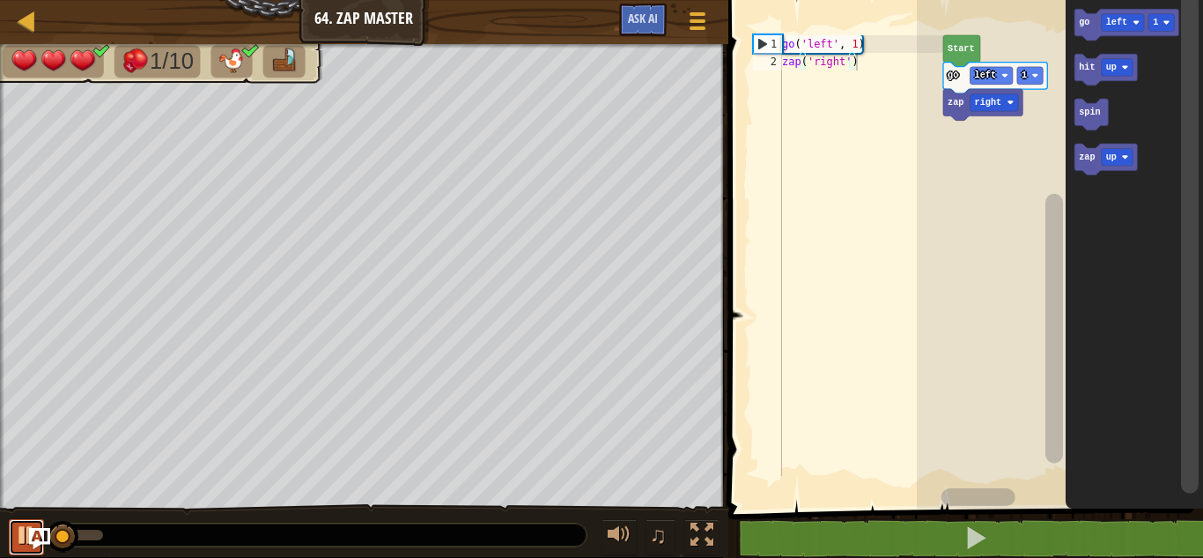
click at [18, 534] on div at bounding box center [26, 534] width 23 height 23
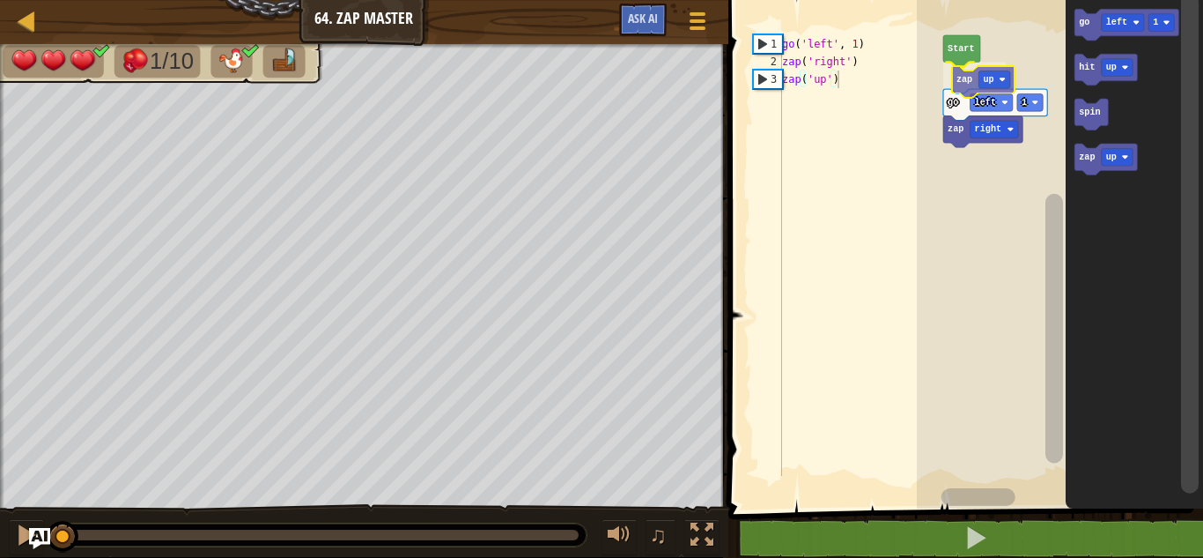
click at [961, 84] on div "Start zap up go left 1 zap right go left 1 hit up spin zap up zap up" at bounding box center [1060, 249] width 286 height 517
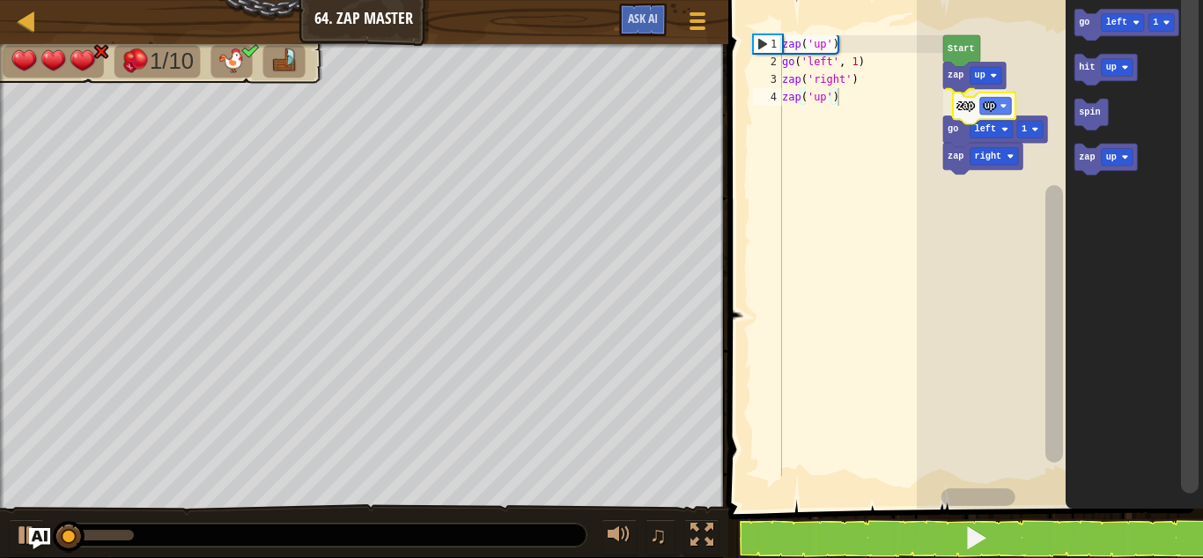
click at [963, 111] on div "Start zap up zap up go left 1 zap right go left 1 hit up spin zap up zap up" at bounding box center [1060, 249] width 286 height 517
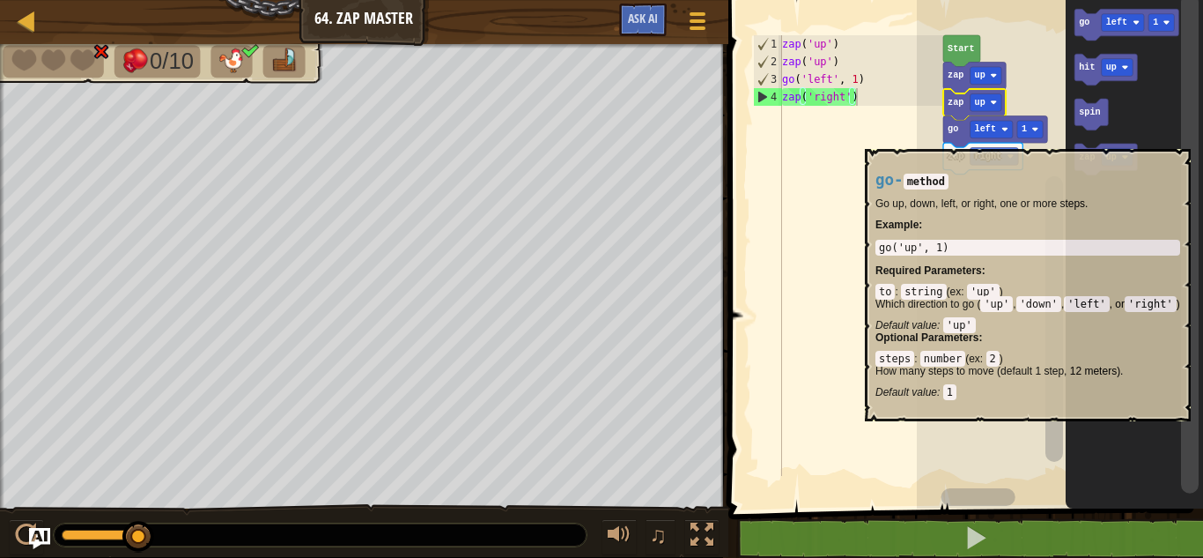
click at [955, 136] on icon "Blockly Workspace" at bounding box center [995, 132] width 104 height 32
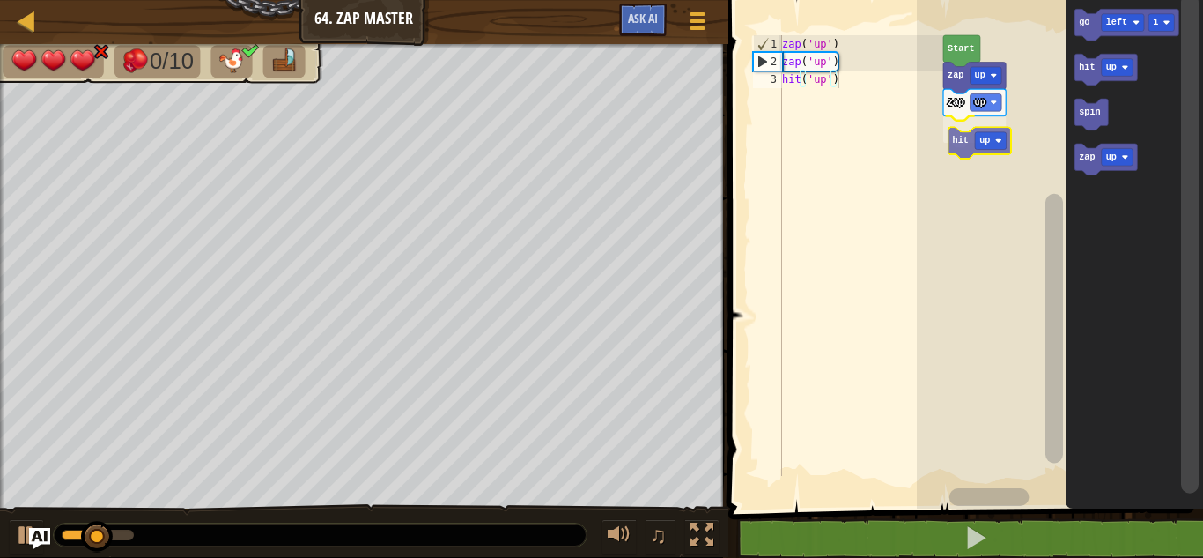
click at [959, 149] on div "Start zap up zap up hit up go left 1 hit up spin zap up hit up" at bounding box center [1060, 249] width 286 height 517
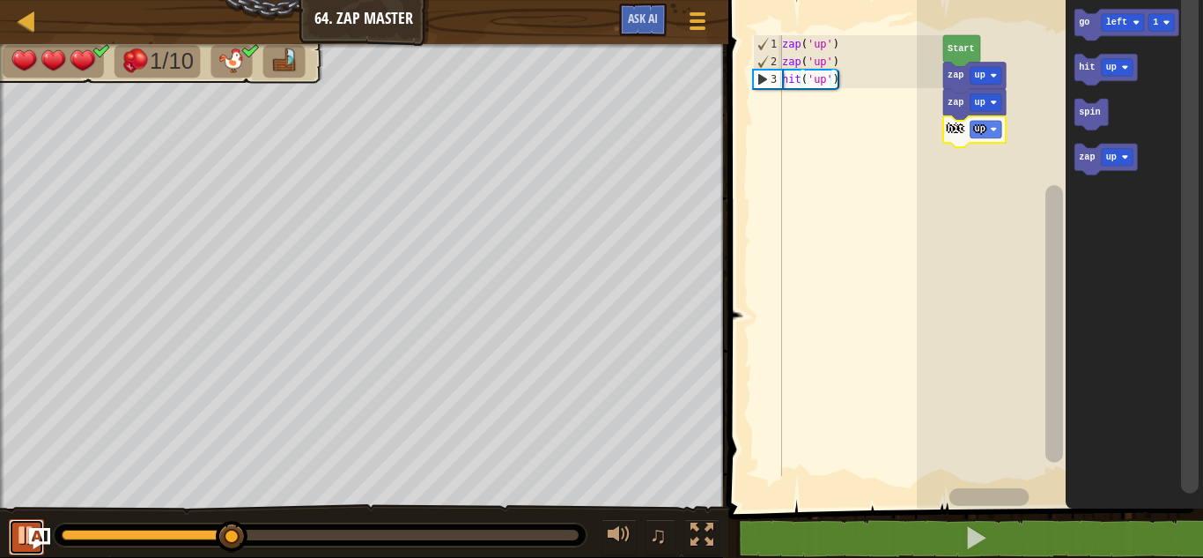
click at [20, 535] on div at bounding box center [26, 534] width 23 height 23
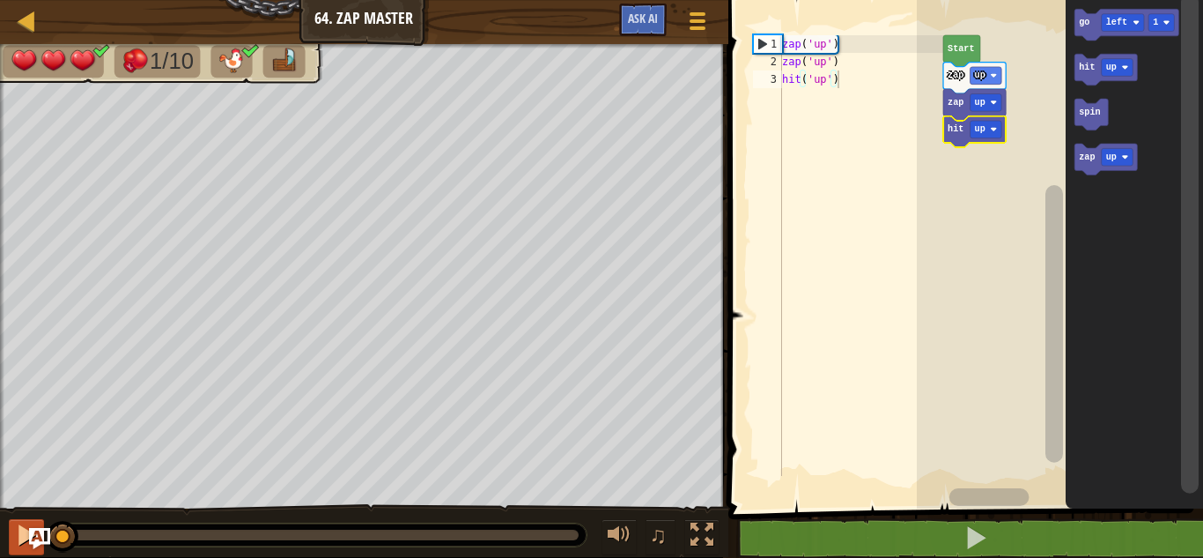
drag, startPoint x: 240, startPoint y: 542, endPoint x: 16, endPoint y: 549, distance: 223.9
click at [16, 549] on div "♫" at bounding box center [364, 530] width 729 height 53
click at [18, 538] on div at bounding box center [26, 534] width 23 height 23
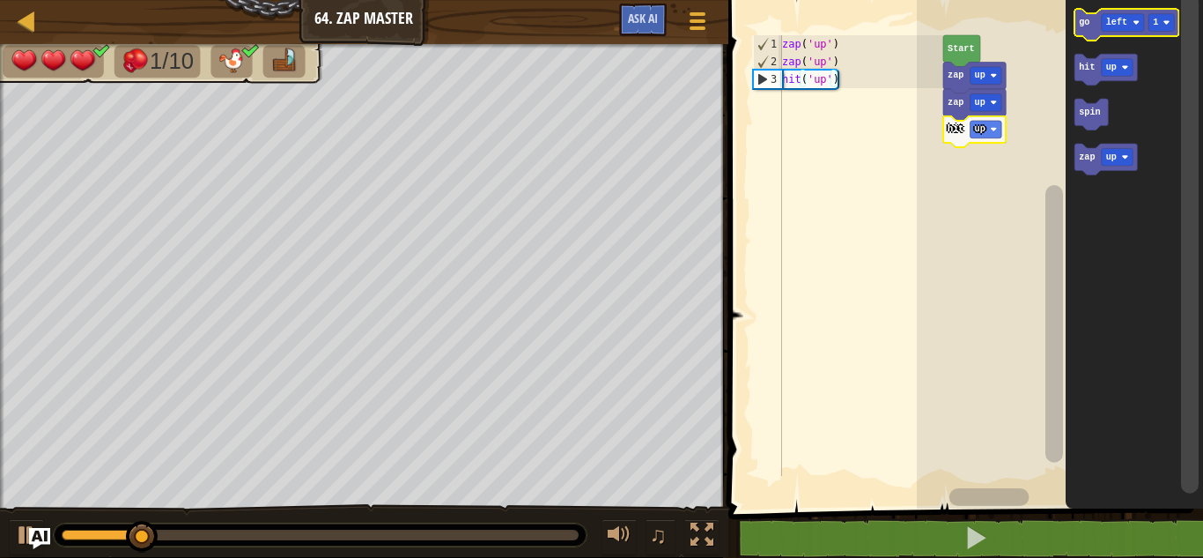
click at [1076, 23] on icon "Blockly Workspace" at bounding box center [1127, 25] width 104 height 32
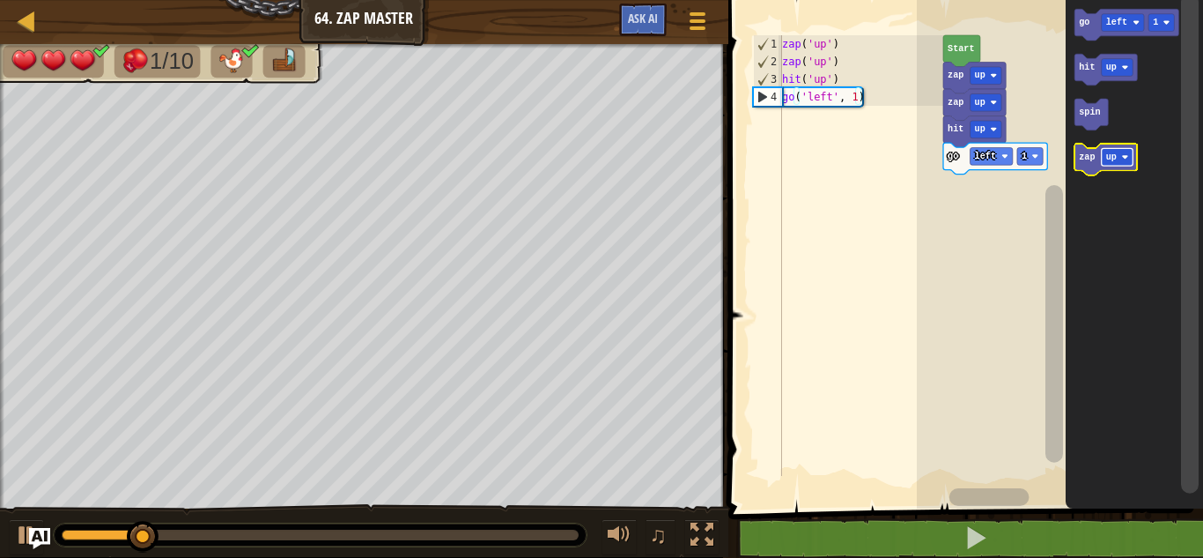
click at [1131, 157] on rect "Blockly Workspace" at bounding box center [1117, 157] width 32 height 18
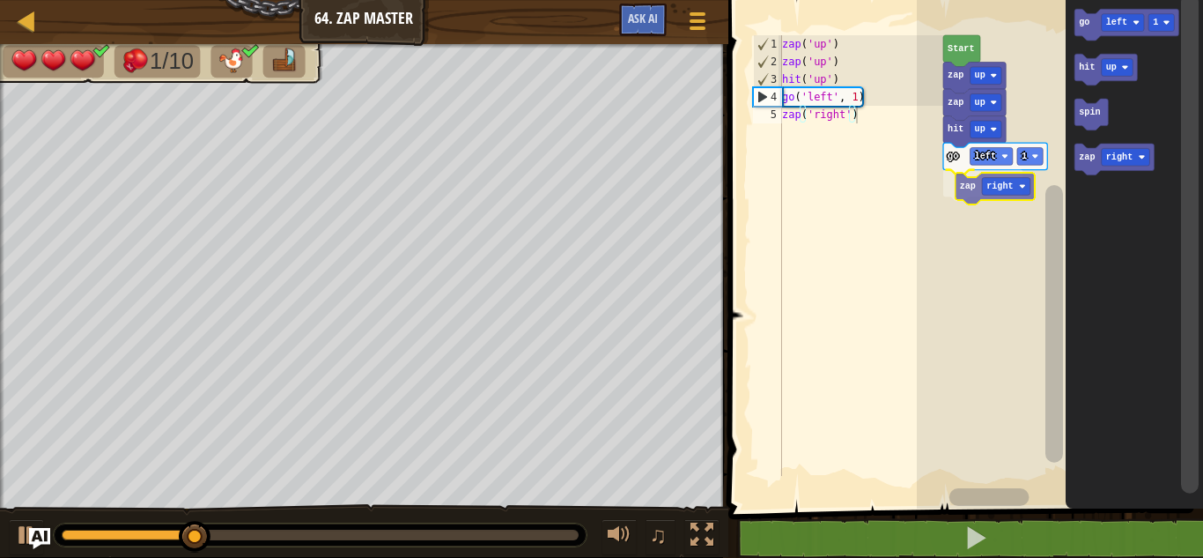
click at [969, 197] on div "Start zap up zap up hit up go left 1 zap right go left 1 hit up spin zap right …" at bounding box center [1060, 249] width 286 height 517
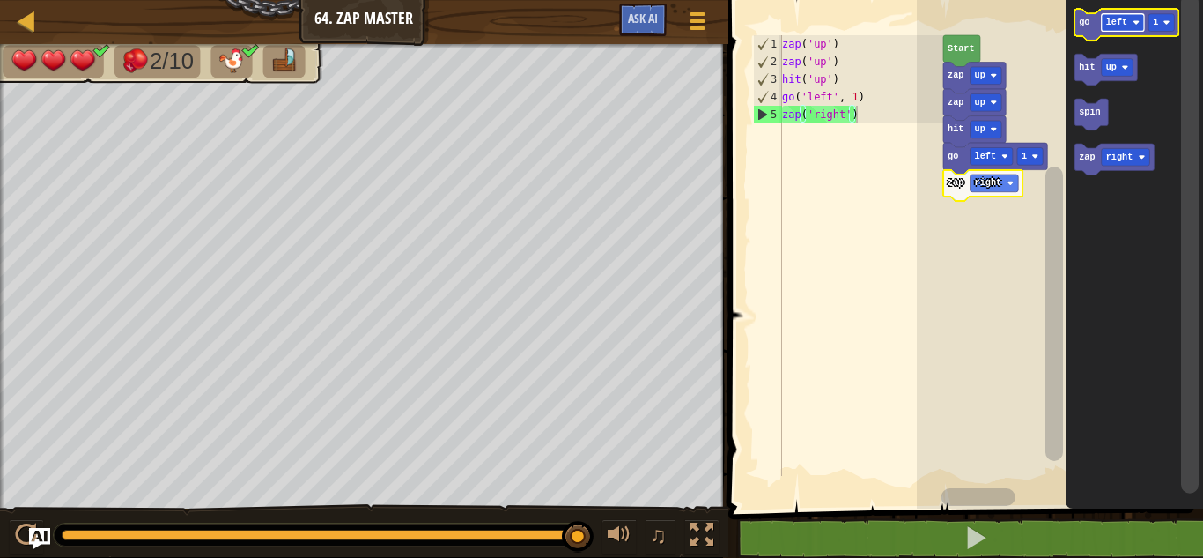
click at [1122, 27] on text "left" at bounding box center [1116, 23] width 21 height 10
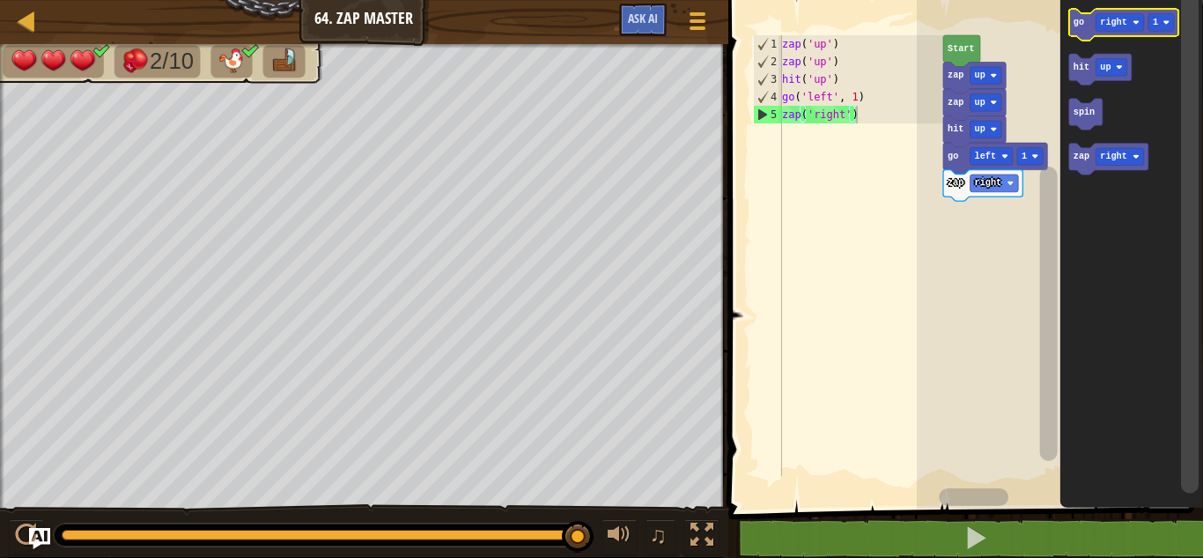
click at [1083, 24] on text "go" at bounding box center [1078, 23] width 11 height 10
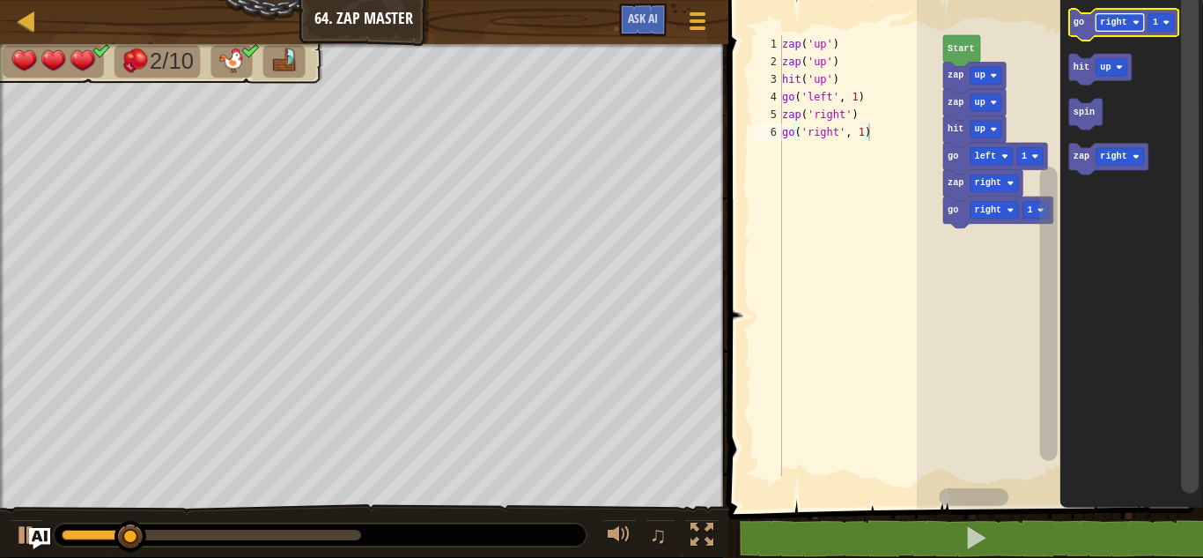
click at [1118, 26] on text "right" at bounding box center [1113, 23] width 26 height 10
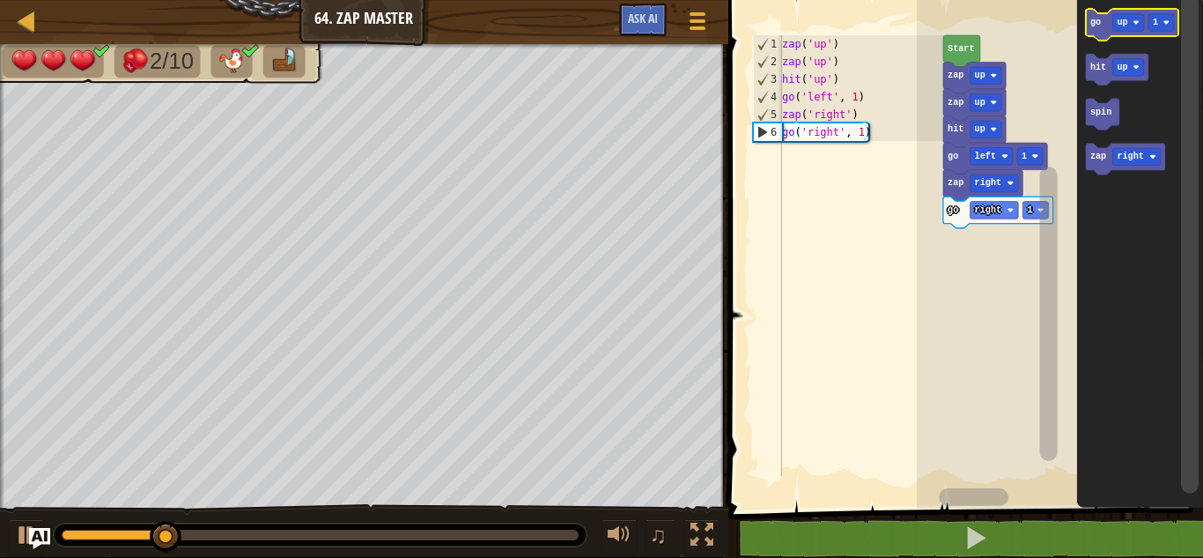
click at [1098, 26] on text "go" at bounding box center [1095, 23] width 11 height 10
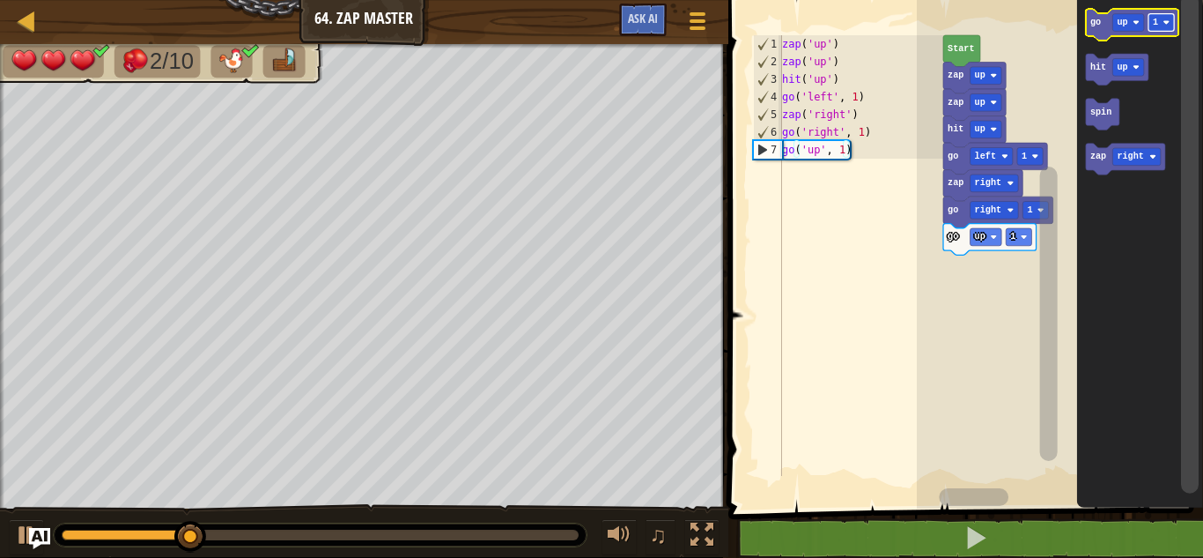
click at [1166, 24] on image "Blockly Workspace" at bounding box center [1166, 22] width 7 height 7
click at [1024, 229] on rect "Blockly Workspace" at bounding box center [1019, 237] width 26 height 18
click at [1127, 18] on text "up" at bounding box center [1122, 23] width 11 height 10
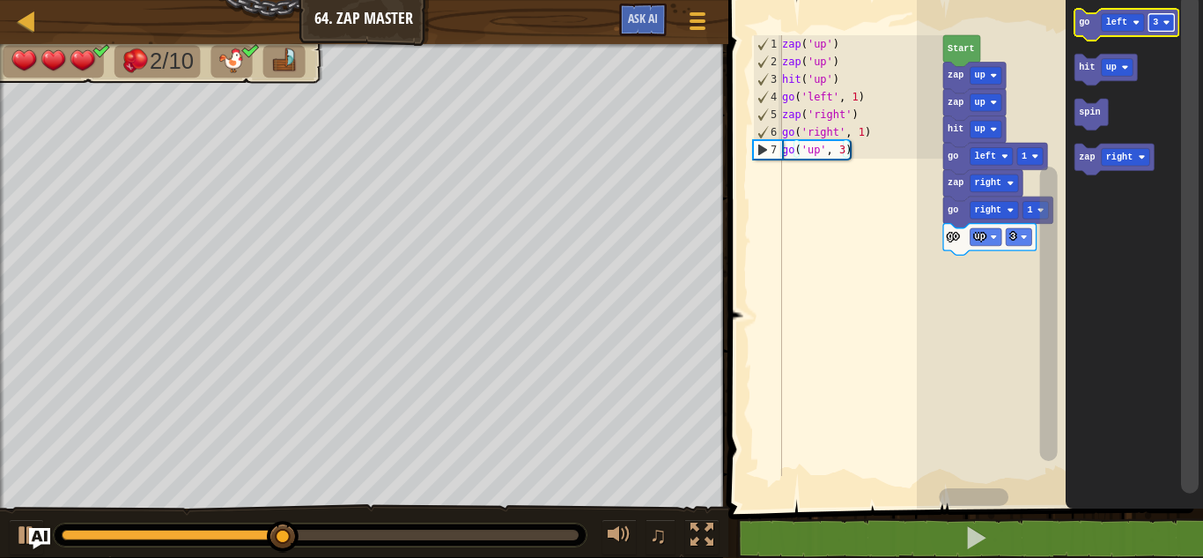
click at [1163, 19] on image "Blockly Workspace" at bounding box center [1166, 22] width 7 height 7
click at [1084, 27] on text "go" at bounding box center [1084, 23] width 11 height 10
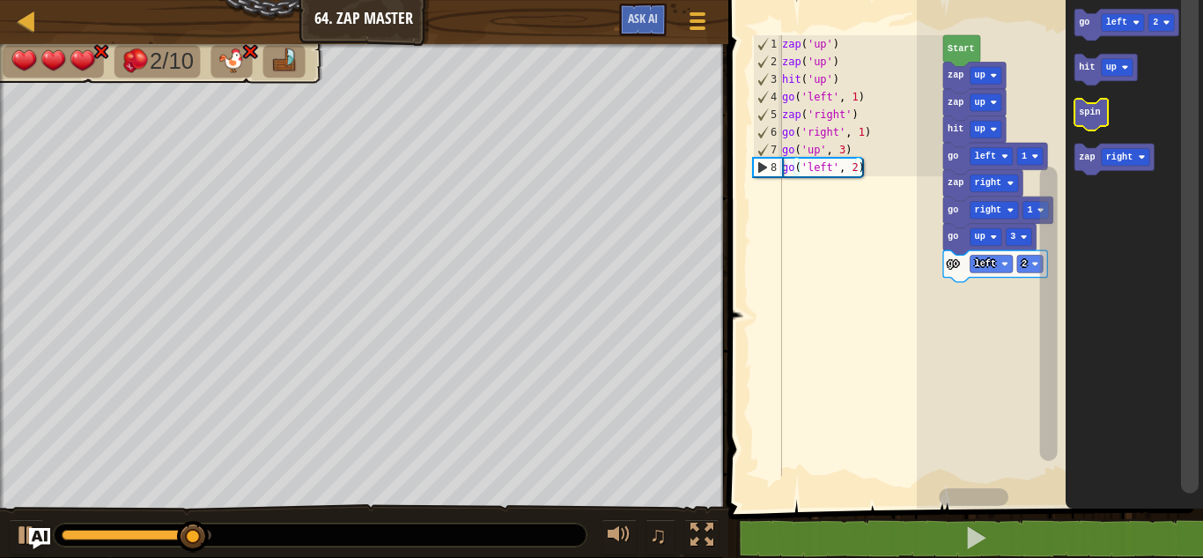
click at [1084, 112] on text "spin" at bounding box center [1089, 112] width 21 height 10
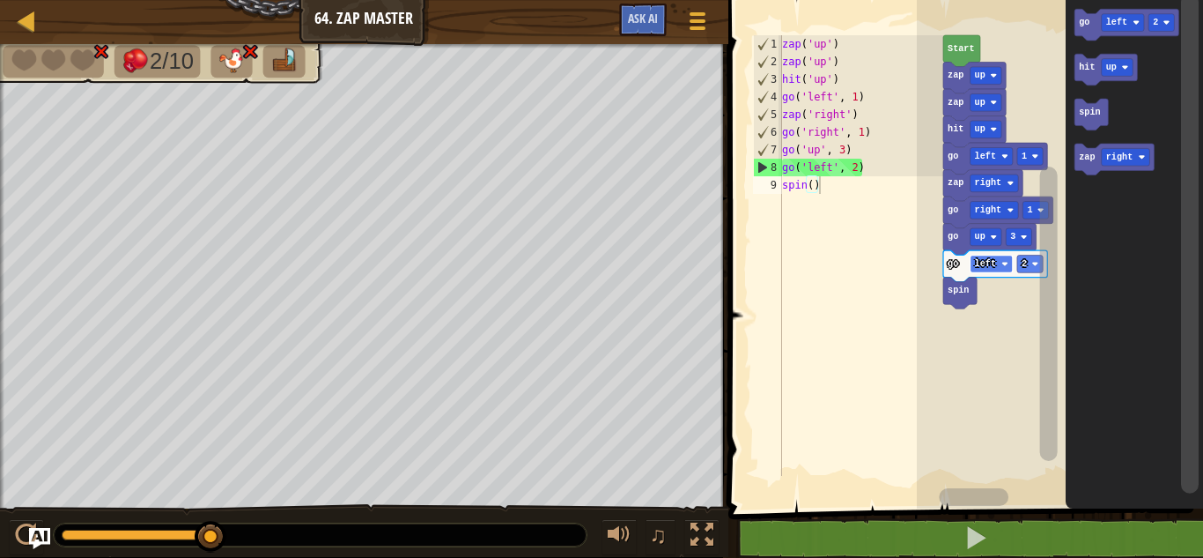
click at [983, 269] on text "left" at bounding box center [984, 264] width 21 height 10
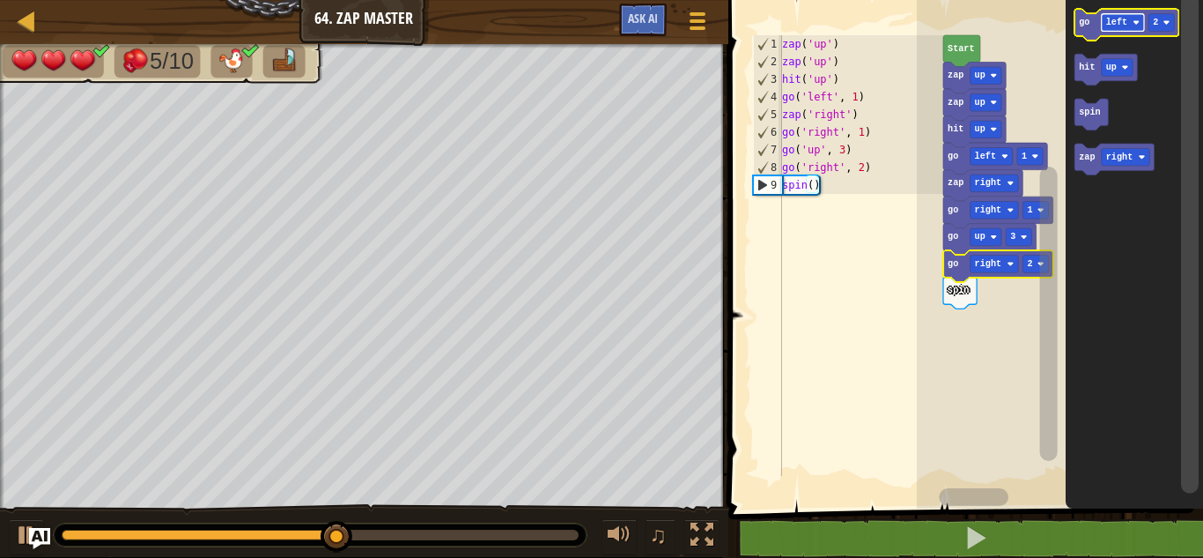
click at [1117, 26] on text "left" at bounding box center [1116, 23] width 21 height 10
click at [1165, 21] on image "Blockly Workspace" at bounding box center [1166, 22] width 7 height 7
click at [1087, 31] on icon "Blockly Workspace" at bounding box center [1127, 25] width 104 height 32
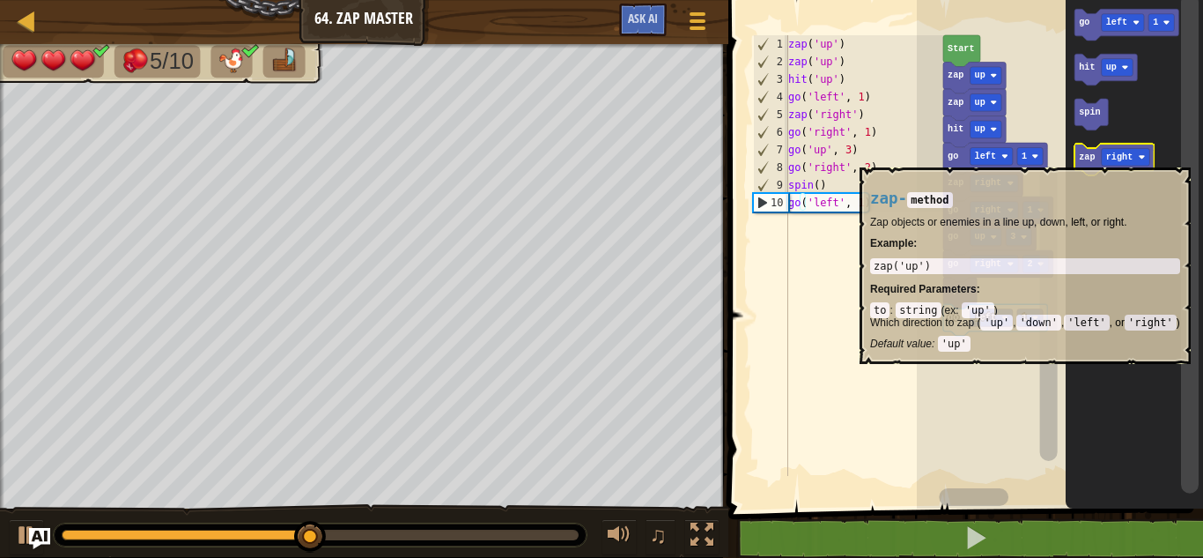
click at [1083, 158] on text "zap" at bounding box center [1087, 157] width 16 height 10
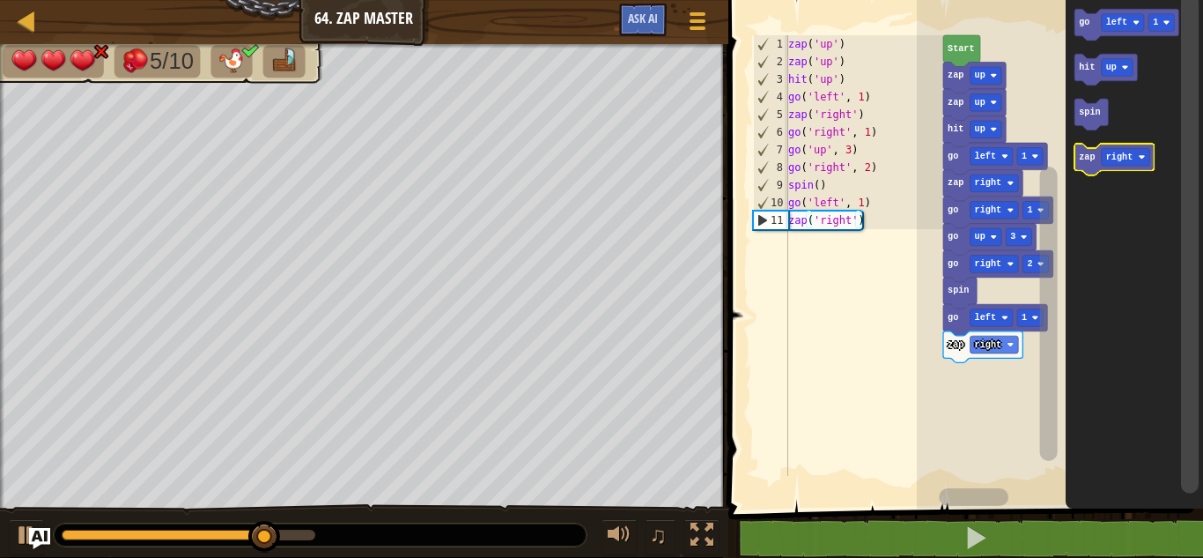
click at [1083, 158] on text "zap" at bounding box center [1087, 157] width 16 height 10
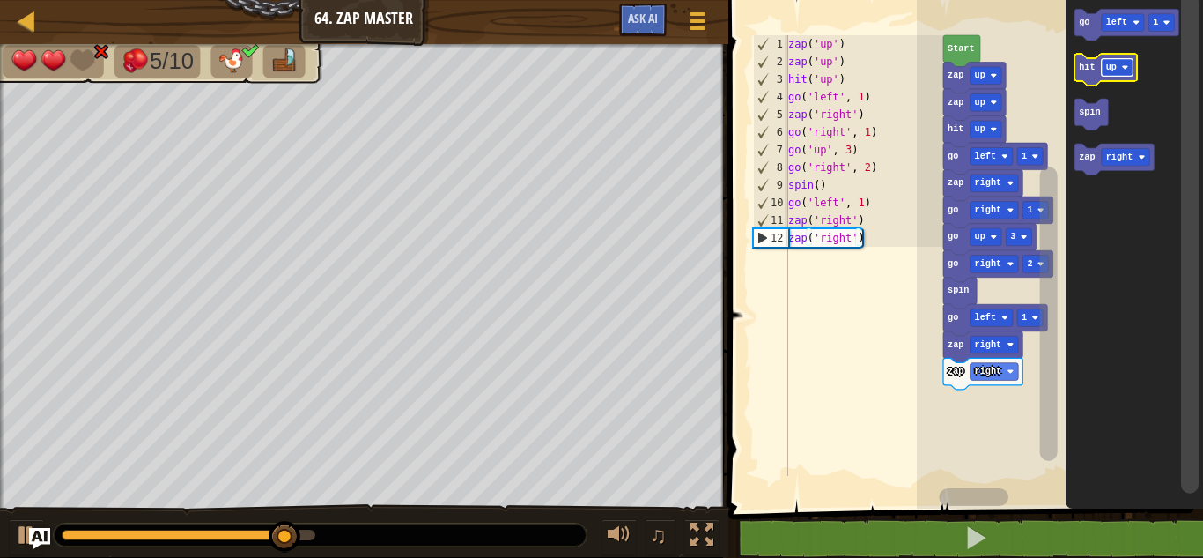
click at [1119, 70] on rect "Blockly Workspace" at bounding box center [1117, 68] width 32 height 18
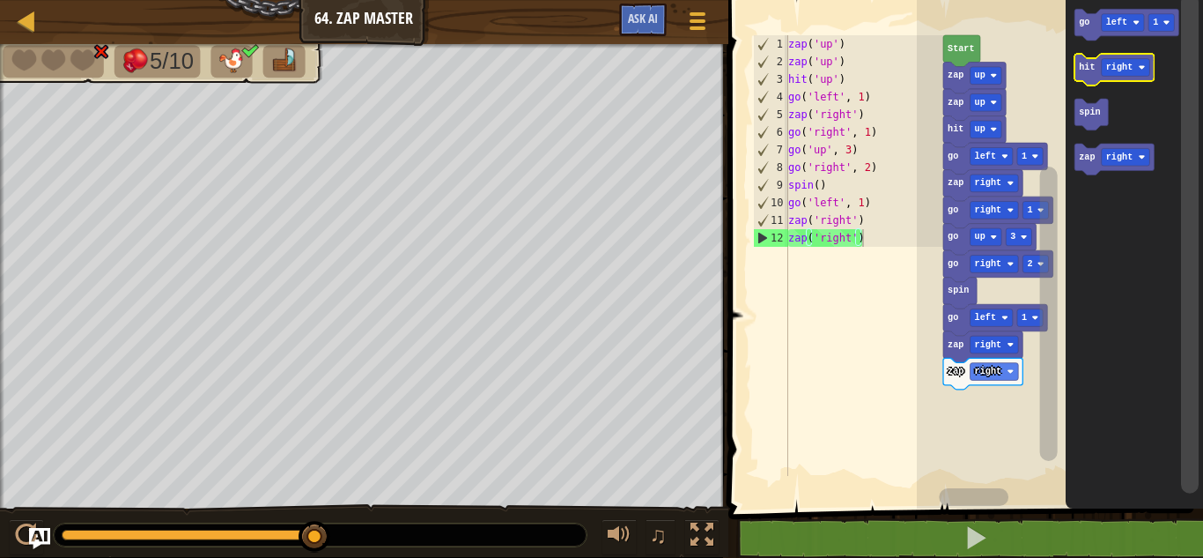
click at [1091, 73] on icon "Blockly Workspace" at bounding box center [1114, 70] width 79 height 32
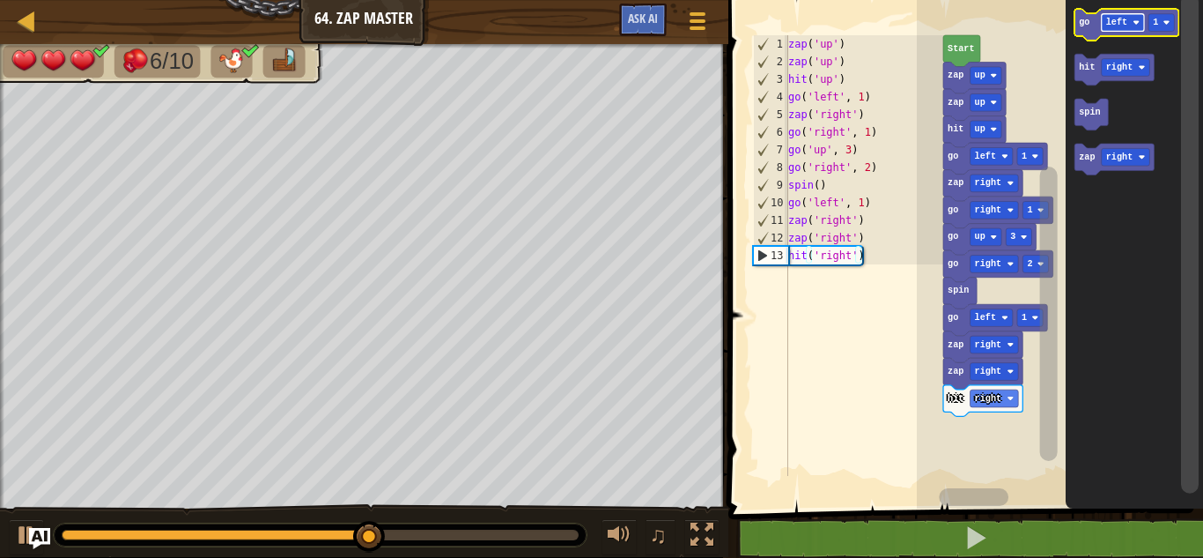
click at [1121, 23] on text "left" at bounding box center [1116, 23] width 21 height 10
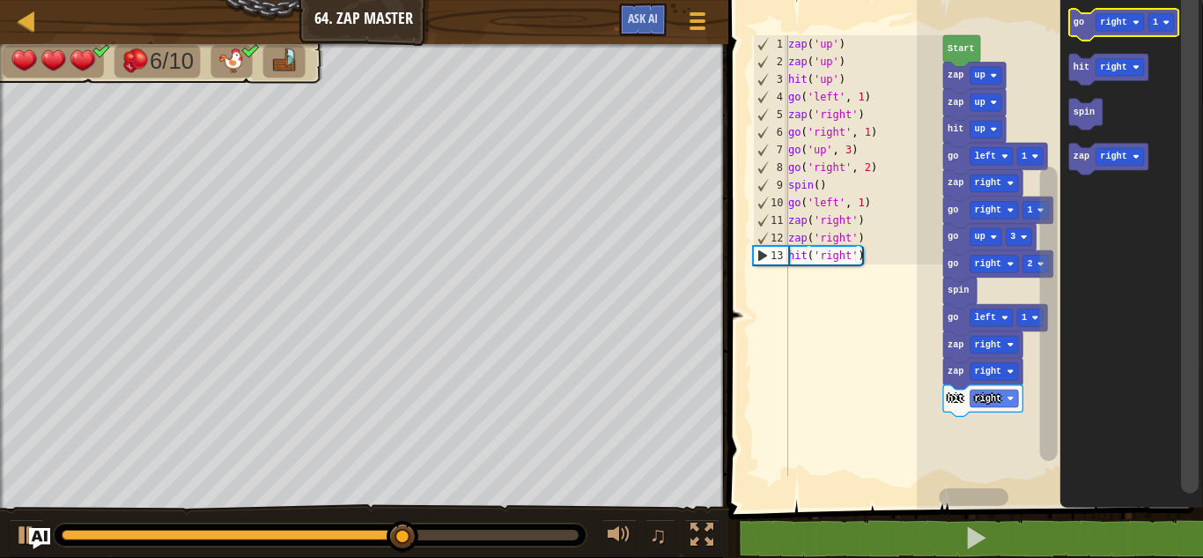
click at [1089, 26] on icon "Blockly Workspace" at bounding box center [1124, 25] width 110 height 32
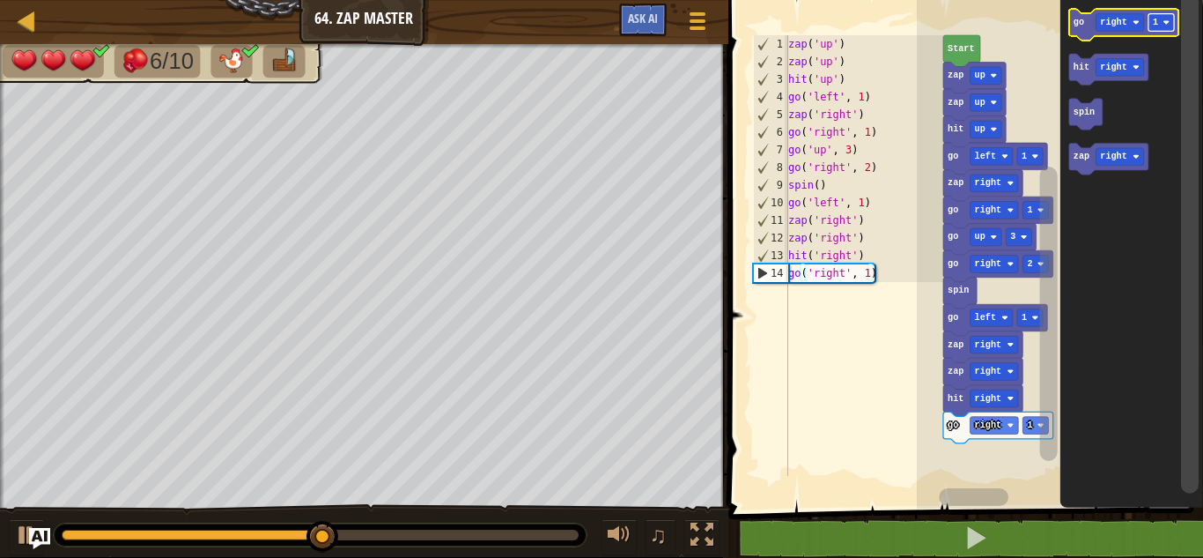
click at [1162, 26] on rect "Blockly Workspace" at bounding box center [1162, 23] width 26 height 18
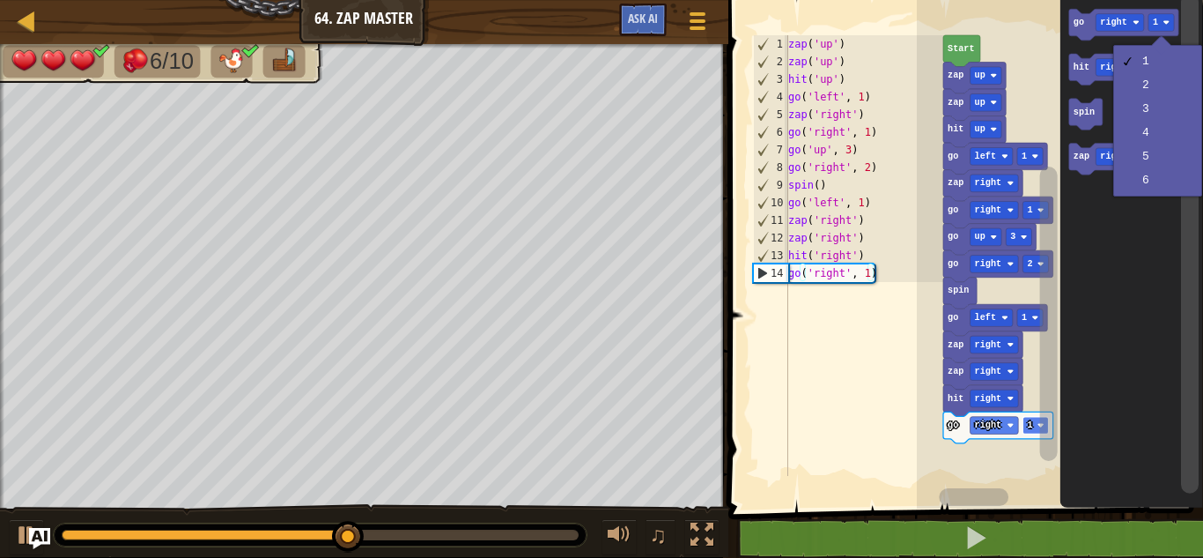
click at [1027, 428] on text "1" at bounding box center [1029, 425] width 5 height 10
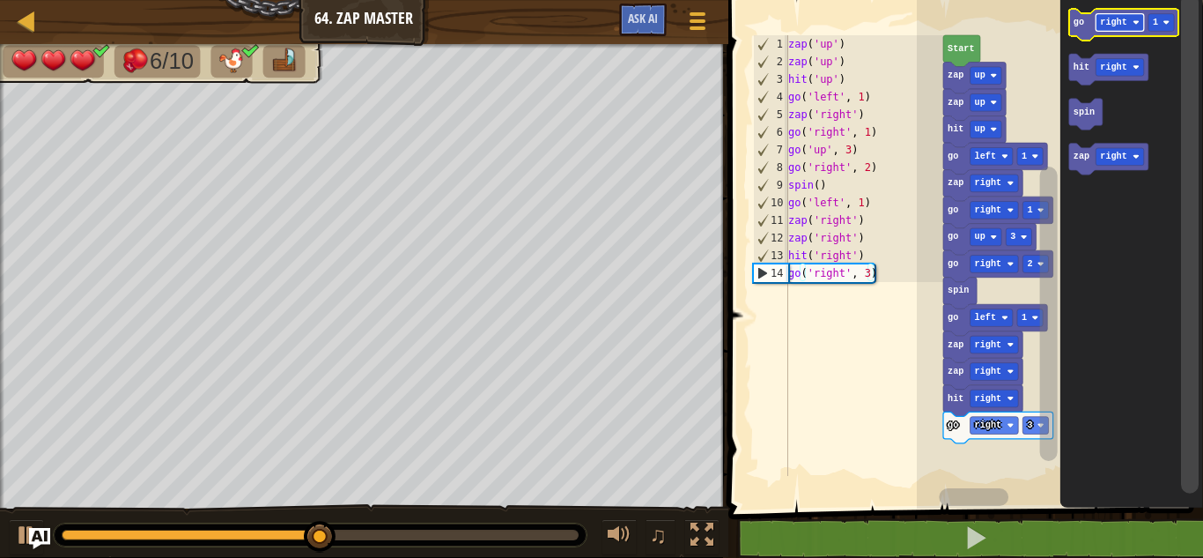
click at [1121, 22] on text "right" at bounding box center [1113, 23] width 26 height 10
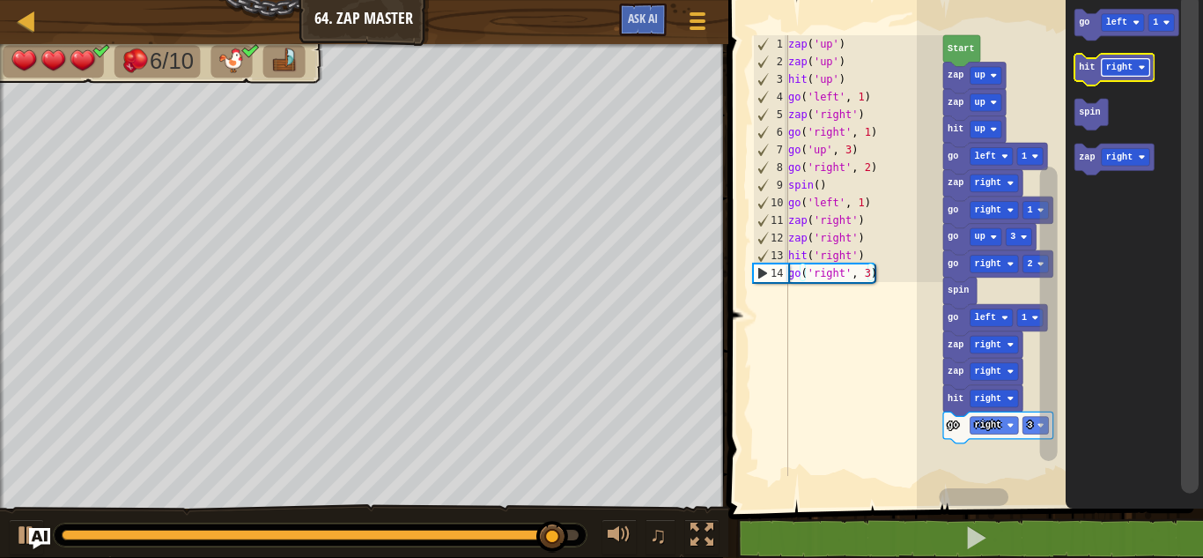
click at [1119, 73] on rect "Blockly Workspace" at bounding box center [1125, 68] width 48 height 18
click at [1091, 74] on icon "Blockly Workspace" at bounding box center [1106, 70] width 63 height 32
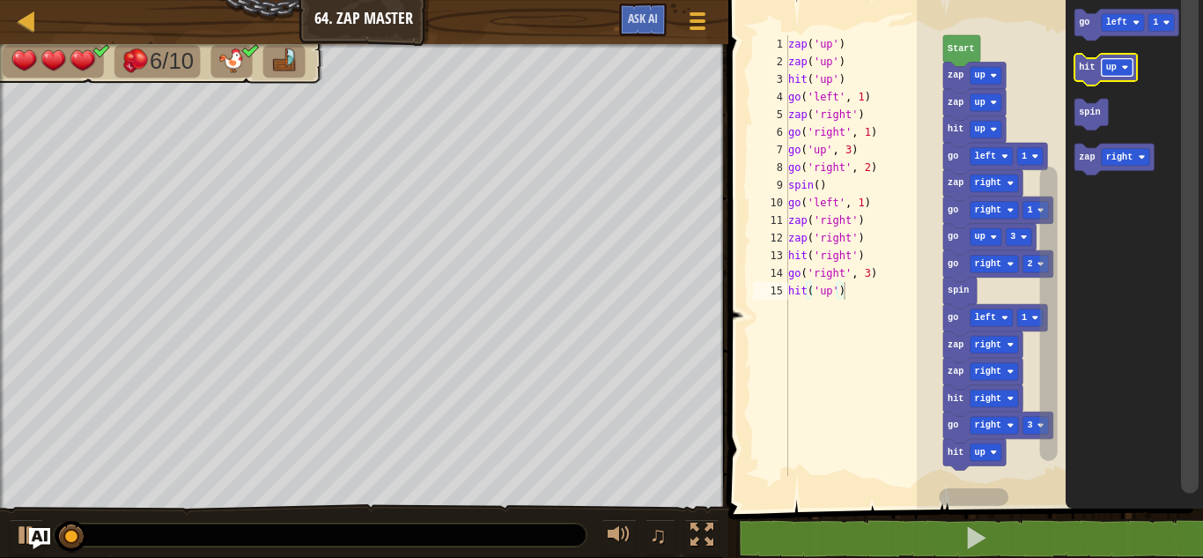
click at [1115, 71] on text "up" at bounding box center [1111, 68] width 11 height 10
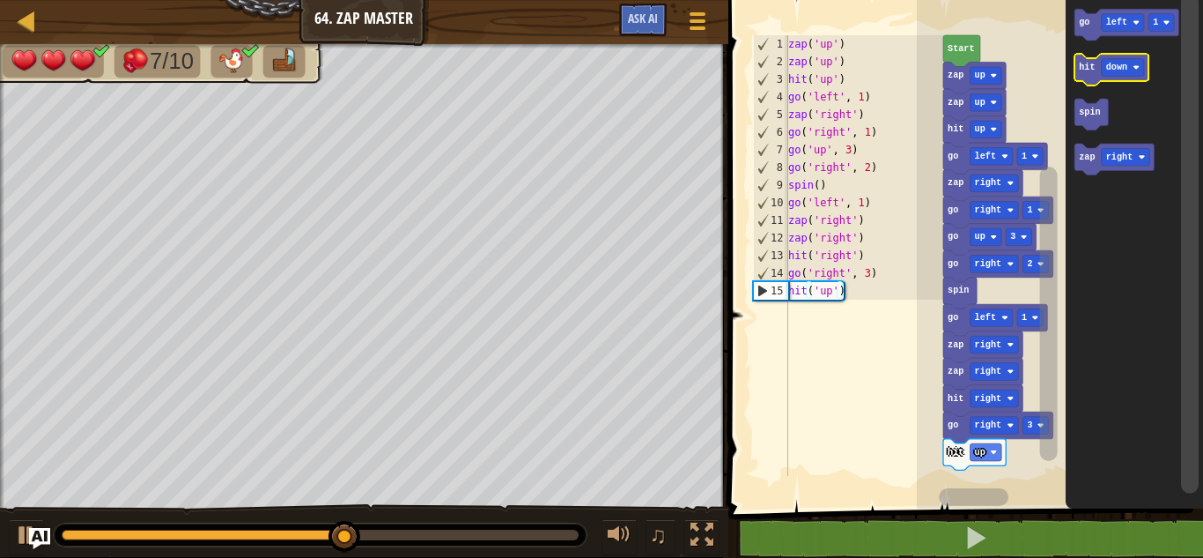
click at [1087, 73] on icon "Blockly Workspace" at bounding box center [1112, 70] width 74 height 32
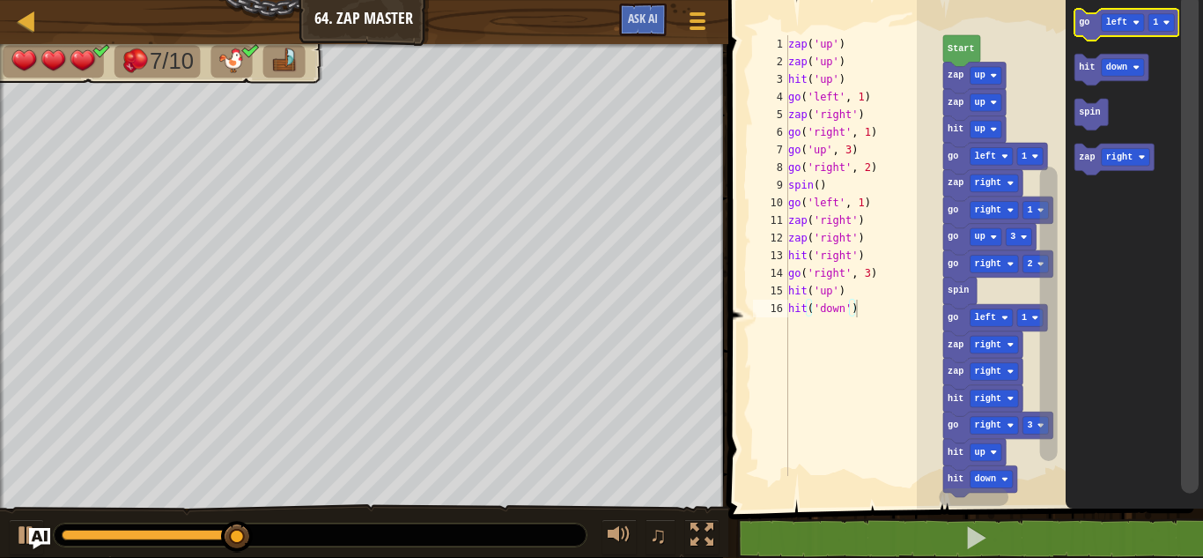
click at [1086, 25] on text "go" at bounding box center [1084, 23] width 11 height 10
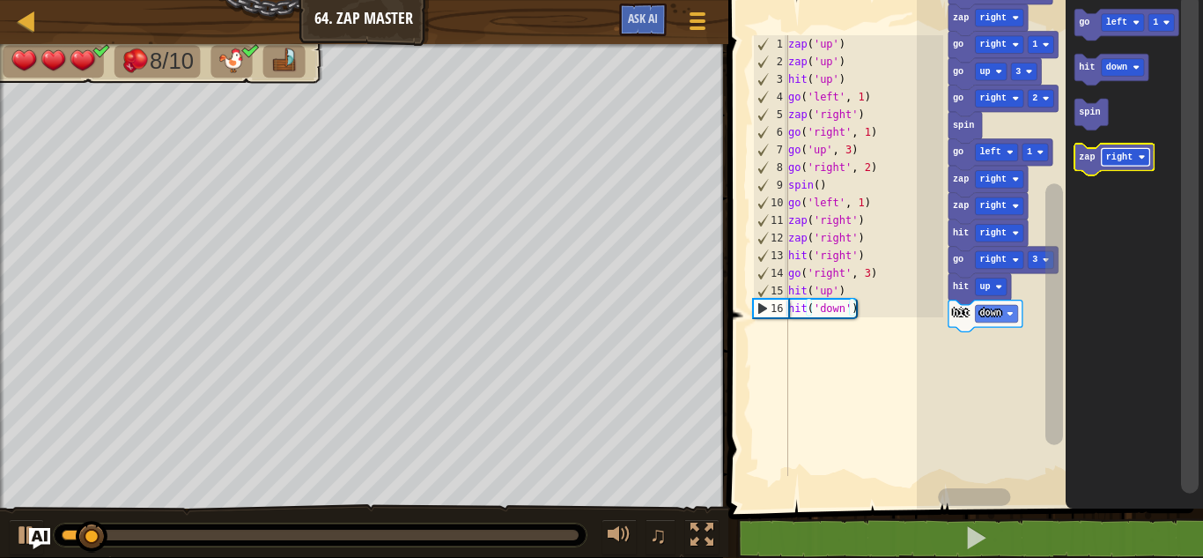
click at [1120, 153] on text "right" at bounding box center [1119, 157] width 26 height 10
click at [1079, 154] on text "zap" at bounding box center [1087, 157] width 16 height 10
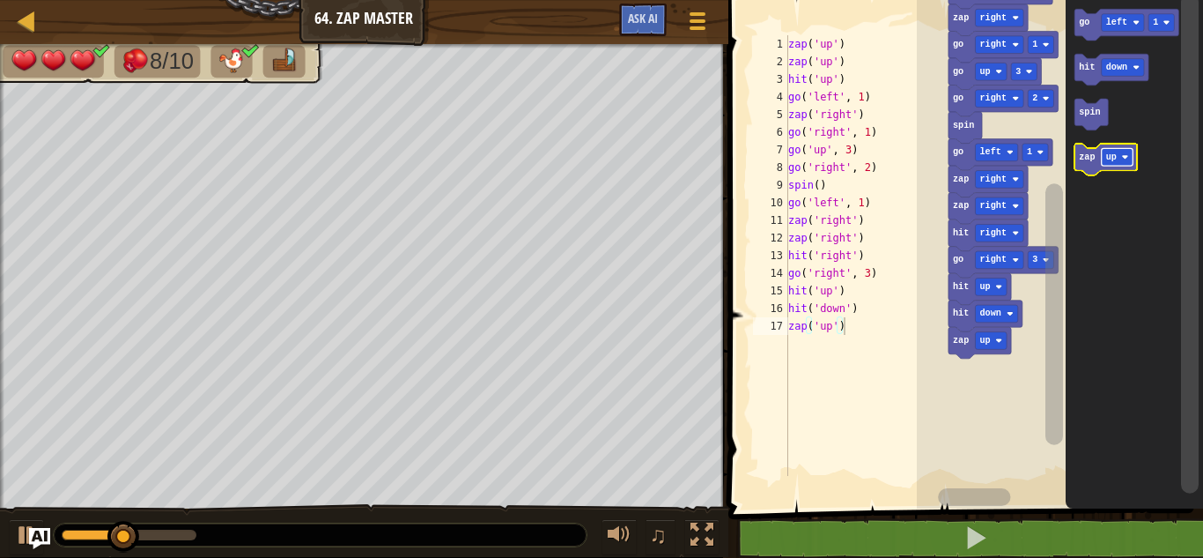
click at [1117, 159] on rect "Blockly Workspace" at bounding box center [1117, 157] width 32 height 18
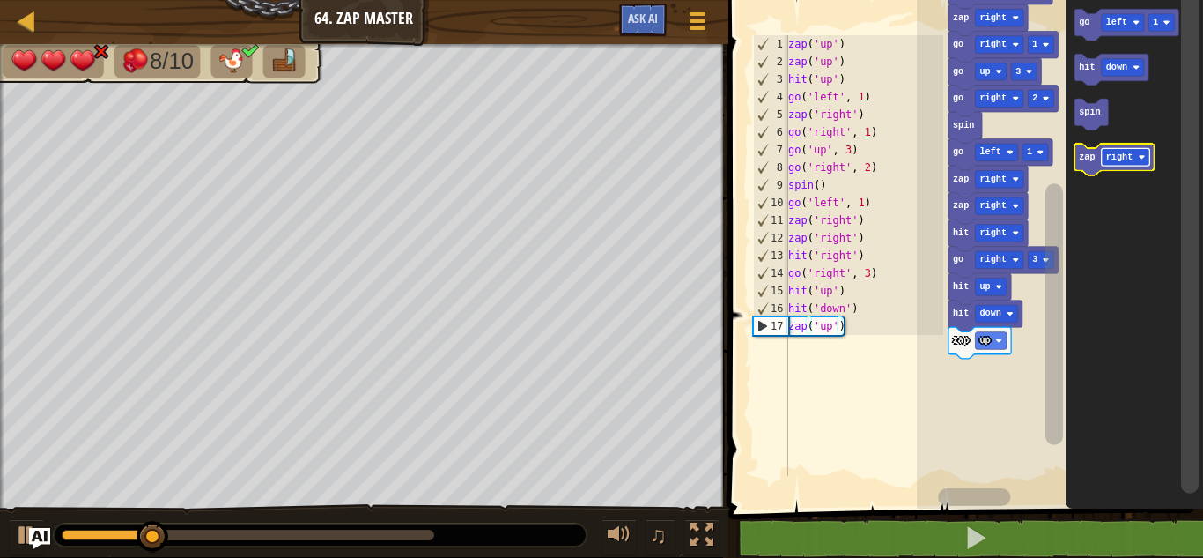
click at [1121, 154] on text "right" at bounding box center [1119, 157] width 26 height 10
click at [1089, 166] on icon "Blockly Workspace" at bounding box center [1112, 160] width 74 height 32
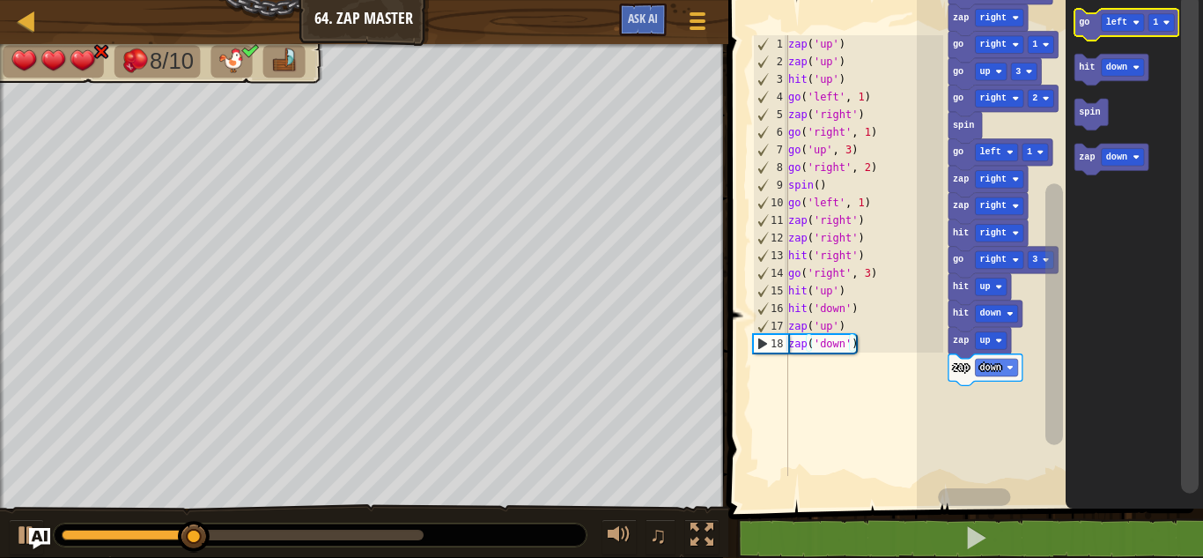
click at [1090, 26] on icon "Blockly Workspace" at bounding box center [1127, 25] width 104 height 32
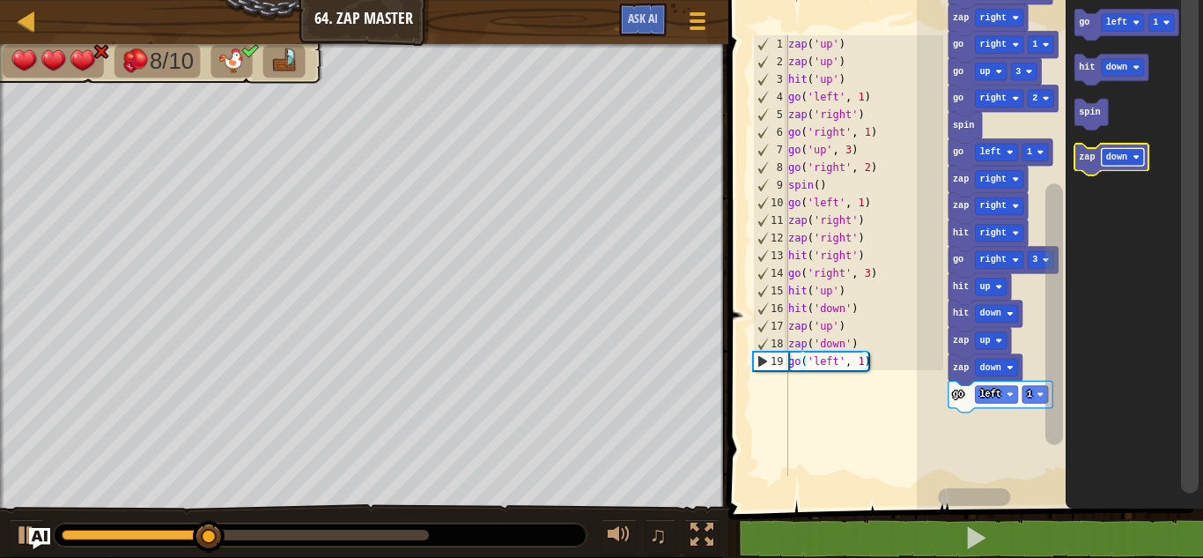
click at [1115, 158] on text "down" at bounding box center [1116, 157] width 21 height 10
click at [1090, 166] on icon "Blockly Workspace" at bounding box center [1114, 160] width 79 height 32
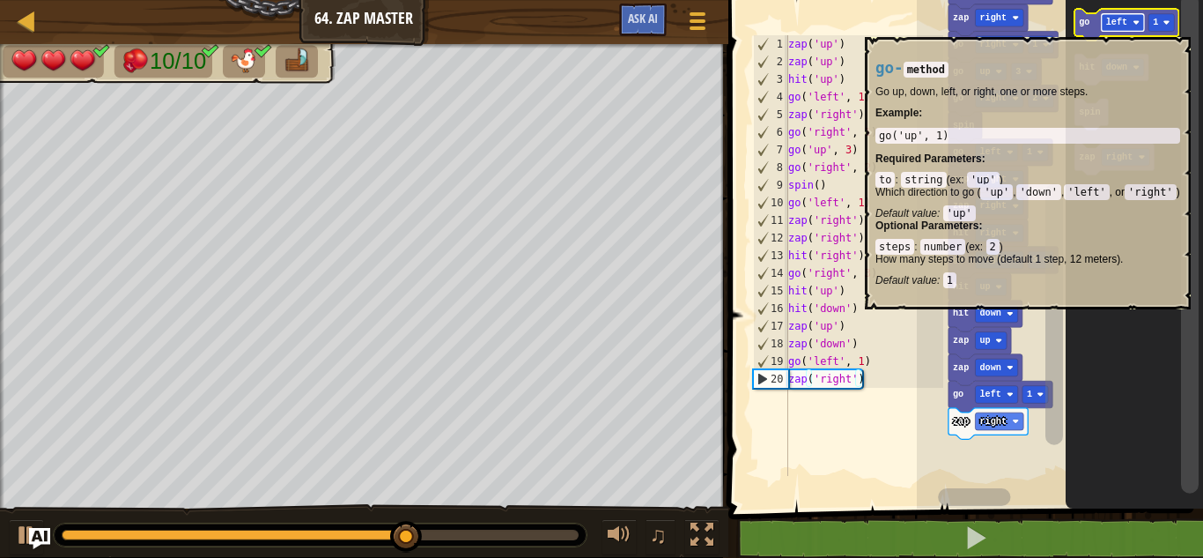
click at [1120, 27] on text "left" at bounding box center [1116, 23] width 21 height 10
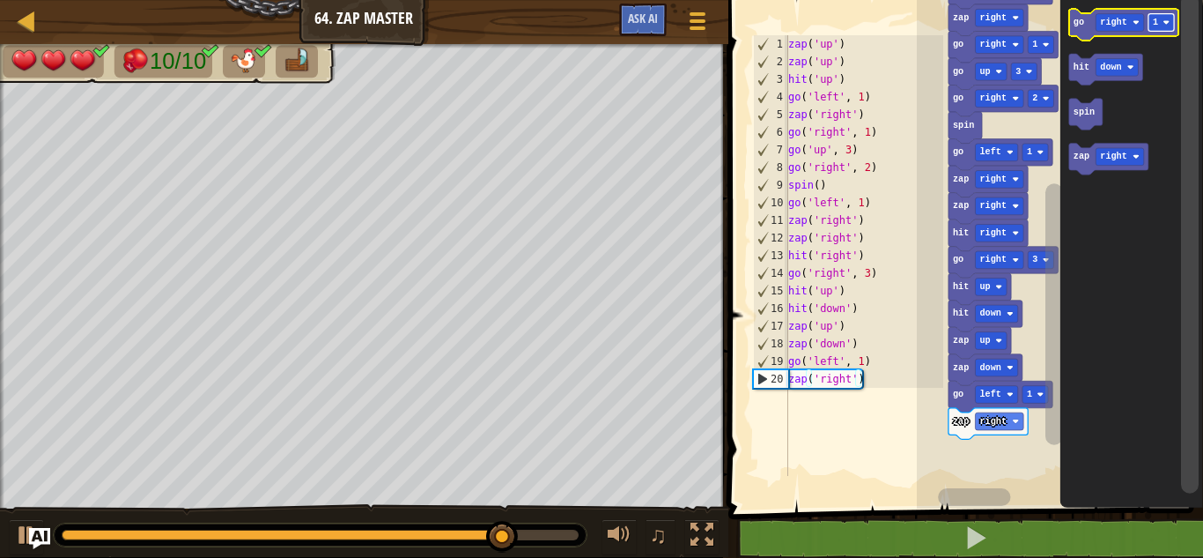
click at [1165, 23] on image "Blockly Workspace" at bounding box center [1166, 22] width 7 height 7
click at [1084, 23] on text "go" at bounding box center [1078, 23] width 11 height 10
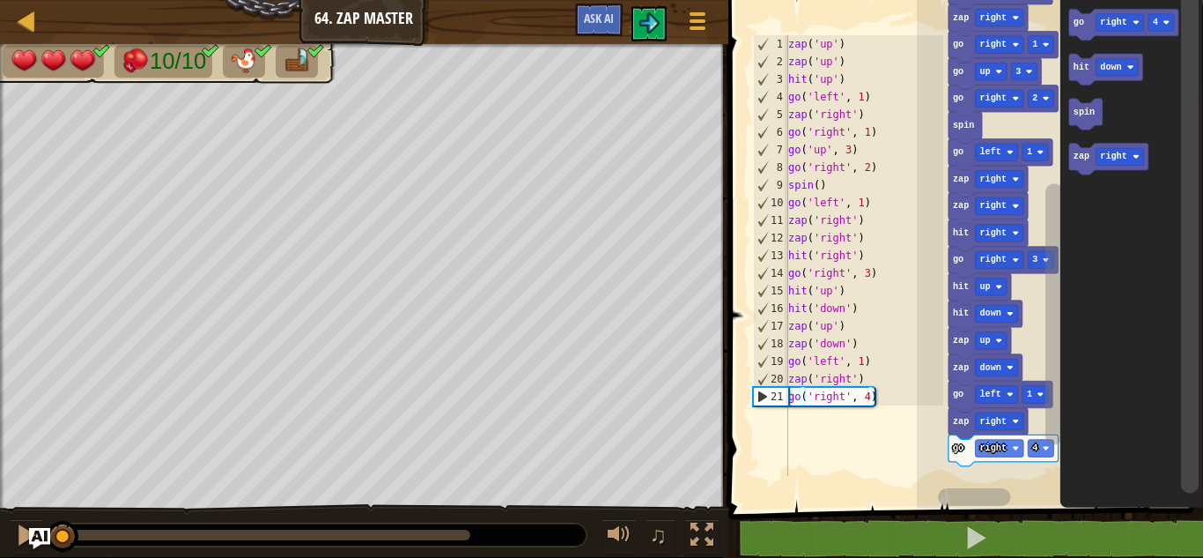
drag, startPoint x: 415, startPoint y: 537, endPoint x: 3, endPoint y: 469, distance: 418.0
click at [3, 469] on div "10/10 ♫ Cougar 3 x: 14 y: 6 No target action: power-up" at bounding box center [601, 300] width 1203 height 513
drag, startPoint x: 188, startPoint y: 540, endPoint x: 24, endPoint y: 543, distance: 163.9
click at [24, 543] on div "♫" at bounding box center [364, 530] width 729 height 53
click at [17, 540] on div at bounding box center [26, 534] width 23 height 23
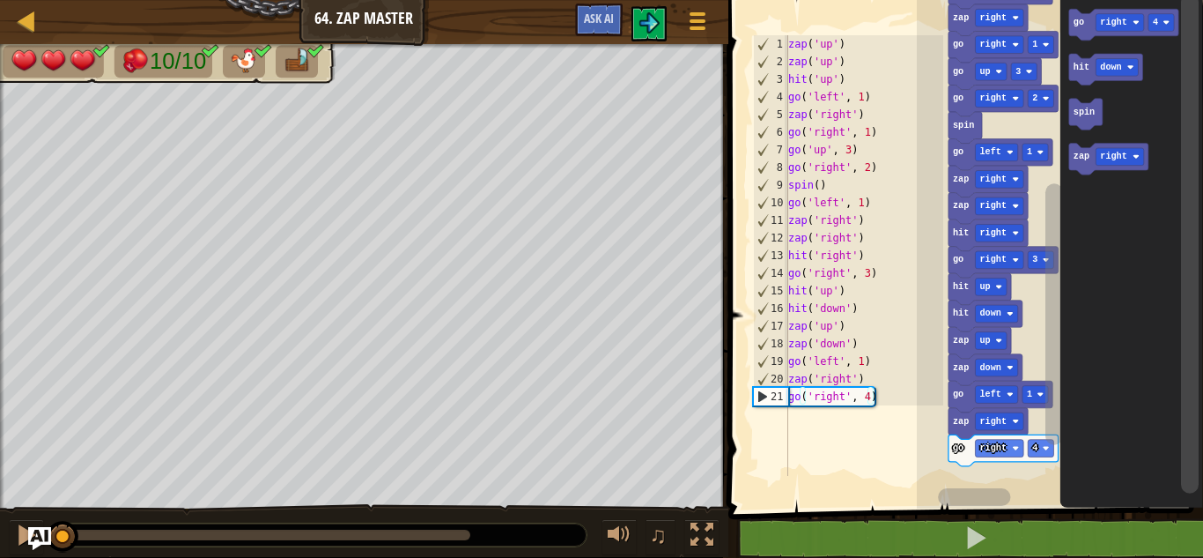
drag, startPoint x: 64, startPoint y: 534, endPoint x: 48, endPoint y: 536, distance: 16.0
click at [48, 536] on div "Map Junior 64. Zap Master Game Menu Ask AI 1 הההההההההההההההההההההההההההההההההה…" at bounding box center [601, 279] width 1203 height 558
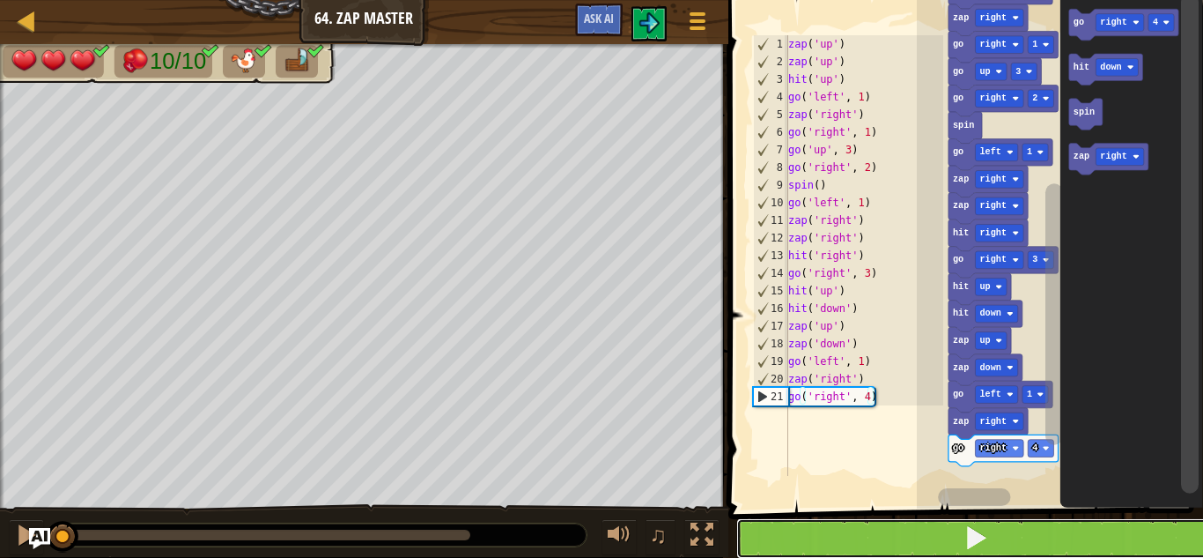
click at [977, 529] on span at bounding box center [976, 537] width 25 height 25
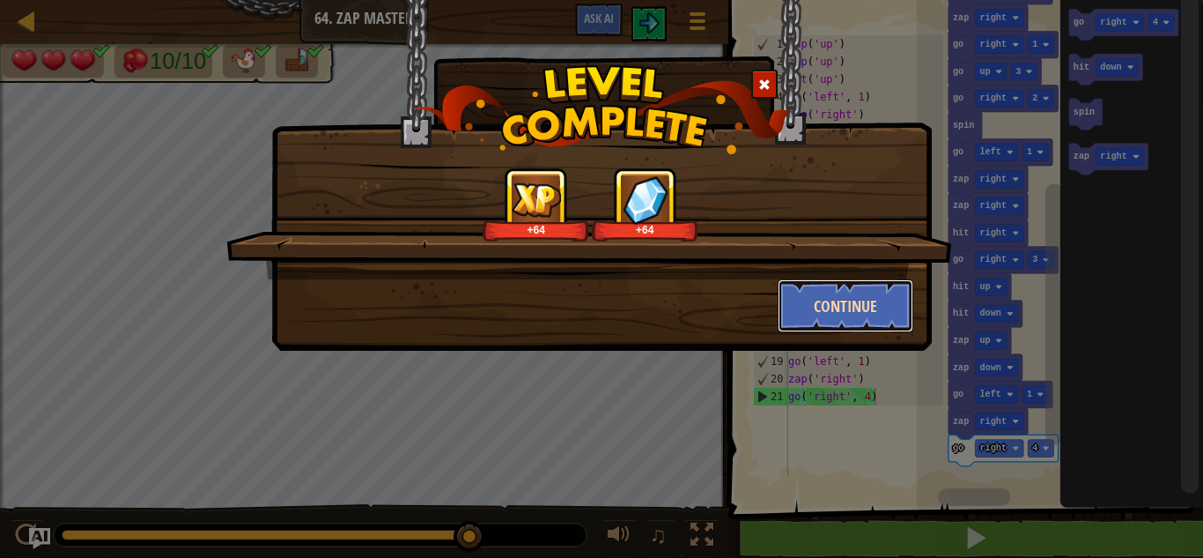
click at [851, 309] on button "Continue" at bounding box center [846, 305] width 137 height 53
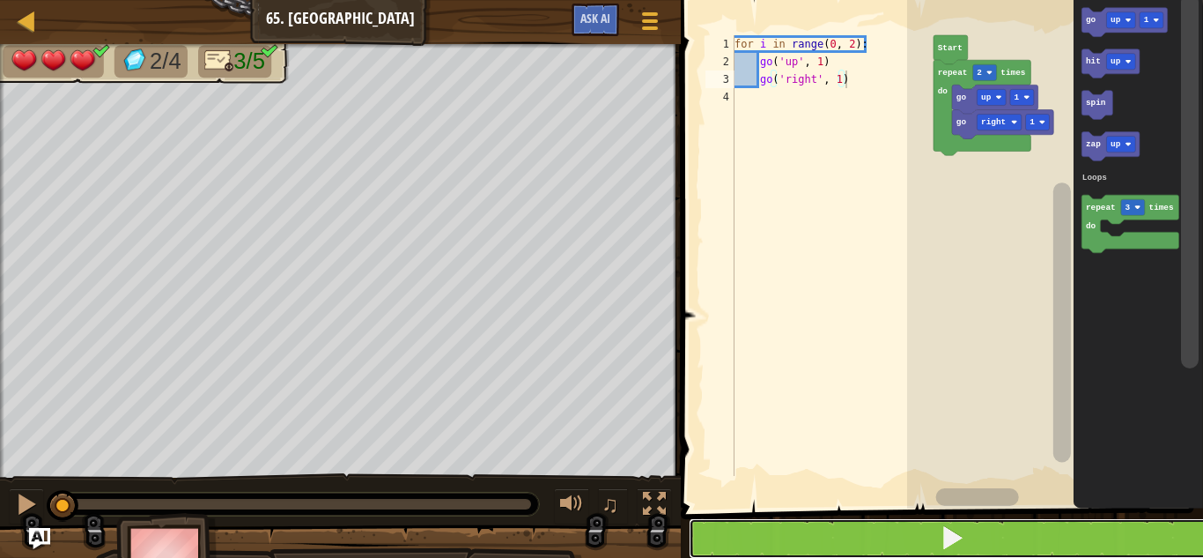
click at [710, 535] on button at bounding box center [953, 538] width 528 height 41
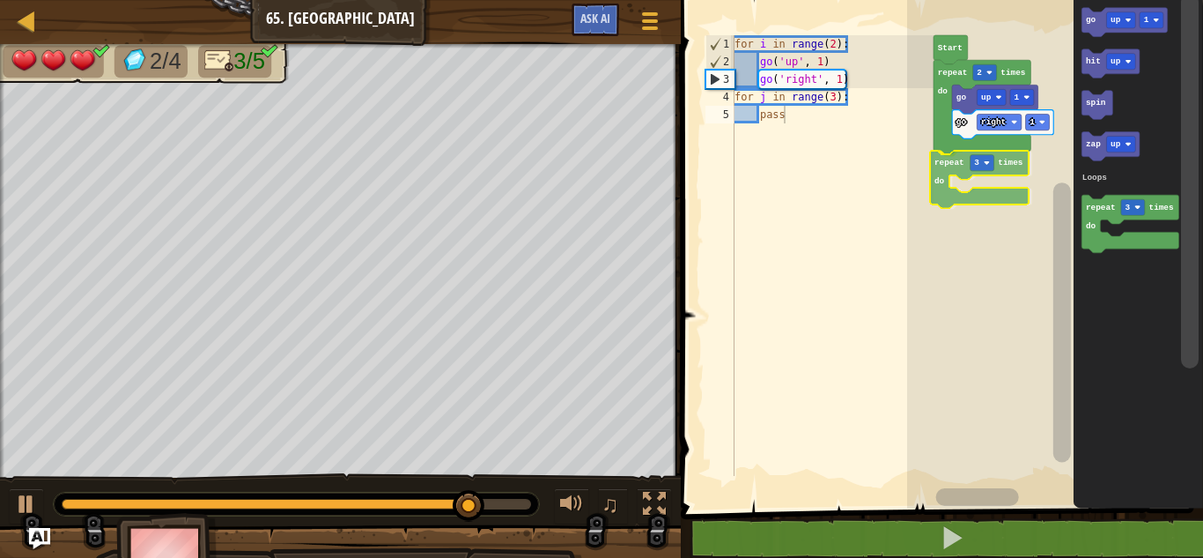
click at [936, 170] on div "Loops go right 1 go up 1 repeat 2 times do repeat 3 times do Start go up 1 hit …" at bounding box center [1055, 249] width 296 height 517
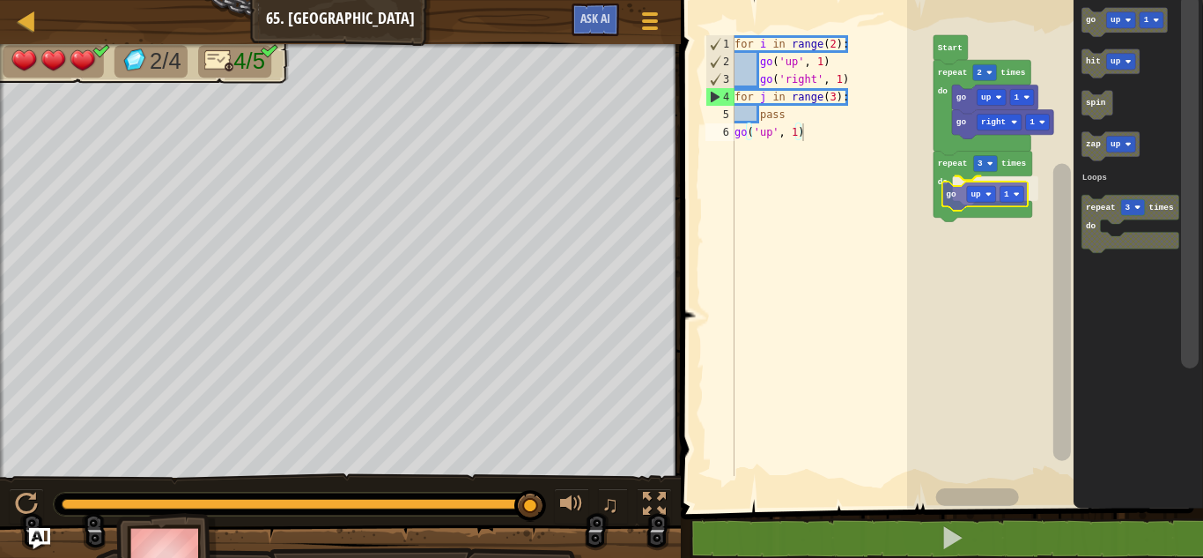
click at [952, 193] on div "Loops go right 1 go up 1 repeat 2 times do repeat 3 times do go up 1 Start go u…" at bounding box center [1055, 249] width 296 height 517
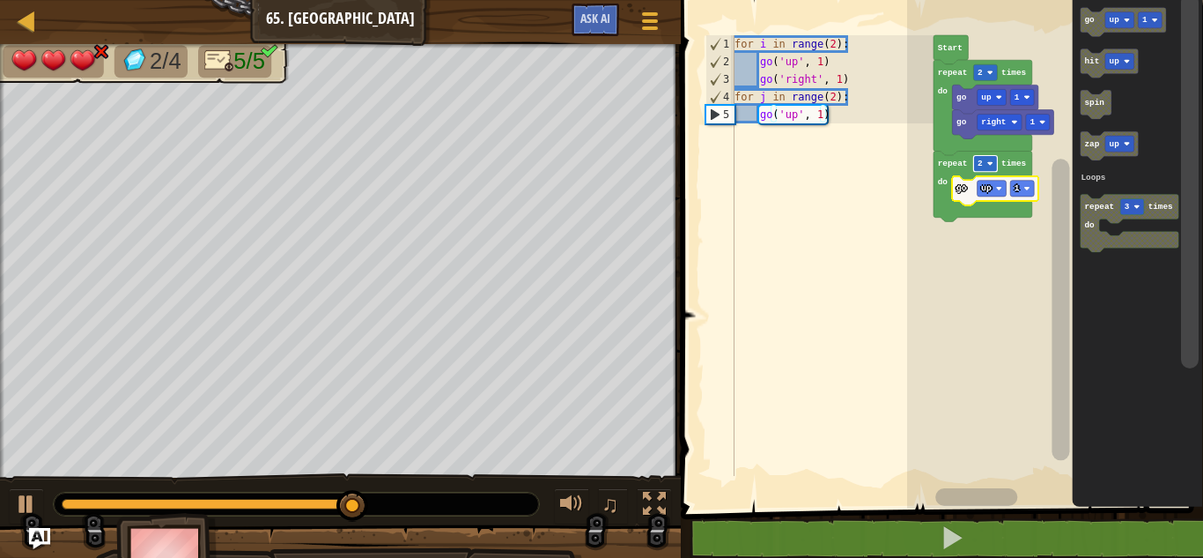
click at [981, 162] on text "2" at bounding box center [980, 164] width 5 height 10
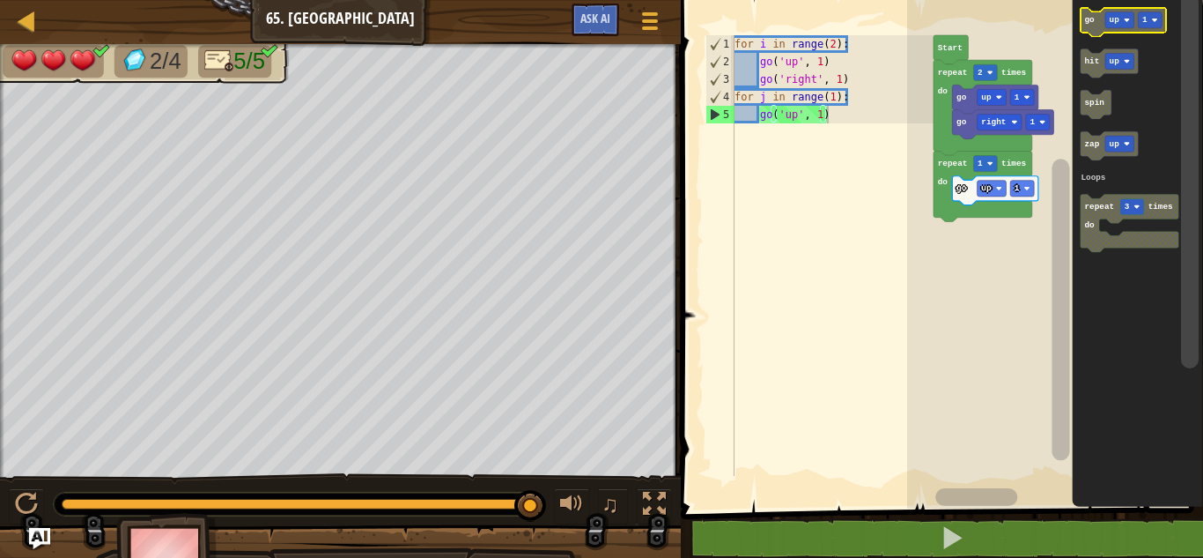
click at [1121, 26] on rect "Blockly Workspace" at bounding box center [1120, 20] width 29 height 16
click at [1125, 12] on rect "Blockly Workspace" at bounding box center [1126, 20] width 40 height 16
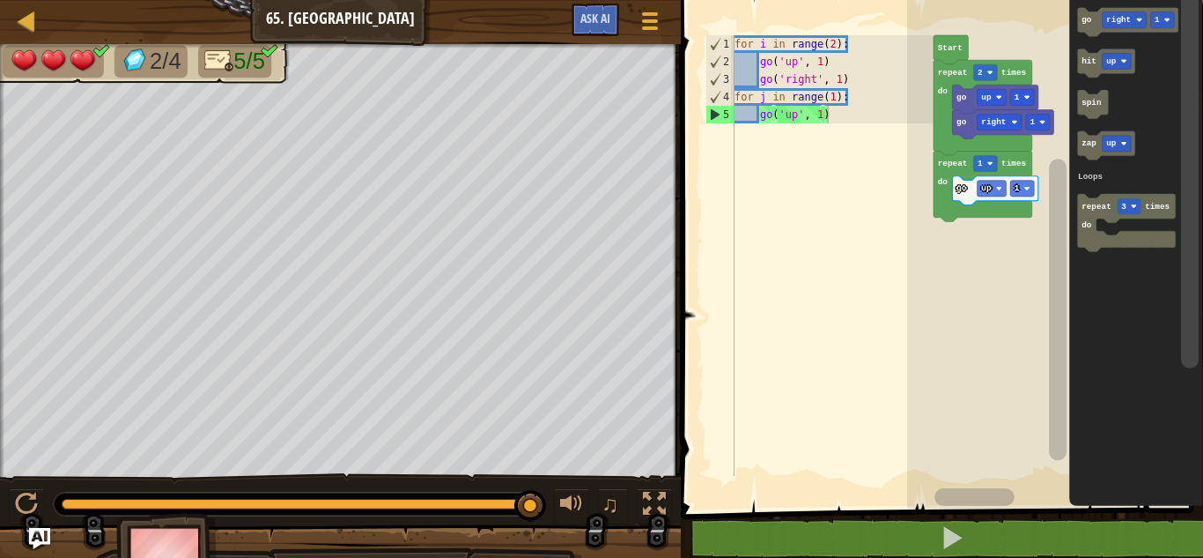
click at [1000, 169] on div "Loops Start go right 1 go up 1 repeat 2 times do repeat 1 times do go up 1 go r…" at bounding box center [1055, 249] width 296 height 517
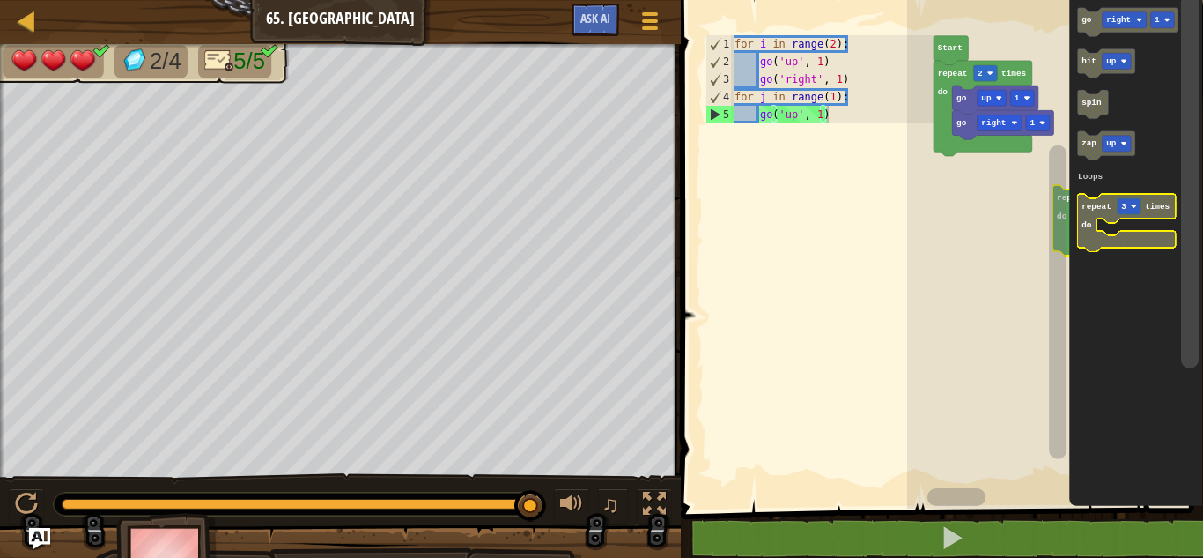
click at [1110, 209] on div "Loops Start go right 1 go up 1 repeat 2 times do repeat 1 times do go up 1 go r…" at bounding box center [1055, 249] width 296 height 517
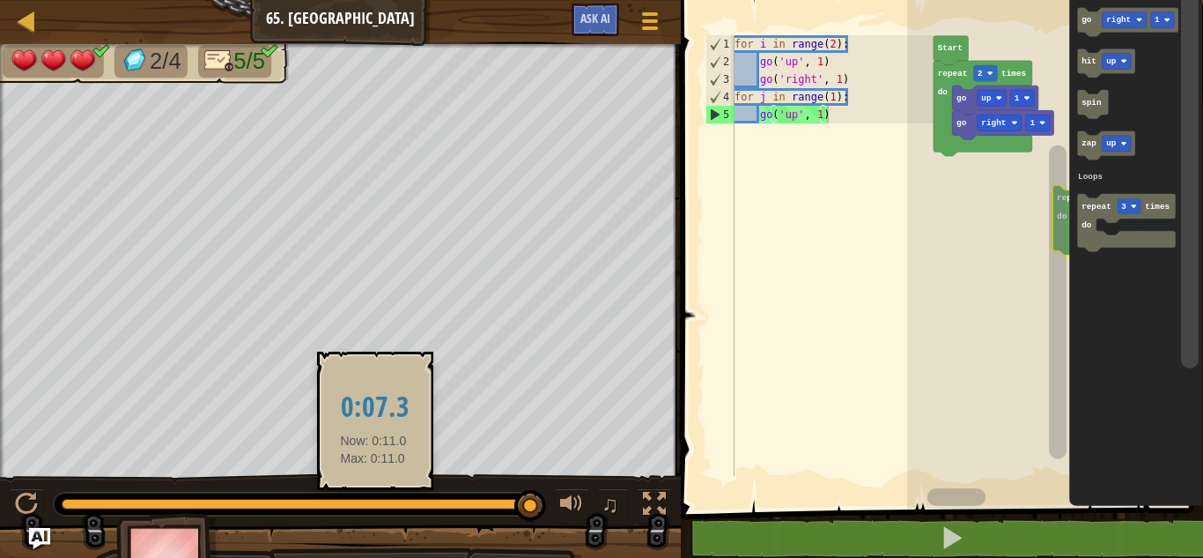
drag, startPoint x: 527, startPoint y: 487, endPoint x: 368, endPoint y: 502, distance: 159.3
click at [368, 502] on div "♫" at bounding box center [340, 499] width 681 height 53
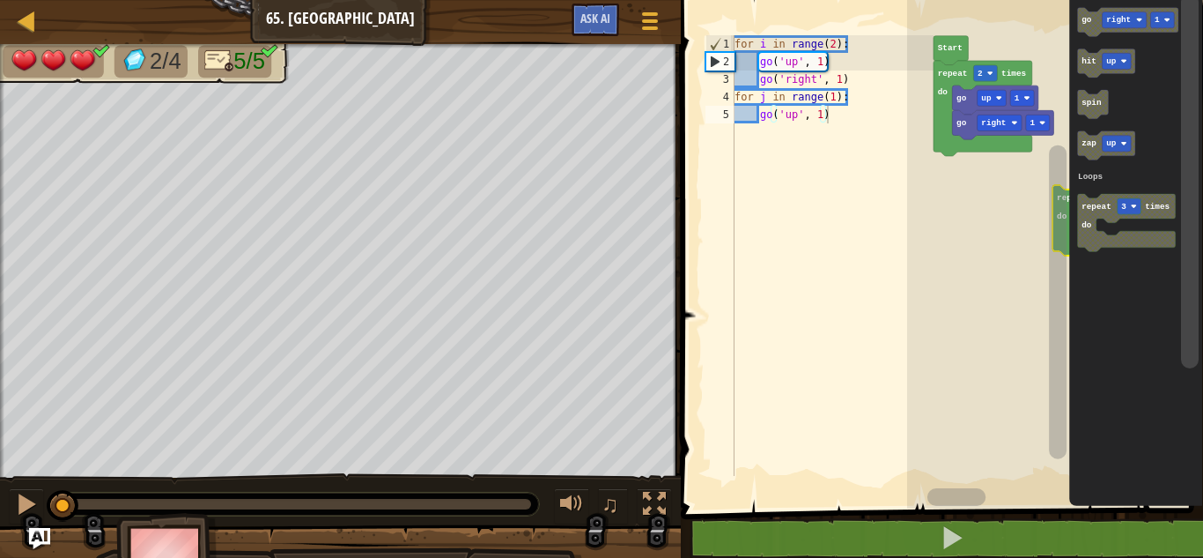
drag, startPoint x: 525, startPoint y: 510, endPoint x: 21, endPoint y: 538, distance: 504.7
click at [24, 504] on div at bounding box center [26, 503] width 23 height 23
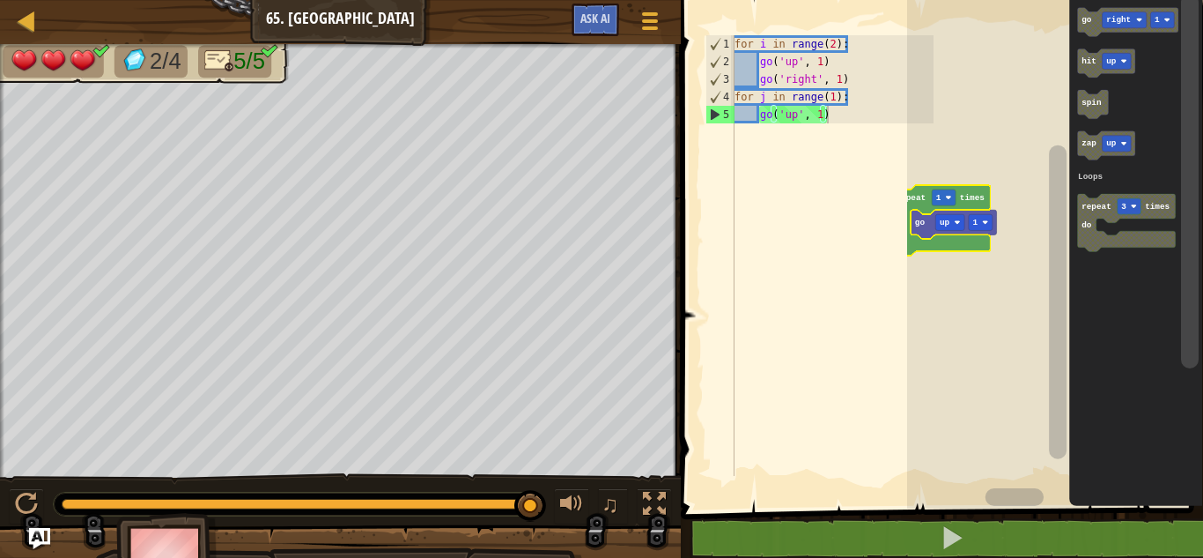
click at [1021, 486] on icon "Blockly Workspace" at bounding box center [976, 497] width 139 height 22
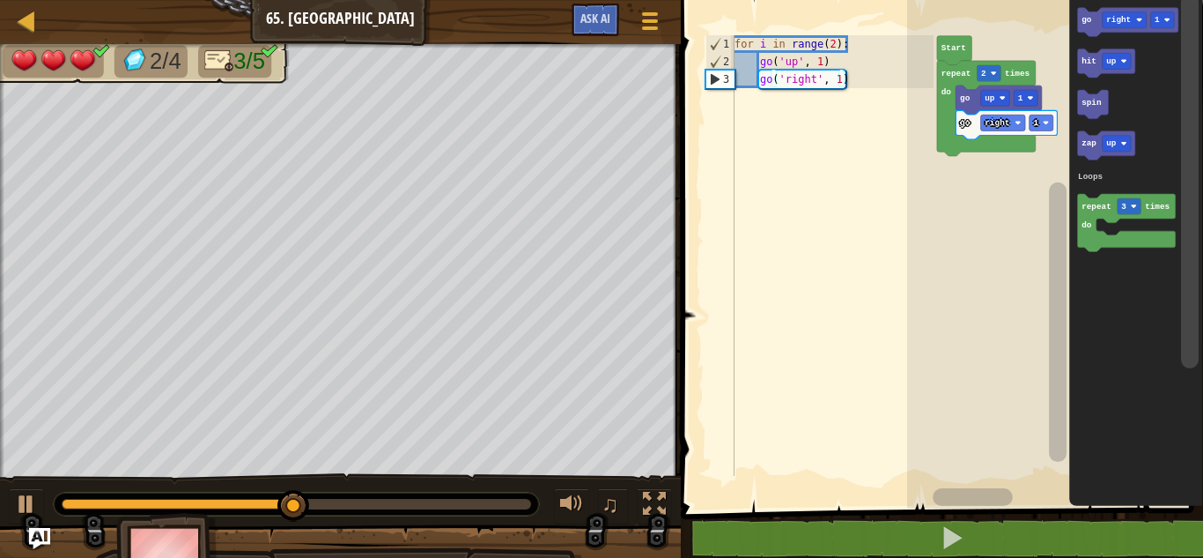
click at [978, 495] on rect "Blockly Workspace" at bounding box center [973, 497] width 80 height 18
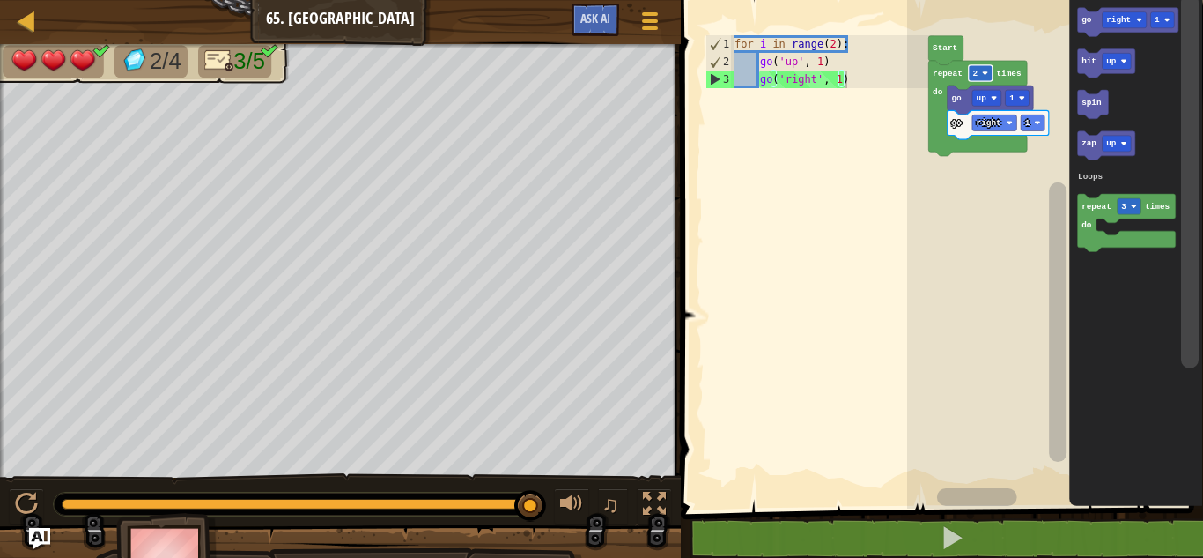
click at [986, 76] on rect "Blockly Workspace" at bounding box center [980, 73] width 24 height 16
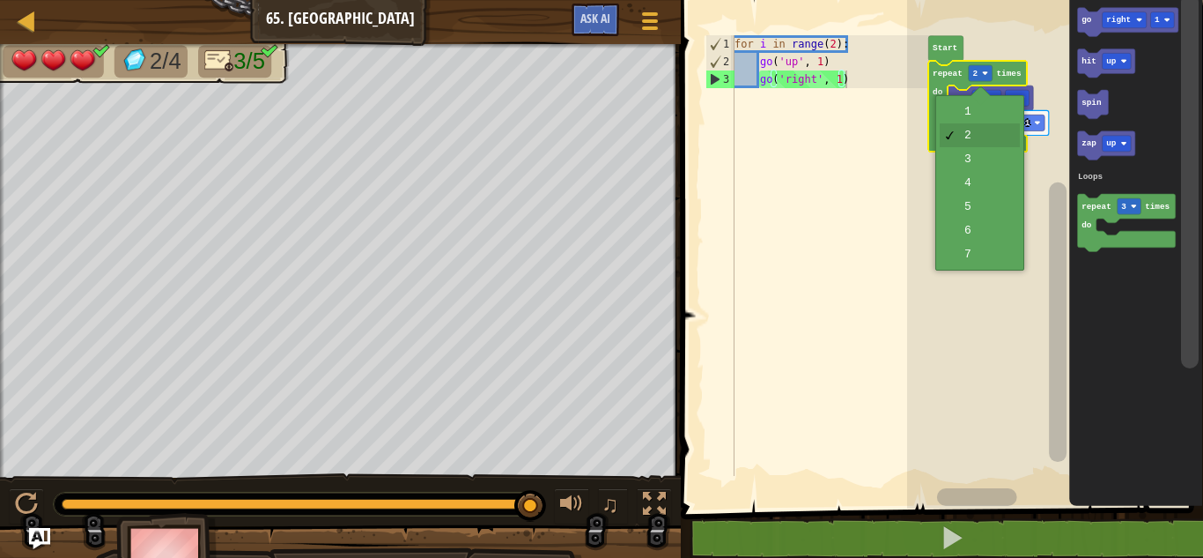
click at [970, 194] on rect "Blockly Workspace" at bounding box center [1055, 249] width 296 height 517
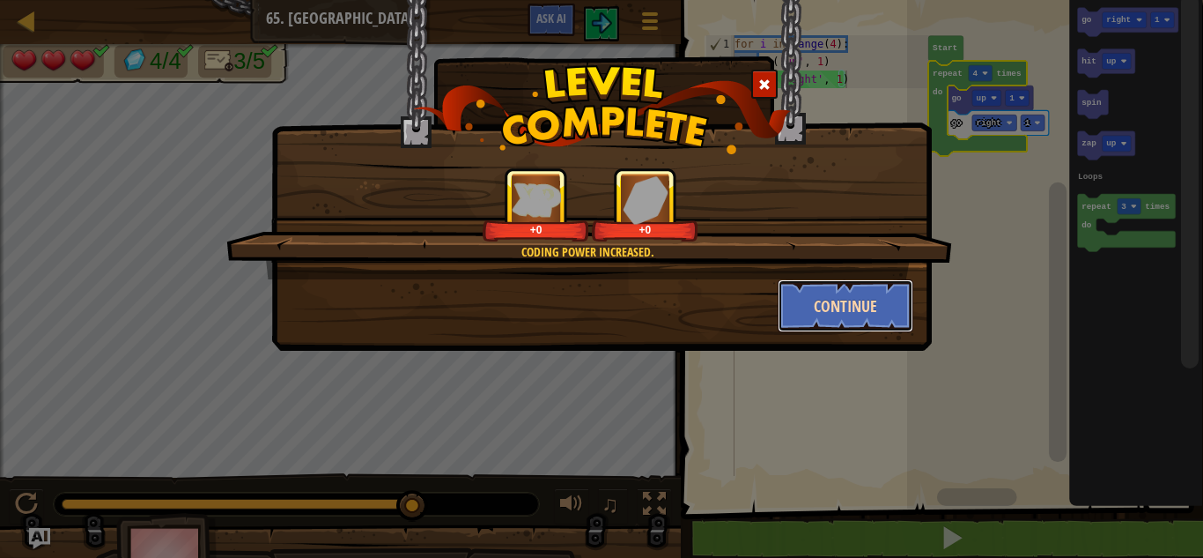
click at [852, 290] on button "Continue" at bounding box center [846, 305] width 137 height 53
